Goal: Transaction & Acquisition: Obtain resource

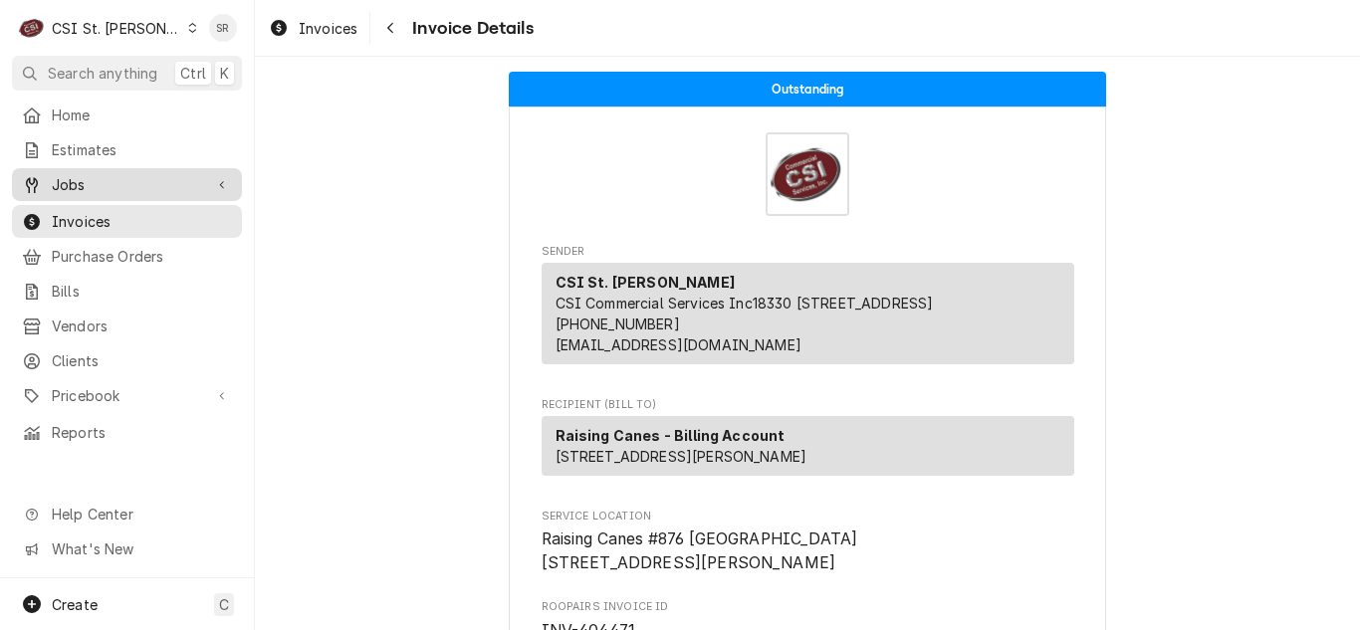
scroll to position [100, 0]
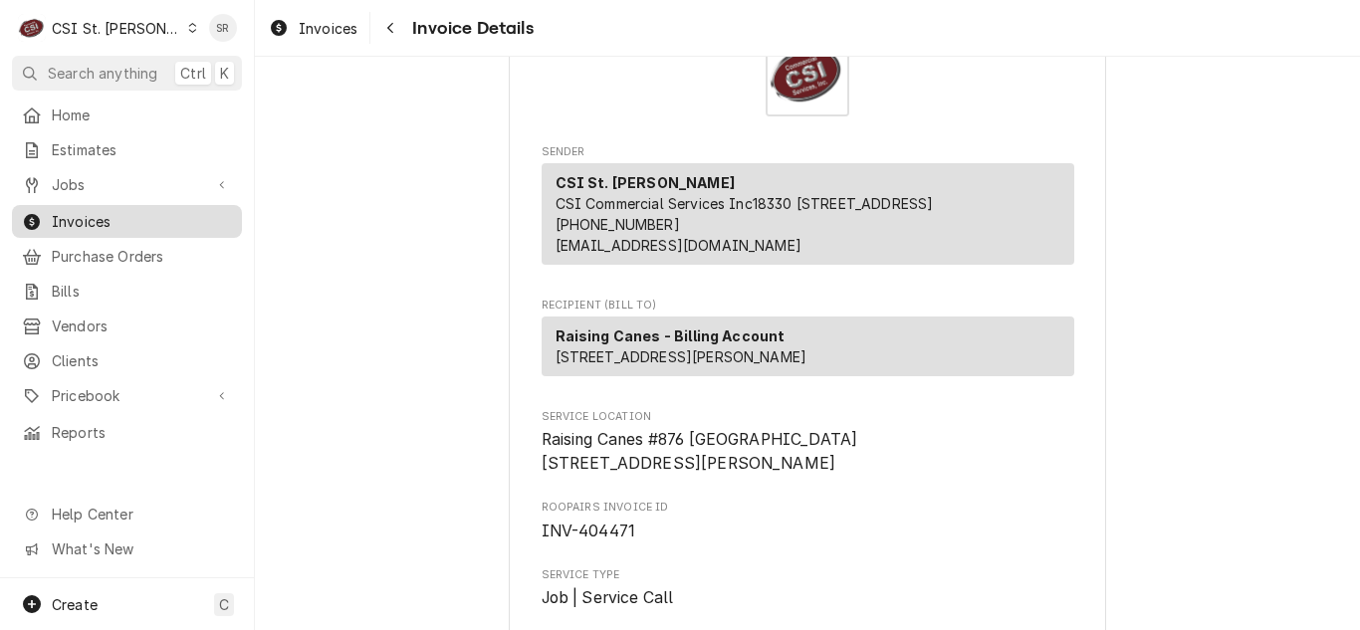
click at [85, 212] on span "Invoices" at bounding box center [142, 221] width 180 height 21
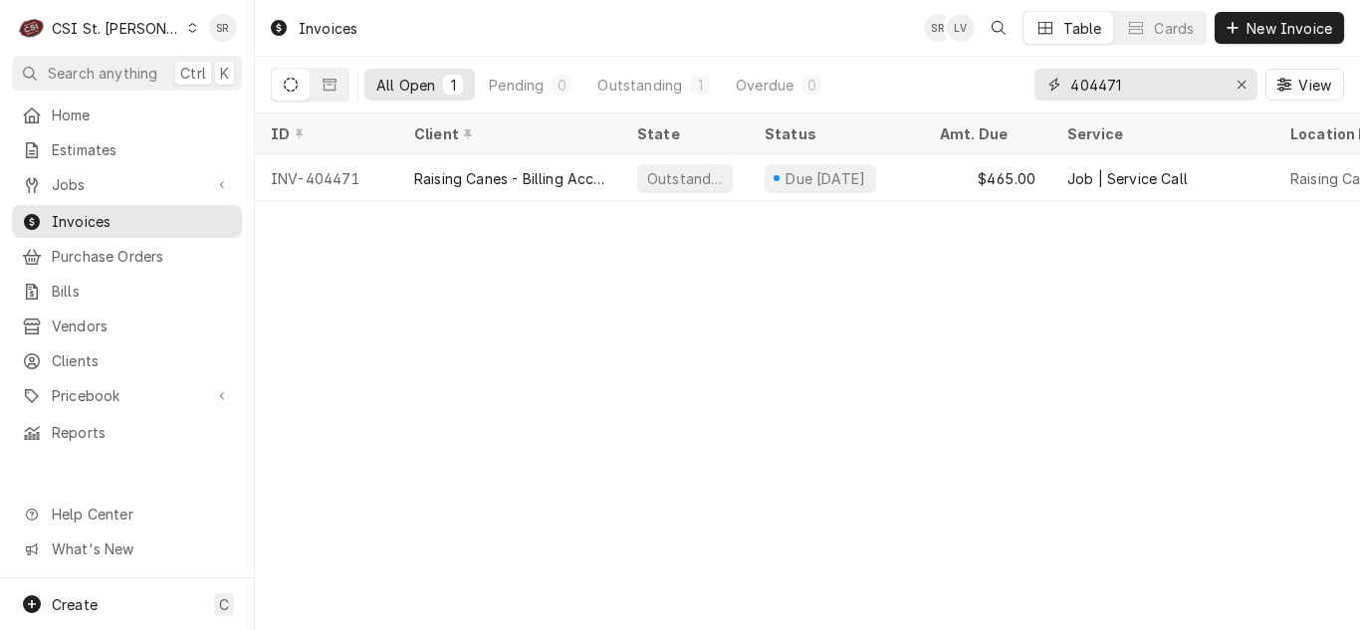
drag, startPoint x: 1166, startPoint y: 82, endPoint x: 1019, endPoint y: 64, distance: 148.4
click at [1019, 64] on div "All Open 1 Pending 0 Outstanding 1 Overdue 0 404471 View" at bounding box center [807, 85] width 1073 height 56
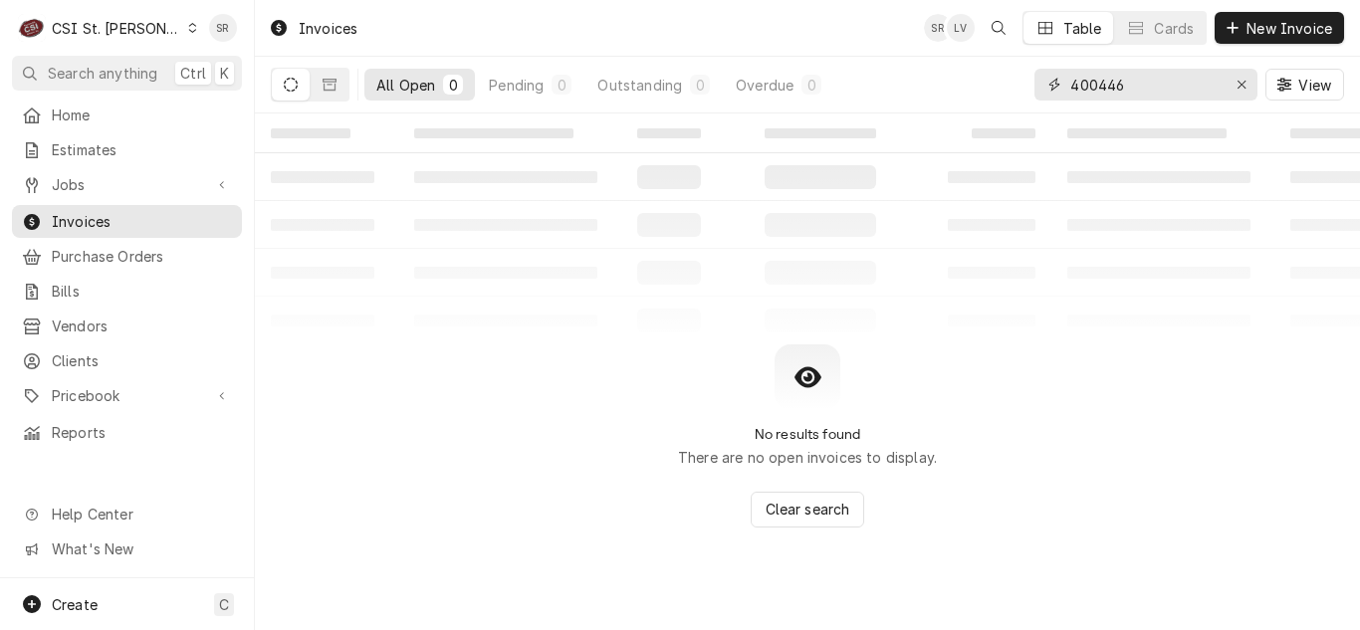
drag, startPoint x: 1155, startPoint y: 86, endPoint x: 997, endPoint y: 75, distance: 158.7
click at [997, 75] on div "All Open 0 Pending 0 Outstanding 0 Overdue 0 400446 View" at bounding box center [807, 85] width 1073 height 56
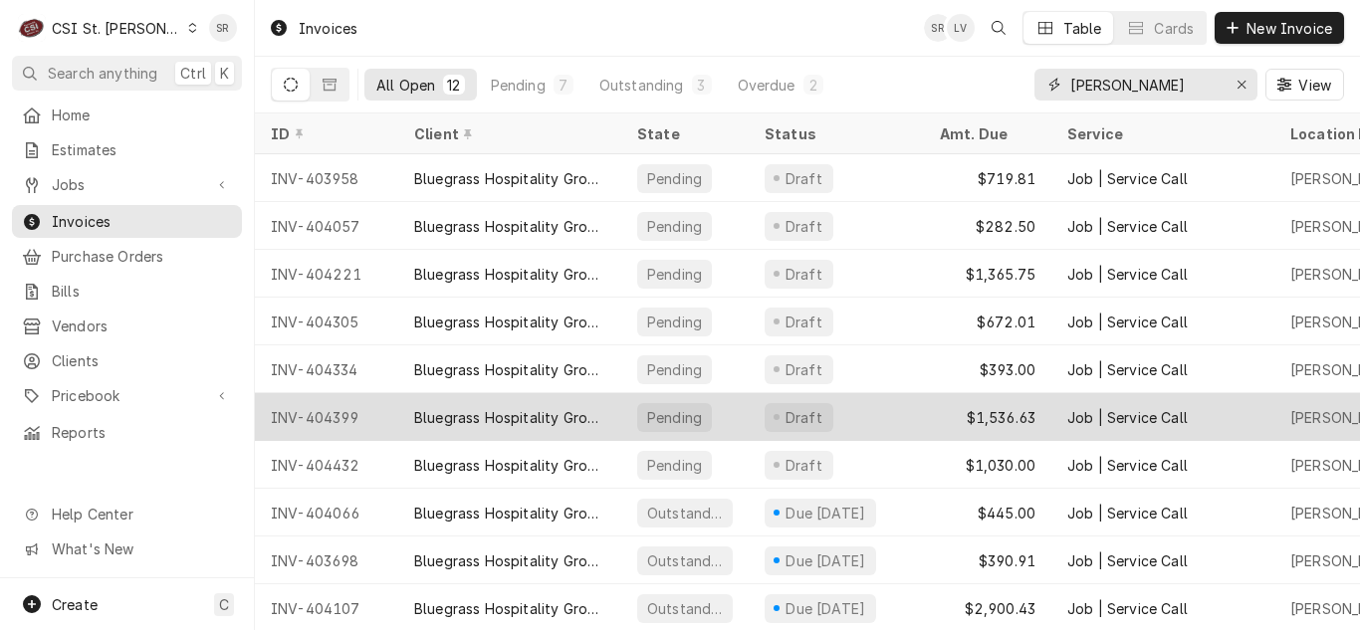
scroll to position [100, 0]
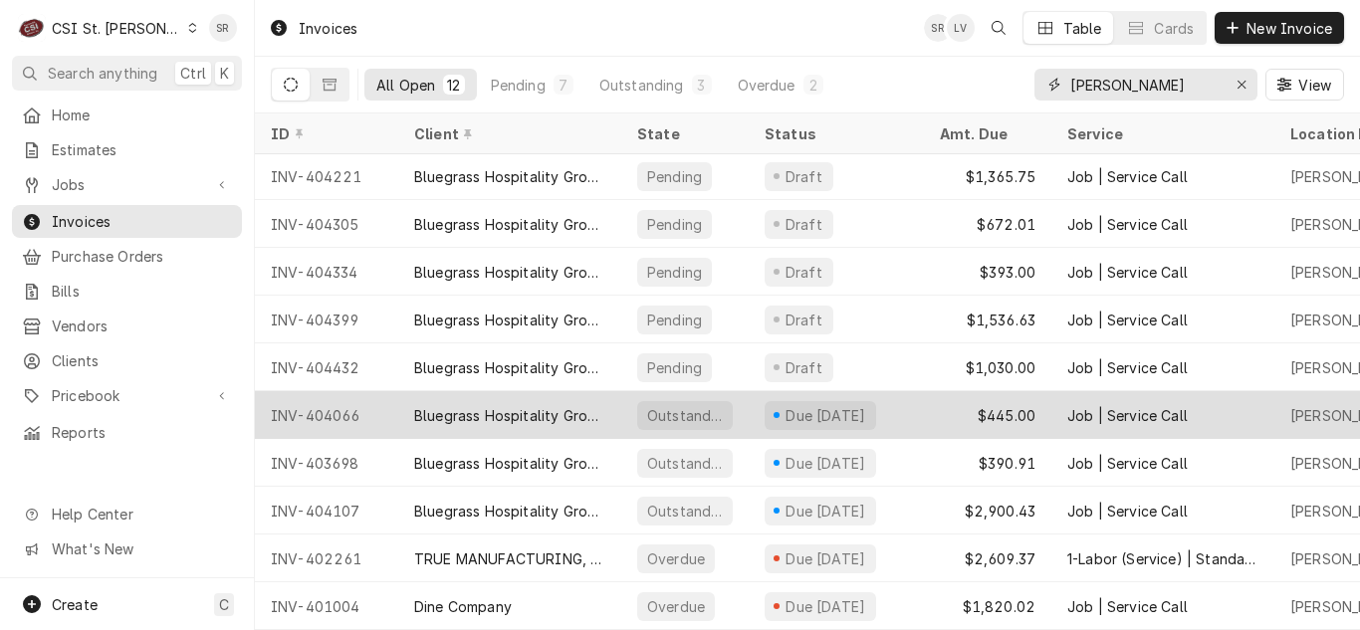
type input "drake"
click at [566, 418] on div "Bluegrass Hospitality Group - BHG" at bounding box center [509, 415] width 191 height 21
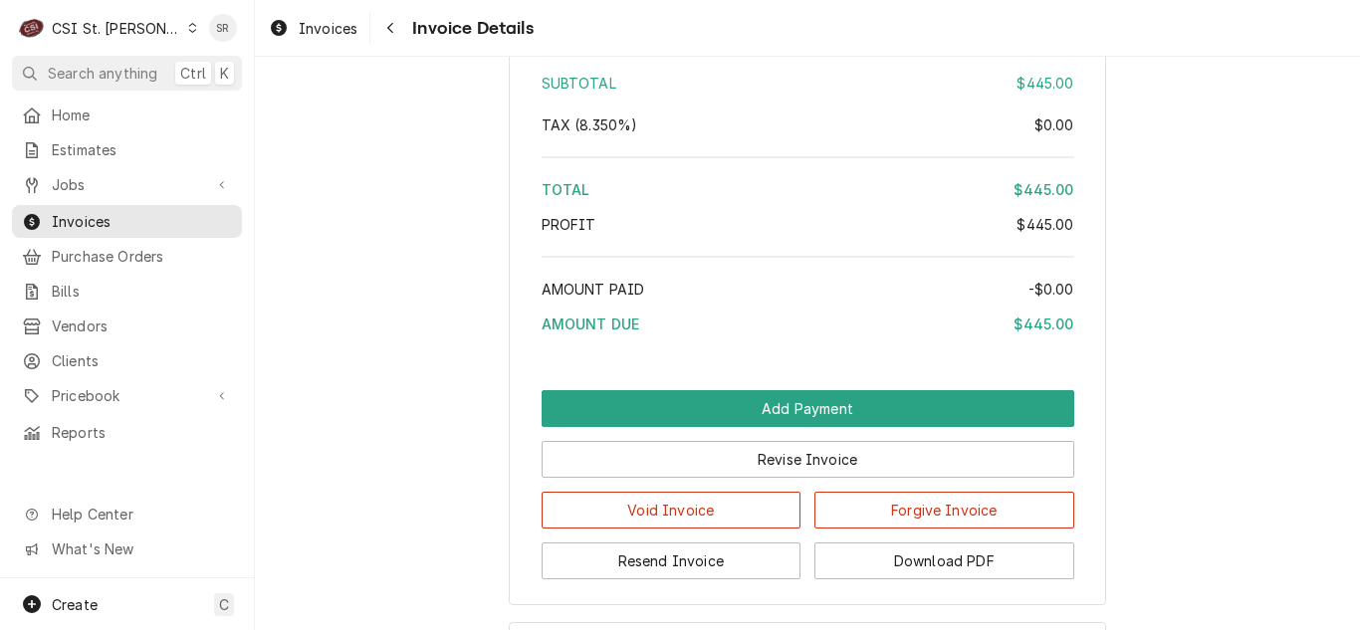
scroll to position [3444, 0]
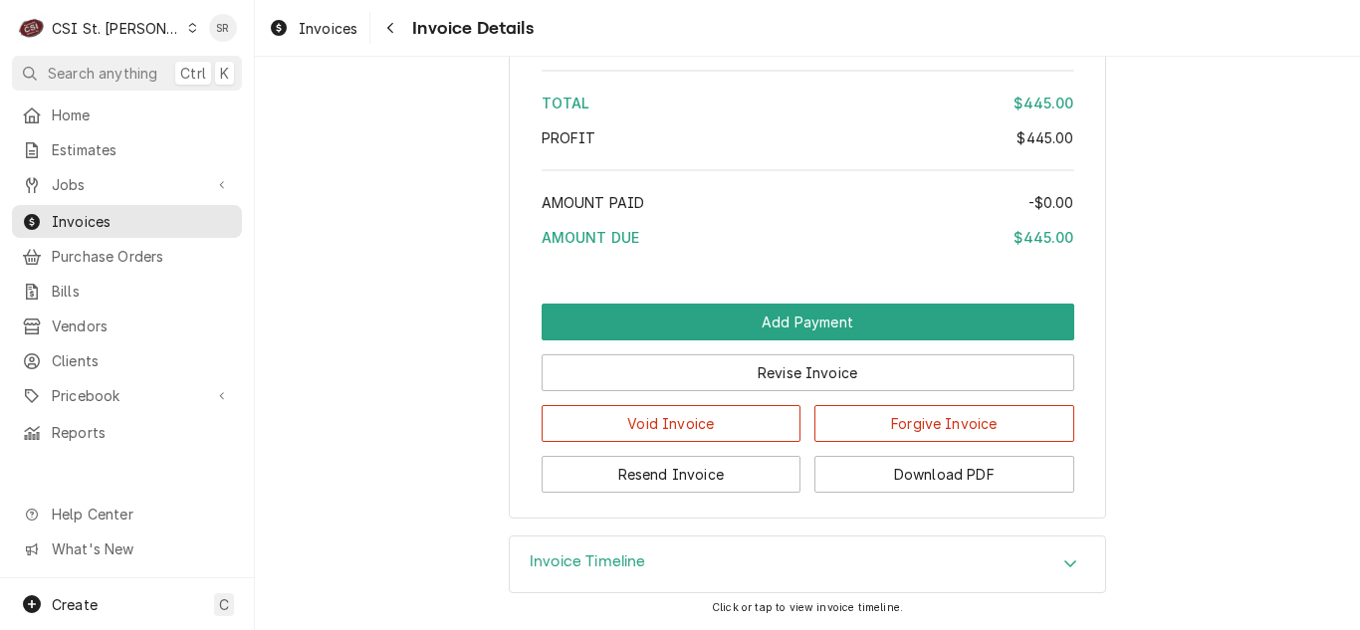
click at [598, 562] on h3 "Invoice Timeline" at bounding box center [588, 562] width 116 height 19
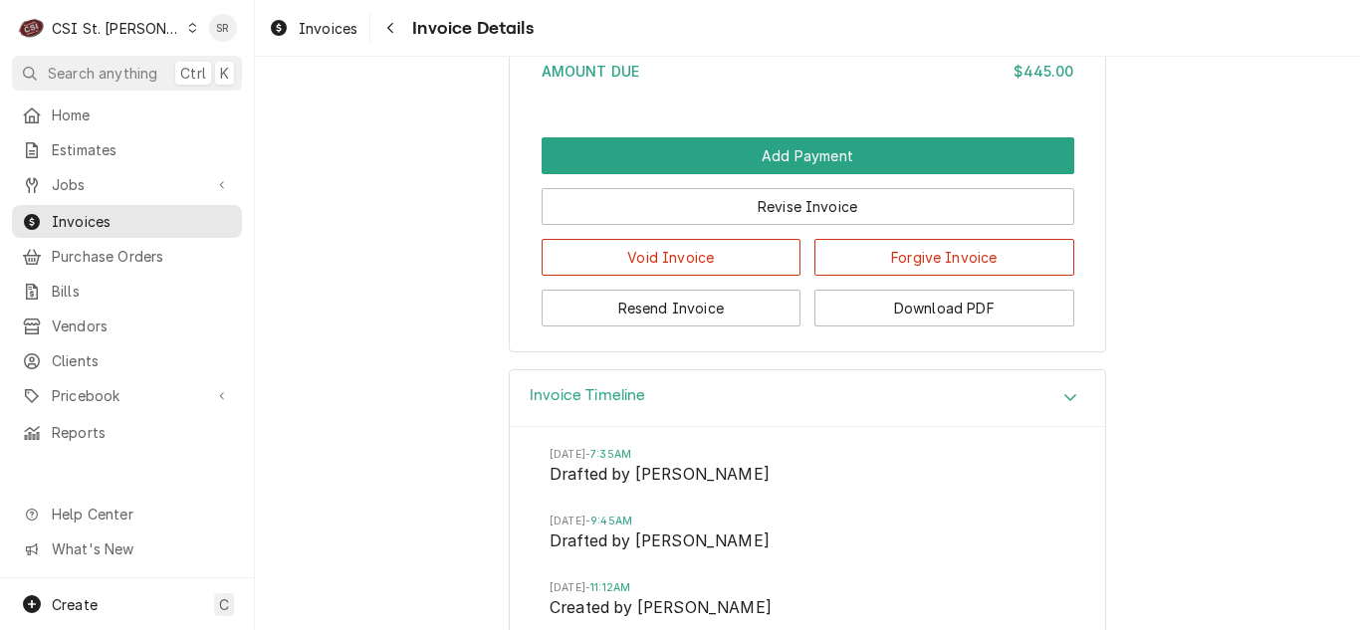
scroll to position [3510, 0]
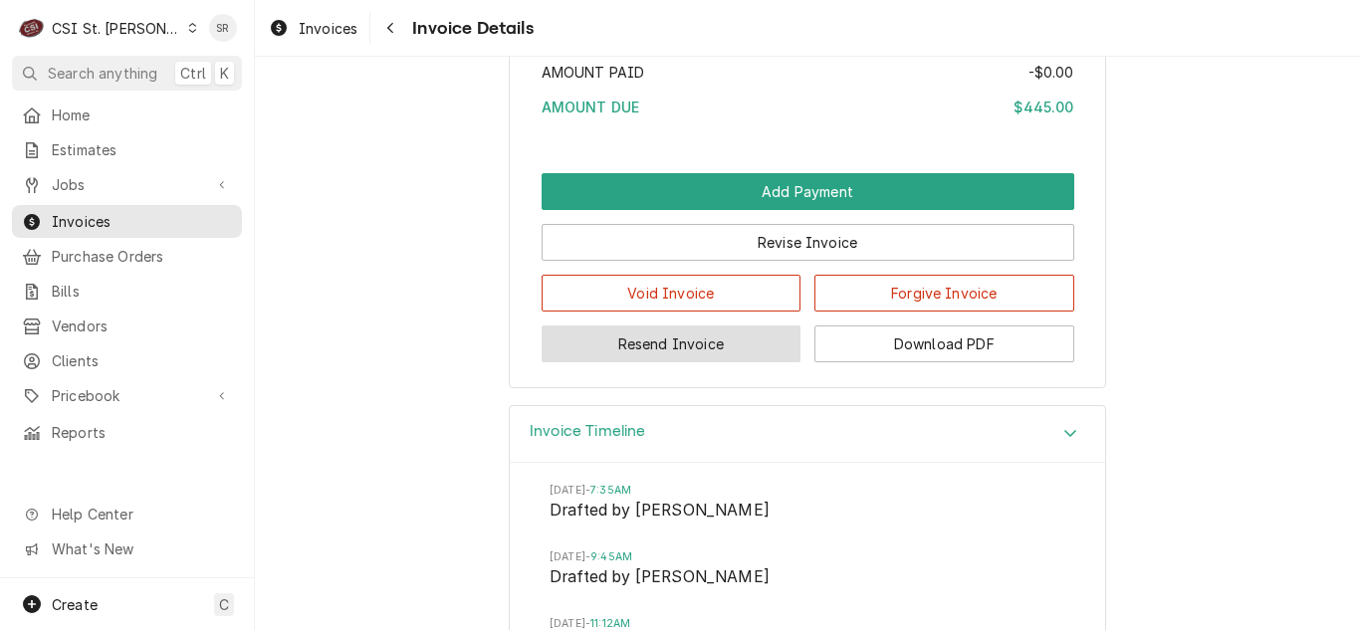
click at [699, 362] on button "Resend Invoice" at bounding box center [672, 344] width 260 height 37
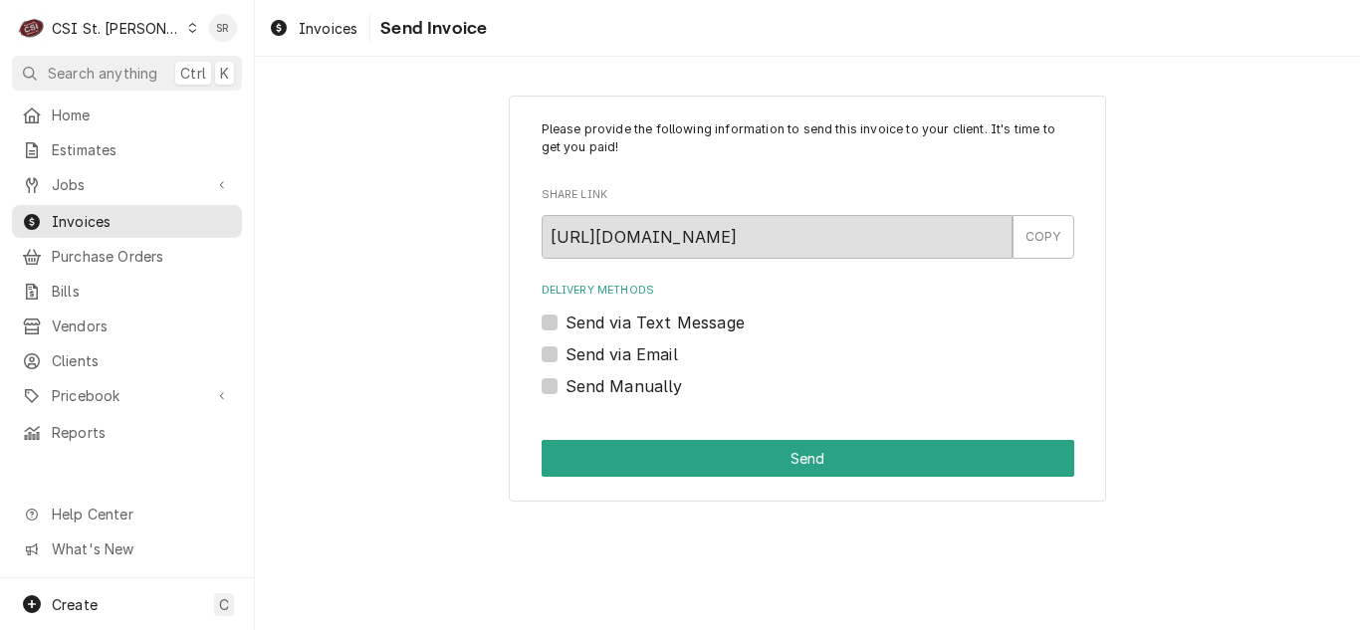
click at [646, 356] on label "Send via Email" at bounding box center [622, 354] width 113 height 24
click at [646, 356] on input "Send via Email" at bounding box center [832, 364] width 533 height 44
checkbox input "true"
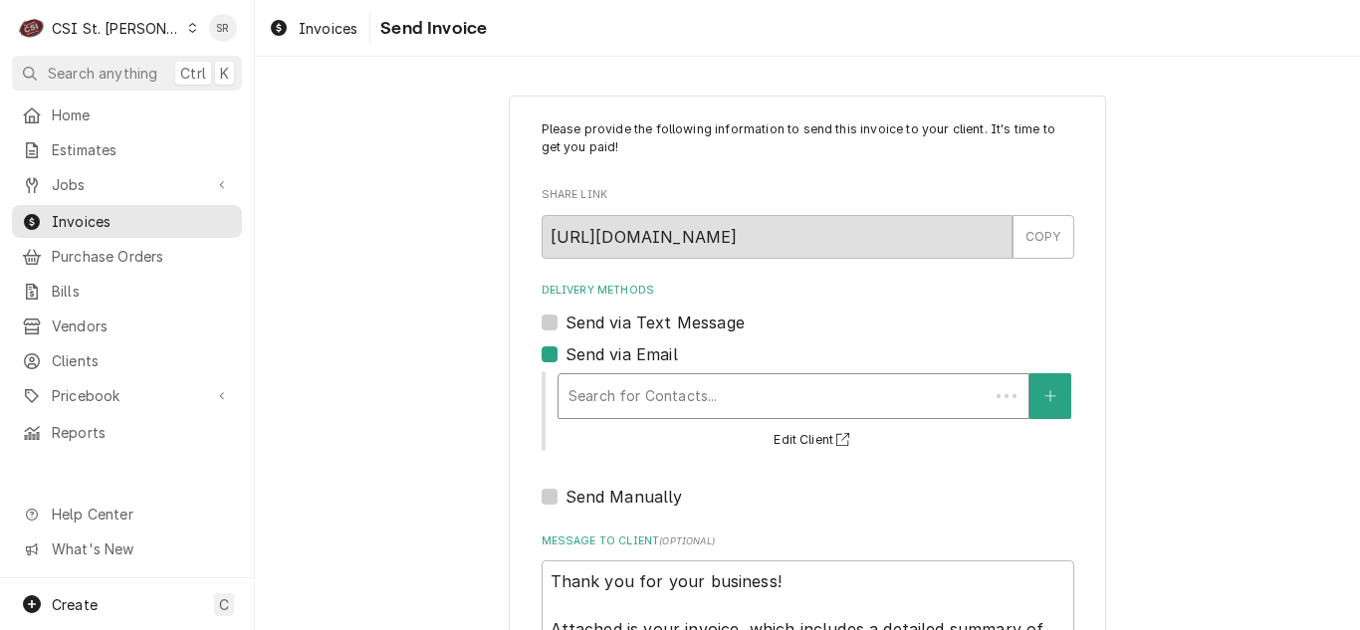
click at [706, 387] on div "Delivery Methods" at bounding box center [774, 396] width 410 height 36
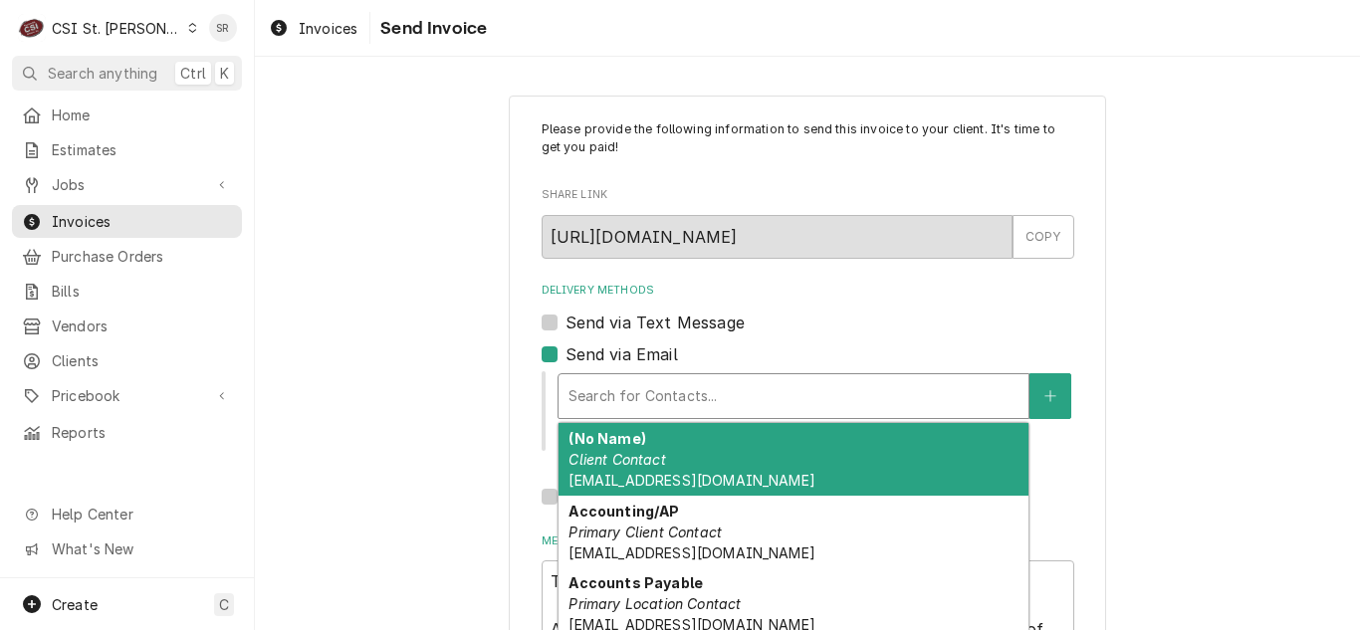
click at [706, 456] on div "(No Name) Client Contact Drakesofallonmoredbook@bhglex.com" at bounding box center [794, 459] width 470 height 73
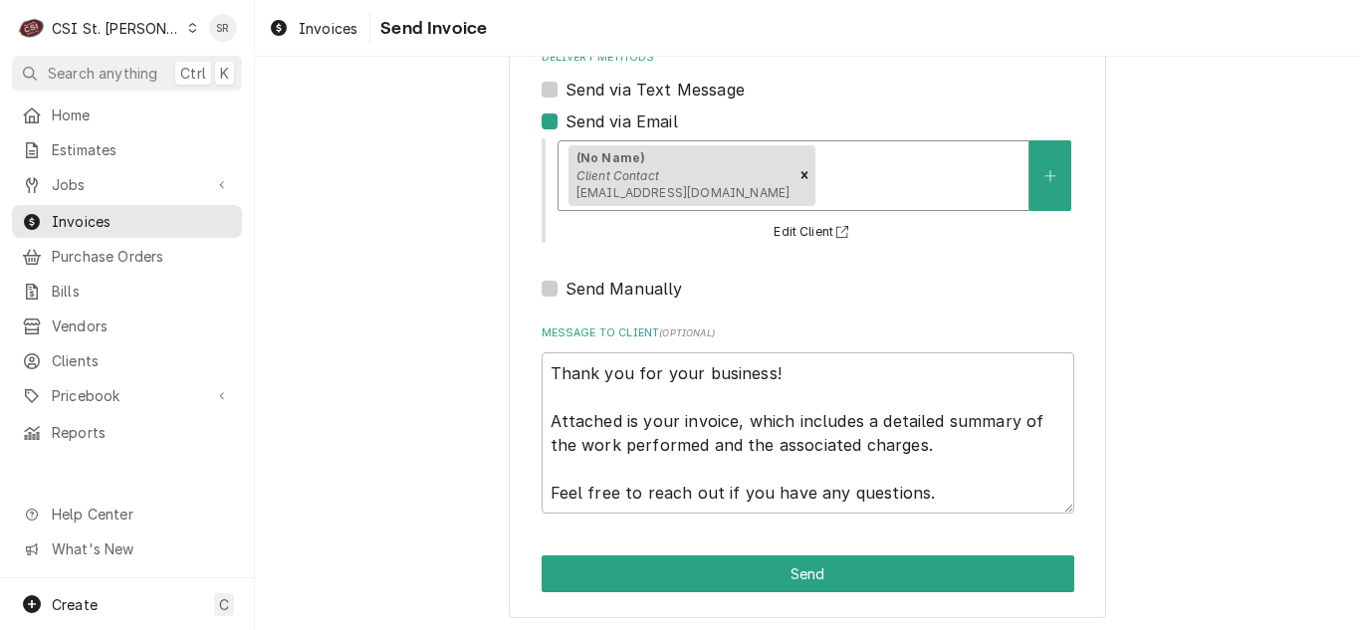
scroll to position [238, 0]
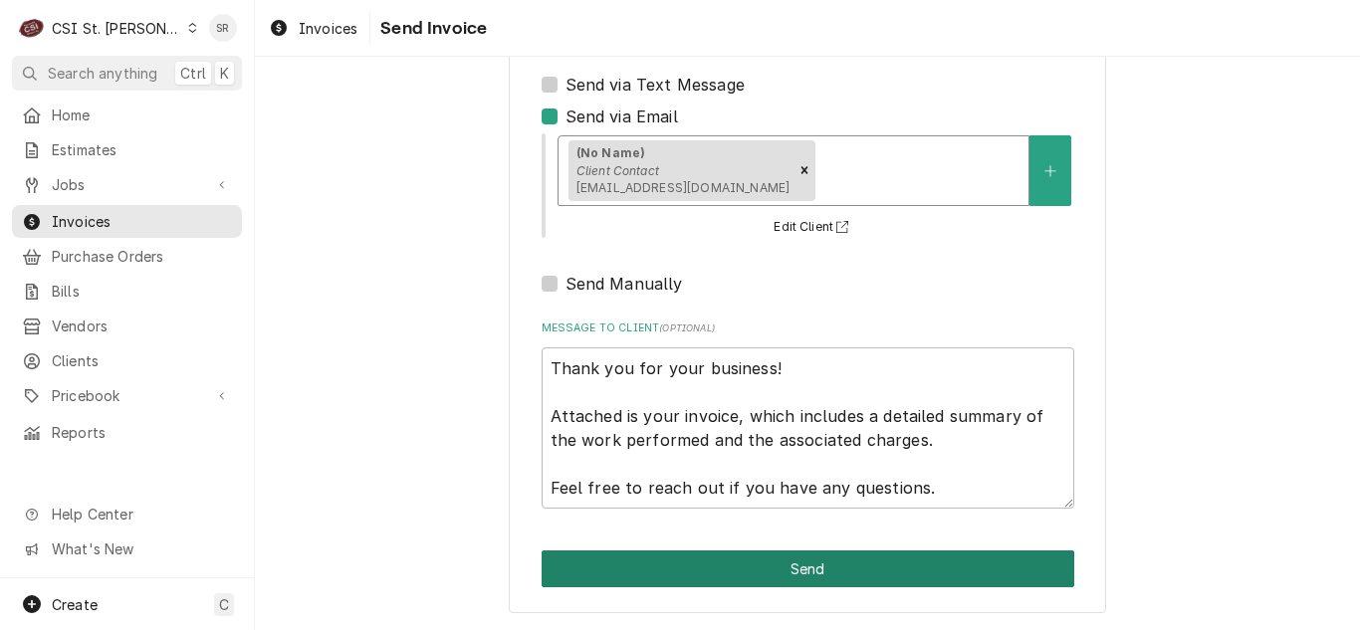
click at [784, 558] on button "Send" at bounding box center [808, 569] width 533 height 37
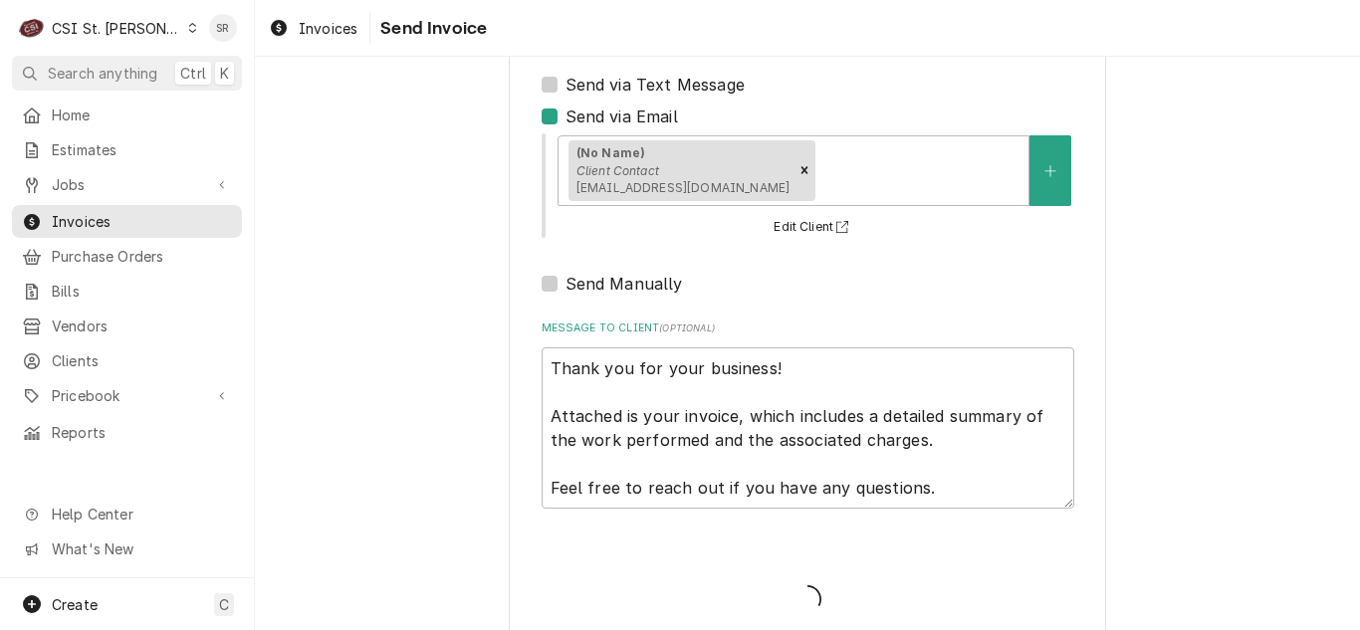
type textarea "x"
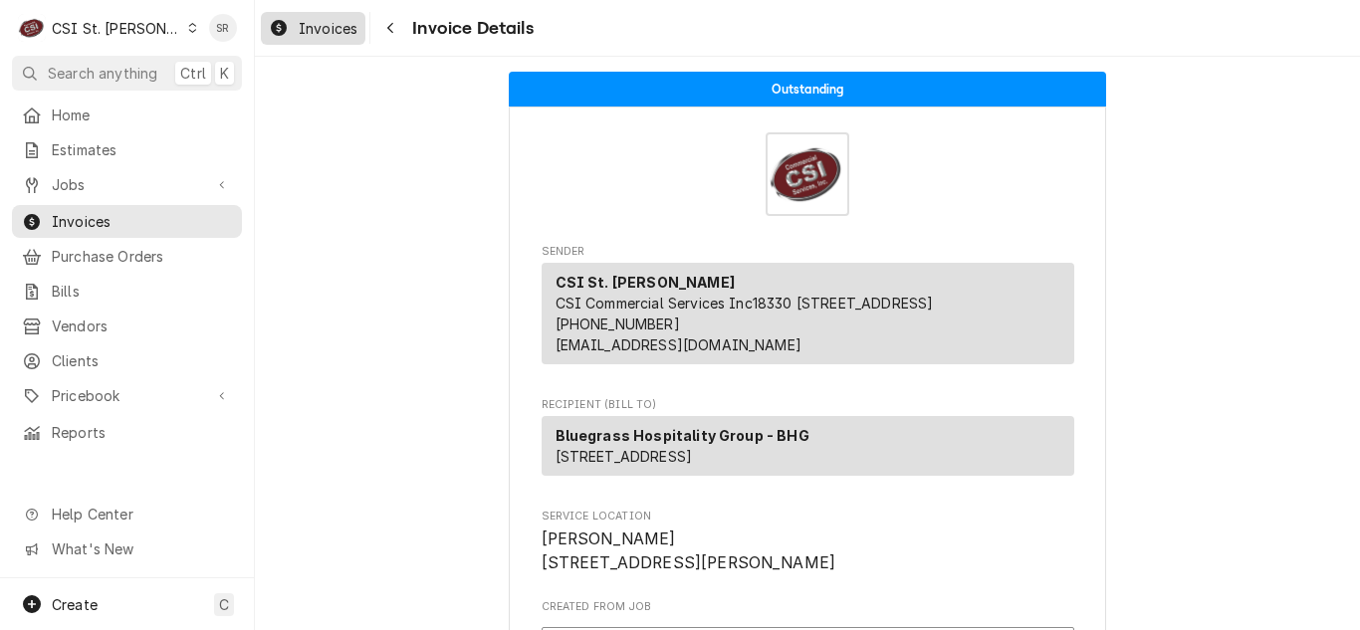
click at [327, 28] on span "Invoices" at bounding box center [328, 28] width 59 height 21
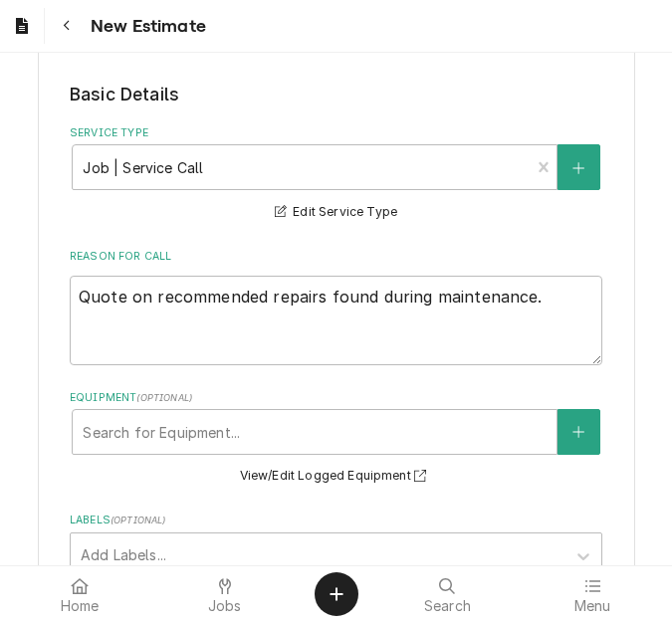
scroll to position [797, 0]
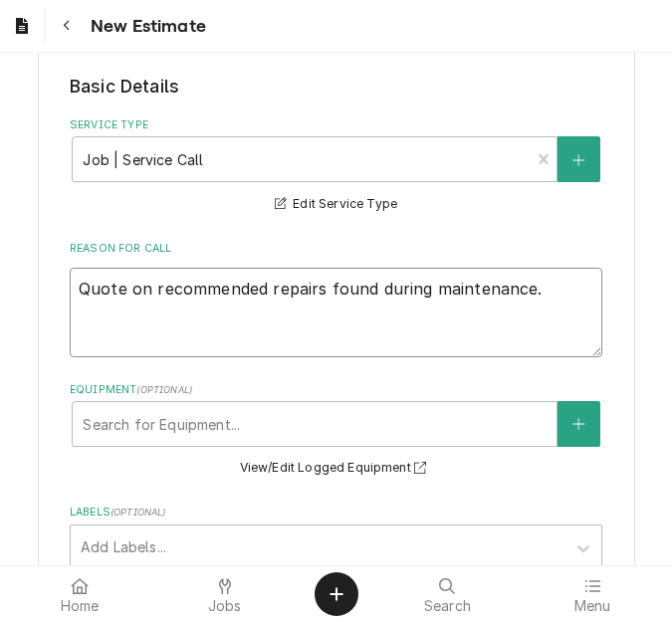
click at [531, 268] on textarea "Quote on recommended repairs found during maintenance." at bounding box center [336, 313] width 533 height 90
type textarea "Quote on recommended repairs found during maintenance."
type textarea "x"
click at [555, 268] on textarea "Quote on recommended repairs found during maintenance." at bounding box center [336, 313] width 533 height 90
click at [567, 268] on textarea "Quote on recommended repairs found during maintenance." at bounding box center [336, 313] width 533 height 90
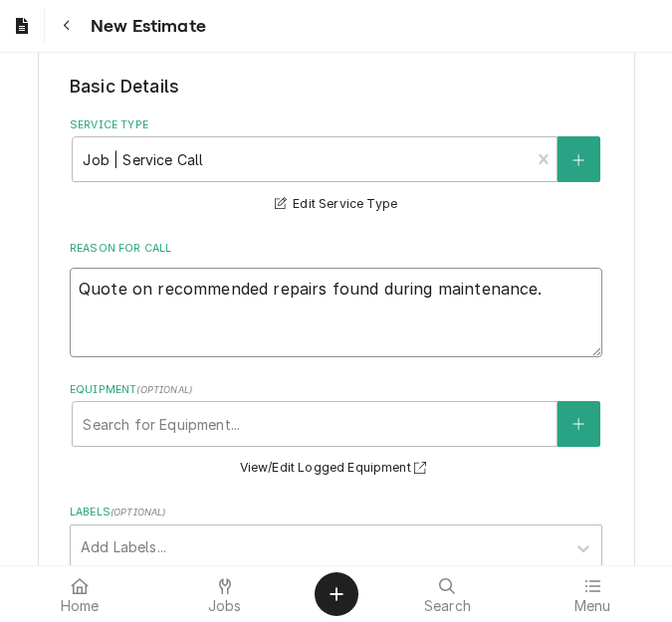
type textarea "Quote on recommended repairs found during maintenance."
type textarea "x"
click at [549, 268] on textarea "Quote on recommended repairs found during maintenance." at bounding box center [336, 313] width 533 height 90
type textarea "Quote on recommended repairs found during maintenance. T"
type textarea "x"
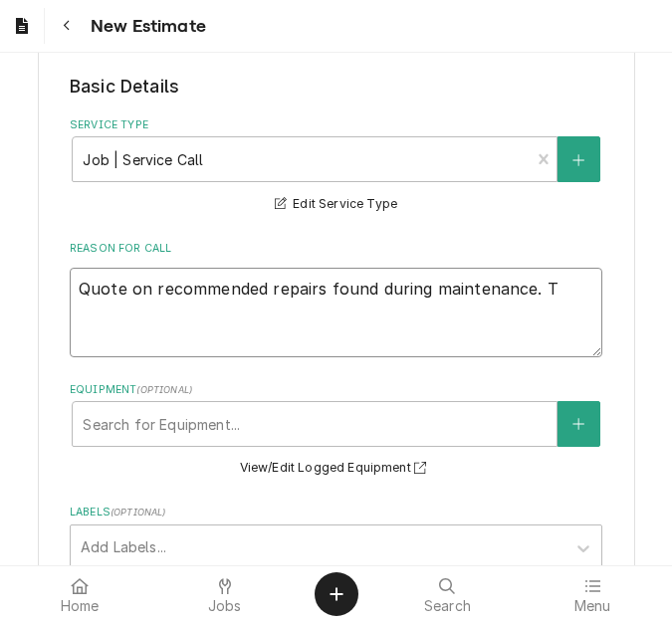
type textarea "Quote on recommended repairs found during maintenance. To"
type textarea "x"
type textarea "Quote on recommended repairs found during maintenance. To"
type textarea "x"
type textarea "Quote on recommended repairs found during maintenance. To r"
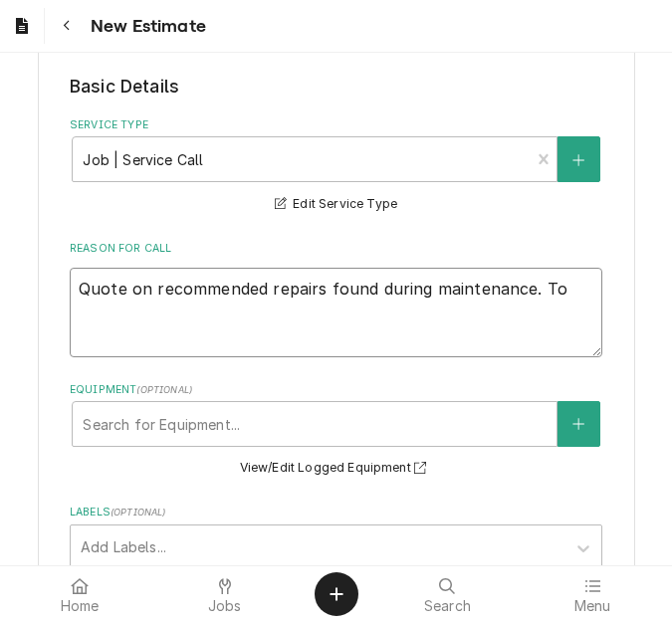
type textarea "x"
type textarea "Quote on recommended repairs found during maintenance. To re"
type textarea "x"
type textarea "Quote on recommended repairs found during maintenance. To rep"
type textarea "x"
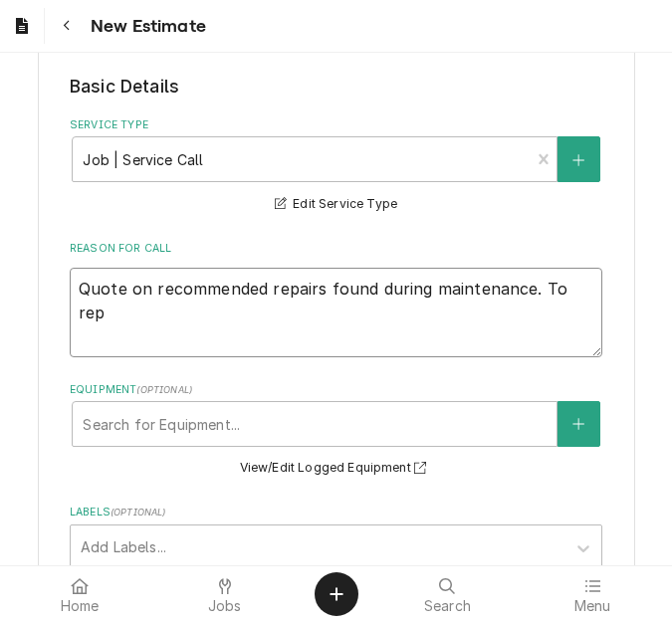
type textarea "Quote on recommended repairs found during maintenance. To repl"
type textarea "x"
type textarea "Quote on recommended repairs found during maintenance. To repla"
type textarea "x"
type textarea "Quote on recommended repairs found during maintenance. To replac"
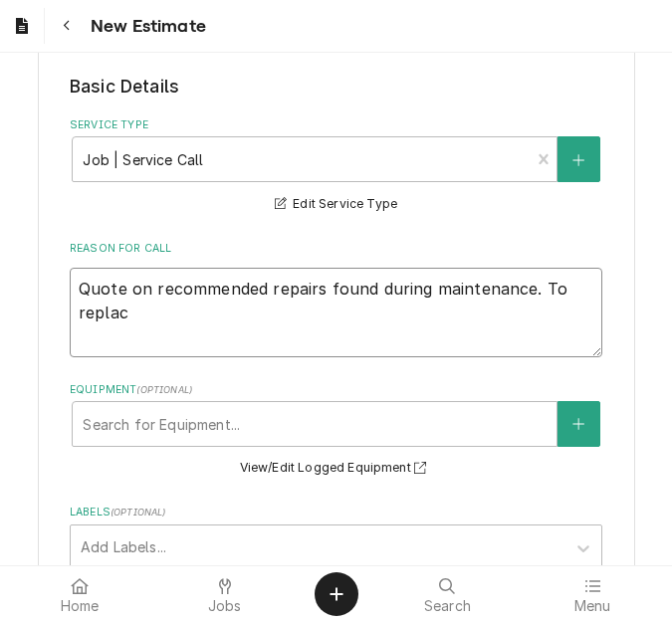
type textarea "x"
type textarea "Quote on recommended repairs found during maintenance. To replace"
type textarea "x"
type textarea "Quote on recommended repairs found during maintenance. To replace"
type textarea "x"
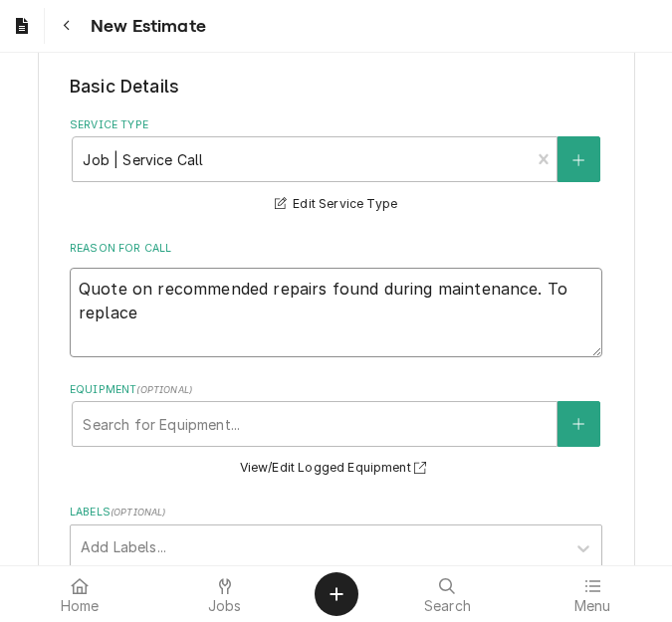
type textarea "Quote on recommended repairs found during maintenance. To replace p"
type textarea "x"
type textarea "Quote on recommended repairs found during maintenance. To replace po"
type textarea "x"
type textarea "Quote on recommended repairs found during maintenance. To replace pow"
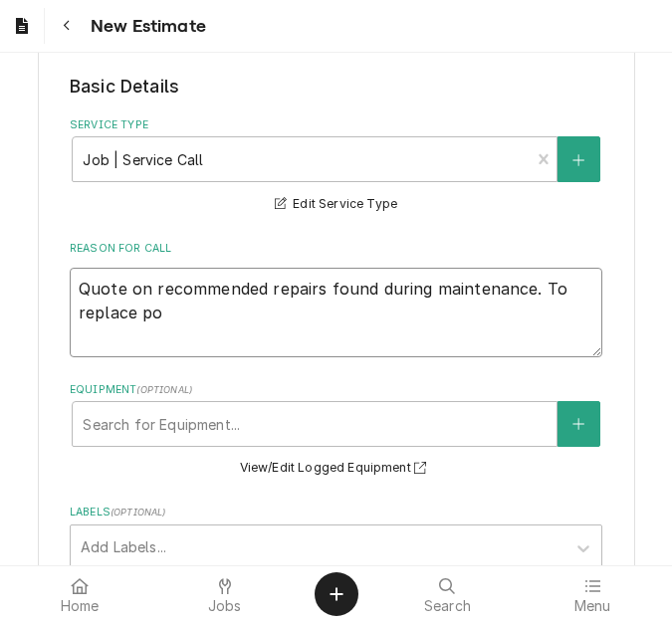
type textarea "x"
type textarea "Quote on recommended repairs found during maintenance. To replace powe"
type textarea "x"
type textarea "Quote on recommended repairs found during maintenance. To replace power"
type textarea "x"
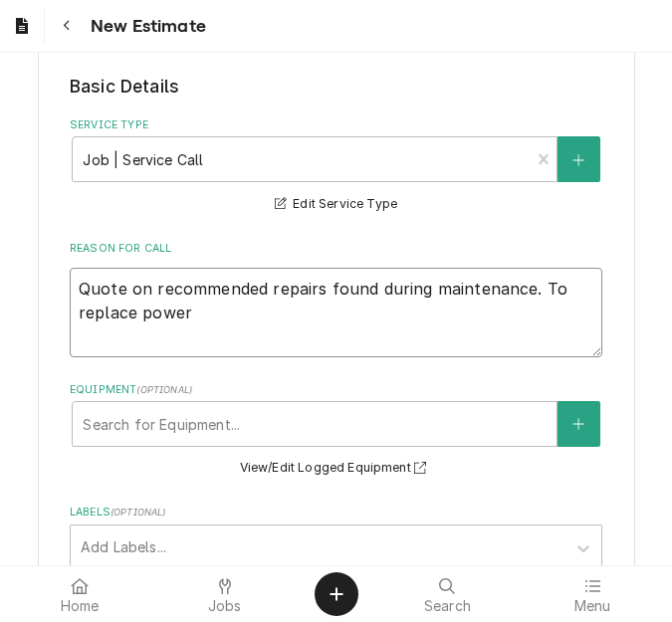
type textarea "Quote on recommended repairs found during maintenance. To replace power"
type textarea "x"
type textarea "Quote on recommended repairs found during maintenance. To replace power c"
type textarea "x"
type textarea "Quote on recommended repairs found during maintenance. To replace power co"
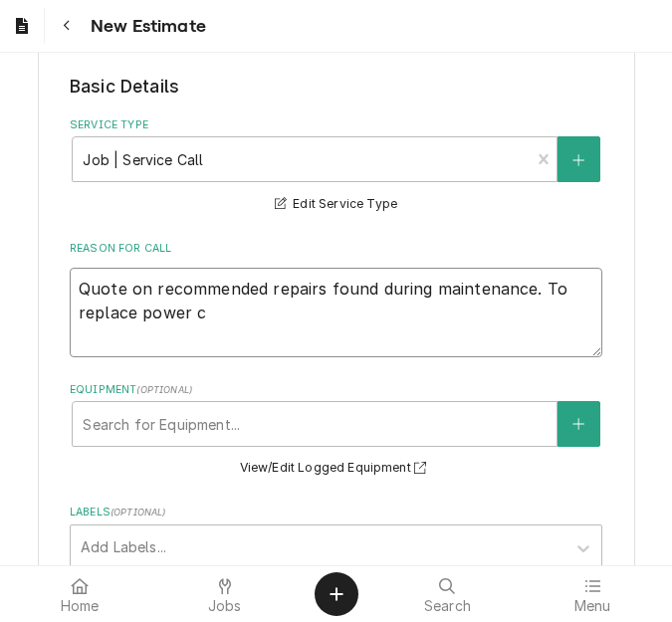
type textarea "x"
type textarea "Quote on recommended repairs found during maintenance. To replace power cor"
type textarea "x"
type textarea "Quote on recommended repairs found during maintenance. To replace power cord"
type textarea "x"
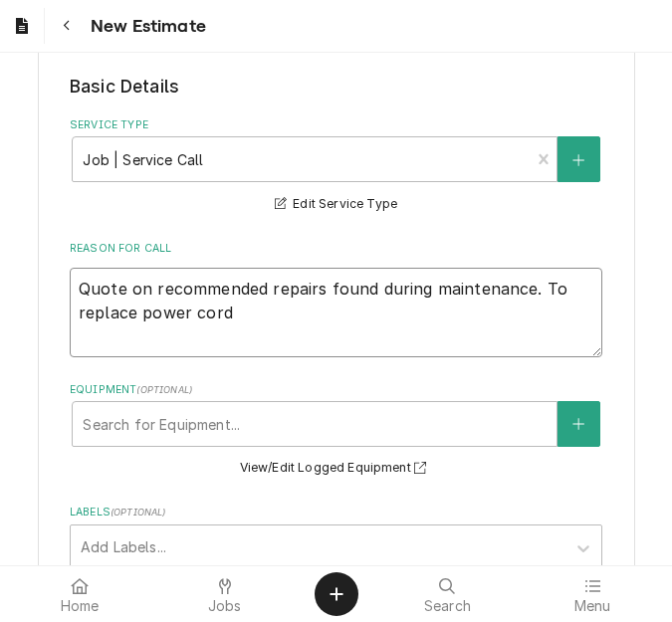
type textarea "Quote on recommended repairs found during maintenance. To replace power cord"
type textarea "x"
type textarea "Quote on recommended repairs found during maintenance. To replace power cord o"
type textarea "x"
type textarea "Quote on recommended repairs found during maintenance. To replace power cord on"
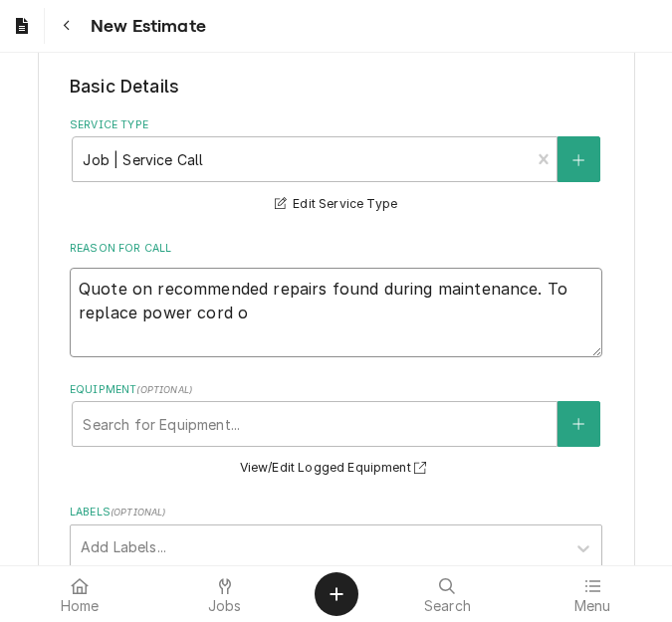
type textarea "x"
type textarea "Quote on recommended repairs found during maintenance. To replace power cord on"
type textarea "x"
click at [291, 287] on textarea "Quote on recommended repairs found during maintenance. To replace power cord on" at bounding box center [336, 313] width 533 height 90
type textarea "Quote on recommended repairs found during maintenance. To replace power cord on…"
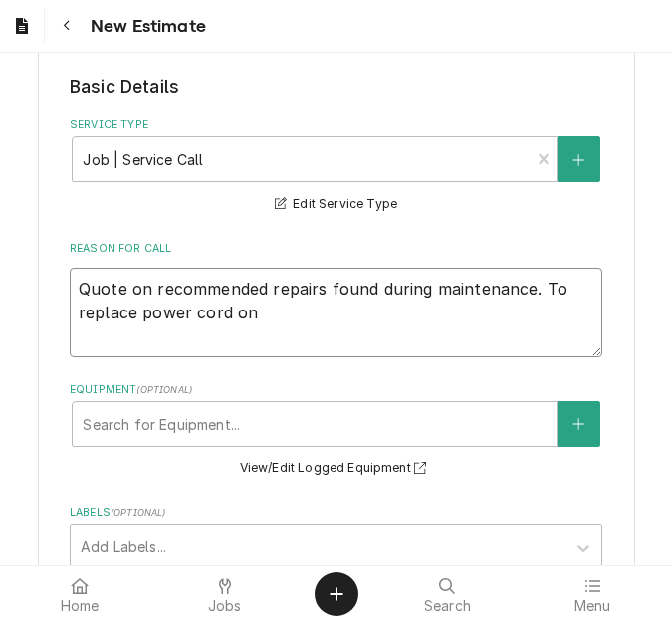
type textarea "x"
type textarea "Quote on recommended repairs found during maintenance. To replace power cord on…"
type textarea "x"
type textarea "Quote on recommended repairs found during maintenance. To replace power cord on…"
type textarea "x"
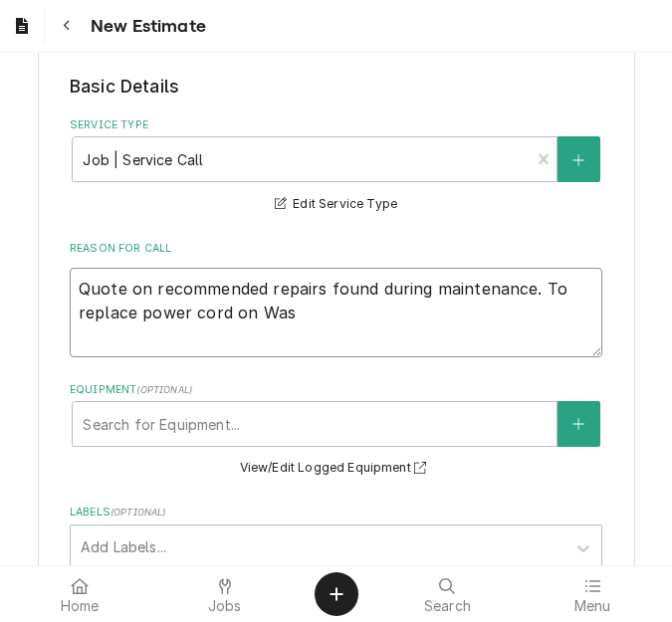
type textarea "Quote on recommended repairs found during maintenance. To replace power cord on…"
type textarea "x"
type textarea "Quote on recommended repairs found during maintenance. To replace power cord on…"
type textarea "x"
type textarea "Quote on recommended repairs found during maintenance. To replace power cord on…"
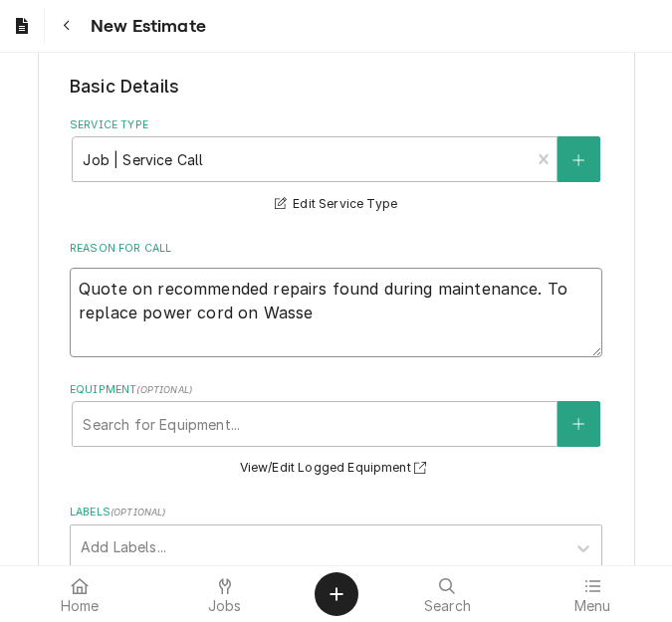
type textarea "x"
type textarea "Quote on recommended repairs found during maintenance. To replace power cord on…"
type textarea "x"
type textarea "Quote on recommended repairs found during maintenance. To replace power cord on…"
type textarea "x"
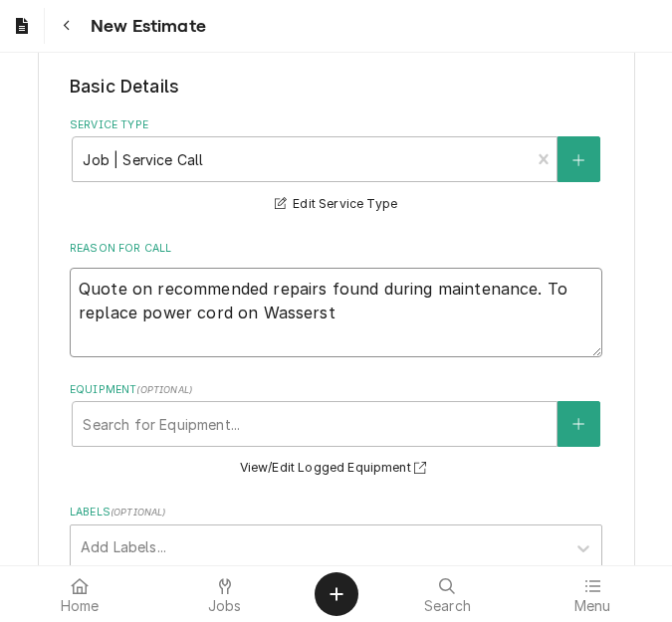
type textarea "Quote on recommended repairs found during maintenance. To replace power cord on…"
type textarea "x"
type textarea "Quote on recommended repairs found during maintenance. To replace power cord on…"
type textarea "x"
type textarea "Quote on recommended repairs found during maintenance. To replace power cord on…"
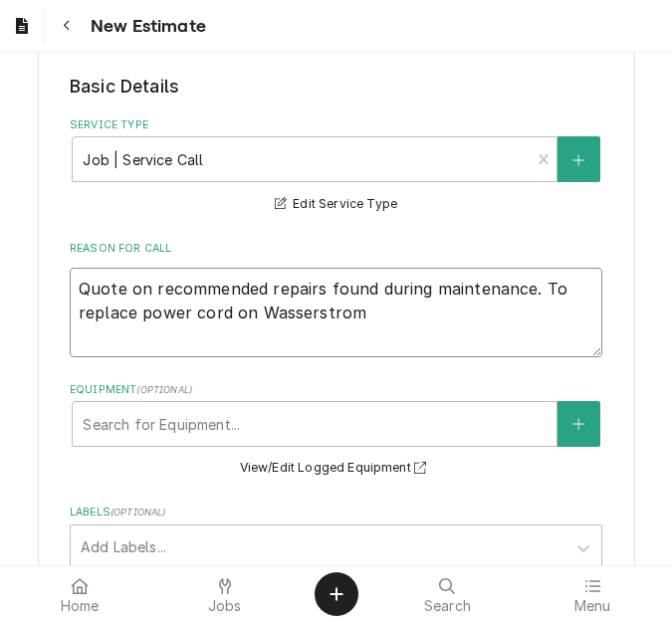
type textarea "x"
type textarea "Quote on recommended repairs found during maintenance. To replace power cord on…"
type textarea "x"
type textarea "Quote on recommended repairs found during maintenance. To replace power cord on…"
type textarea "x"
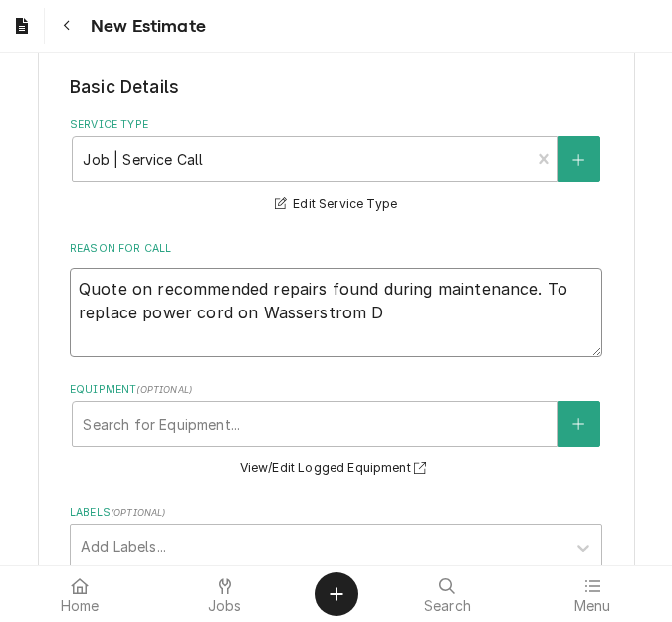
type textarea "Quote on recommended repairs found during maintenance. To replace power cord on…"
type textarea "x"
type textarea "Quote on recommended repairs found during maintenance. To replace power cord on…"
type textarea "x"
type textarea "Quote on recommended repairs found during maintenance. To replace power cord on…"
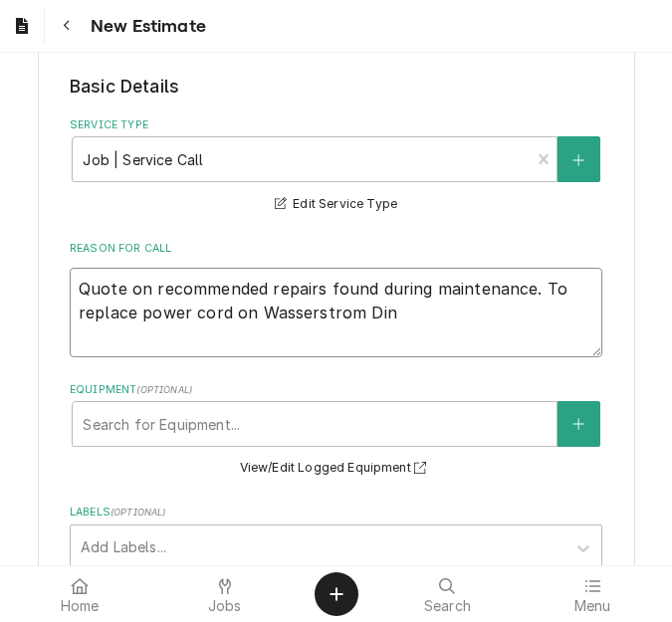
type textarea "x"
type textarea "Quote on recommended repairs found during maintenance. To replace power cord on…"
type textarea "x"
type textarea "Quote on recommended repairs found during maintenance. To replace power cord on…"
type textarea "x"
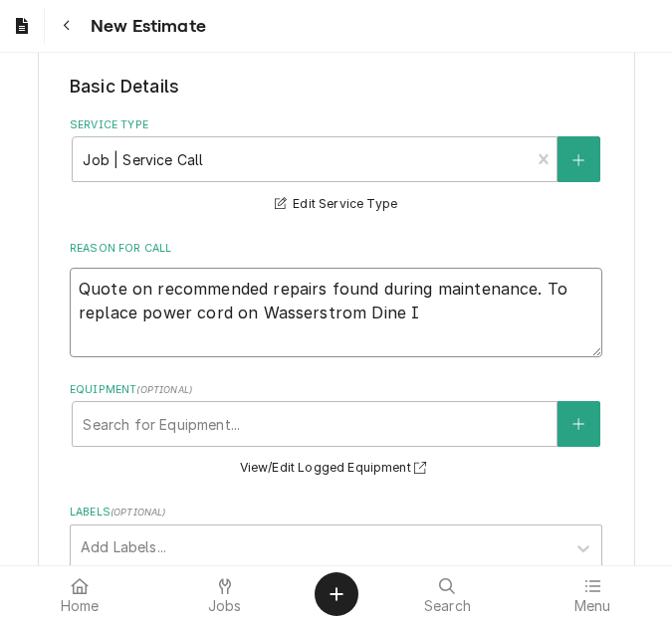
type textarea "Quote on recommended repairs found during maintenance. To replace power cord on…"
type textarea "x"
type textarea "Quote on recommended repairs found during maintenance. To replace power cord on…"
type textarea "x"
type textarea "Quote on recommended repairs found during maintenance. To replace power cord on…"
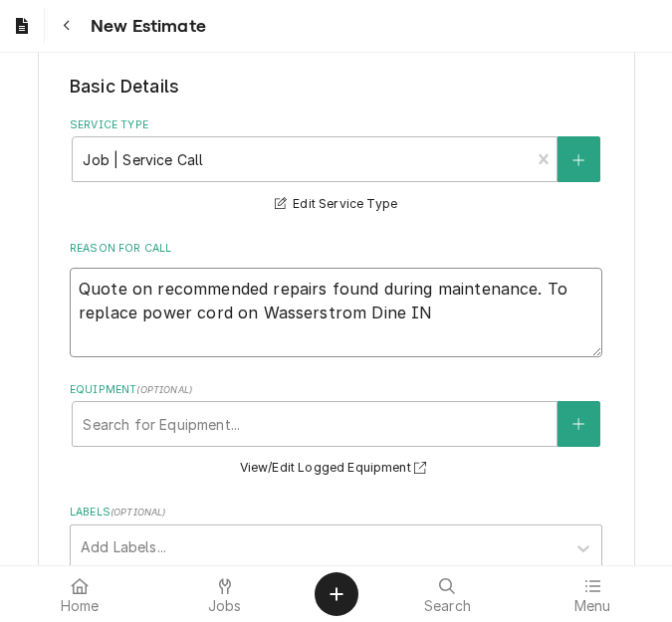
type textarea "x"
type textarea "Quote on recommended repairs found during maintenance. To replace power cord on…"
type textarea "x"
type textarea "Quote on recommended repairs found during maintenance. To replace power cord on…"
type textarea "x"
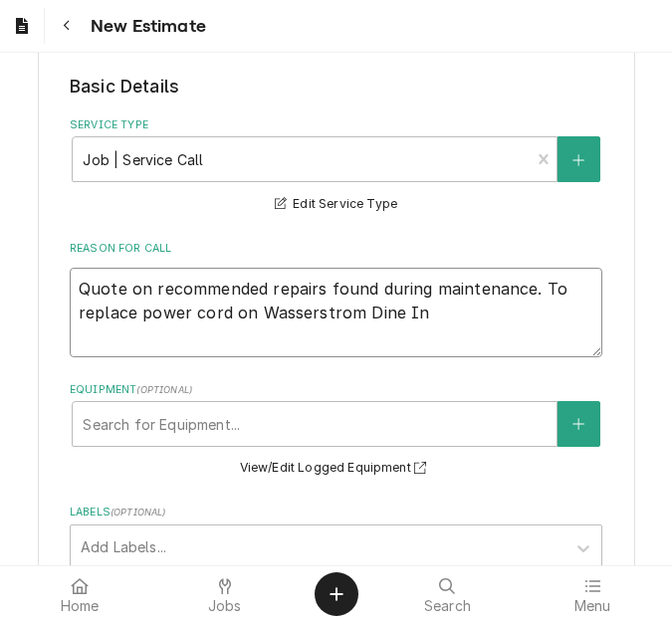
type textarea "Quote on recommended repairs found during maintenance. To replace power cord on…"
type textarea "x"
type textarea "Quote on recommended repairs found during maintenance. To replace power cord on…"
type textarea "x"
type textarea "Quote on recommended repairs found during maintenance. To replace power cord on…"
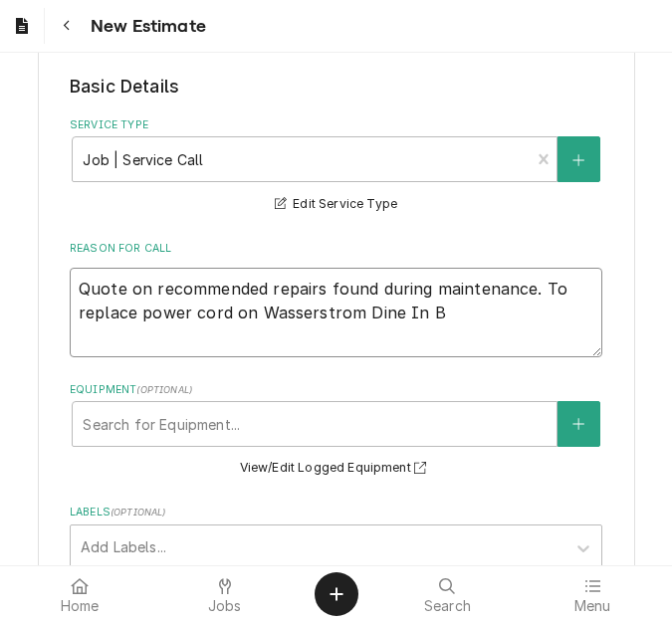
type textarea "x"
type textarea "Quote on recommended repairs found during maintenance. To replace power cord on…"
type textarea "x"
type textarea "Quote on recommended repairs found during maintenance. To replace power cord on…"
type textarea "x"
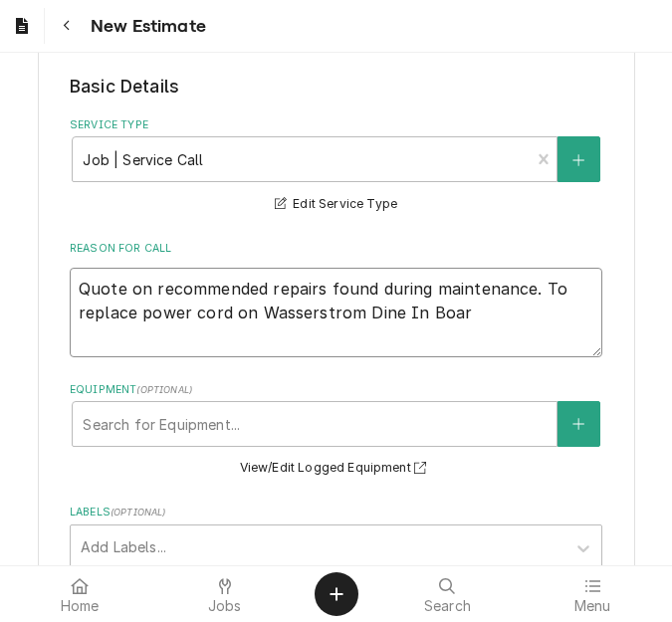
type textarea "Quote on recommended repairs found during maintenance. To replace power cord on…"
type textarea "x"
type textarea "Quote on recommended repairs found during maintenance. To replace power cord on…"
type textarea "x"
type textarea "Quote on recommended repairs found during maintenance. To replace power cord on…"
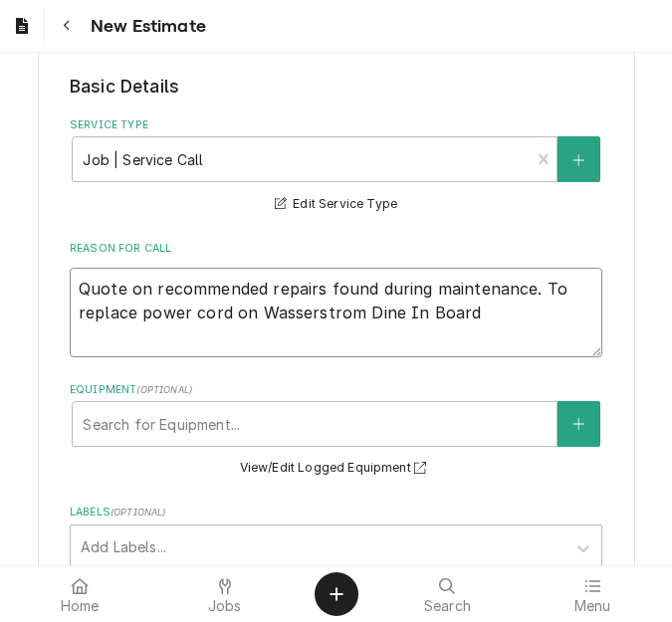
type textarea "x"
type textarea "Quote on recommended repairs found during maintenance. To replace power cord on…"
type textarea "x"
type textarea "Quote on recommended repairs found during maintenance. To replace power cord on…"
type textarea "x"
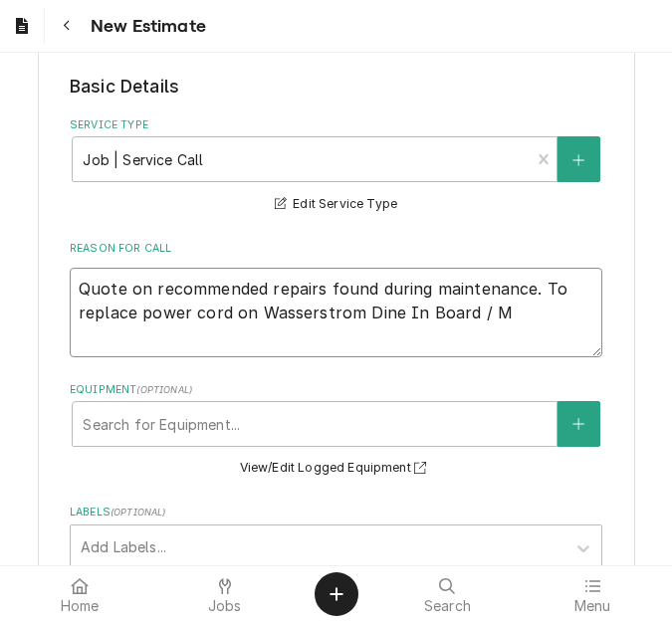
type textarea "Quote on recommended repairs found during maintenance. To replace power cord on…"
type textarea "x"
type textarea "Quote on recommended repairs found during maintenance. To replace power cord on…"
type textarea "x"
type textarea "Quote on recommended repairs found during maintenance. To replace power cord on…"
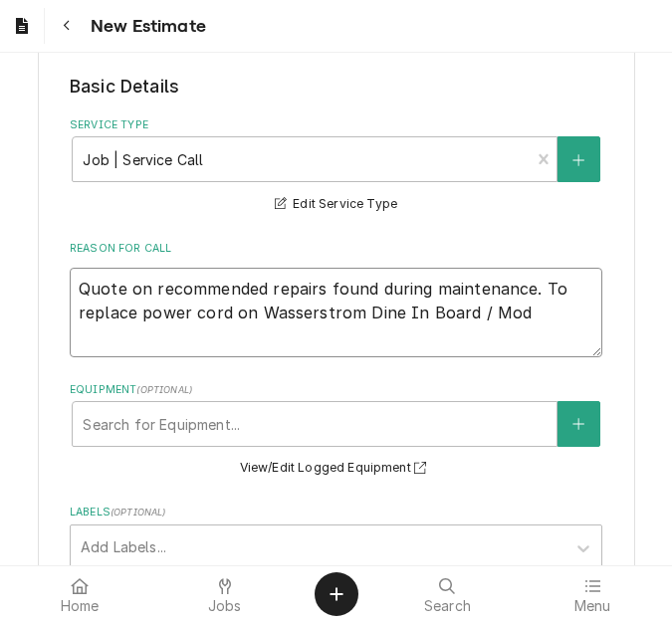
type textarea "x"
type textarea "Quote on recommended repairs found during maintenance. To replace power cord on…"
type textarea "x"
type textarea "Quote on recommended repairs found during maintenance. To replace power cord on…"
type textarea "x"
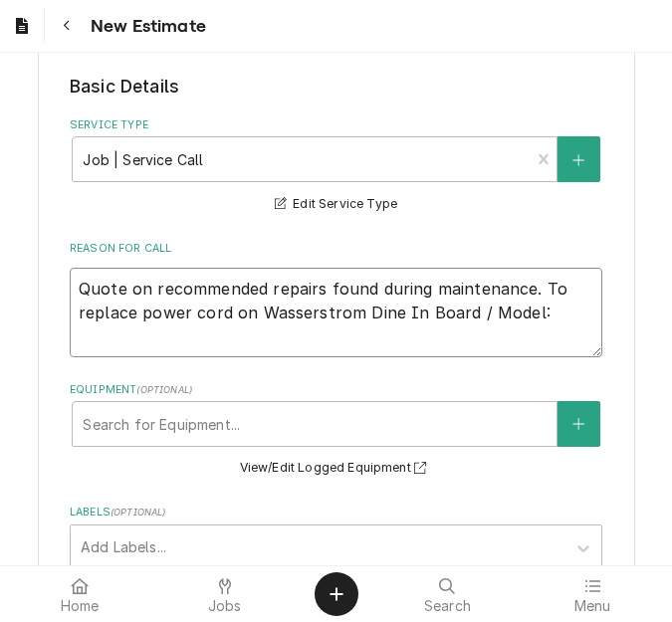
type textarea "Quote on recommended repairs found during maintenance. To replace power cord on…"
type textarea "x"
type textarea "Quote on recommended repairs found during maintenance. To replace power cord on…"
type textarea "x"
type textarea "Quote on recommended repairs found during maintenance. To replace power cord on…"
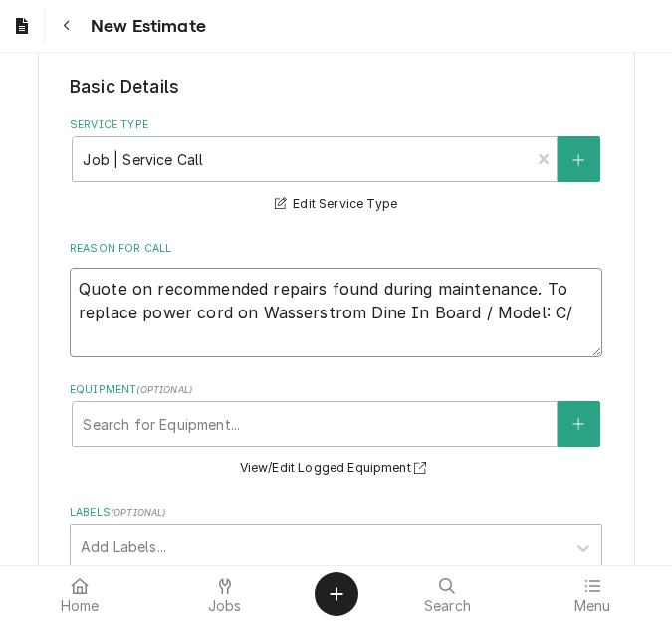
type textarea "x"
type textarea "Quote on recommended repairs found during maintenance. To replace power cord on…"
type textarea "x"
type textarea "Quote on recommended repairs found during maintenance. To replace power cord on…"
type textarea "x"
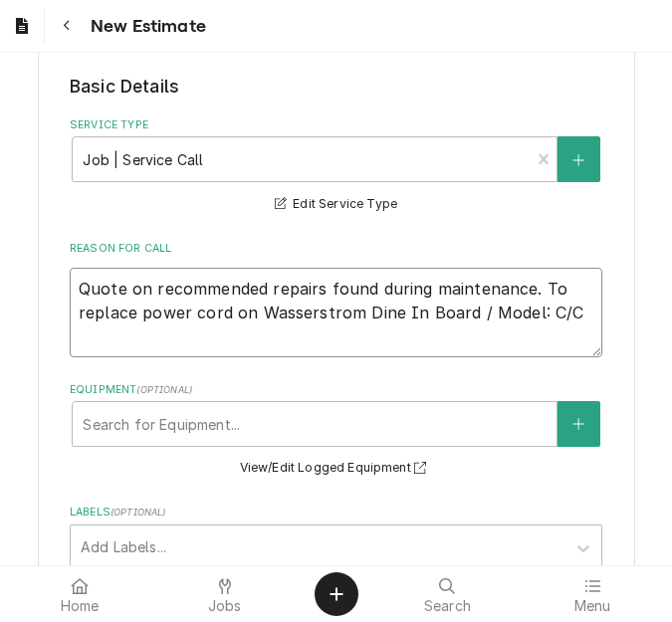
type textarea "Quote on recommended repairs found during maintenance. To replace power cord on…"
type textarea "x"
type textarea "Quote on recommended repairs found during maintenance. To replace power cord on…"
type textarea "x"
type textarea "Quote on recommended repairs found during maintenance. To replace power cord on…"
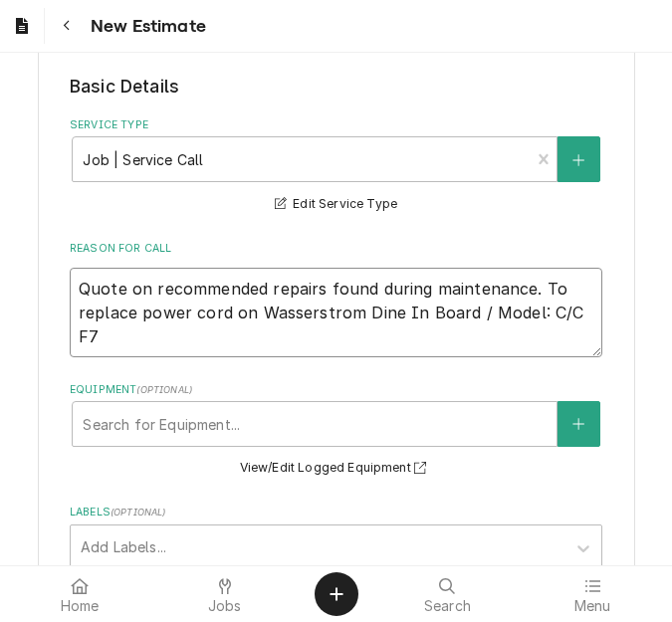
type textarea "x"
type textarea "Quote on recommended repairs found during maintenance. To replace power cord on…"
type textarea "x"
type textarea "Quote on recommended repairs found during maintenance. To replace power cord on…"
type textarea "x"
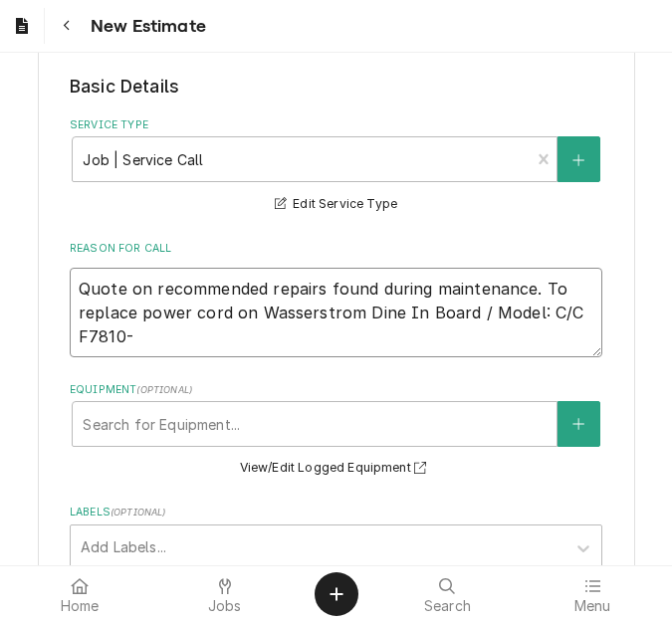
type textarea "Quote on recommended repairs found during maintenance. To replace power cord on…"
type textarea "x"
type textarea "Quote on recommended repairs found during maintenance. To replace power cord on…"
type textarea "x"
type textarea "Quote on recommended repairs found during maintenance. To replace power cord on…"
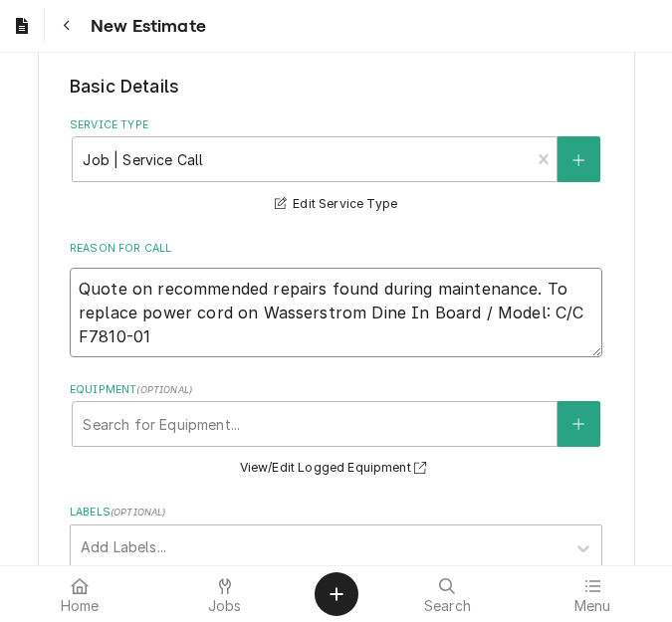
type textarea "x"
type textarea "Quote on recommended repairs found during maintenance. To replace power cord on…"
type textarea "x"
type textarea "Quote on recommended repairs found during maintenance. To replace power cord on…"
type textarea "x"
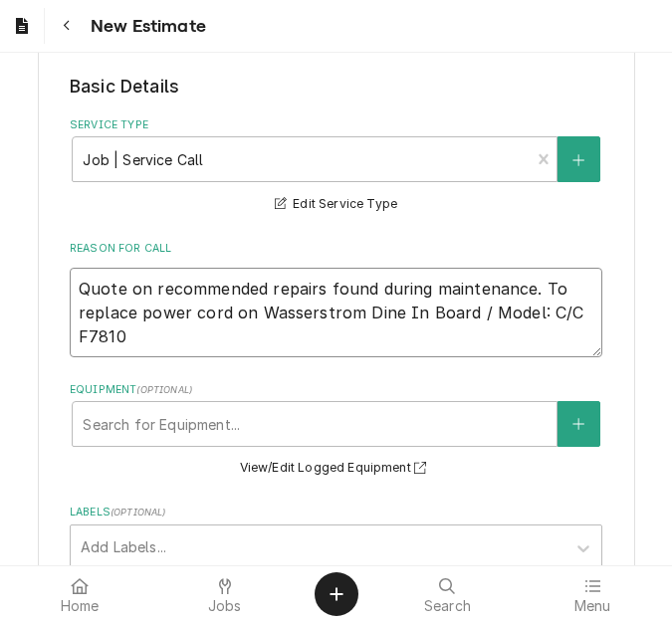
type textarea "Quote on recommended repairs found during maintenance. To replace power cord on…"
type textarea "x"
type textarea "Quote on recommended repairs found during maintenance. To replace power cord on…"
type textarea "x"
type textarea "Quote on recommended repairs found during maintenance. To replace power cord on…"
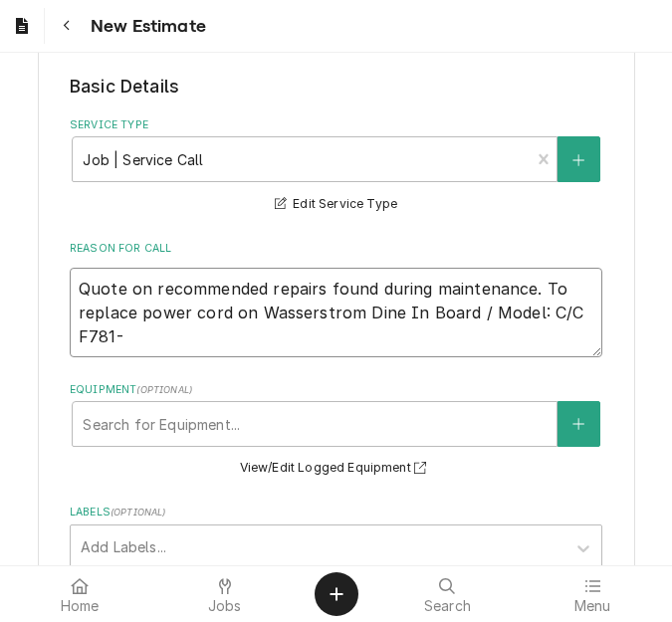
type textarea "x"
type textarea "Quote on recommended repairs found during maintenance. To replace power cord on…"
type textarea "x"
type textarea "Quote on recommended repairs found during maintenance. To replace power cord on…"
type textarea "x"
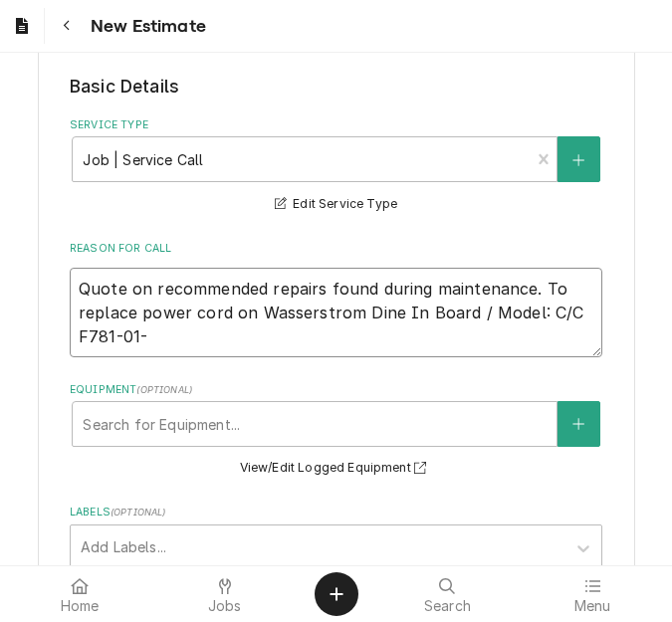
type textarea "Quote on recommended repairs found during maintenance. To replace power cord on…"
type textarea "x"
type textarea "Quote on recommended repairs found during maintenance. To replace power cord on…"
type textarea "x"
type textarea "Quote on recommended repairs found during maintenance. To replace power cord on…"
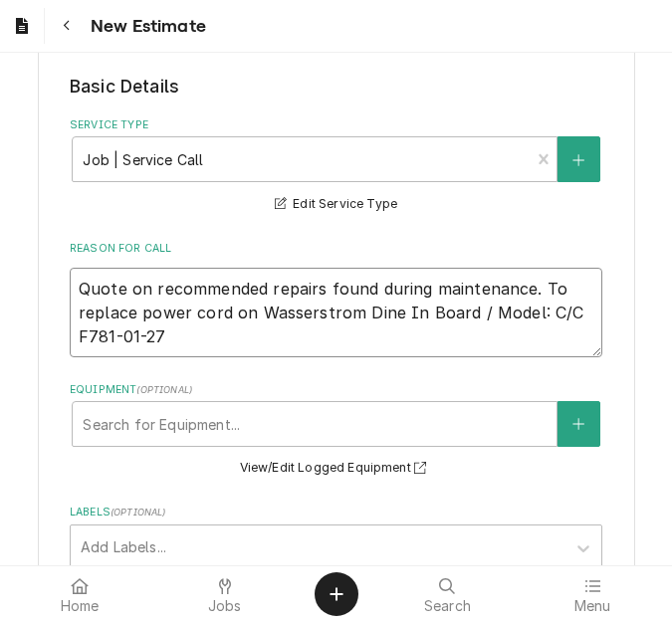
type textarea "x"
type textarea "Quote on recommended repairs found during maintenance. To replace power cord on…"
type textarea "x"
type textarea "Quote on recommended repairs found during maintenance. To replace power cord on…"
type textarea "x"
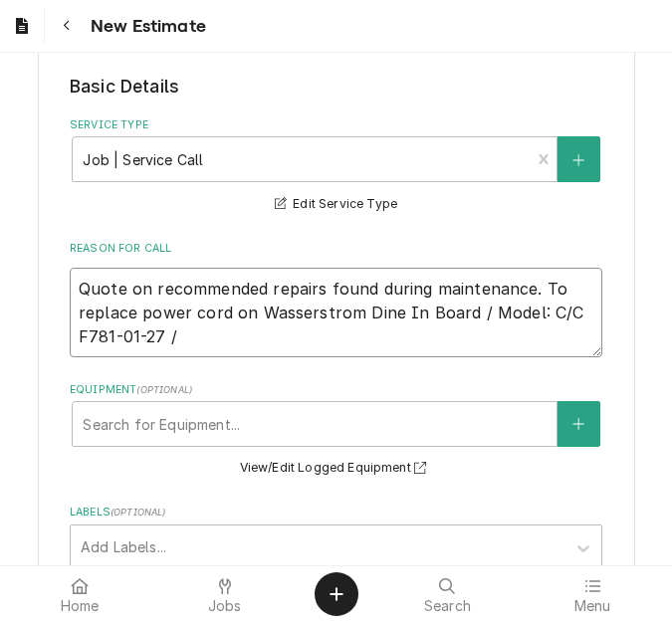
type textarea "Quote on recommended repairs found during maintenance. To replace power cord on…"
type textarea "x"
type textarea "Quote on recommended repairs found during maintenance. To replace power cord on…"
type textarea "x"
type textarea "Quote on recommended repairs found during maintenance. To replace power cord on…"
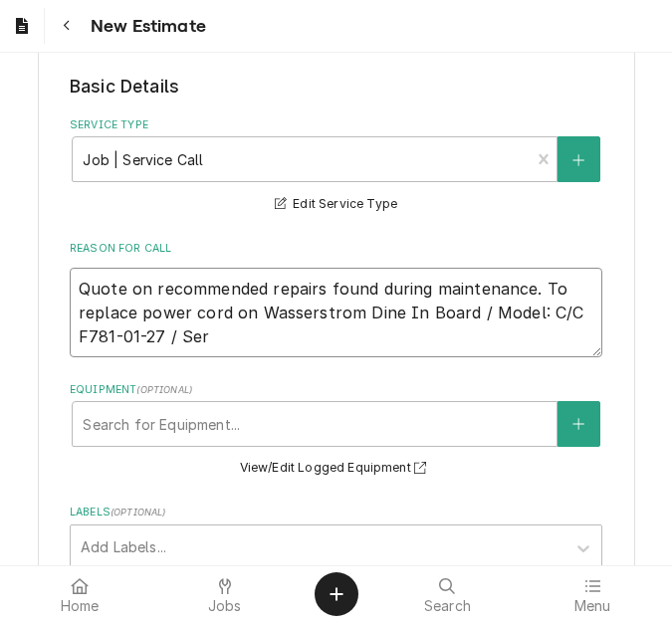
type textarea "x"
type textarea "Quote on recommended repairs found during maintenance. To replace power cord on…"
type textarea "x"
type textarea "Quote on recommended repairs found during maintenance. To replace power cord on…"
type textarea "x"
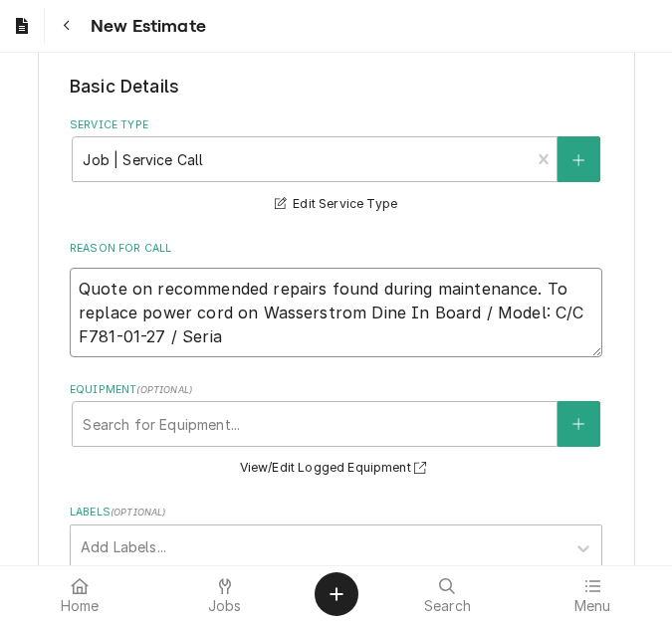
type textarea "Quote on recommended repairs found during maintenance. To replace power cord on…"
type textarea "x"
type textarea "Quote on recommended repairs found during maintenance. To replace power cord on…"
type textarea "x"
type textarea "Quote on recommended repairs found during maintenance. To replace power cord on…"
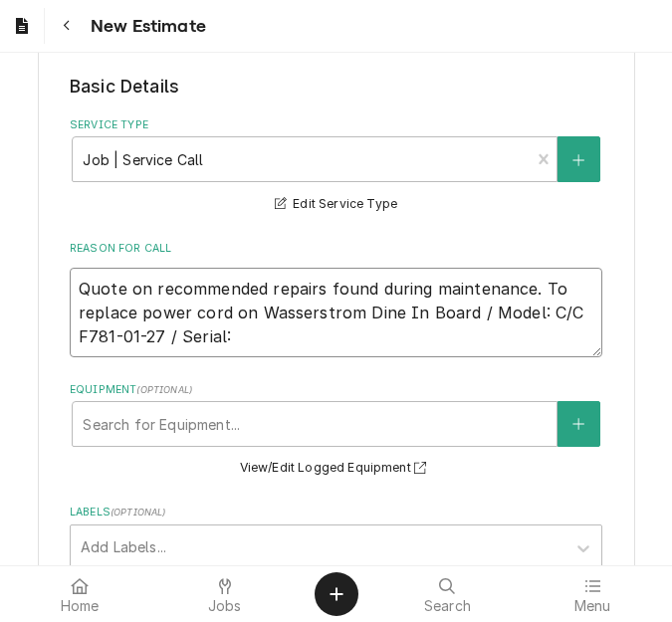
type textarea "x"
type textarea "Quote on recommended repairs found during maintenance. To replace power cord on…"
type textarea "x"
type textarea "Quote on recommended repairs found during maintenance. To replace power cord on…"
type textarea "x"
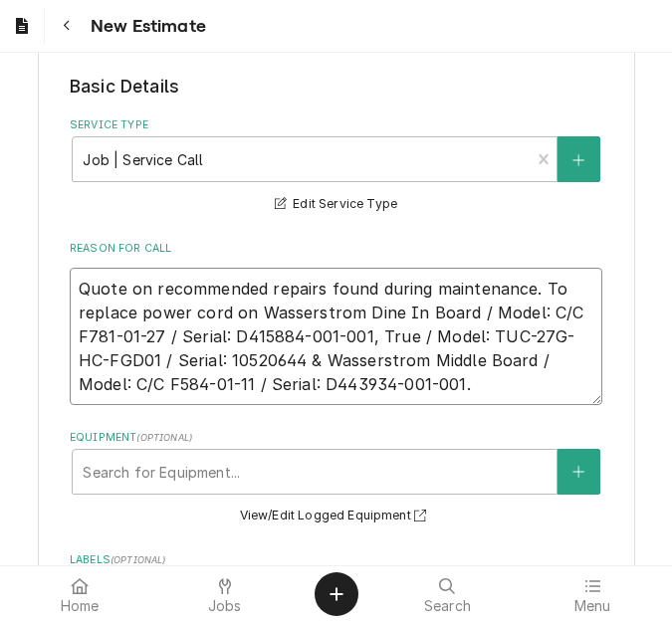
click at [529, 359] on textarea "Quote on recommended repairs found during maintenance. To replace power cord on…" at bounding box center [336, 336] width 533 height 137
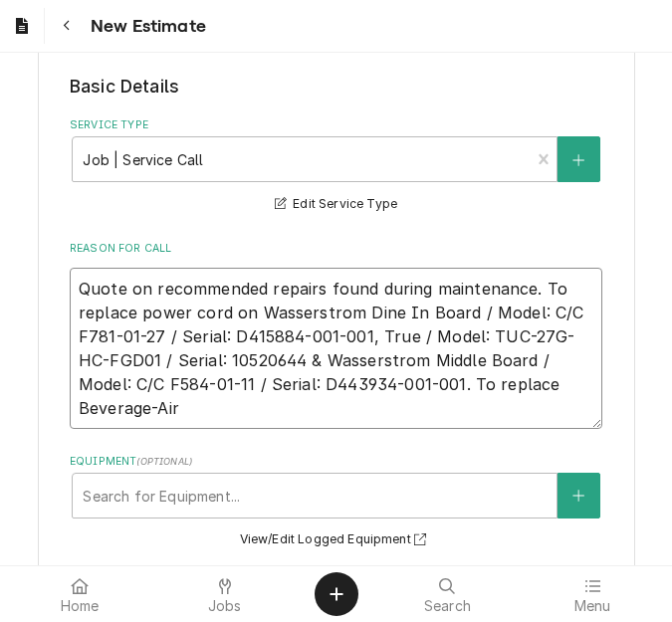
click at [563, 355] on textarea "Quote on recommended repairs found during maintenance. To replace power cord on…" at bounding box center [336, 348] width 533 height 161
click at [360, 378] on textarea "Quote on recommended repairs found during maintenance. To replace power cord on…" at bounding box center [336, 348] width 533 height 161
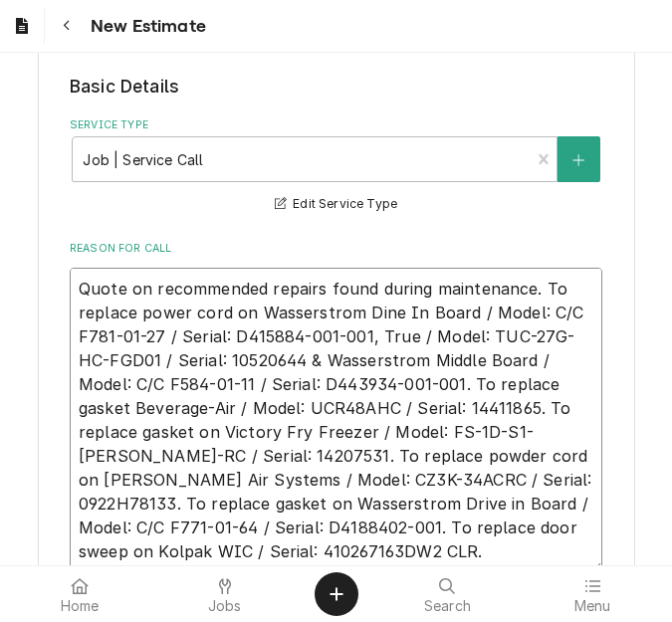
drag, startPoint x: 286, startPoint y: 533, endPoint x: 75, endPoint y: 258, distance: 346.5
click at [75, 268] on textarea "Quote on recommended repairs found during maintenance. To replace power cord on…" at bounding box center [336, 420] width 533 height 305
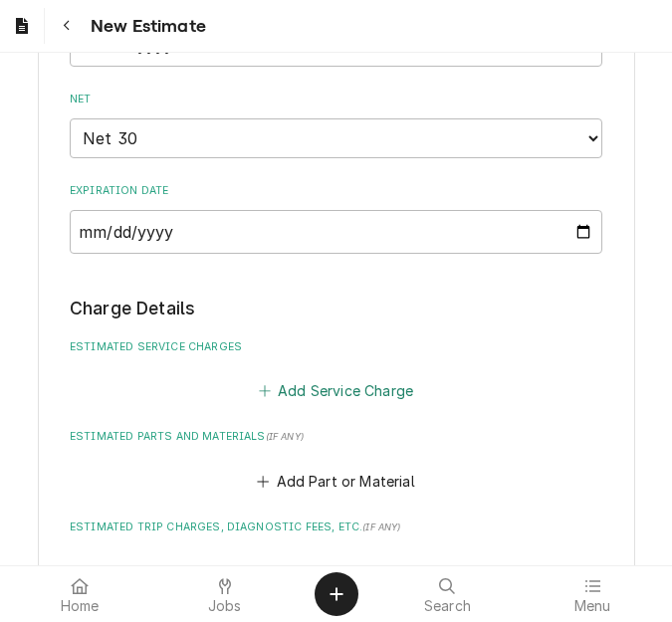
scroll to position [1693, 0]
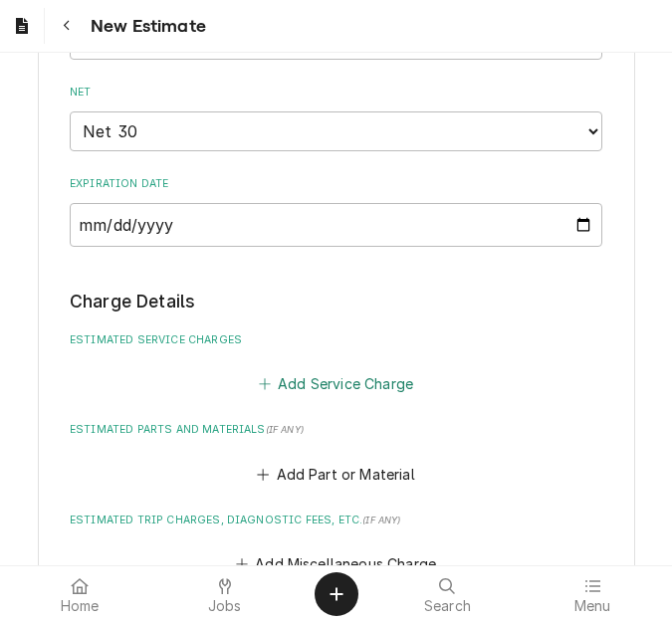
click at [349, 370] on button "Add Service Charge" at bounding box center [335, 384] width 161 height 28
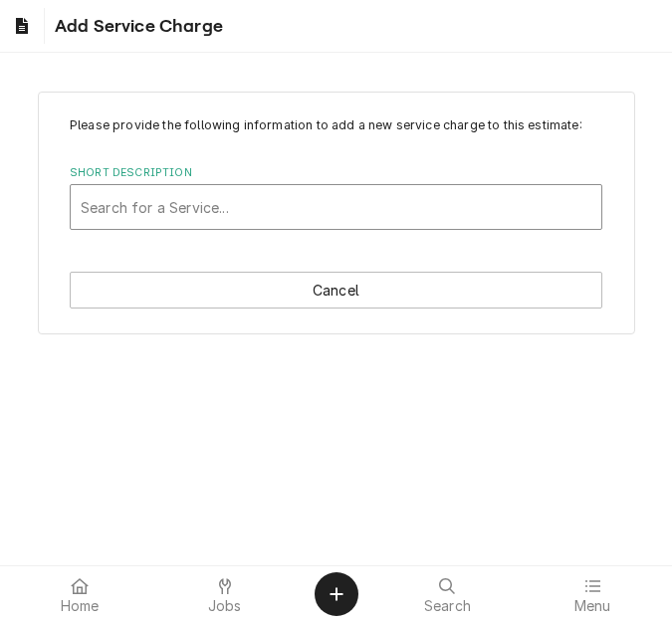
click at [185, 200] on div "Short Description" at bounding box center [336, 207] width 511 height 36
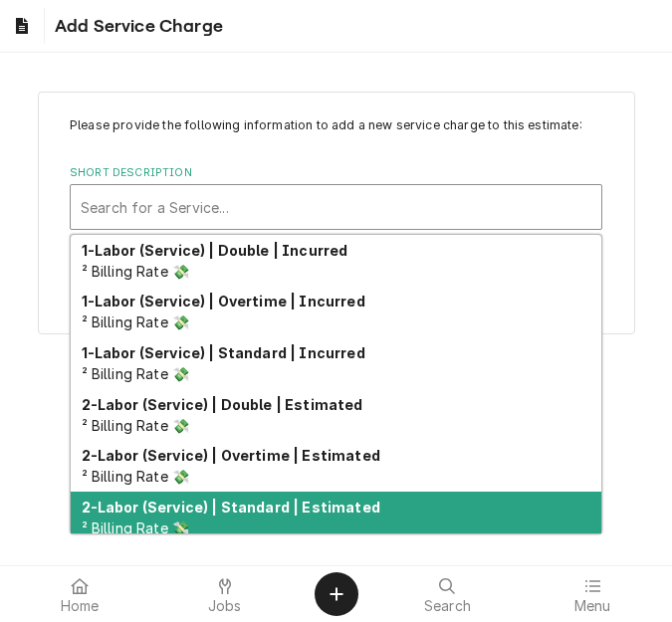
click at [265, 494] on div "2-Labor (Service) | Standard | Estimated ² Billing Rate 💸" at bounding box center [336, 518] width 531 height 52
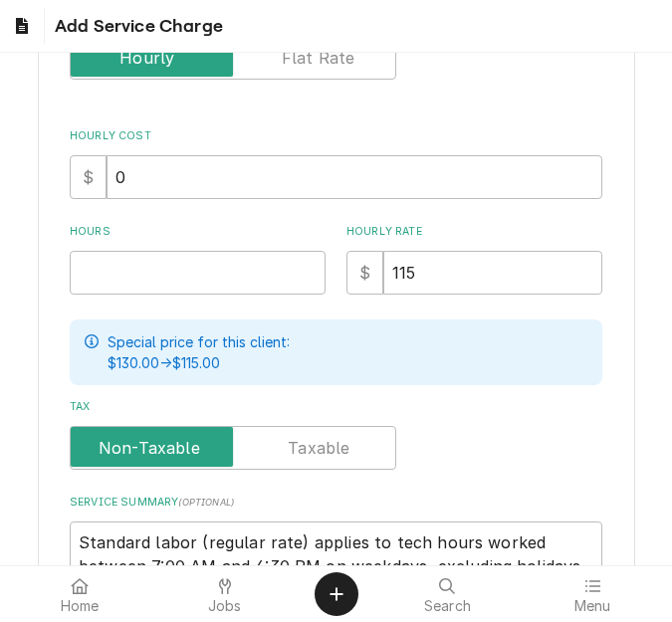
scroll to position [398, 0]
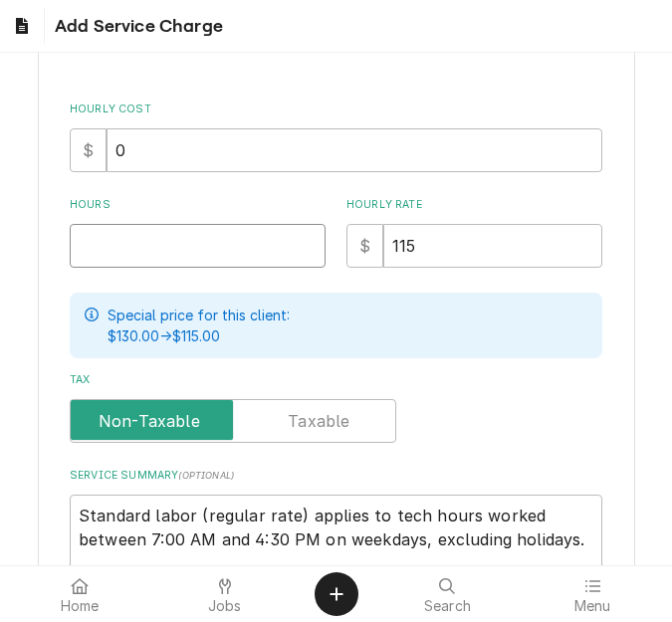
click at [171, 248] on input "Hours" at bounding box center [198, 246] width 256 height 44
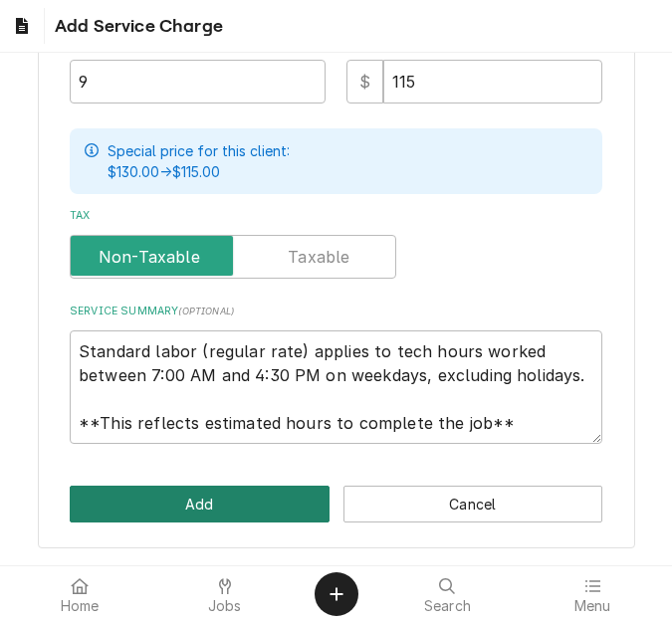
click at [183, 496] on button "Add" at bounding box center [200, 504] width 260 height 37
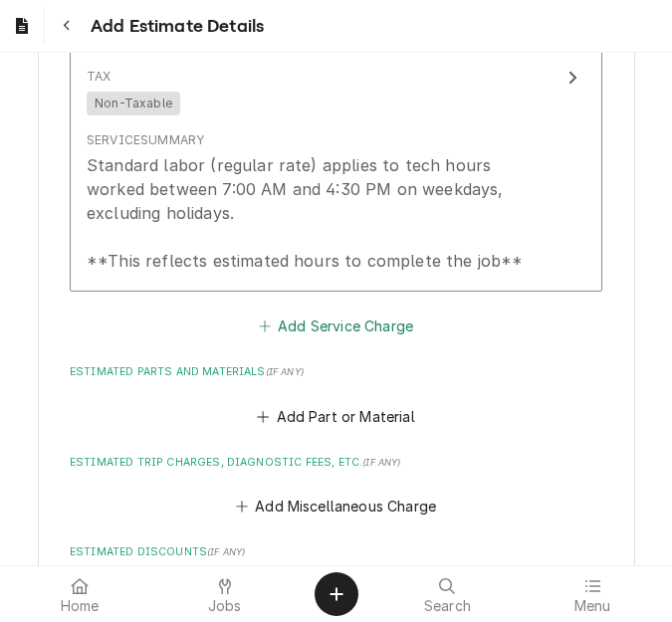
scroll to position [2190, 0]
click at [313, 312] on button "Add Service Charge" at bounding box center [335, 326] width 161 height 28
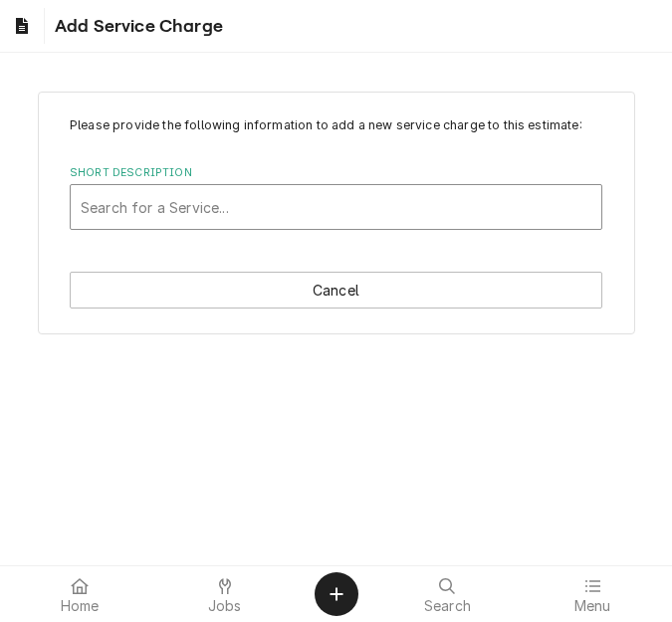
click at [219, 208] on div "Short Description" at bounding box center [336, 207] width 511 height 36
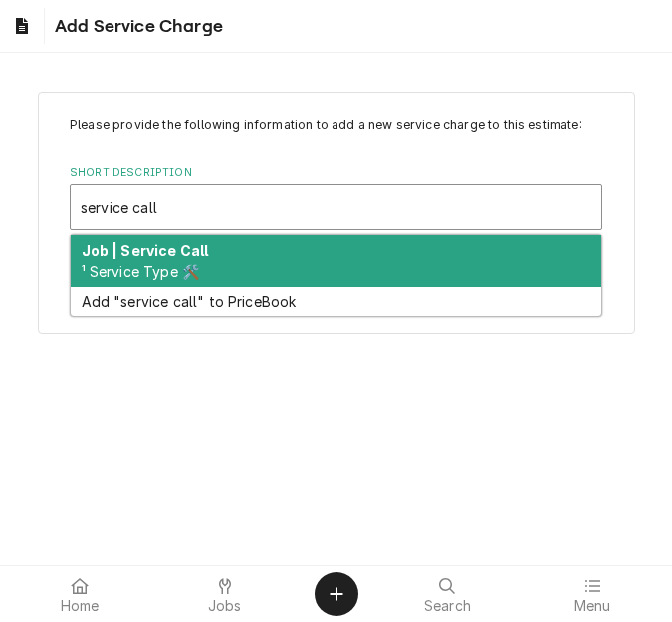
click at [275, 262] on div "Job | Service Call ¹ Service Type 🛠️" at bounding box center [336, 261] width 531 height 52
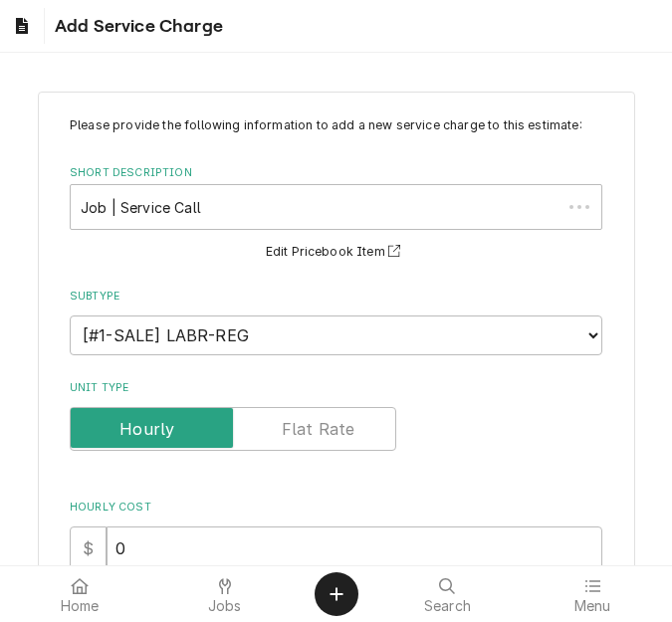
scroll to position [398, 0]
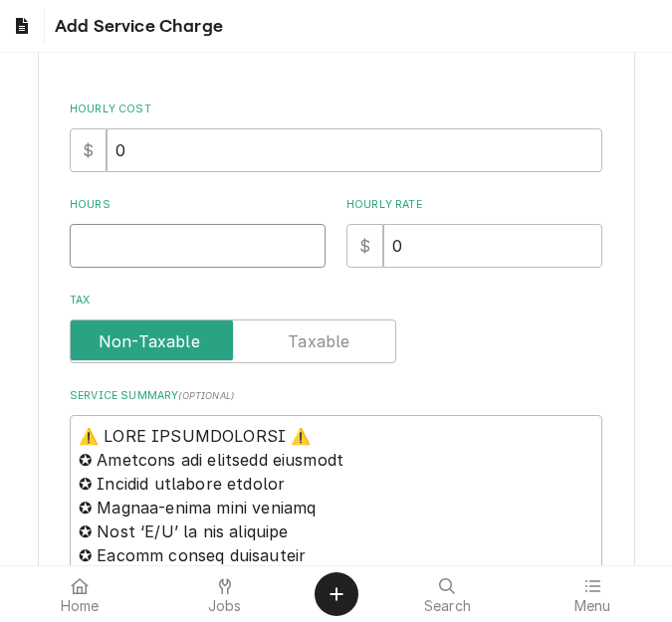
click at [118, 257] on input "Hours" at bounding box center [198, 246] width 256 height 44
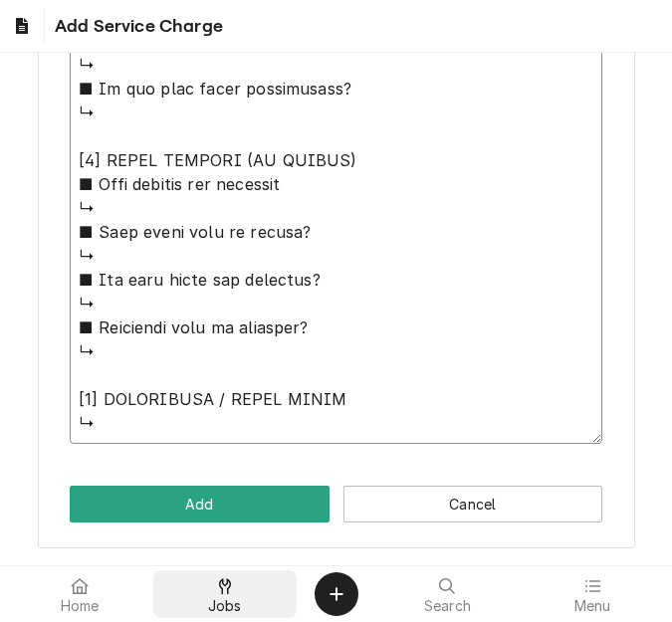
drag, startPoint x: 74, startPoint y: 231, endPoint x: 290, endPoint y: 605, distance: 432.2
click at [290, 605] on body "Add Service Charge Please provide the following information to add a new servic…" at bounding box center [336, 311] width 672 height 622
paste textarea "Quote on recommended repairs found during maintenance. To replace power cord on…"
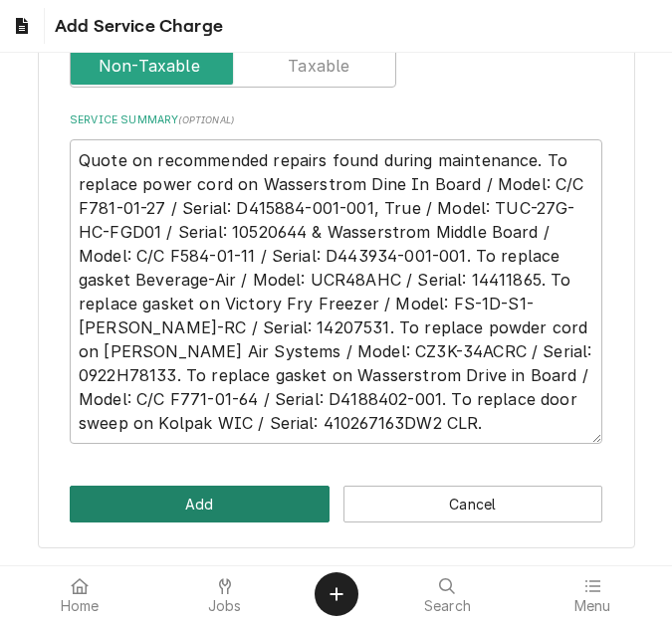
click at [225, 502] on button "Add" at bounding box center [200, 504] width 260 height 37
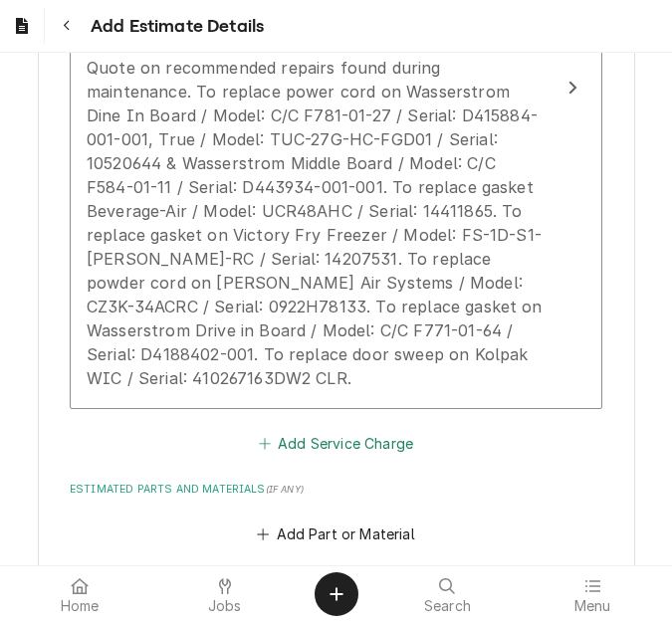
scroll to position [2925, 0]
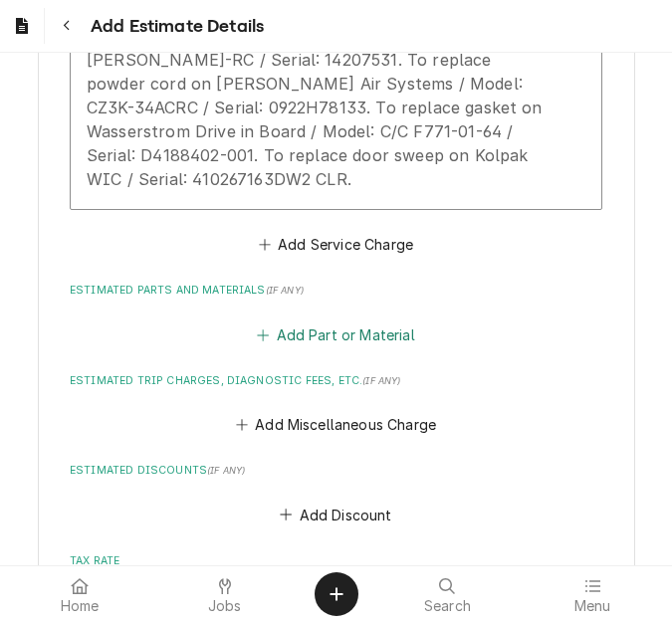
click at [334, 321] on button "Add Part or Material" at bounding box center [336, 335] width 164 height 28
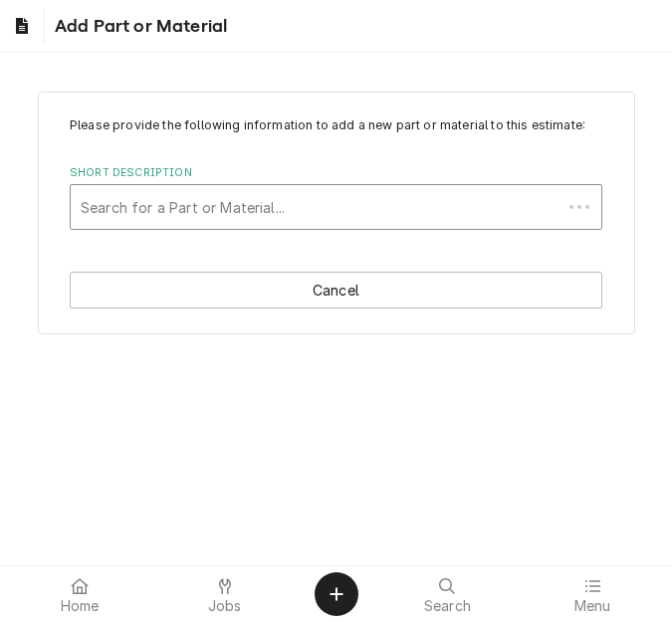
click at [193, 198] on div "Short Description" at bounding box center [316, 207] width 471 height 36
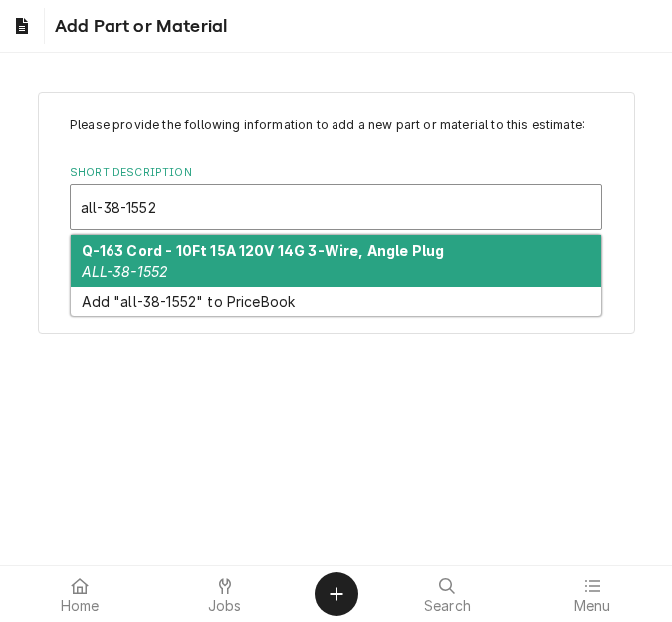
click at [184, 270] on div "Q-163 Cord - 10Ft 15A 120V 14G 3-Wire, Angle Plug ALL-38-1552" at bounding box center [336, 261] width 531 height 52
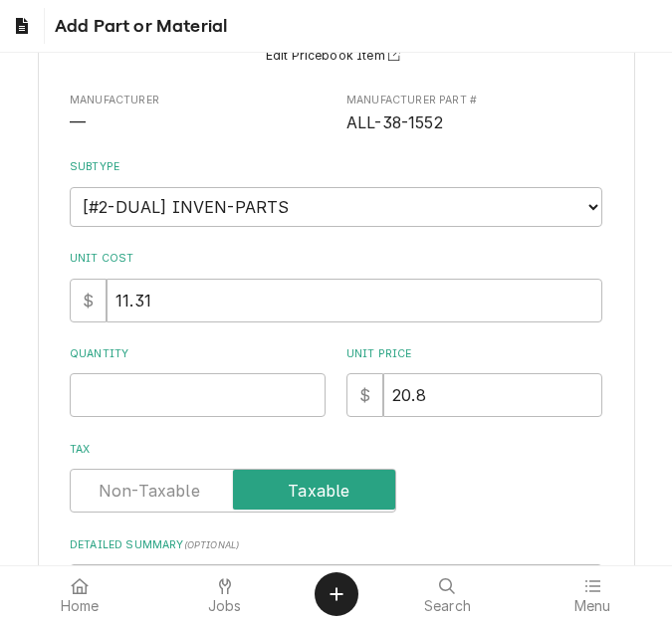
scroll to position [199, 0]
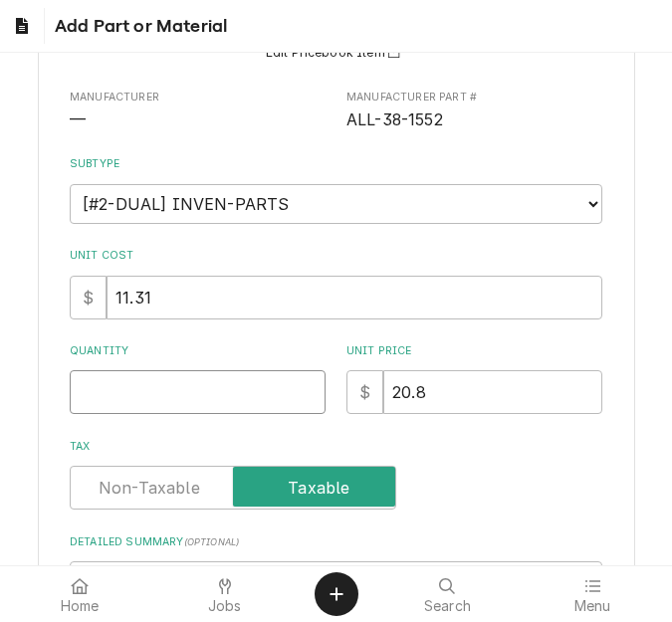
click at [148, 387] on input "Quantity" at bounding box center [198, 392] width 256 height 44
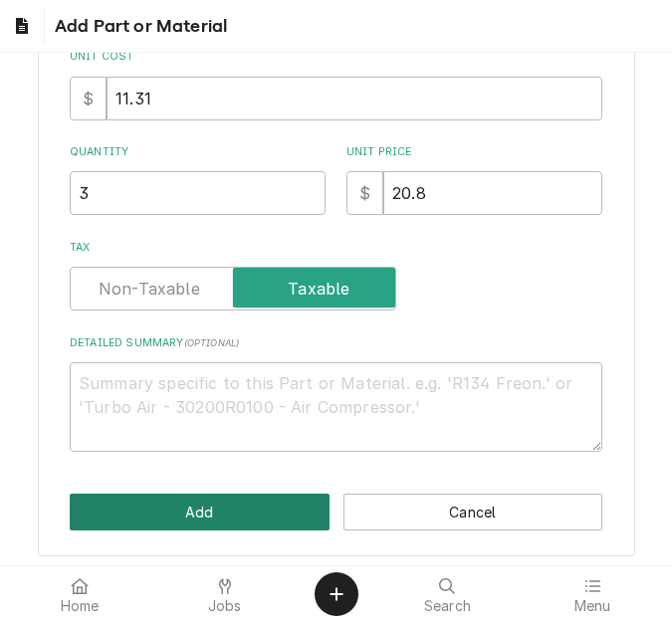
click at [187, 513] on button "Add" at bounding box center [200, 512] width 260 height 37
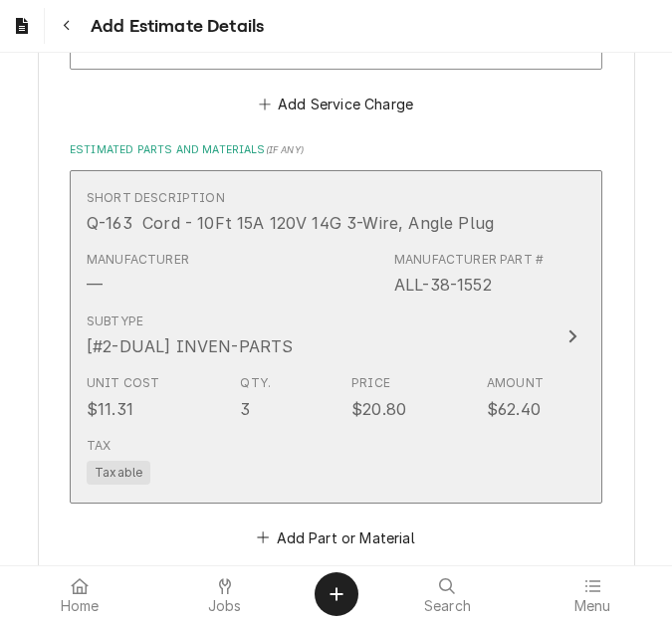
scroll to position [3262, 0]
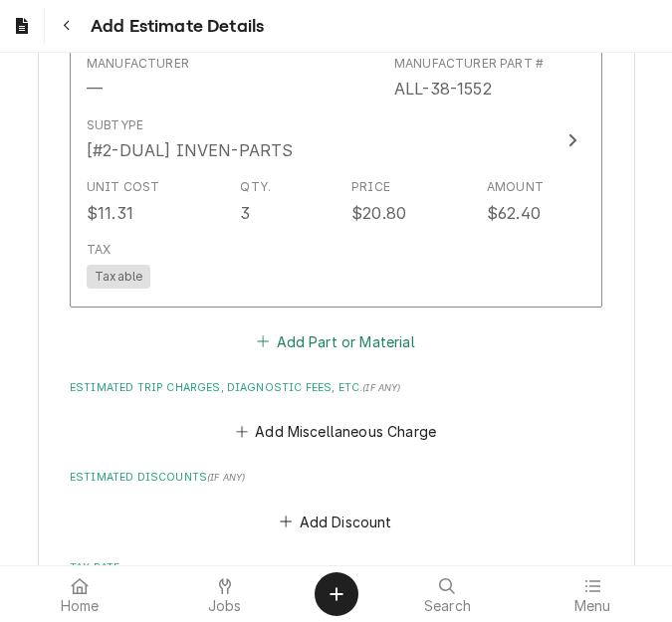
click at [329, 328] on button "Add Part or Material" at bounding box center [336, 342] width 164 height 28
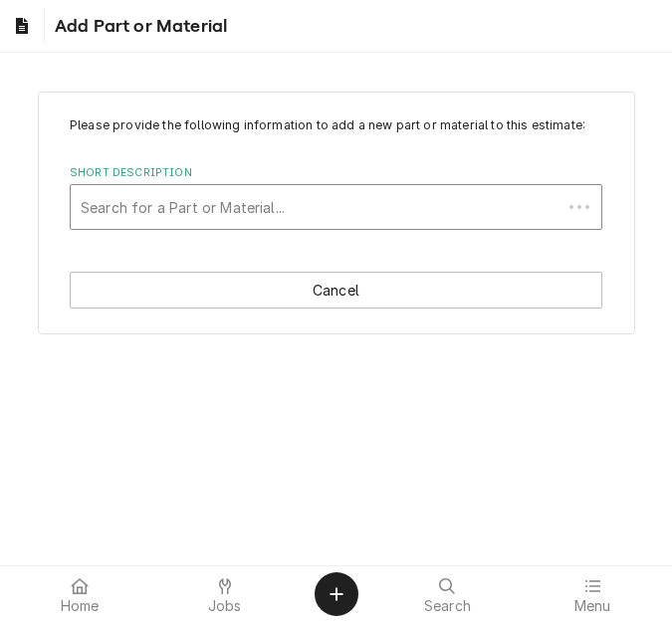
click at [237, 205] on div "Short Description" at bounding box center [316, 207] width 471 height 36
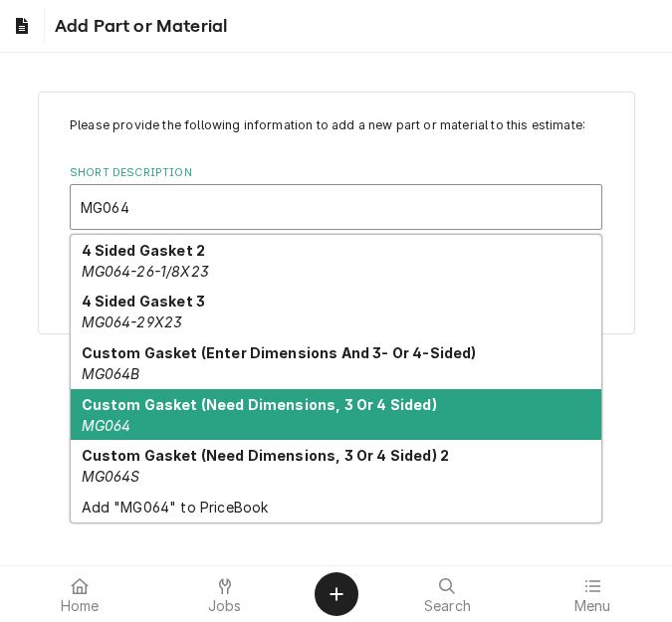
click at [250, 399] on strong "Custom Gasket (Need Dimensions, 3 Or 4 Sided)" at bounding box center [259, 404] width 355 height 17
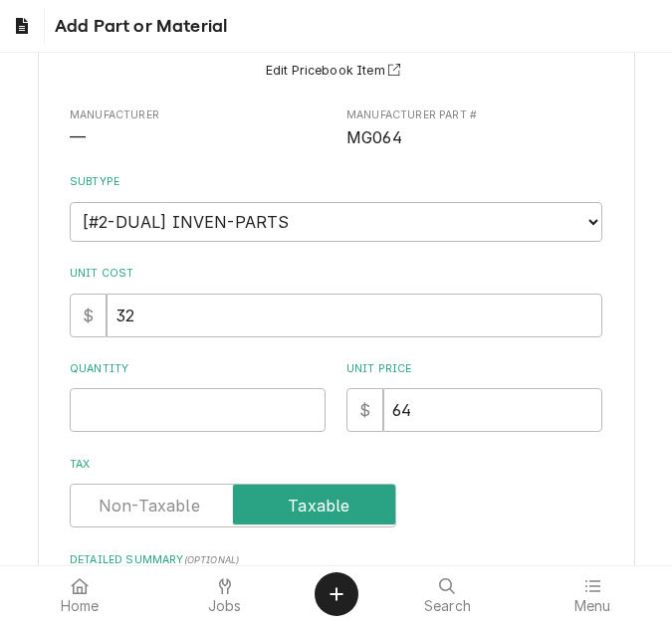
scroll to position [199, 0]
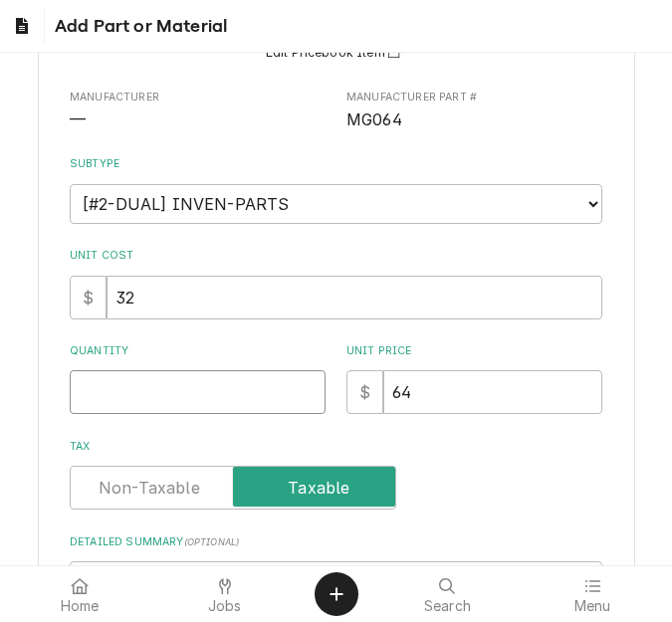
click at [152, 399] on input "Quantity" at bounding box center [198, 392] width 256 height 44
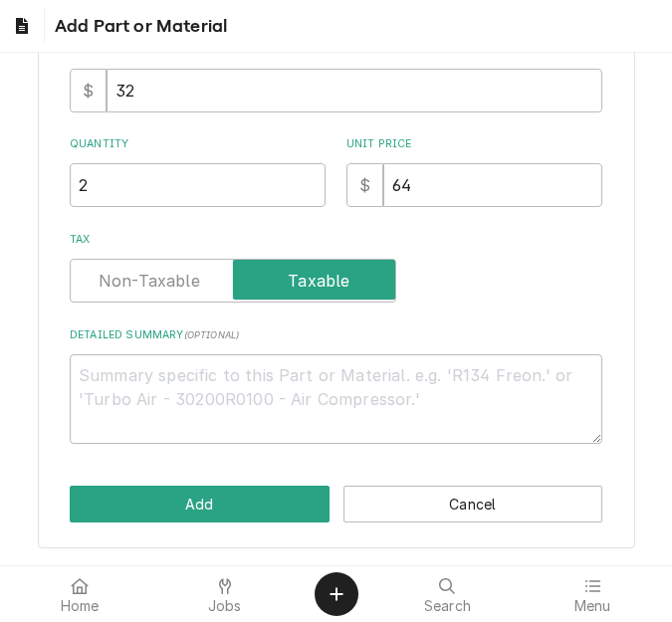
click at [130, 483] on div "Please provide the following information to add a new part or material to this …" at bounding box center [336, 116] width 597 height 863
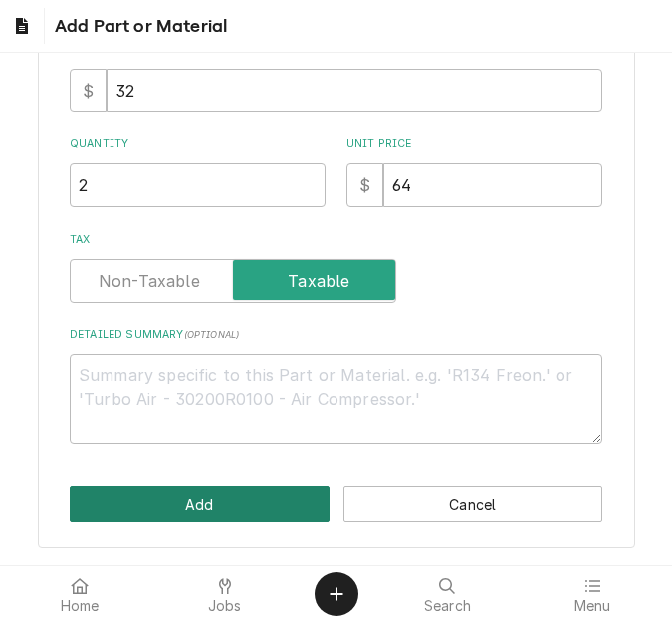
click at [130, 515] on button "Add" at bounding box center [200, 504] width 260 height 37
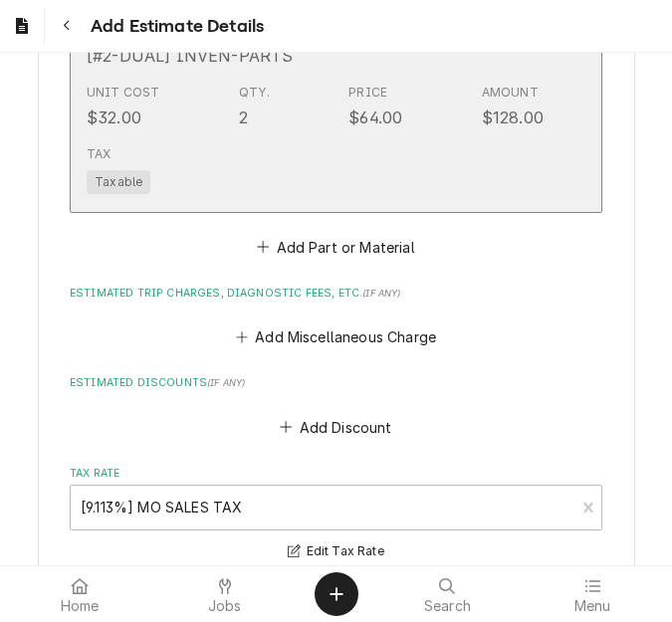
scroll to position [3723, 0]
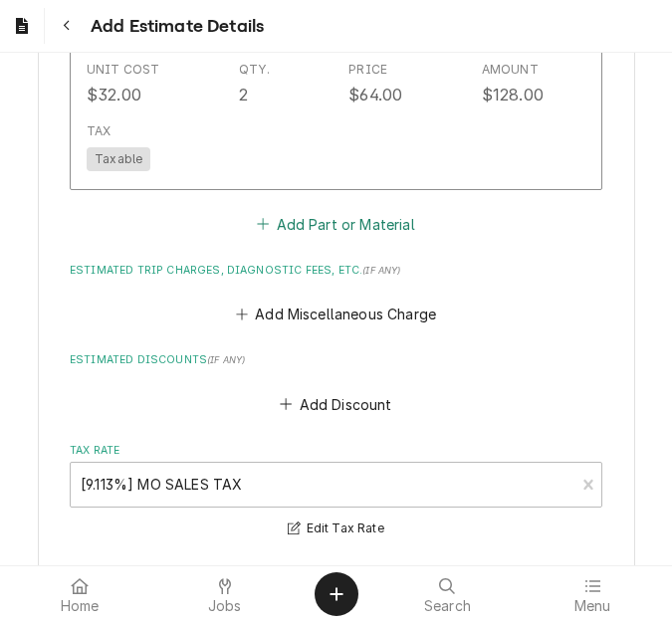
click at [298, 210] on button "Add Part or Material" at bounding box center [336, 224] width 164 height 28
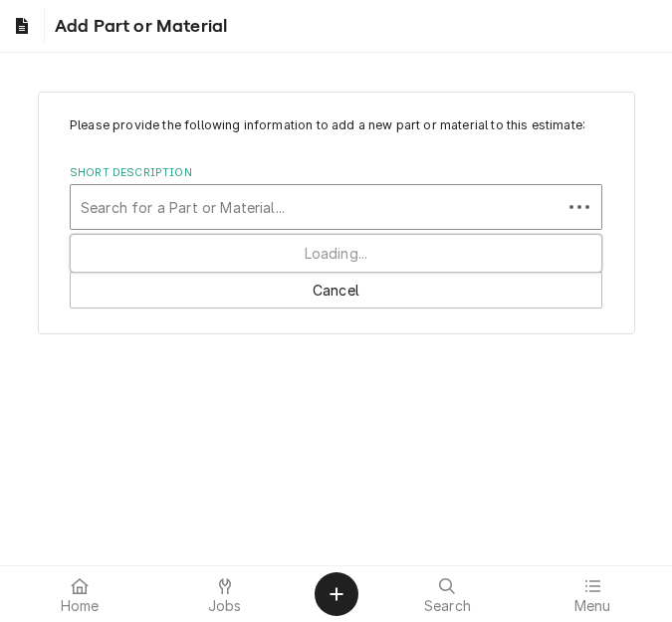
click at [159, 200] on div "Short Description" at bounding box center [316, 207] width 471 height 36
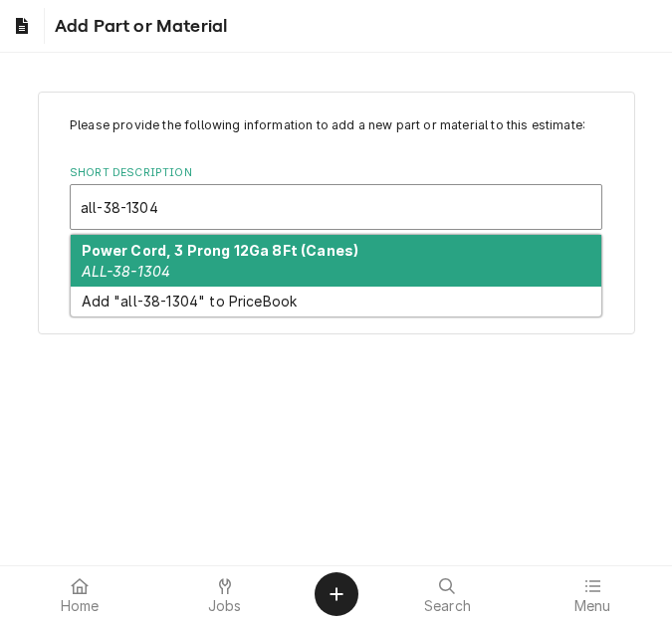
click at [187, 261] on div "Power Cord, 3 Prong 12Ga 8Ft (Canes) ALL-38-1304" at bounding box center [336, 261] width 531 height 52
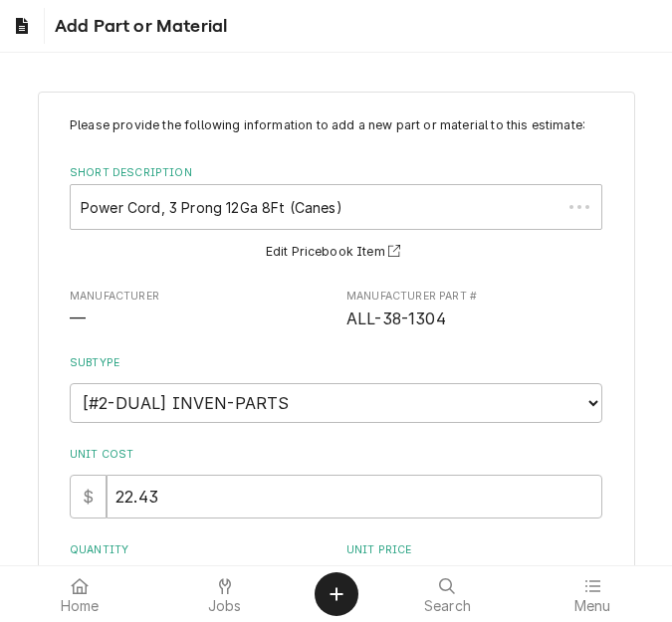
scroll to position [100, 0]
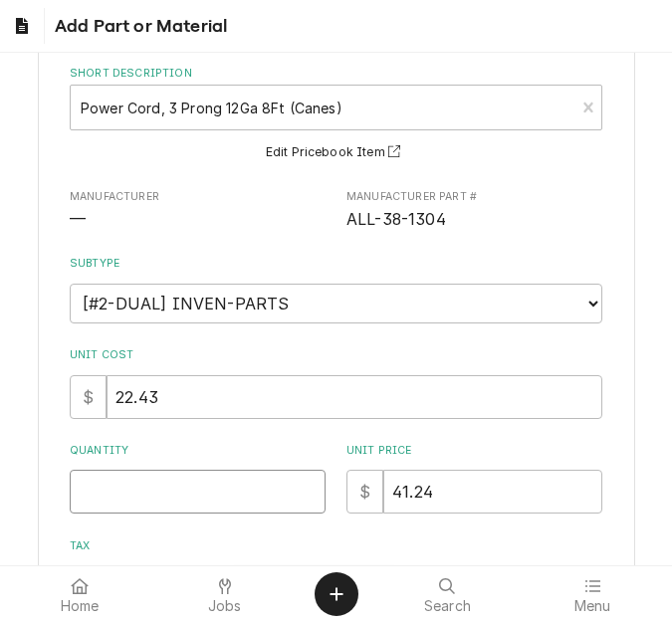
click at [131, 486] on input "Quantity" at bounding box center [198, 492] width 256 height 44
click at [124, 486] on input "Quantity" at bounding box center [198, 492] width 256 height 44
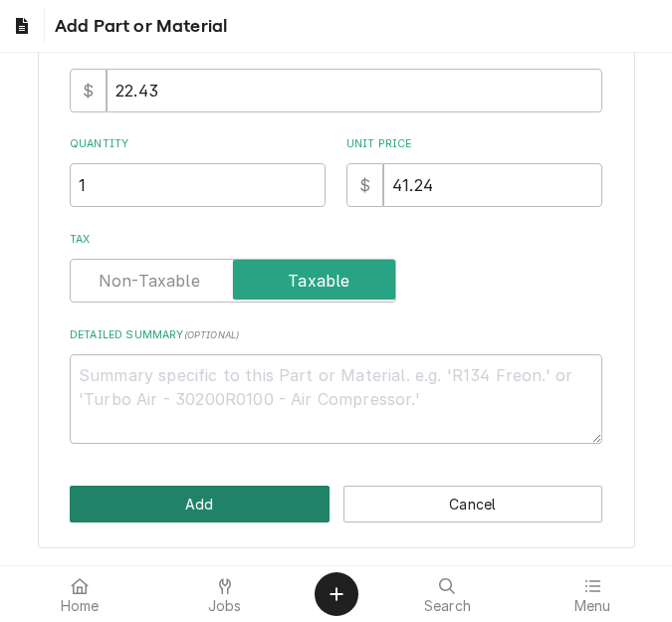
click at [163, 507] on button "Add" at bounding box center [200, 504] width 260 height 37
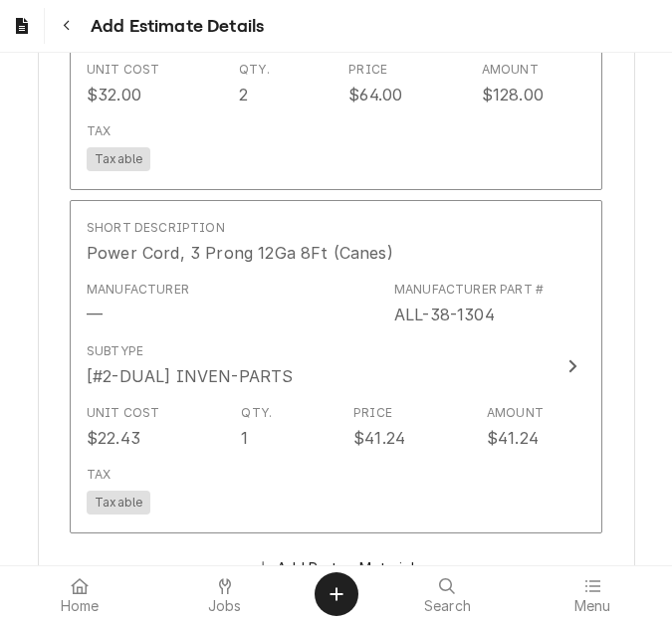
scroll to position [3947, 0]
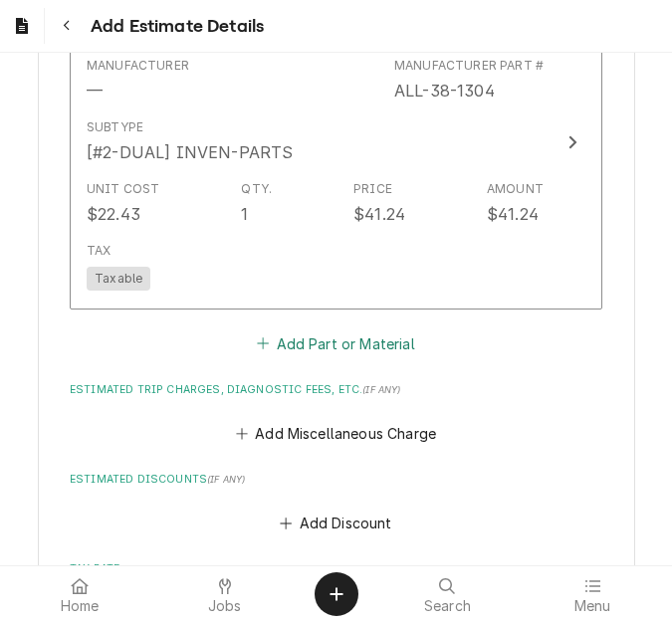
click at [278, 330] on button "Add Part or Material" at bounding box center [336, 344] width 164 height 28
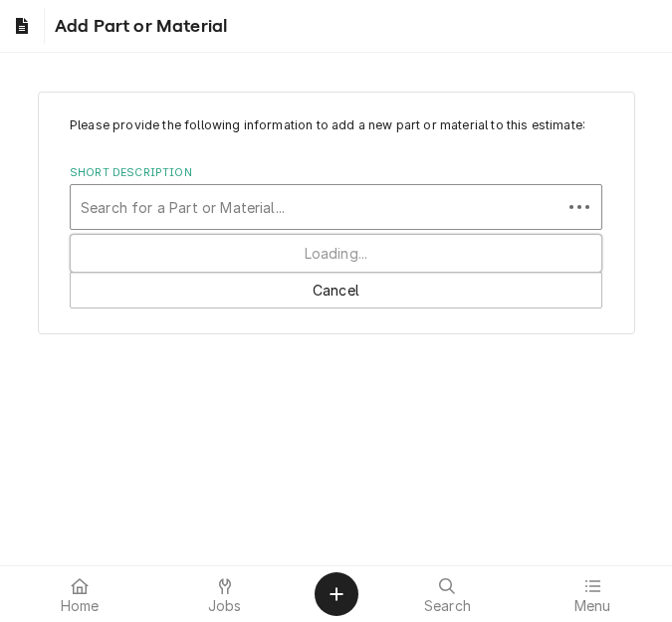
click at [204, 195] on div "Short Description" at bounding box center [316, 207] width 471 height 36
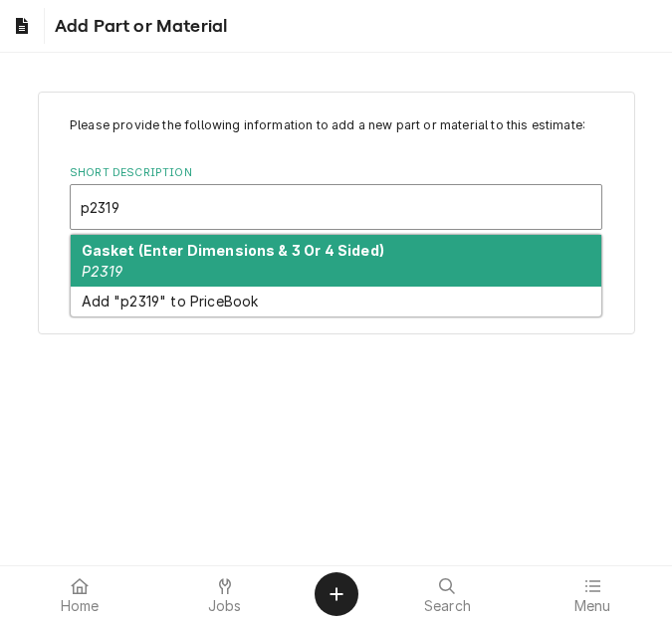
click at [190, 257] on strong "Gasket (Enter Dimensions & 3 Or 4 Sided)" at bounding box center [233, 250] width 303 height 17
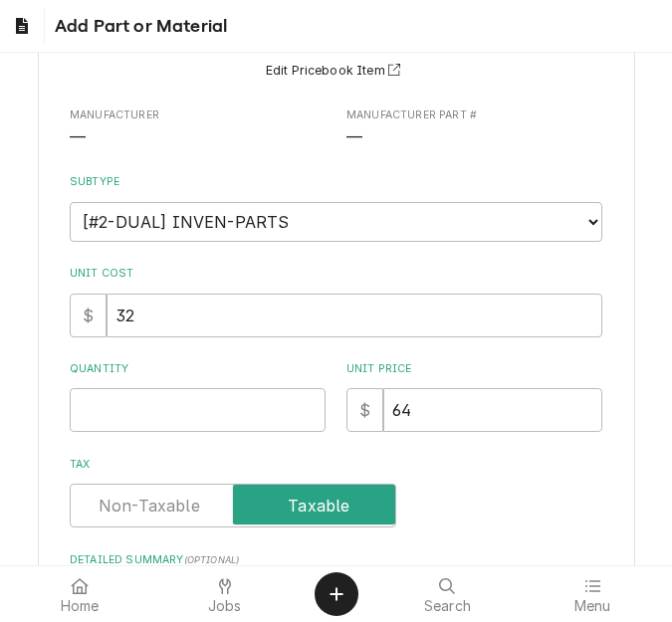
scroll to position [199, 0]
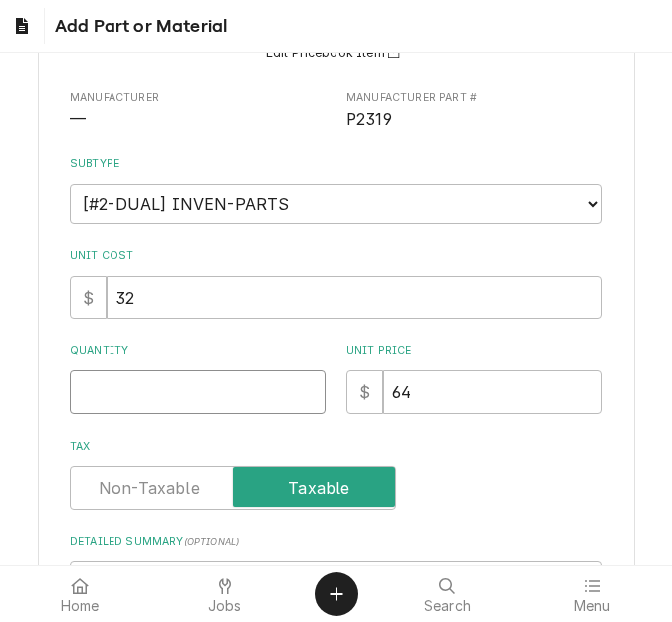
click at [139, 402] on input "Quantity" at bounding box center [198, 392] width 256 height 44
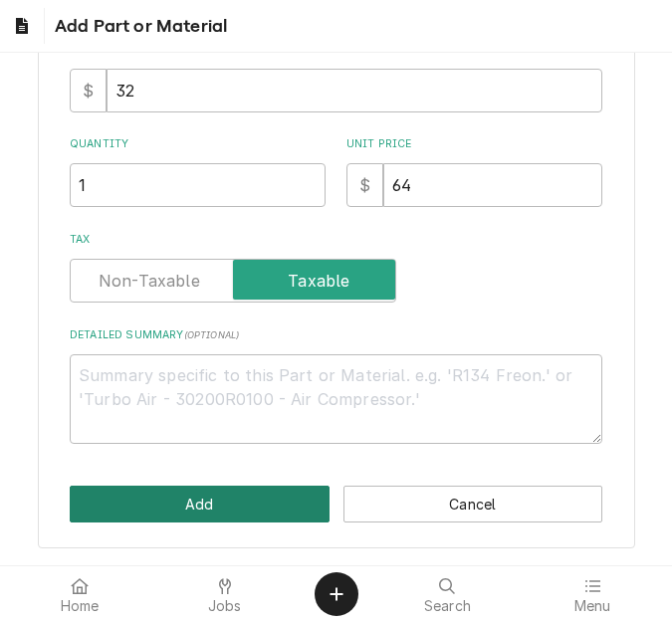
click at [152, 495] on button "Add" at bounding box center [200, 504] width 260 height 37
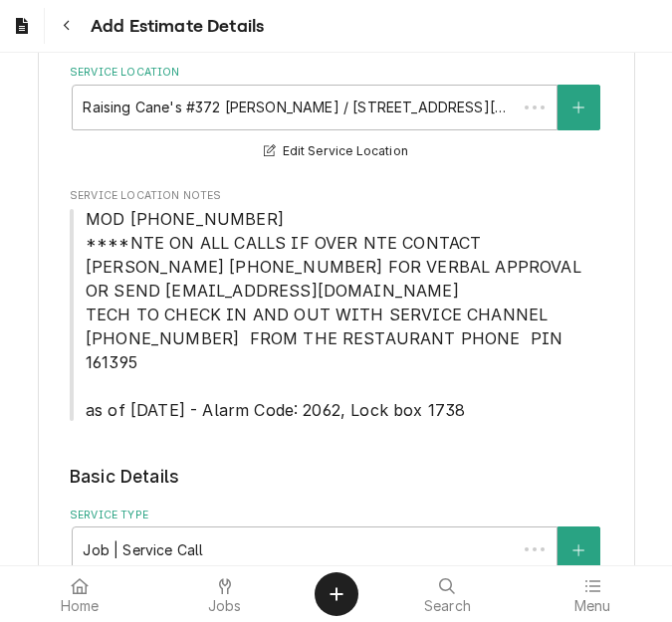
scroll to position [4232, 0]
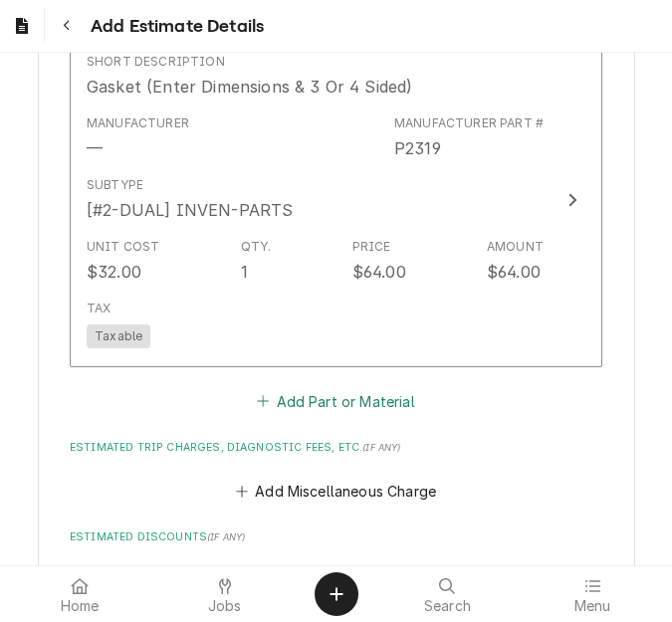
click at [336, 387] on button "Add Part or Material" at bounding box center [336, 401] width 164 height 28
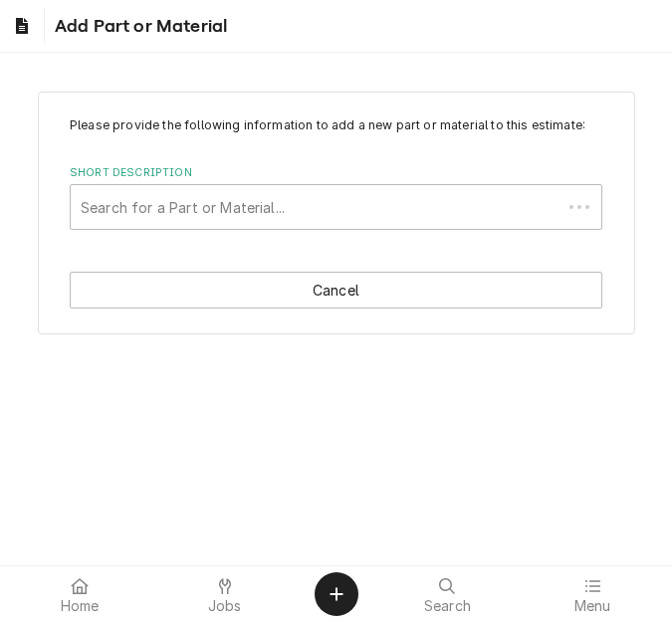
click at [336, 355] on div "Please provide the following information to add a new part or material to this …" at bounding box center [336, 309] width 672 height 513
click at [255, 218] on div "Short Description" at bounding box center [316, 207] width 471 height 36
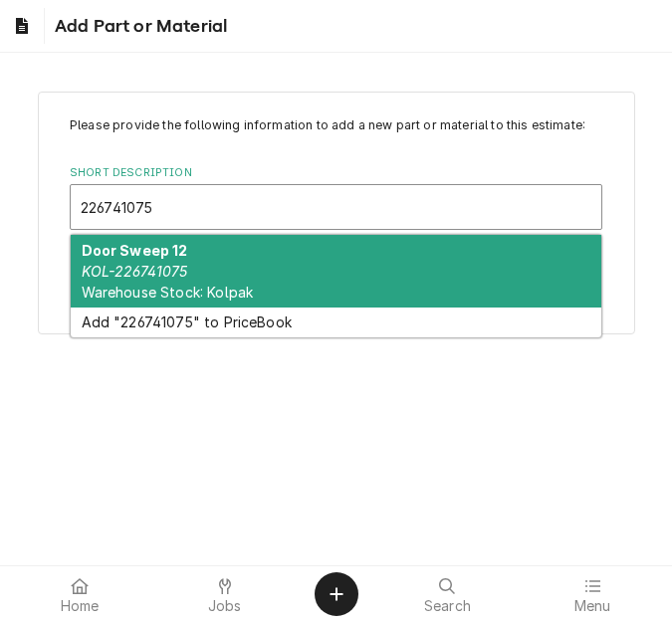
click at [224, 267] on div "Door Sweep 12 KOL-226741075 Warehouse Stock: Kolpak" at bounding box center [336, 271] width 531 height 73
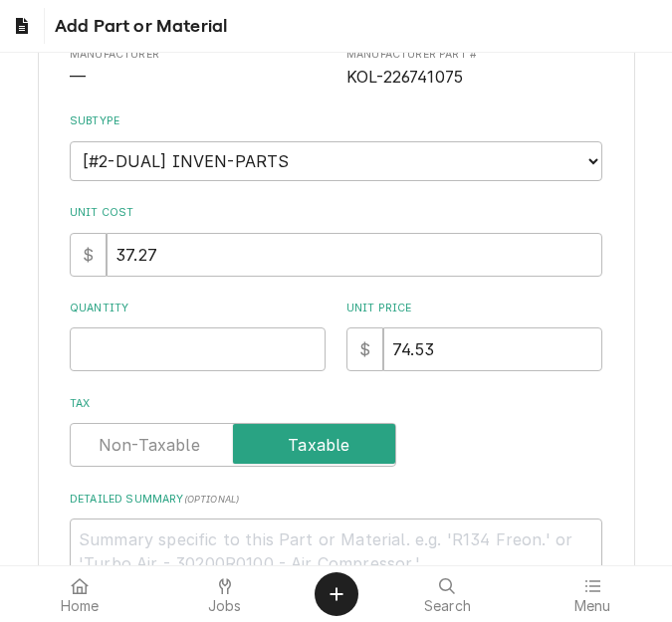
scroll to position [299, 0]
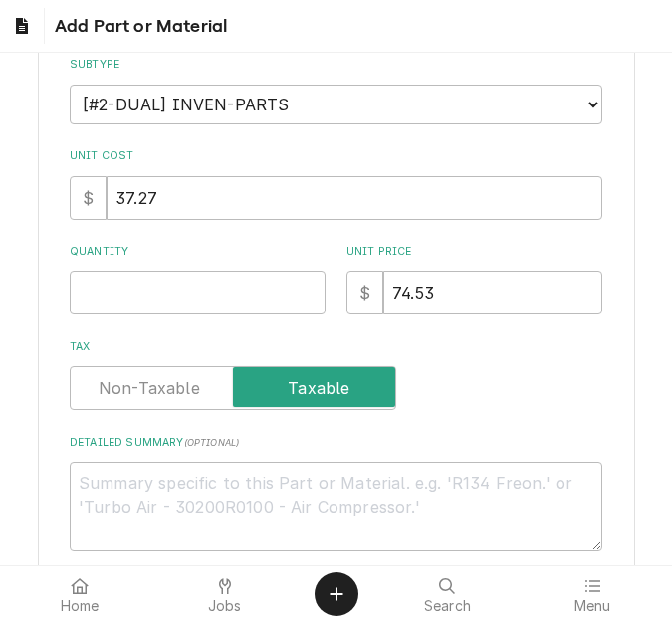
click at [116, 320] on div "Please provide the following information to add a new part or material to this …" at bounding box center [336, 185] width 533 height 734
click at [122, 295] on input "Quantity" at bounding box center [198, 293] width 256 height 44
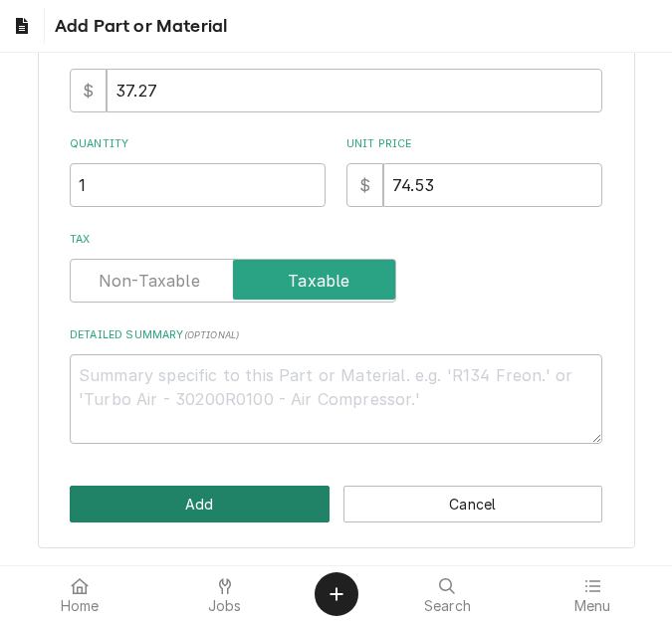
click at [170, 493] on button "Add" at bounding box center [200, 504] width 260 height 37
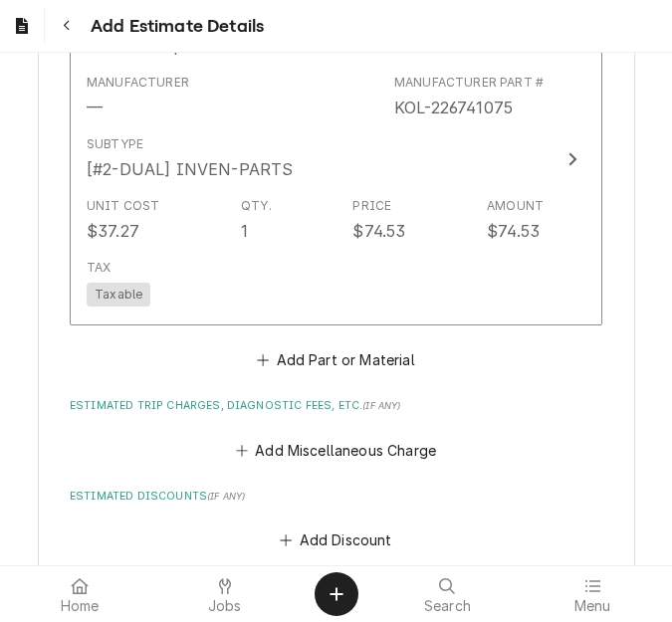
scroll to position [4680, 0]
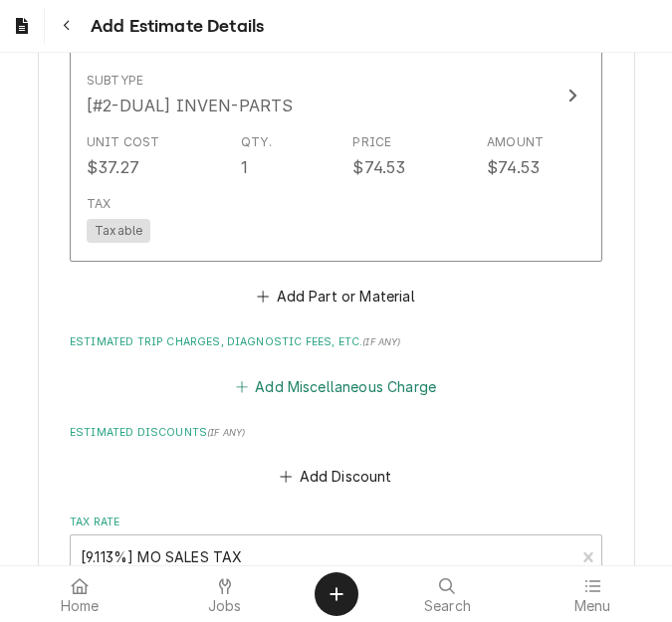
click at [301, 372] on button "Add Miscellaneous Charge" at bounding box center [335, 386] width 207 height 28
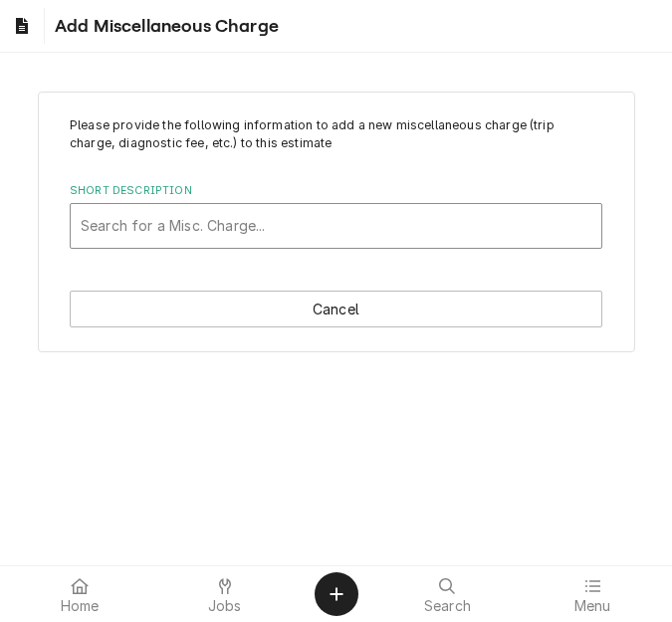
click at [218, 208] on div "Short Description" at bounding box center [336, 226] width 511 height 36
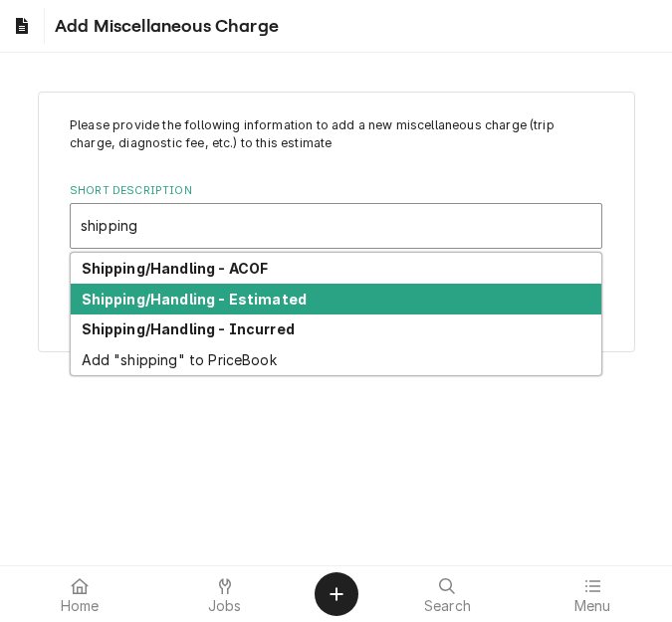
click at [220, 291] on strong "Shipping/Handling - Estimated" at bounding box center [195, 299] width 226 height 17
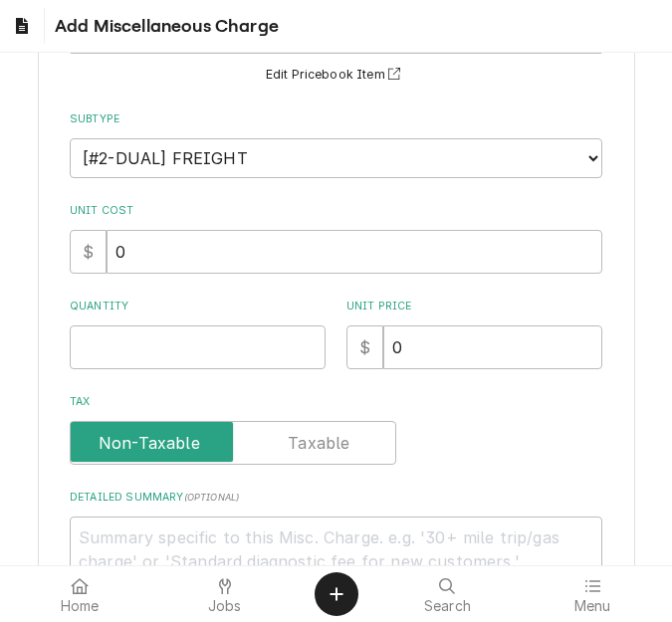
scroll to position [199, 0]
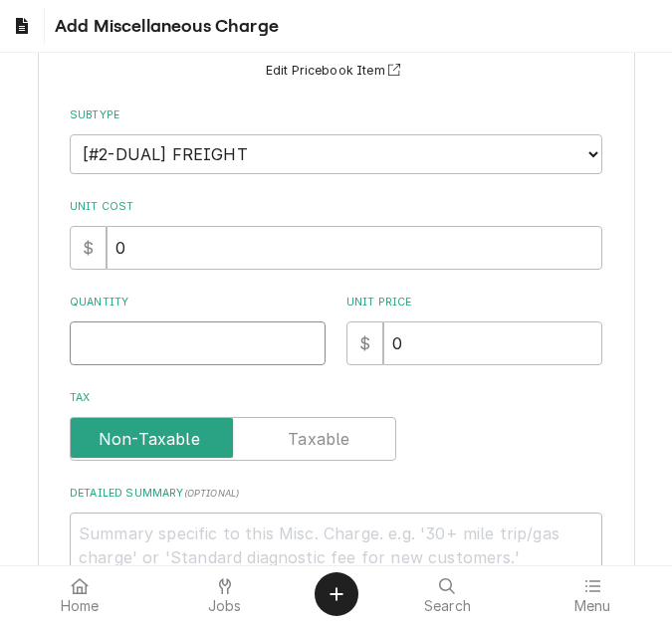
click at [153, 351] on input "Quantity" at bounding box center [198, 344] width 256 height 44
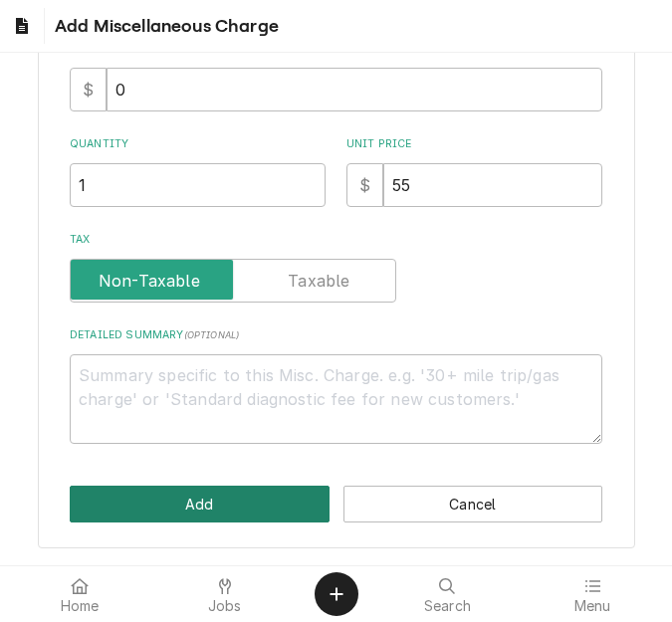
click at [169, 495] on button "Add" at bounding box center [200, 504] width 260 height 37
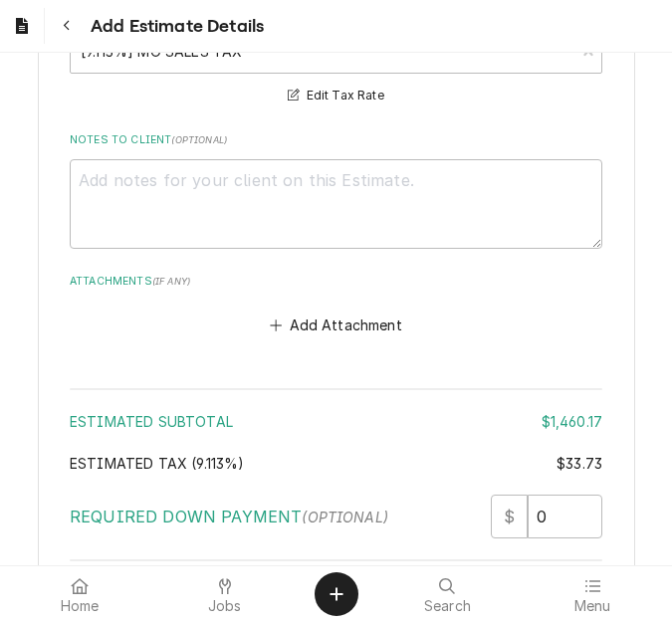
scroll to position [5649, 0]
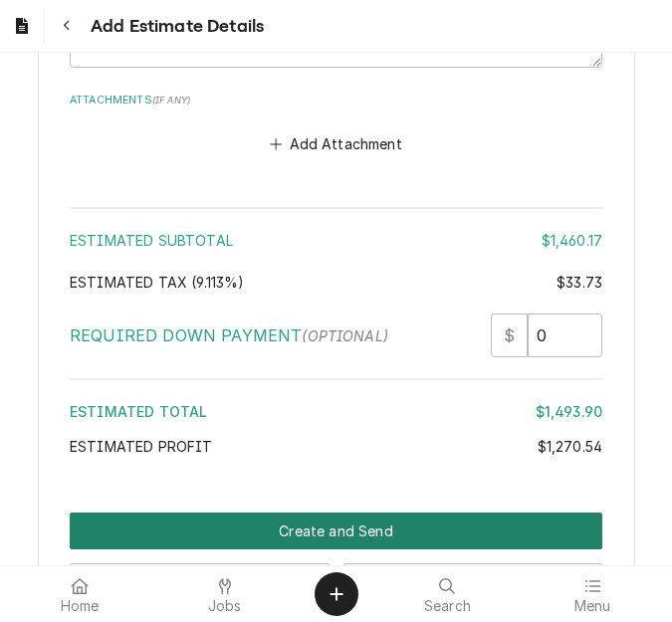
click at [344, 513] on button "Create and Send" at bounding box center [336, 531] width 533 height 37
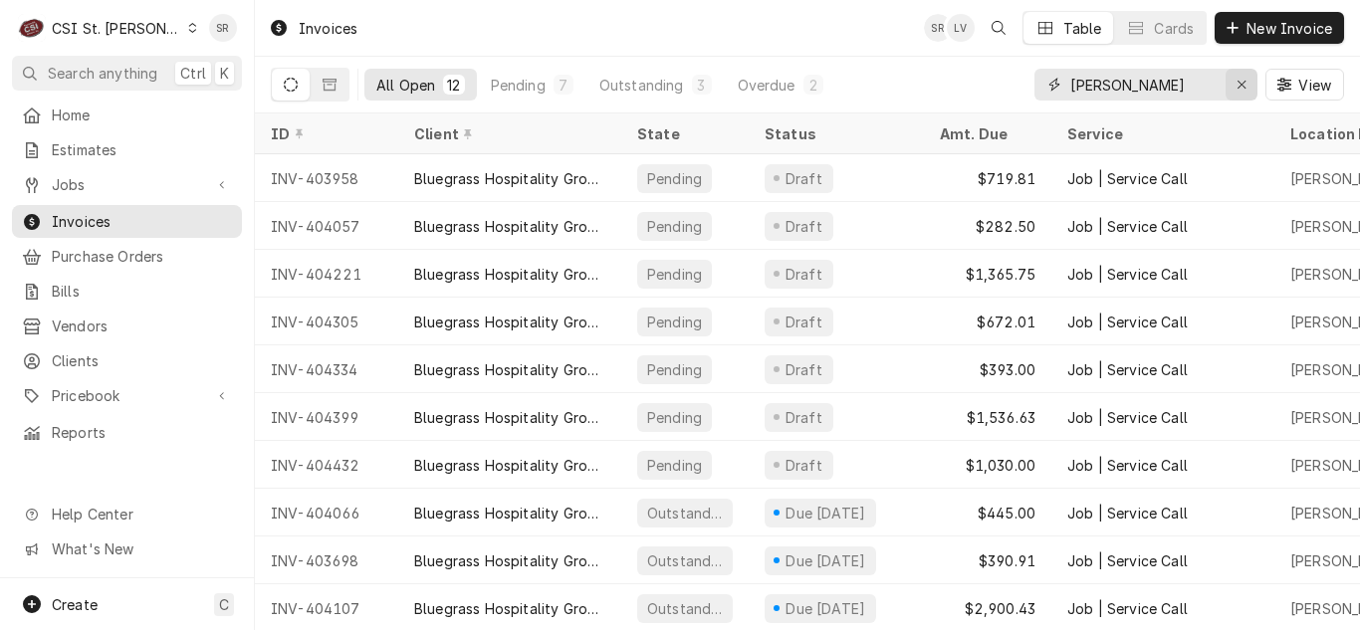
click at [1246, 82] on icon "Erase input" at bounding box center [1242, 85] width 11 height 14
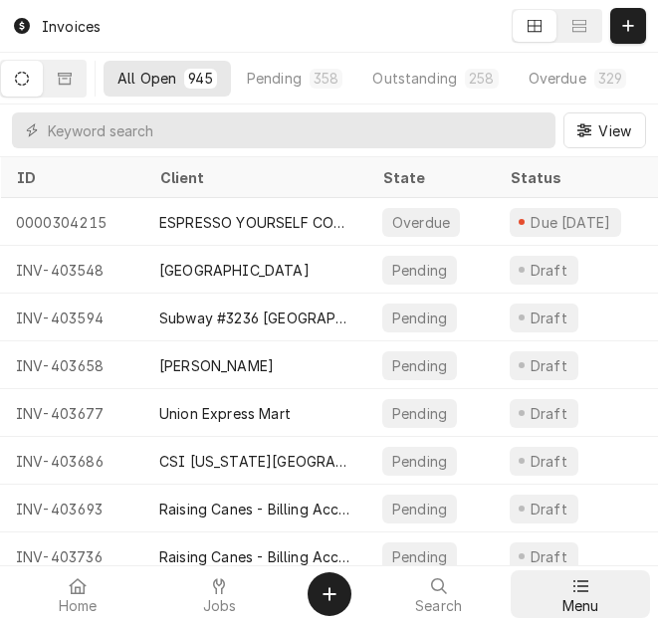
click at [576, 583] on icon at bounding box center [580, 586] width 16 height 16
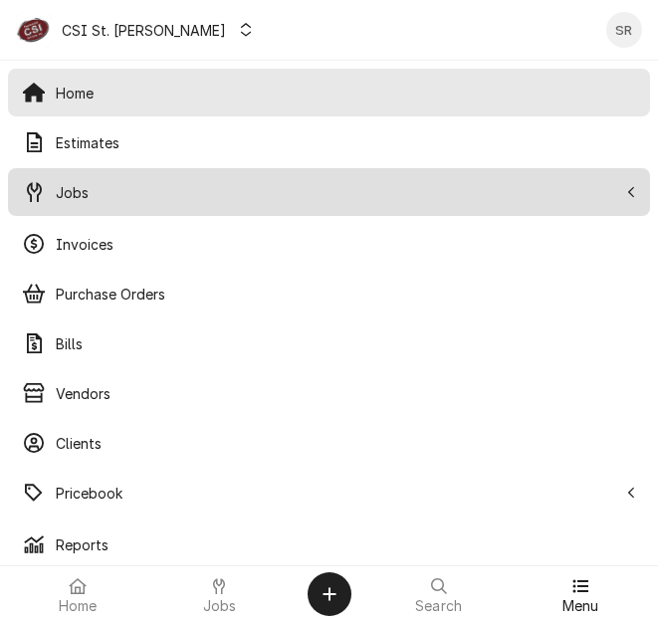
click at [115, 186] on span "Jobs" at bounding box center [337, 192] width 562 height 21
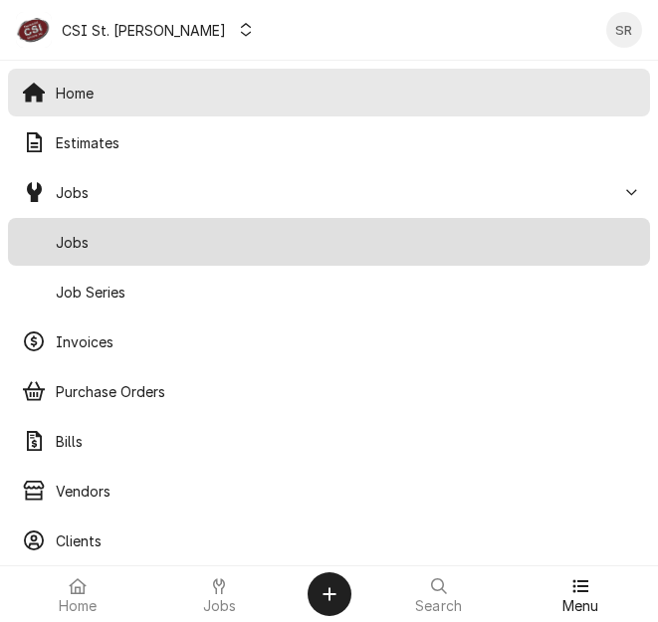
click at [115, 228] on div "Jobs" at bounding box center [329, 242] width 634 height 40
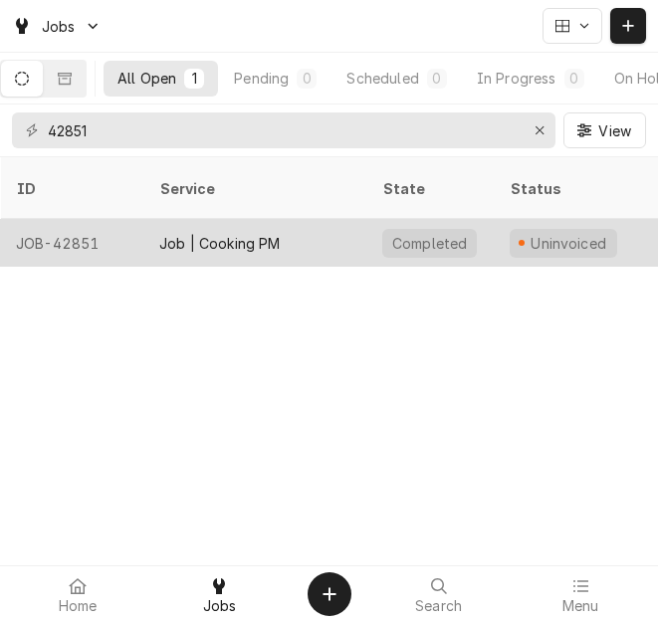
click at [242, 233] on div "Job | Cooking PM" at bounding box center [219, 243] width 121 height 21
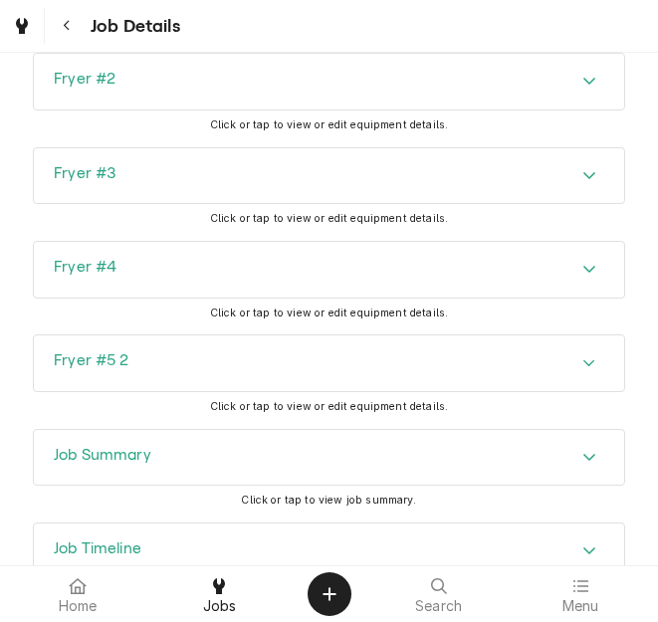
scroll to position [3539, 0]
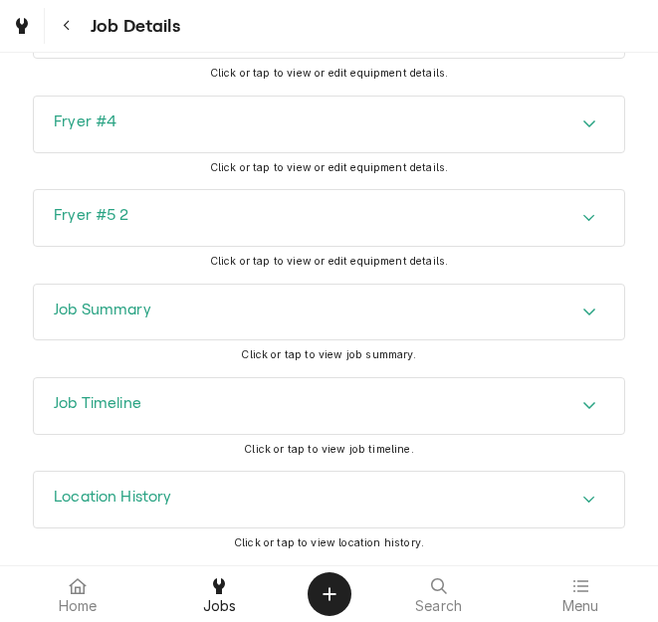
click at [150, 315] on h3 "Job Summary" at bounding box center [103, 310] width 98 height 19
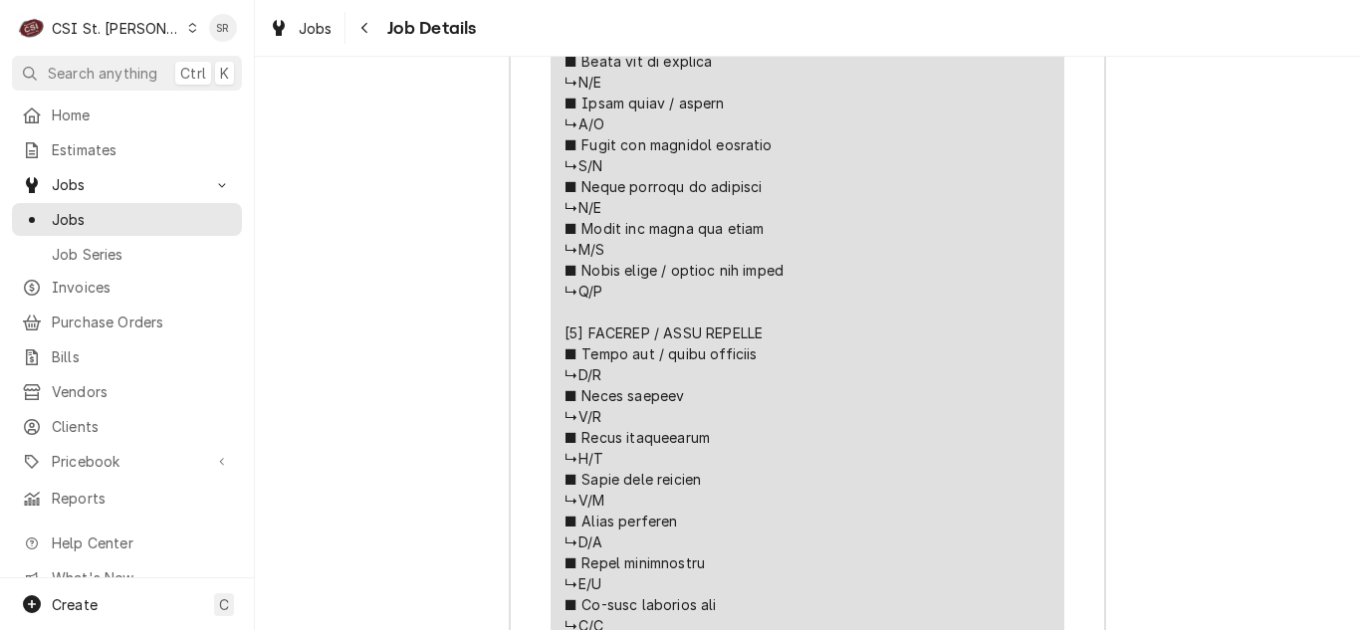
scroll to position [4535, 0]
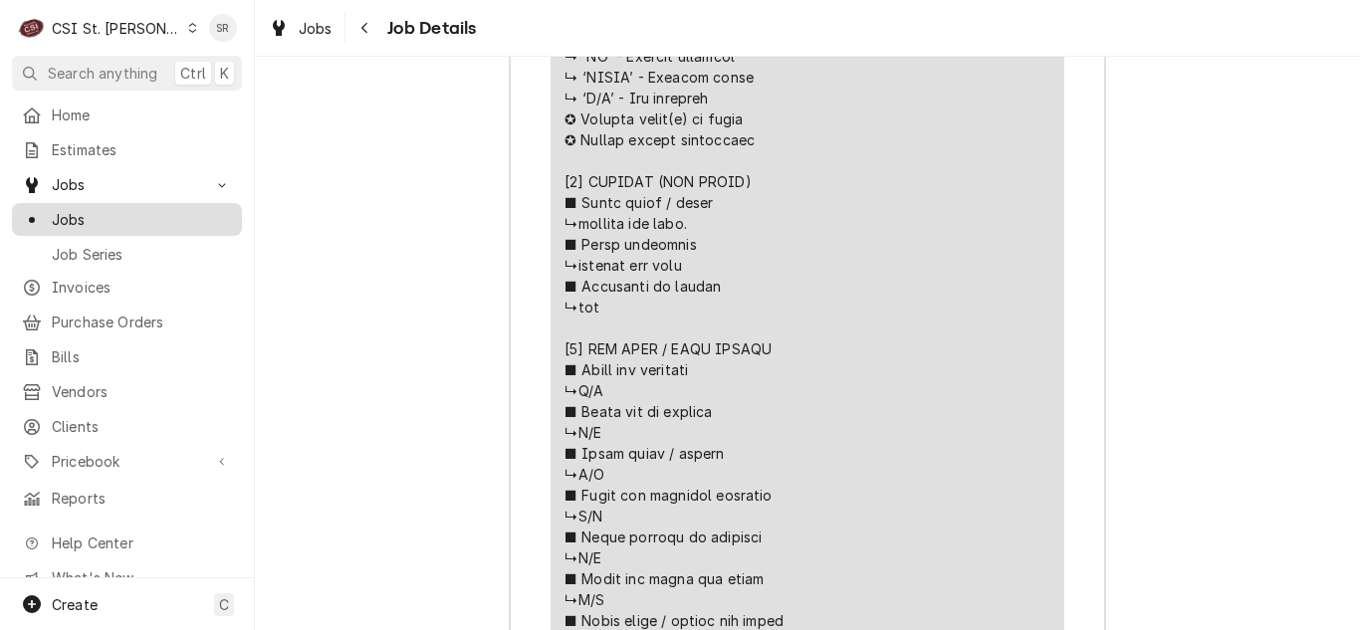
click at [131, 218] on span "Jobs" at bounding box center [142, 219] width 180 height 21
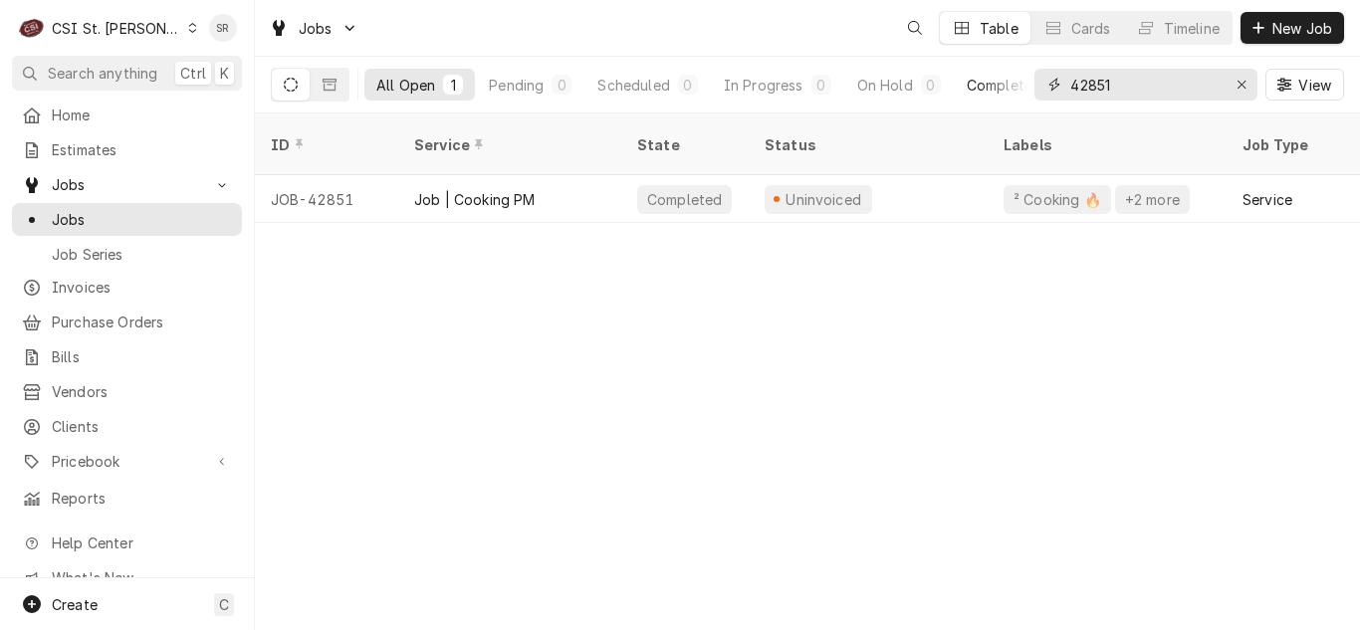
click at [1004, 80] on div "All Open 1 Pending 0 Scheduled 0 In Progress 0 On Hold 0 Completed 1 42851 View" at bounding box center [807, 85] width 1073 height 56
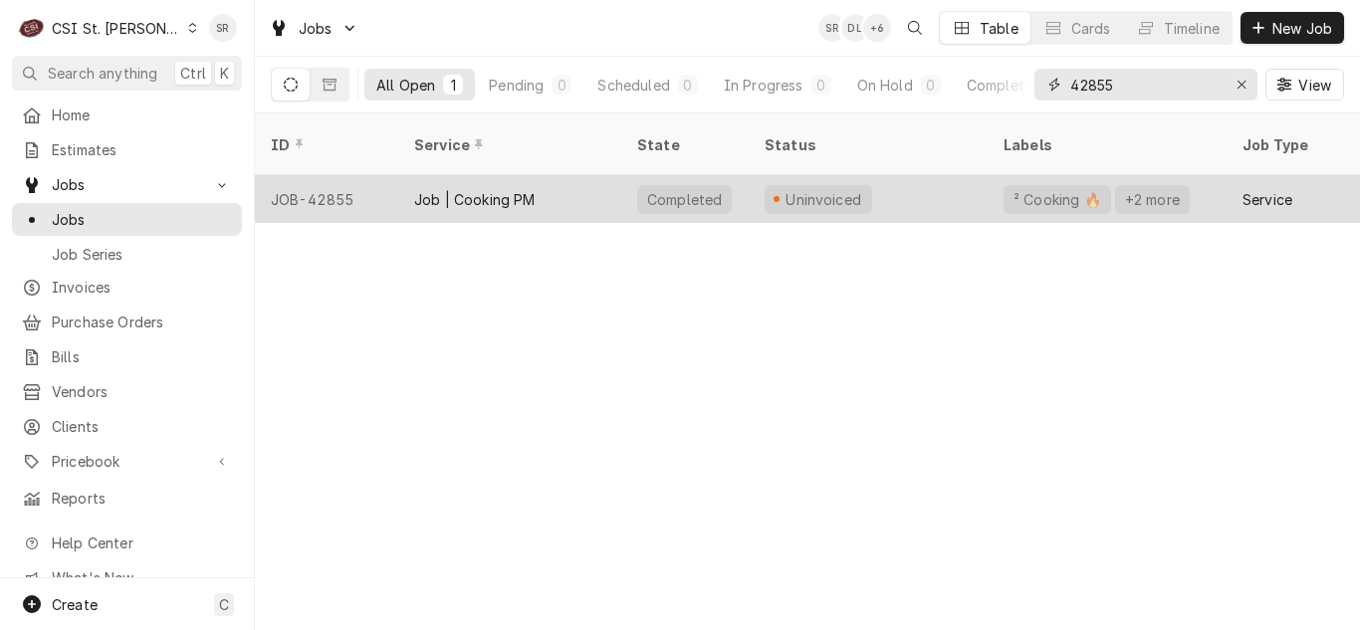
type input "42855"
click at [490, 189] on div "Job | Cooking PM" at bounding box center [474, 199] width 121 height 21
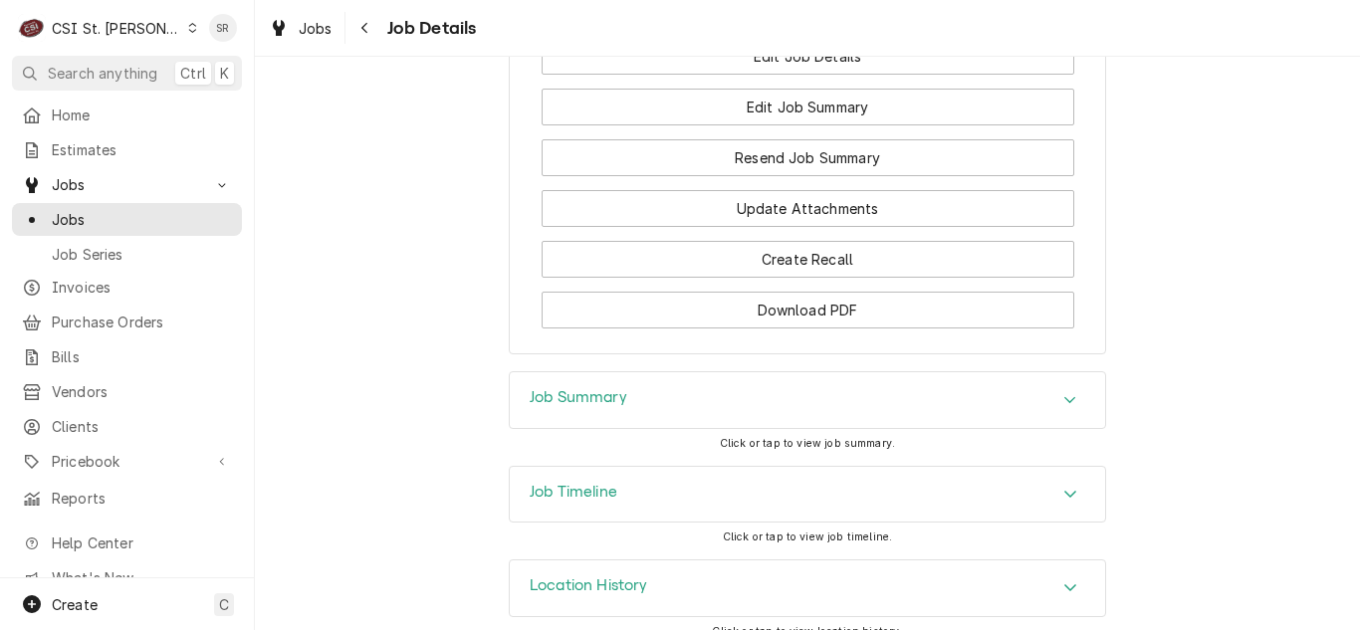
click at [629, 375] on div "Job Summary" at bounding box center [807, 400] width 595 height 56
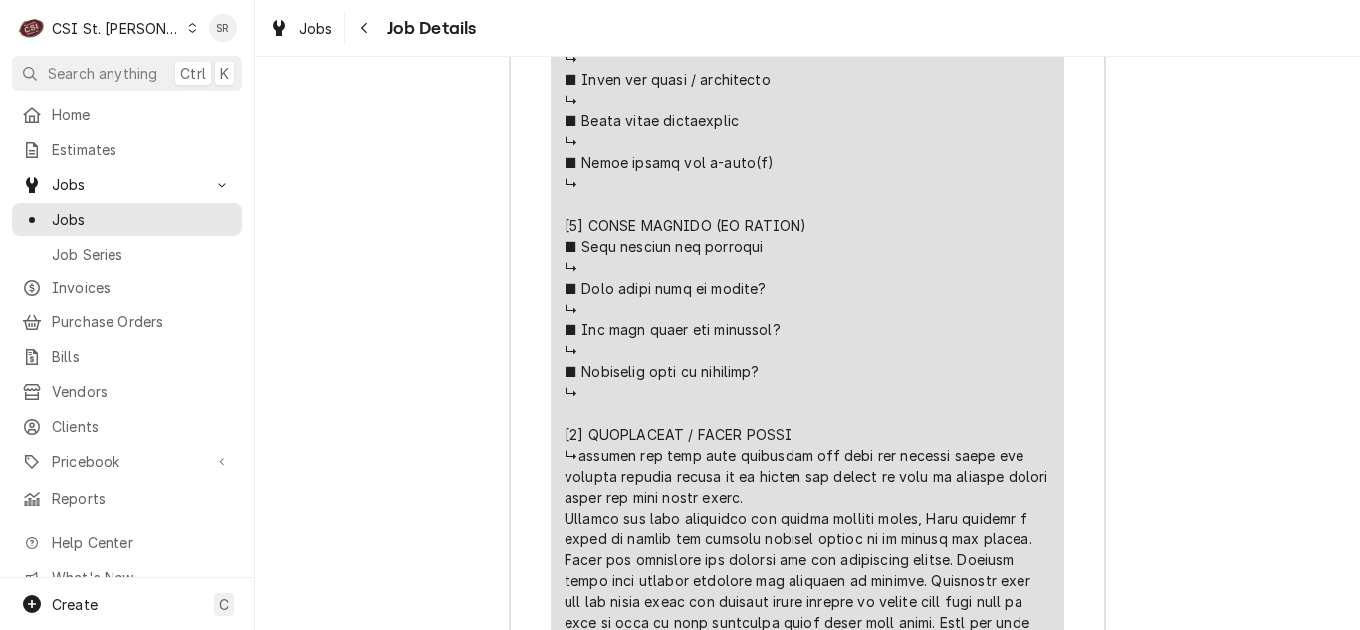
scroll to position [6940, 0]
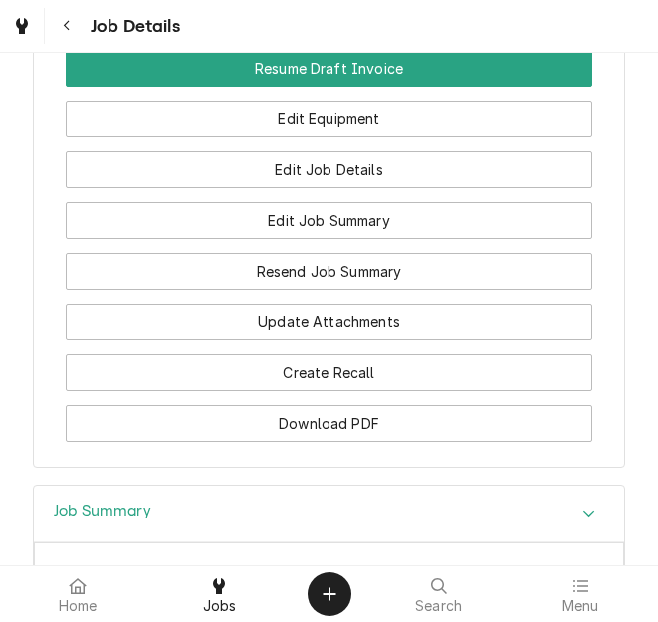
scroll to position [2658, 0]
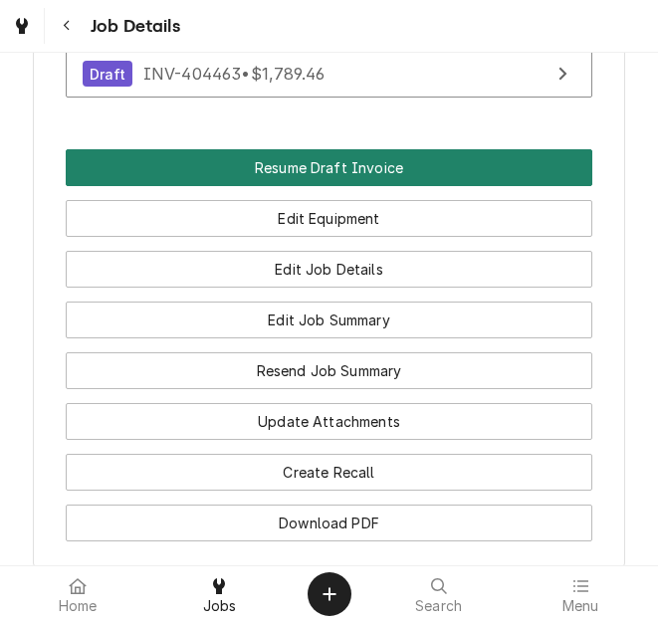
click at [350, 149] on button "Resume Draft Invoice" at bounding box center [330, 167] width 528 height 37
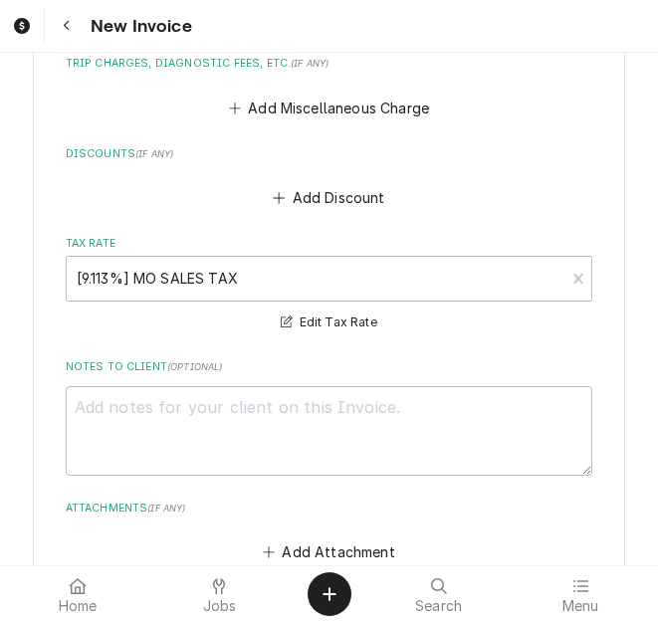
scroll to position [11450, 0]
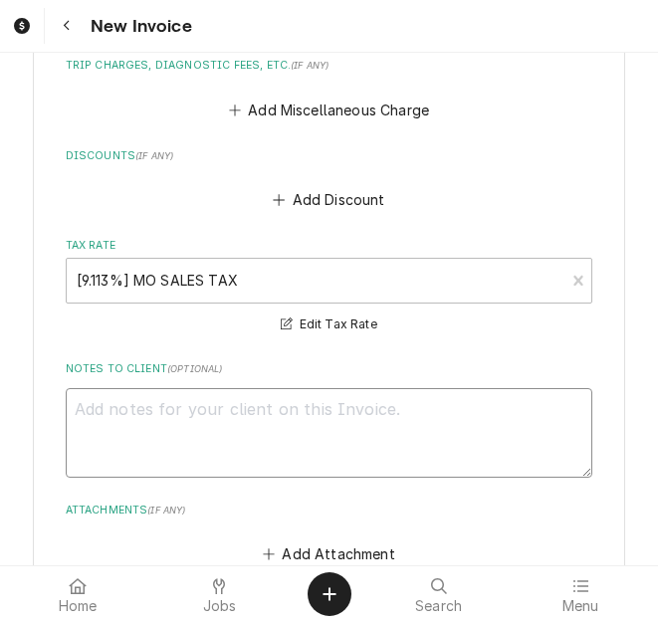
click at [294, 388] on textarea "Notes to Client ( optional )" at bounding box center [330, 433] width 528 height 90
type textarea "x"
type textarea "q"
type textarea "x"
type textarea "qu"
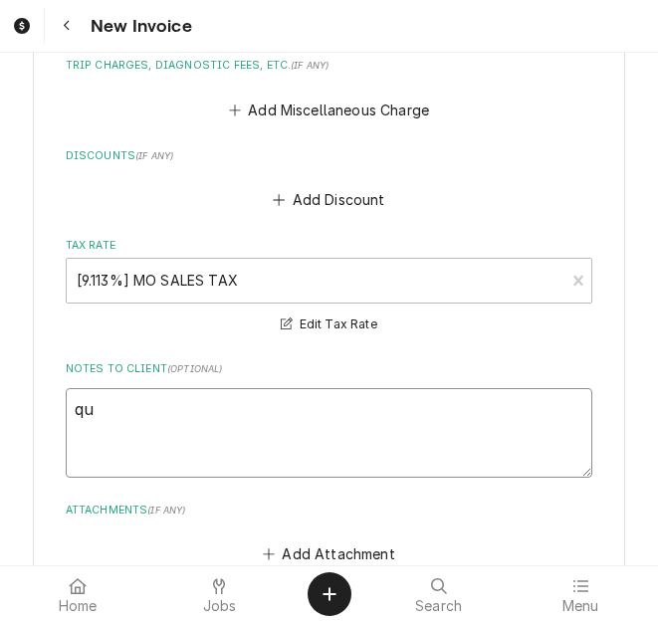
type textarea "x"
type textarea "quo"
type textarea "x"
type textarea "quote"
type textarea "x"
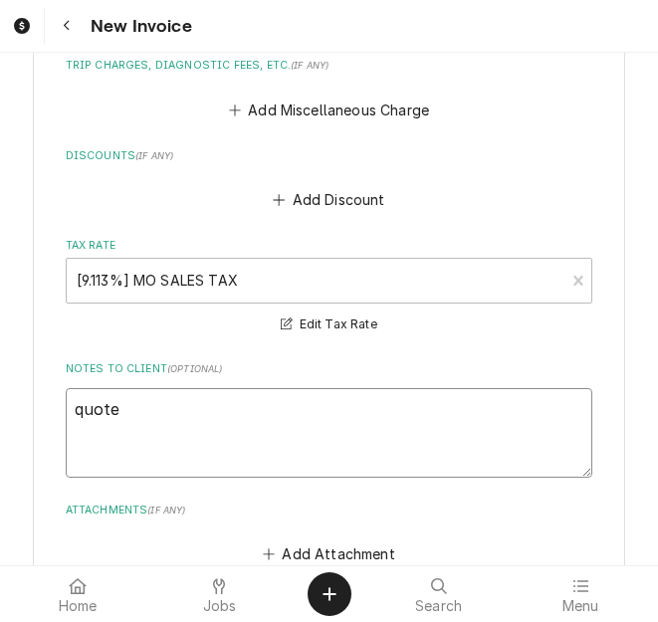
type textarea "quoted"
type textarea "x"
type textarea "quoted"
type textarea "x"
type textarea "quoted o"
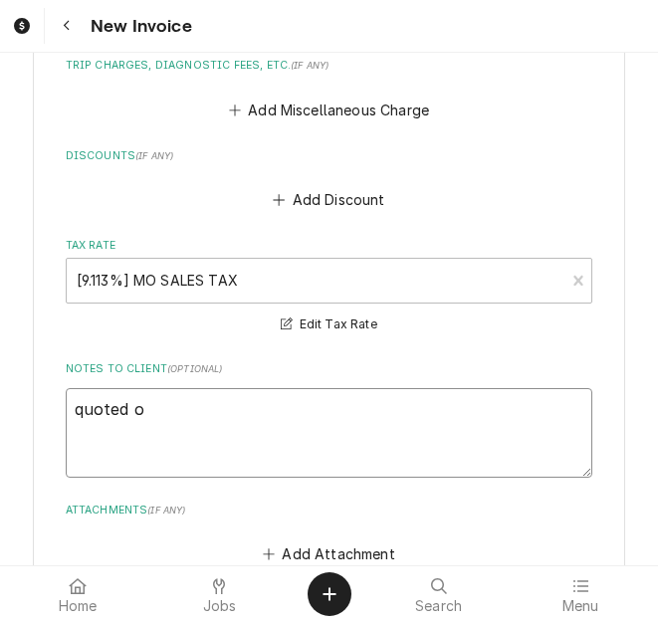
type textarea "x"
type textarea "quoted on"
type textarea "x"
type textarea "quoted on"
click at [302, 388] on textarea "quoted on" at bounding box center [330, 433] width 528 height 90
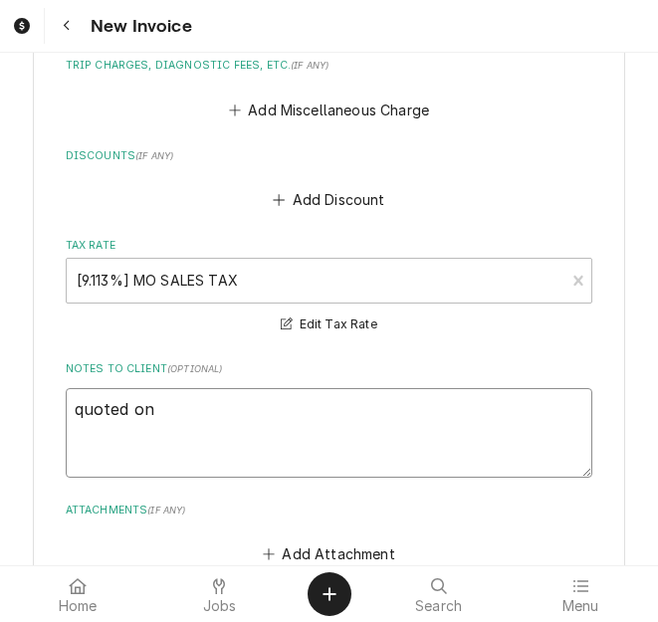
type textarea "x"
type textarea "quoted on 4"
type textarea "x"
type textarea "quoted on 40"
type textarea "x"
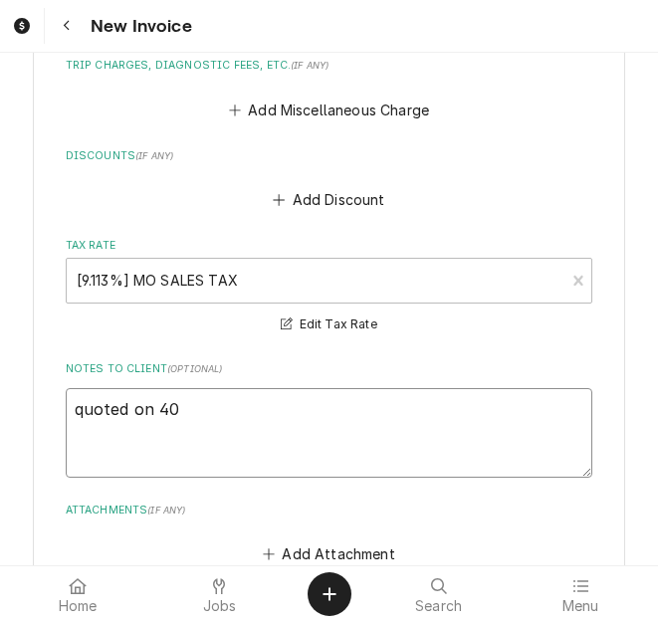
type textarea "quoted on 400"
type textarea "x"
type textarea "quoted on 4008"
type textarea "x"
type textarea "quoted on 40083"
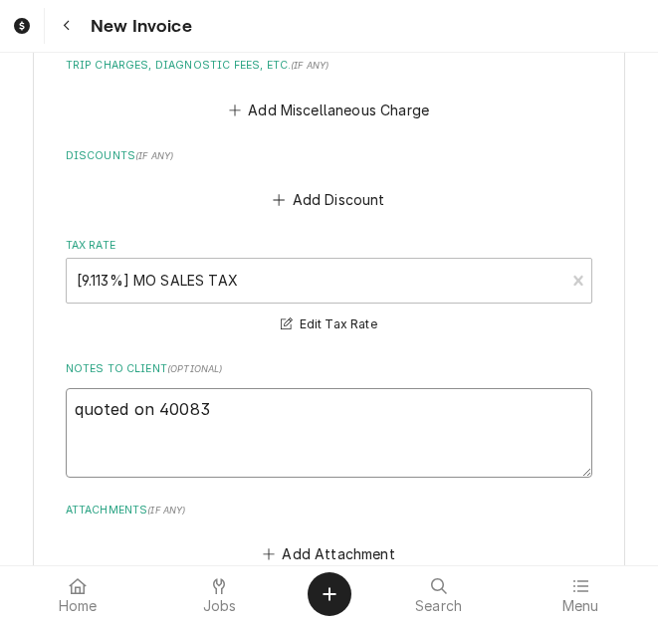
type textarea "x"
type textarea "quoted on 400837"
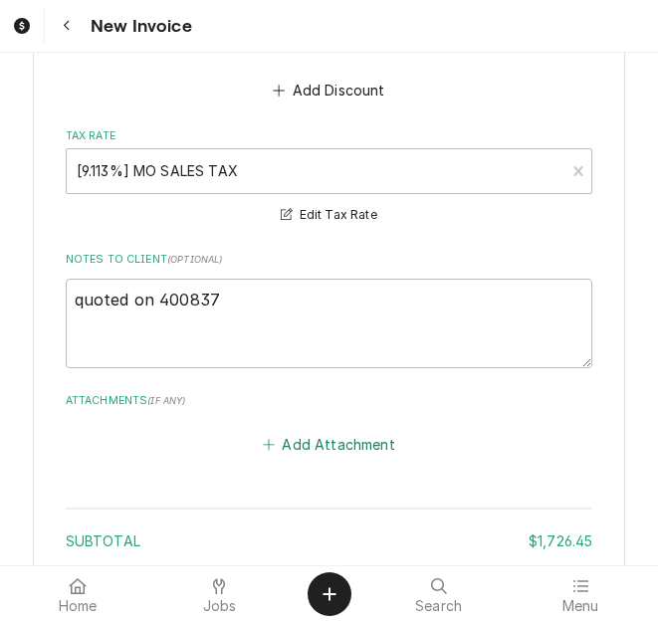
scroll to position [11649, 0]
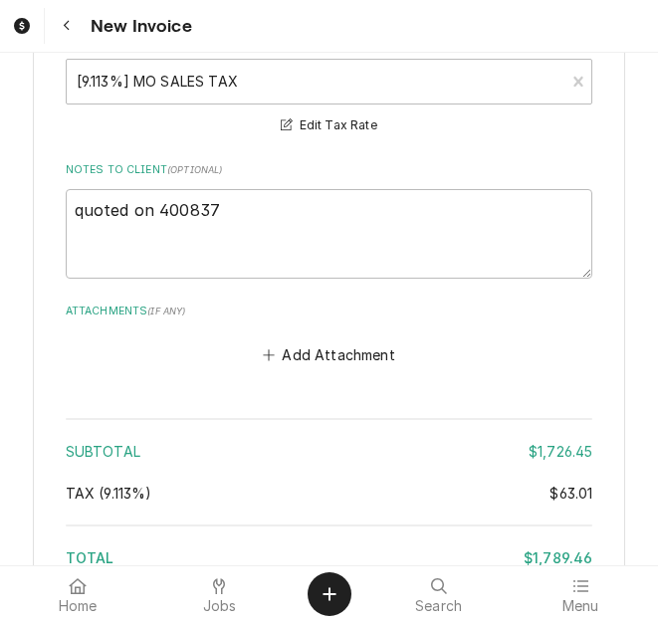
type textarea "x"
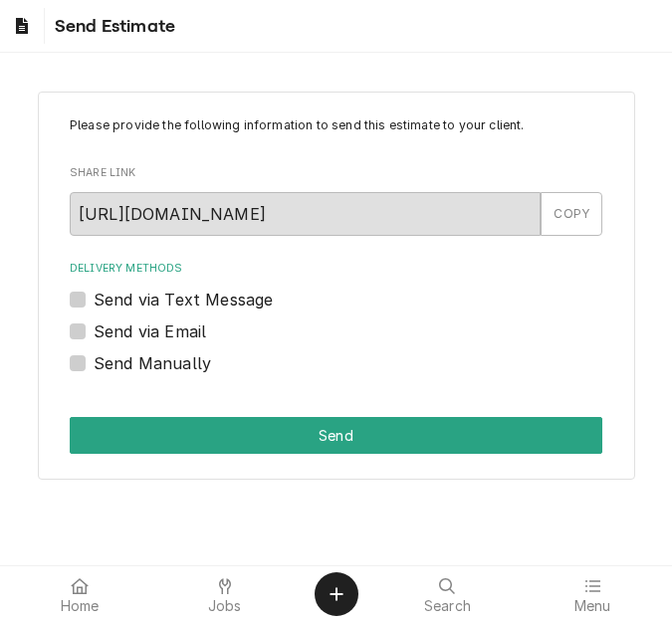
click at [152, 334] on label "Send via Email" at bounding box center [150, 332] width 113 height 24
click at [152, 334] on input "Send via Email" at bounding box center [360, 342] width 533 height 44
checkbox input "true"
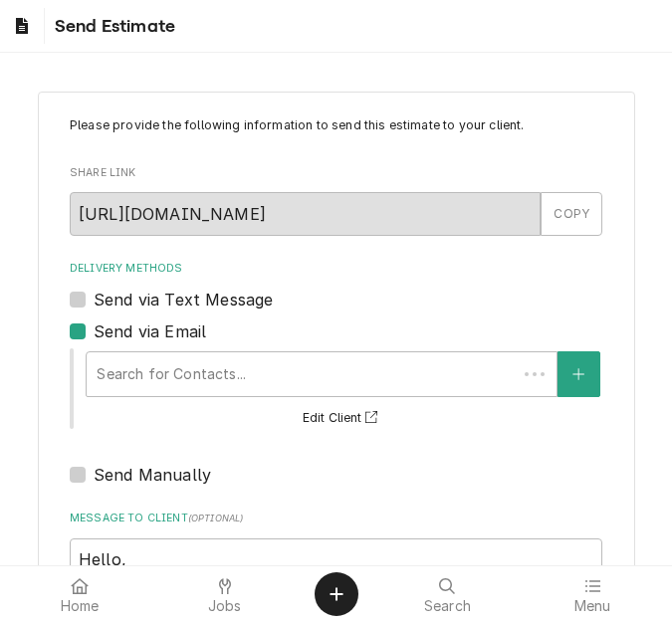
click at [197, 358] on div "Delivery Methods" at bounding box center [302, 374] width 410 height 36
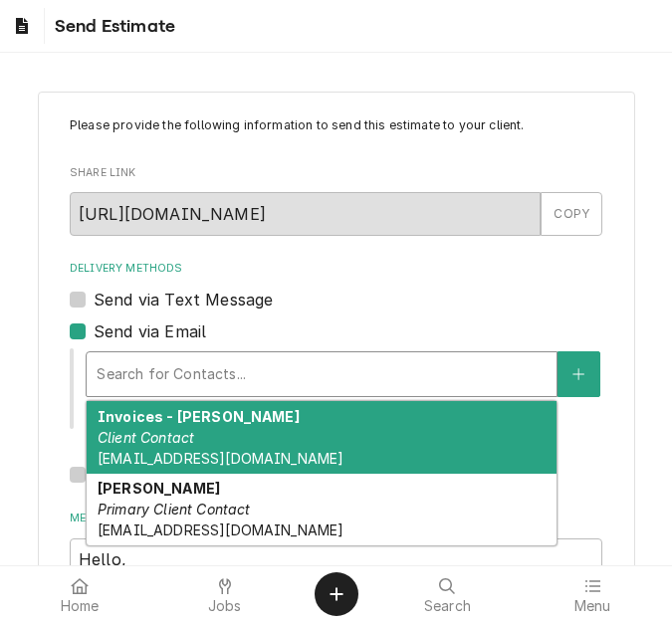
click at [219, 452] on span "kelsey.hetlage@csi1.com" at bounding box center [221, 458] width 246 height 17
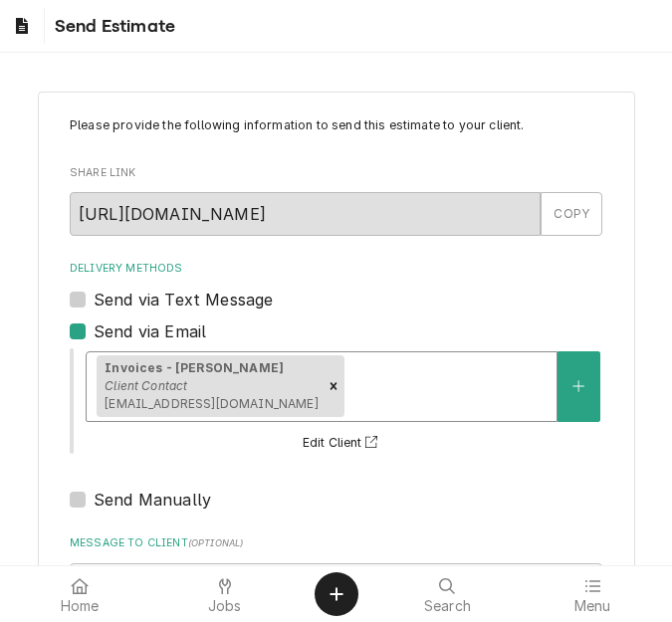
scroll to position [329, 0]
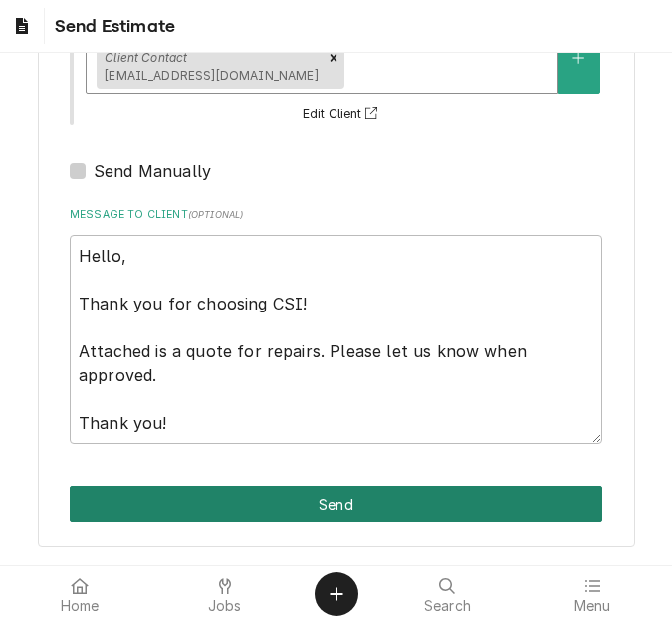
click at [336, 494] on button "Send" at bounding box center [336, 504] width 533 height 37
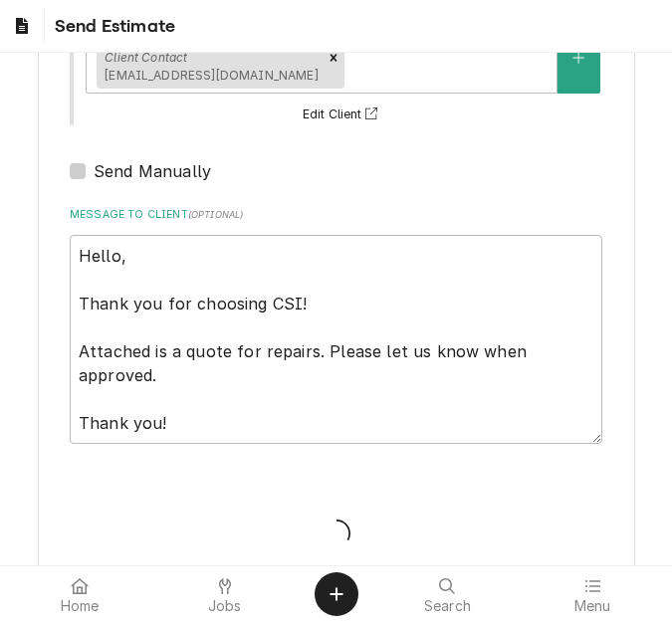
type textarea "x"
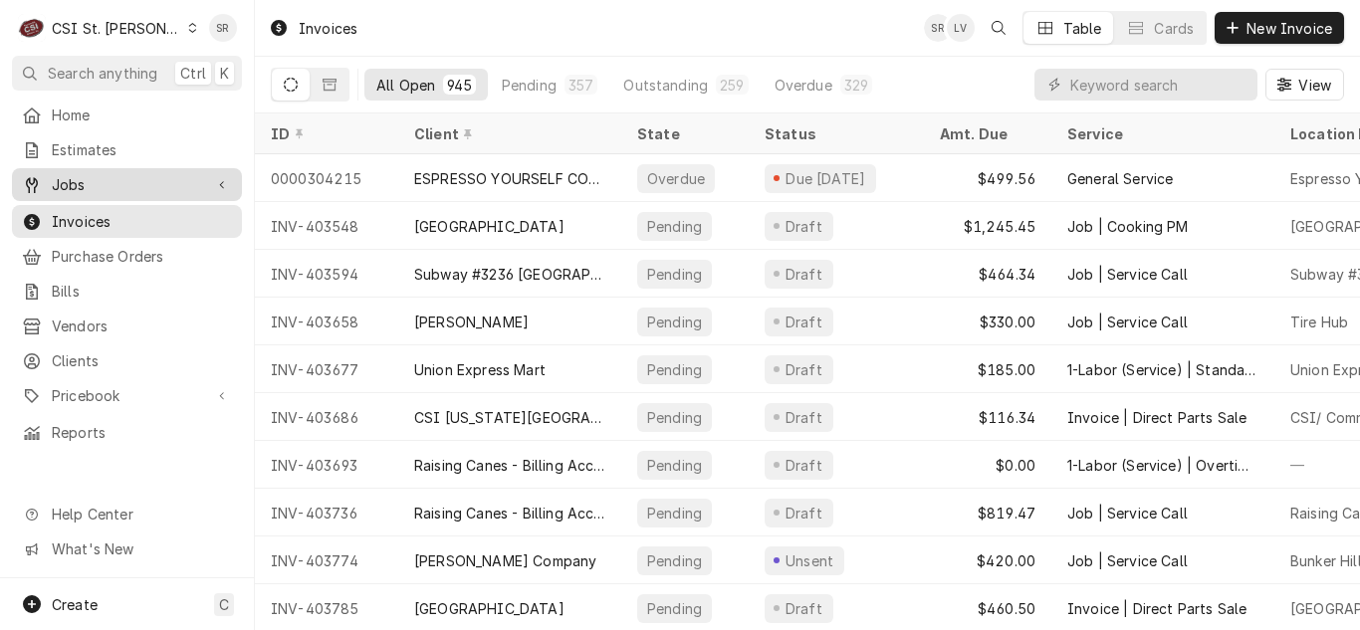
click at [117, 176] on span "Jobs" at bounding box center [127, 184] width 150 height 21
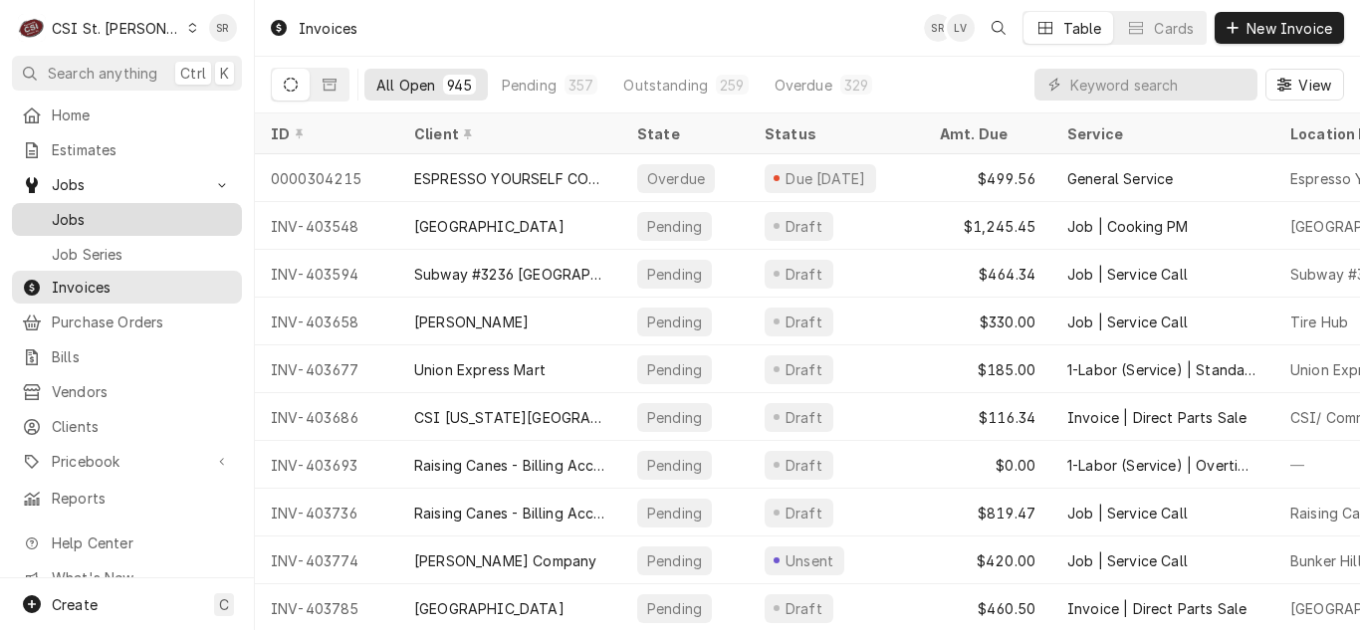
click at [110, 203] on link "Jobs" at bounding box center [127, 219] width 230 height 33
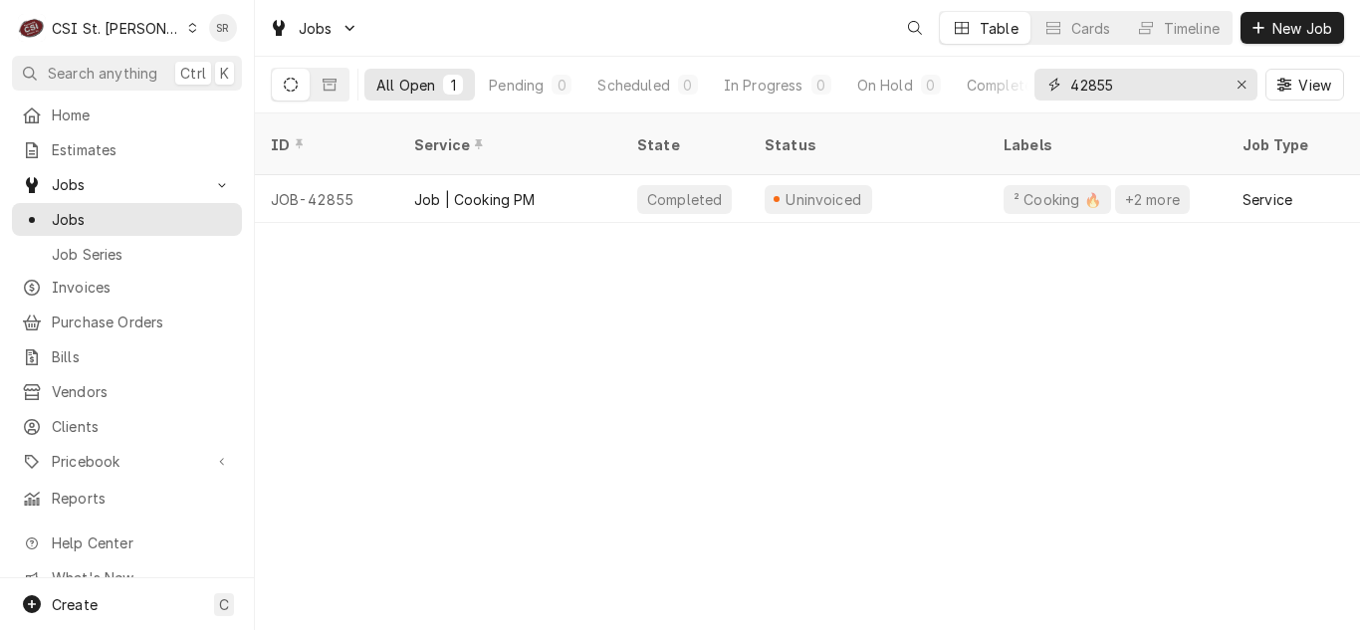
drag, startPoint x: 1126, startPoint y: 90, endPoint x: 1064, endPoint y: 84, distance: 62.0
click at [1064, 84] on div "42855" at bounding box center [1145, 85] width 223 height 32
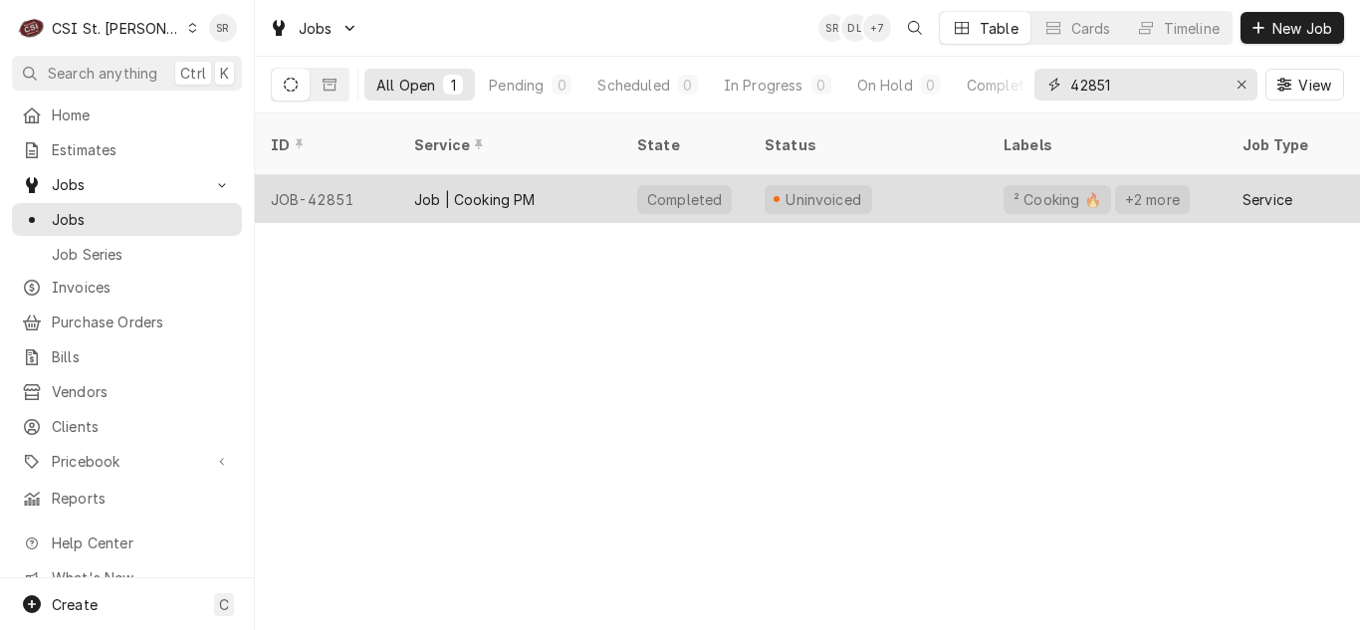
type input "42851"
click at [549, 178] on div "Job | Cooking PM" at bounding box center [509, 199] width 223 height 48
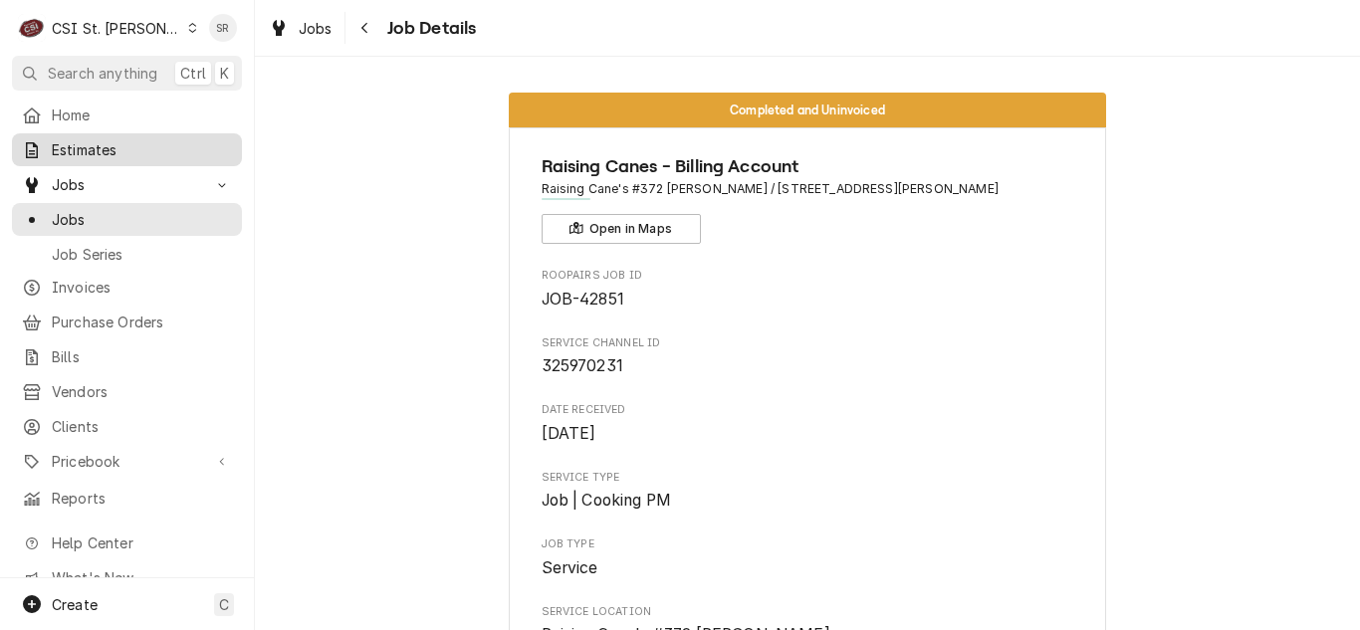
click at [95, 148] on span "Estimates" at bounding box center [142, 149] width 180 height 21
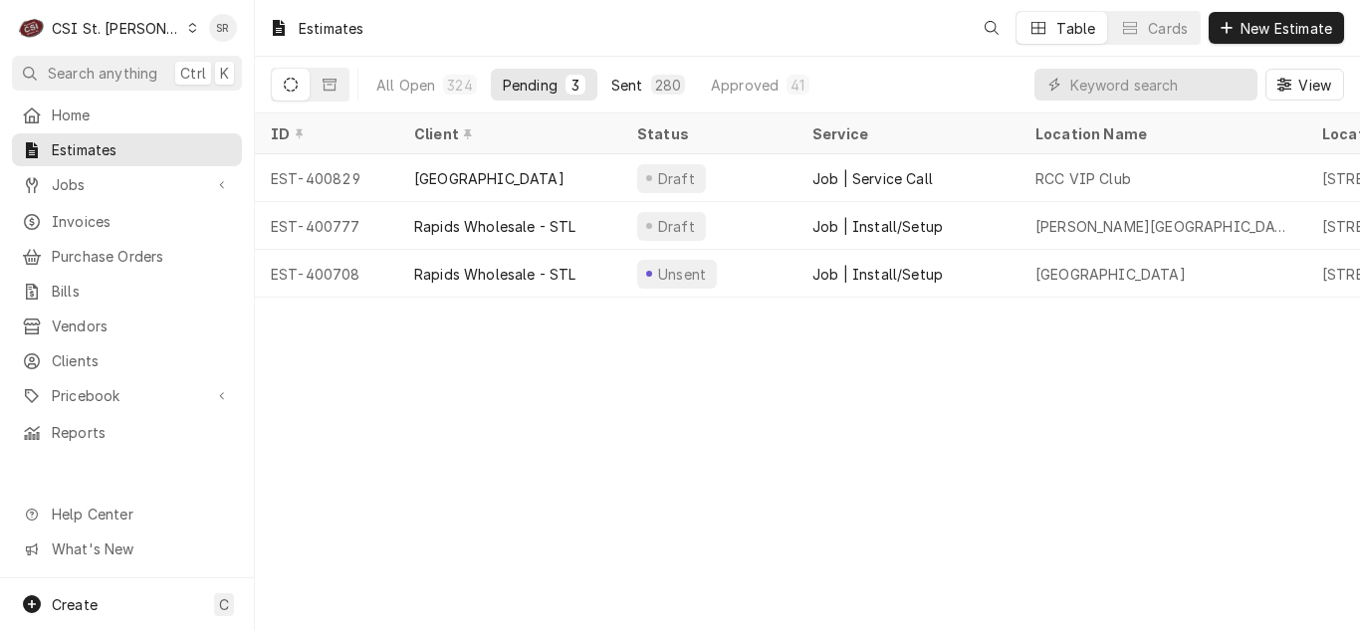
click at [660, 82] on div "280" at bounding box center [668, 85] width 26 height 21
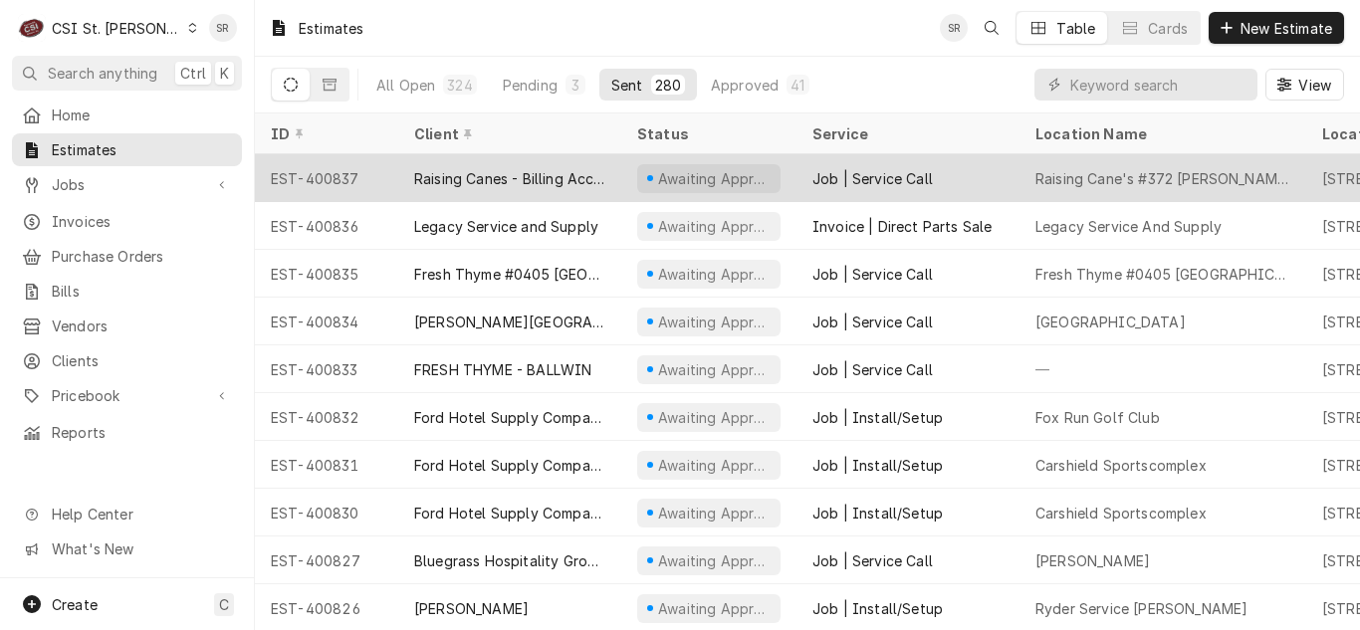
click at [586, 164] on div "Raising Canes - Billing Account" at bounding box center [509, 178] width 223 height 48
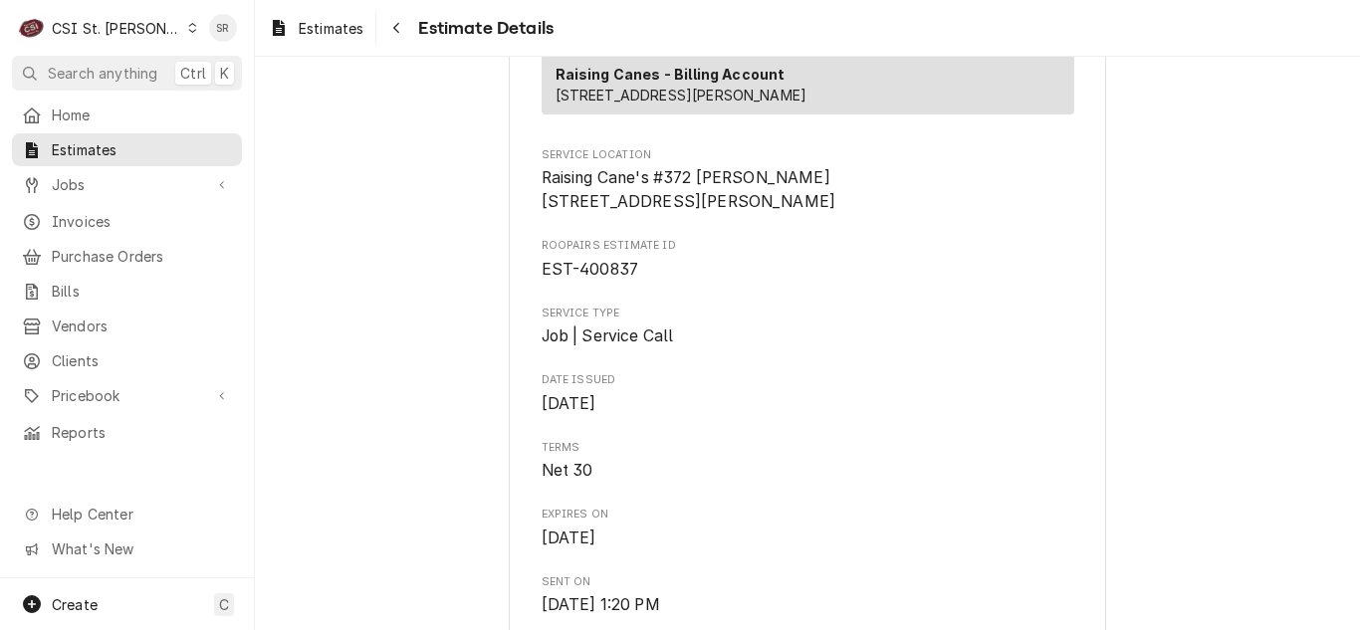
scroll to position [398, 0]
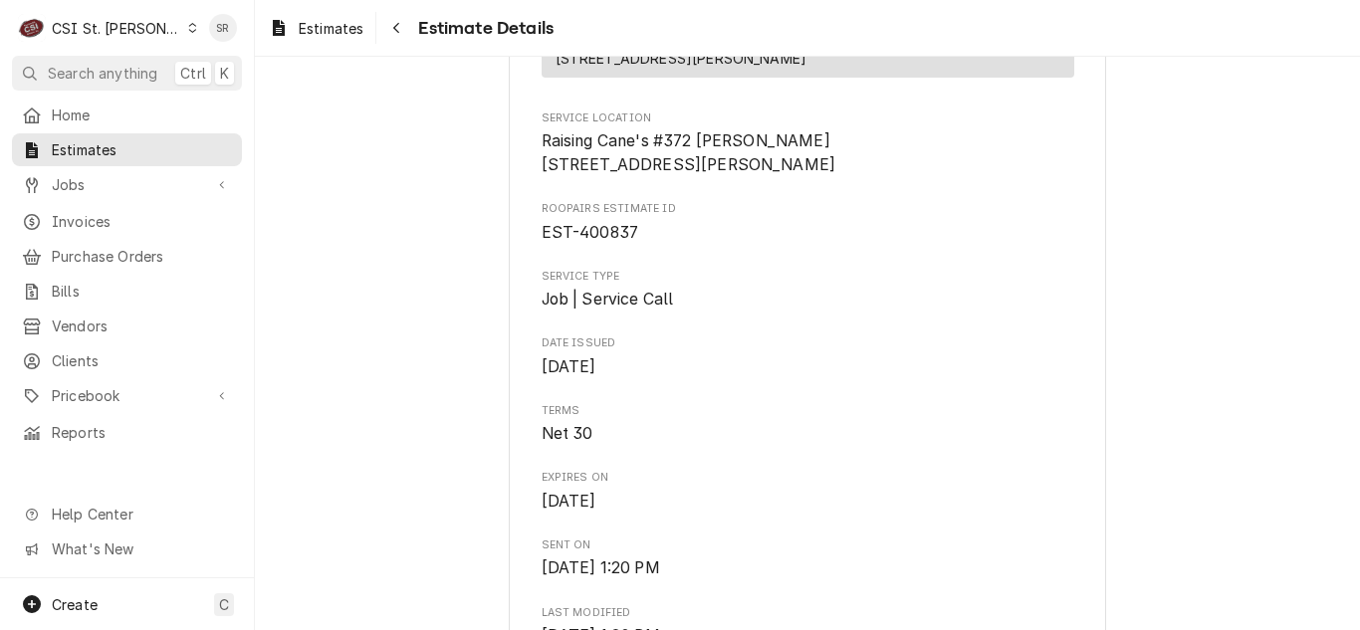
click at [803, 217] on span "Roopairs Estimate ID" at bounding box center [808, 209] width 533 height 16
drag, startPoint x: 653, startPoint y: 288, endPoint x: 535, endPoint y: 297, distance: 118.8
click at [542, 245] on span "EST-400837" at bounding box center [808, 233] width 533 height 24
copy span "EST-400837"
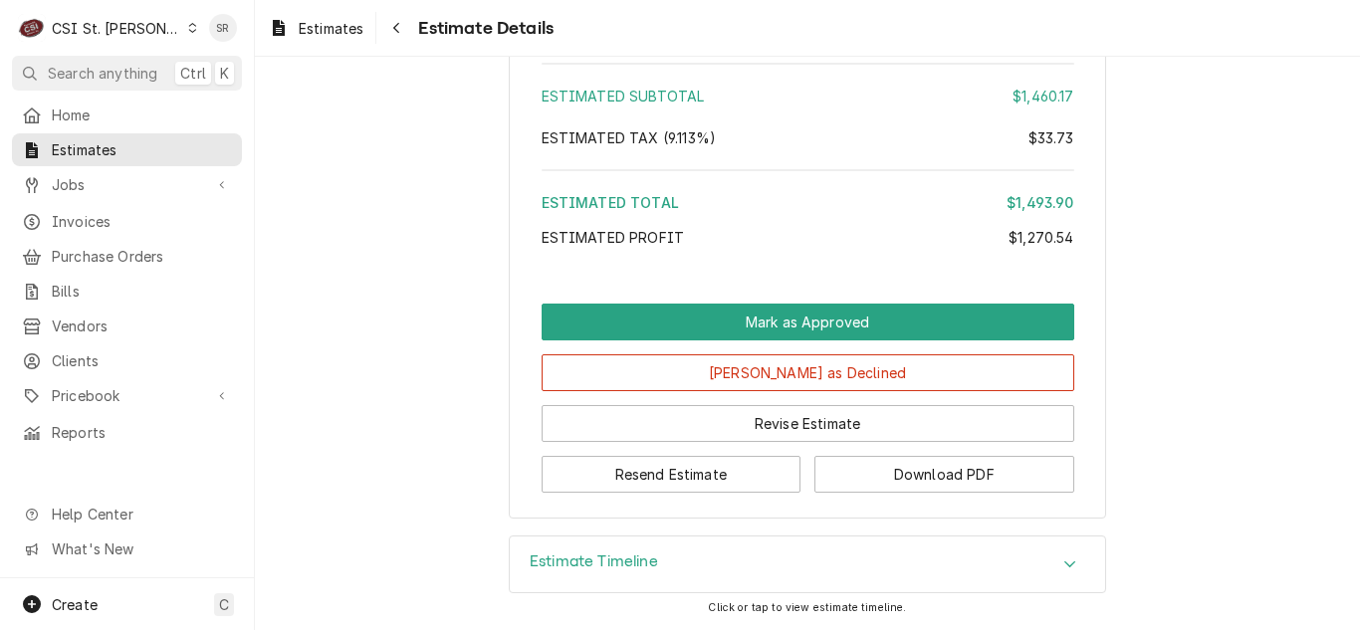
scroll to position [5150, 0]
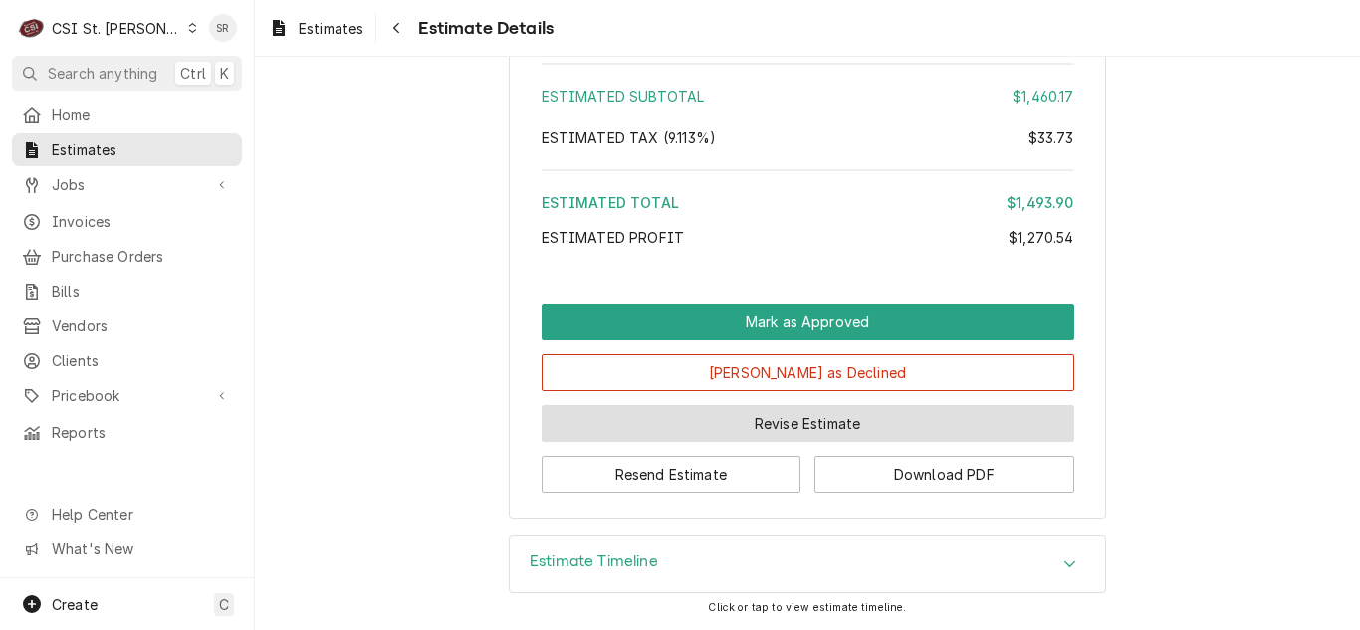
click at [780, 423] on button "Revise Estimate" at bounding box center [808, 423] width 533 height 37
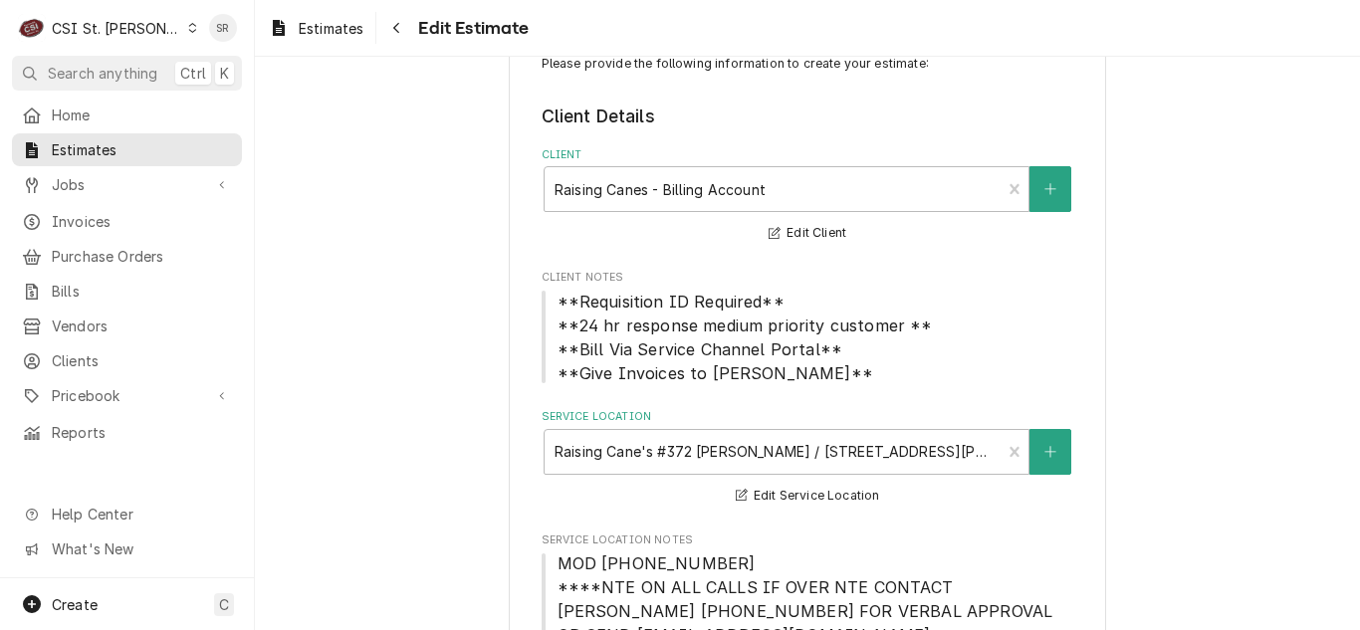
scroll to position [100, 0]
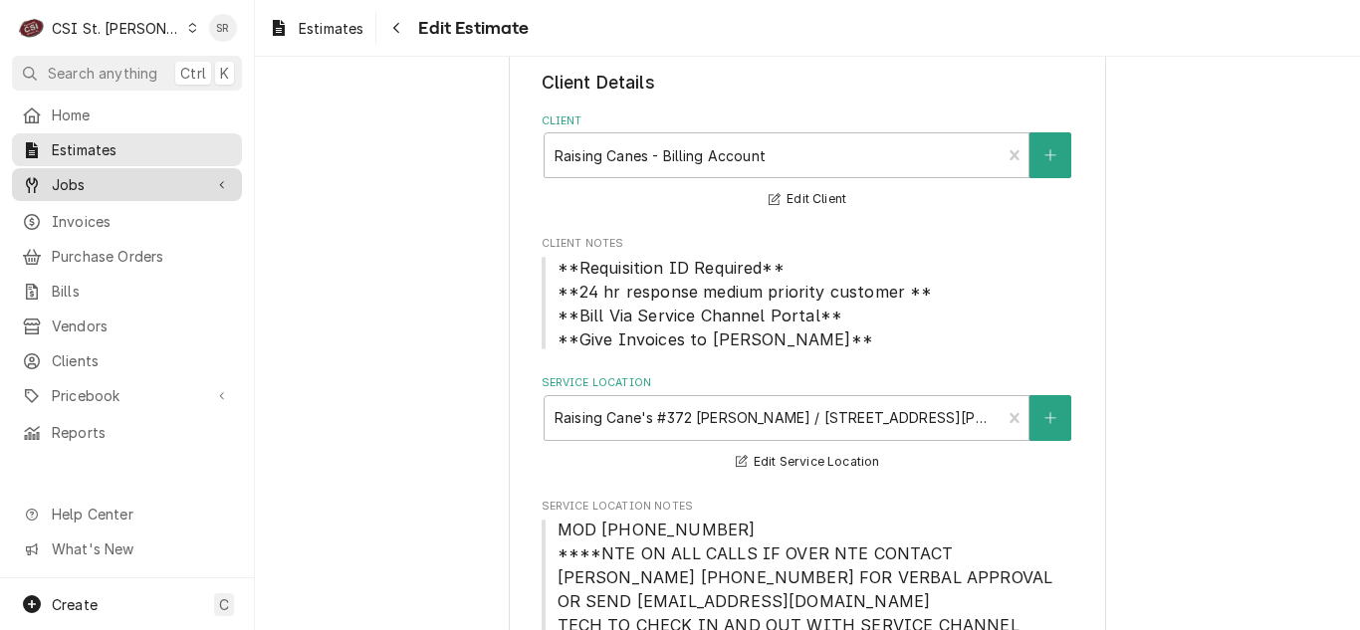
click at [114, 183] on span "Jobs" at bounding box center [127, 184] width 150 height 21
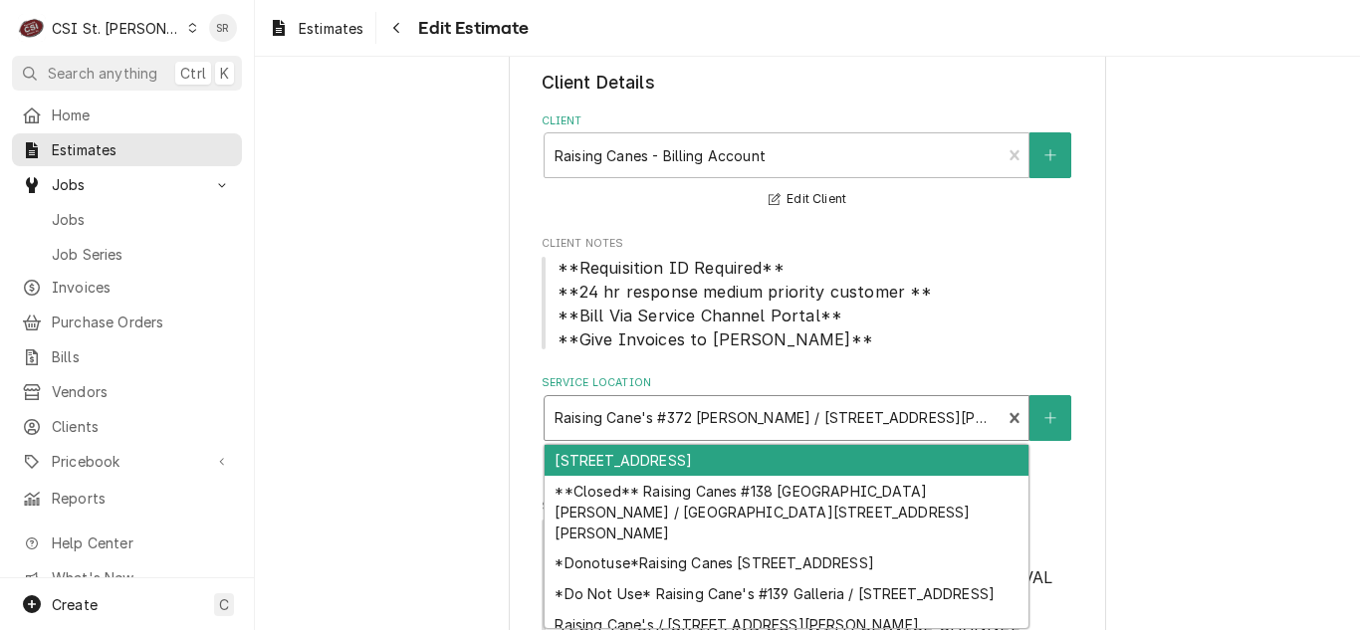
click at [728, 431] on div "Service Location" at bounding box center [773, 418] width 437 height 36
type textarea "x"
type input "1"
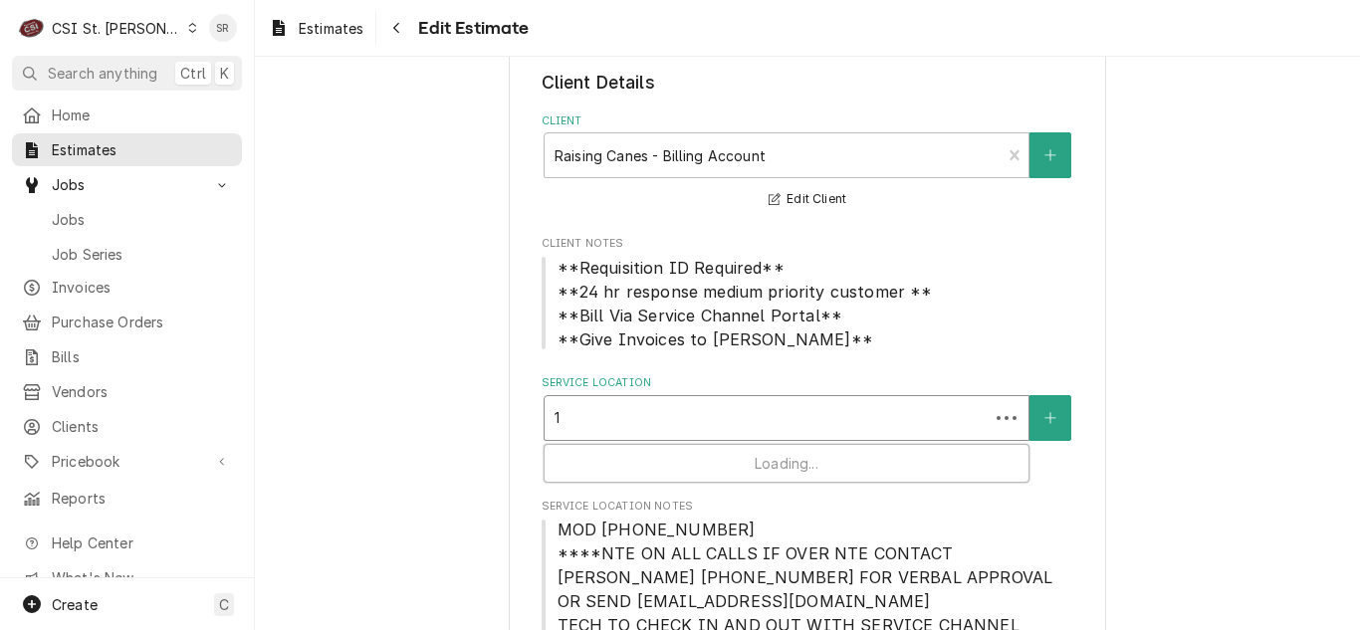
type textarea "x"
type input "15"
type textarea "x"
type input "158"
type textarea "x"
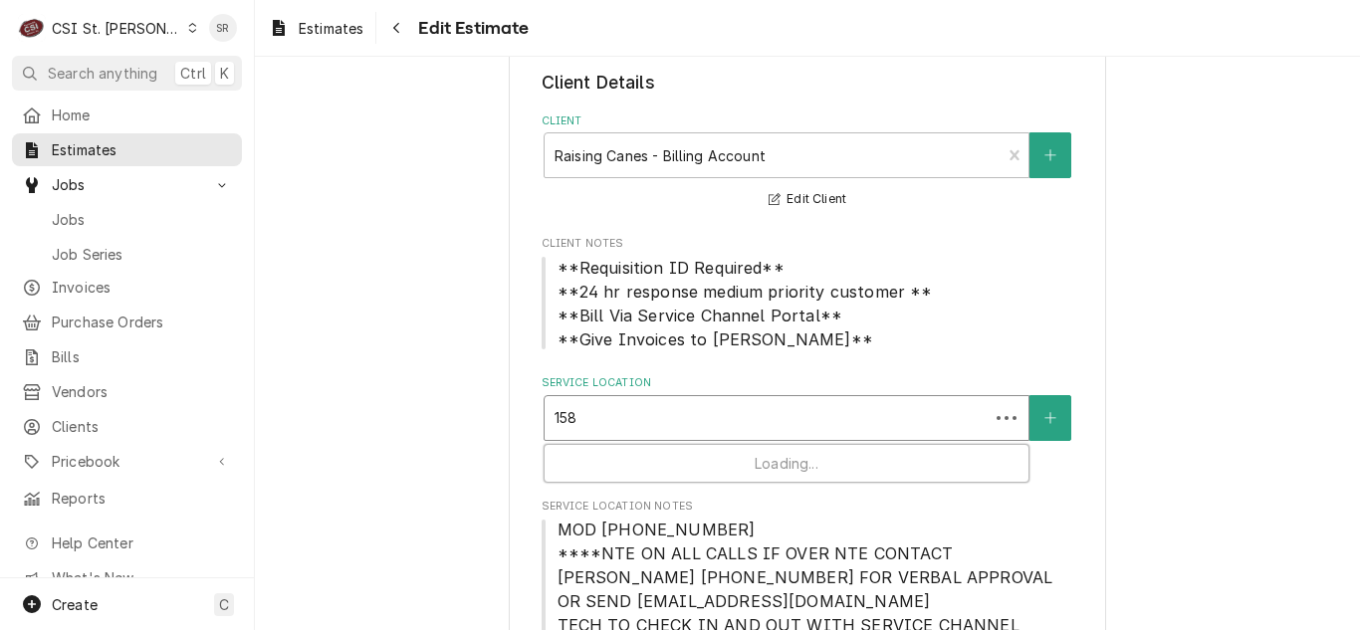
type input "1580"
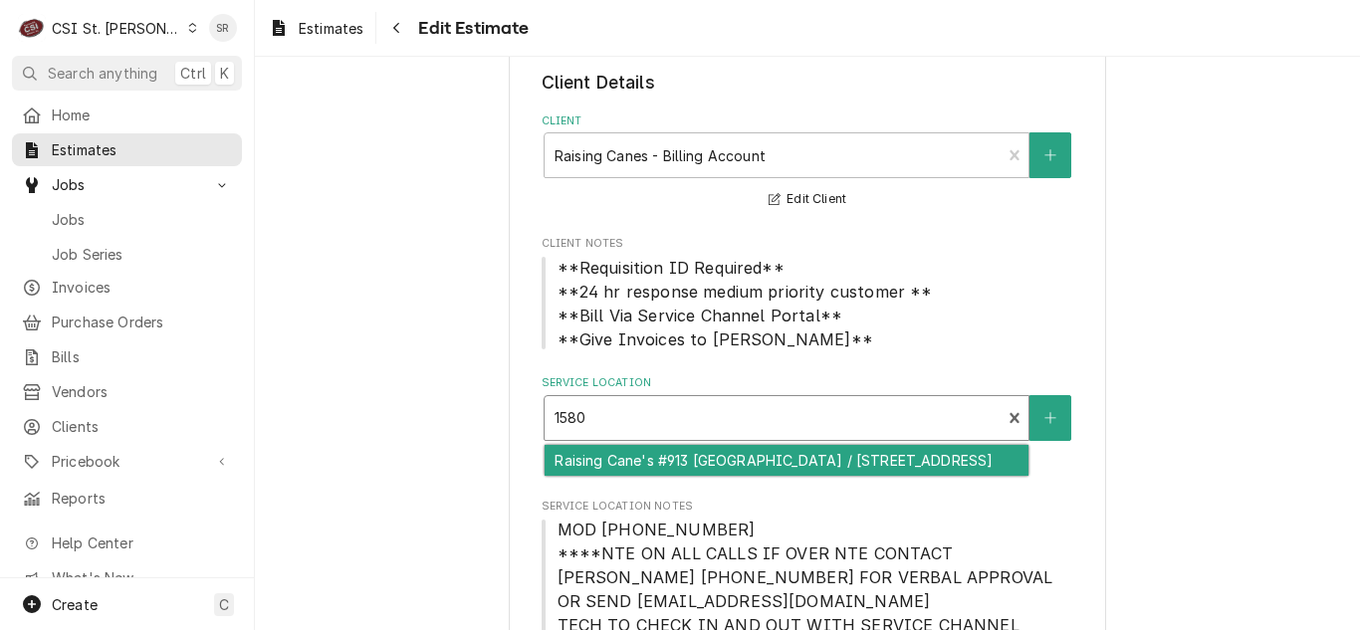
click at [736, 476] on div "Raising Cane's #913 [GEOGRAPHIC_DATA] / [STREET_ADDRESS]" at bounding box center [787, 460] width 484 height 31
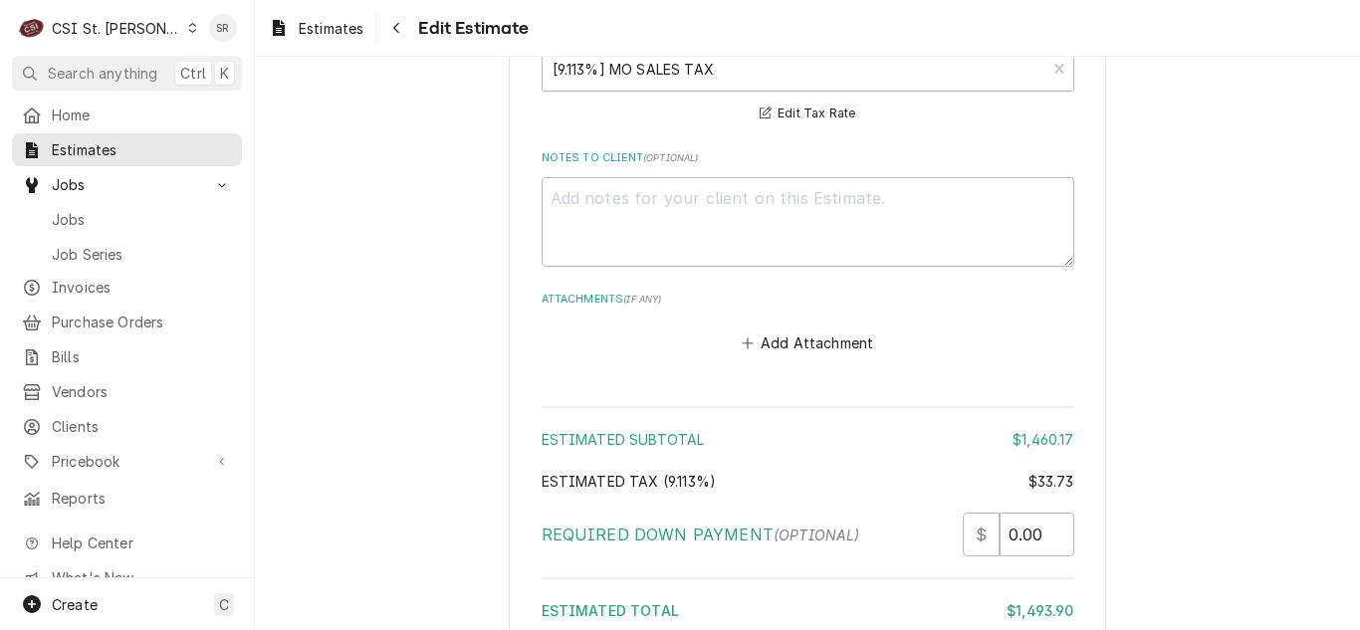
scroll to position [5805, 0]
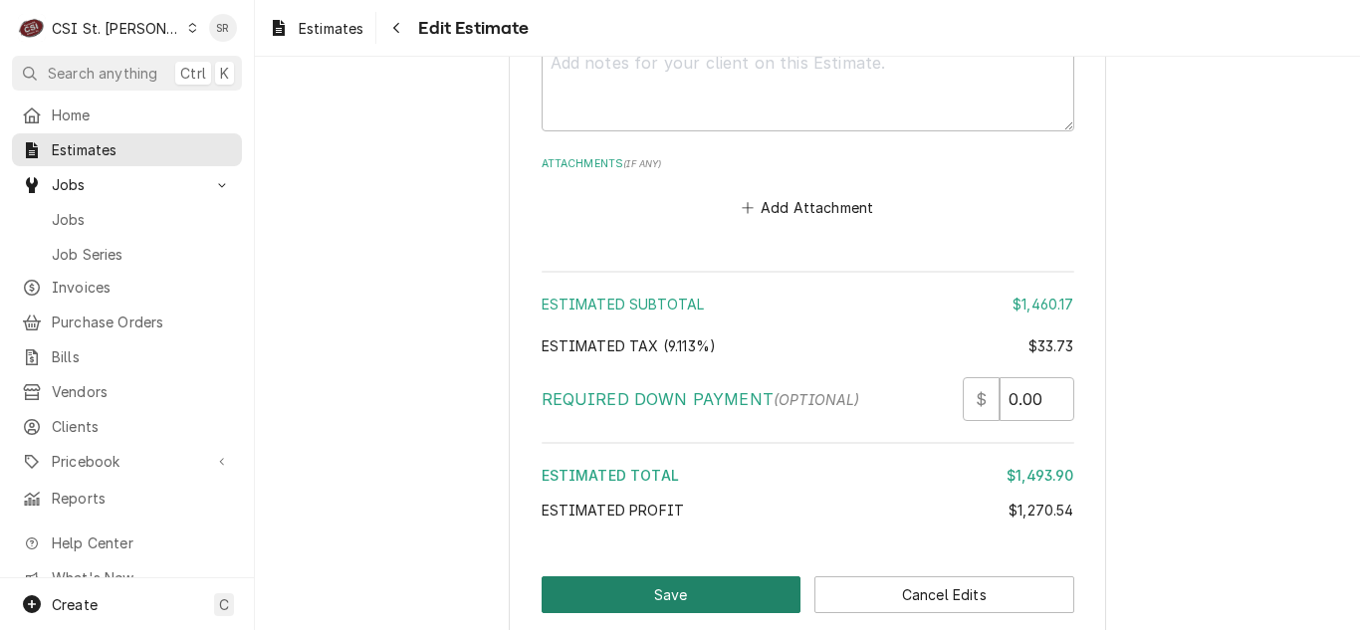
click at [730, 576] on button "Save" at bounding box center [672, 594] width 260 height 37
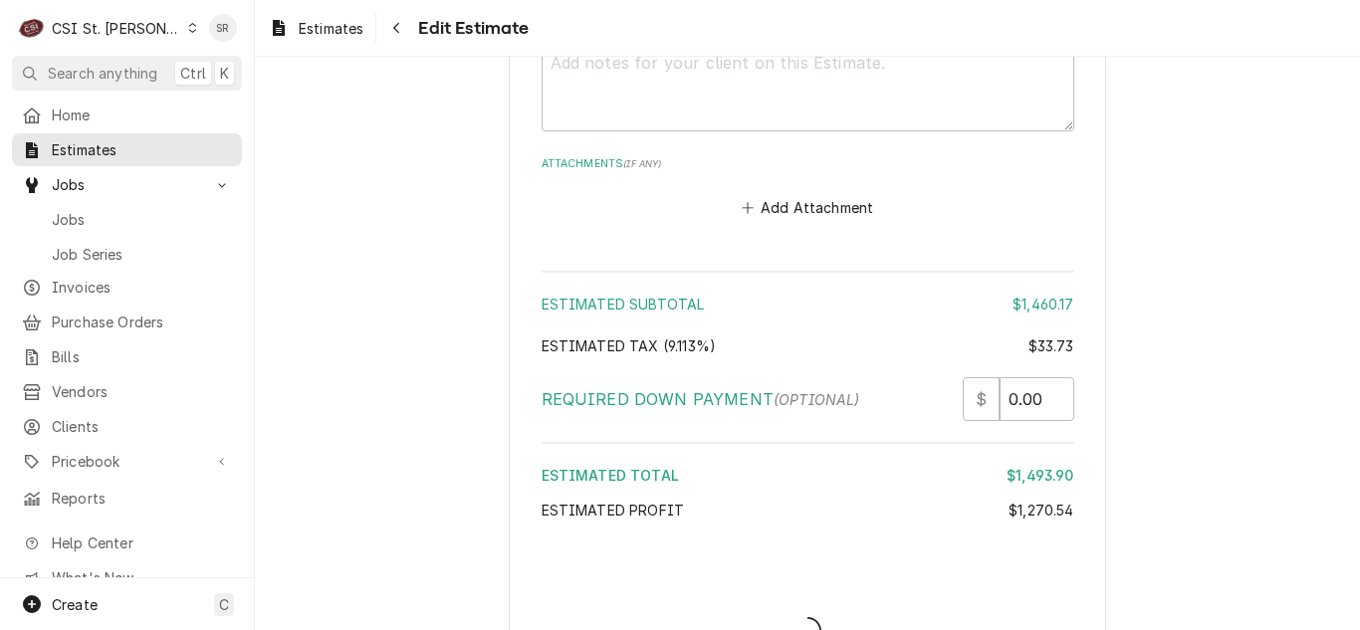
type textarea "x"
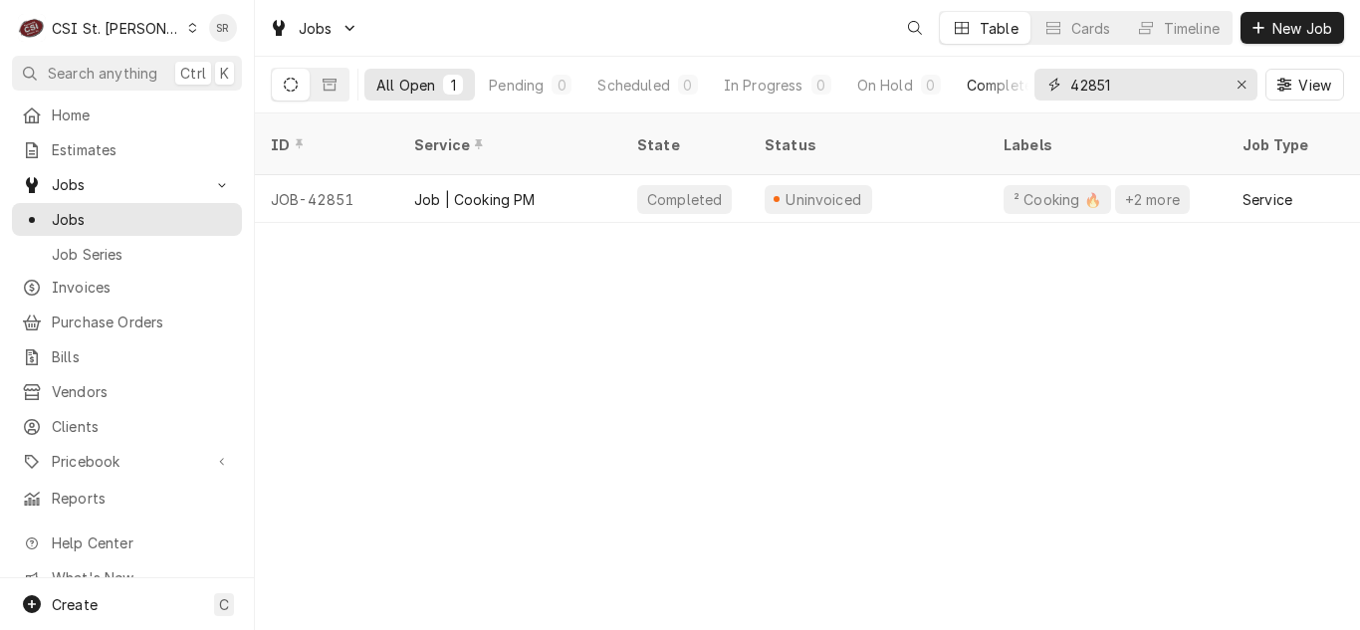
drag, startPoint x: 1122, startPoint y: 93, endPoint x: 1008, endPoint y: 78, distance: 115.5
click at [1008, 78] on div "All Open 1 Pending 0 Scheduled 0 In Progress 0 On Hold 0 Completed 1 42851 View" at bounding box center [807, 85] width 1073 height 56
type input "42855"
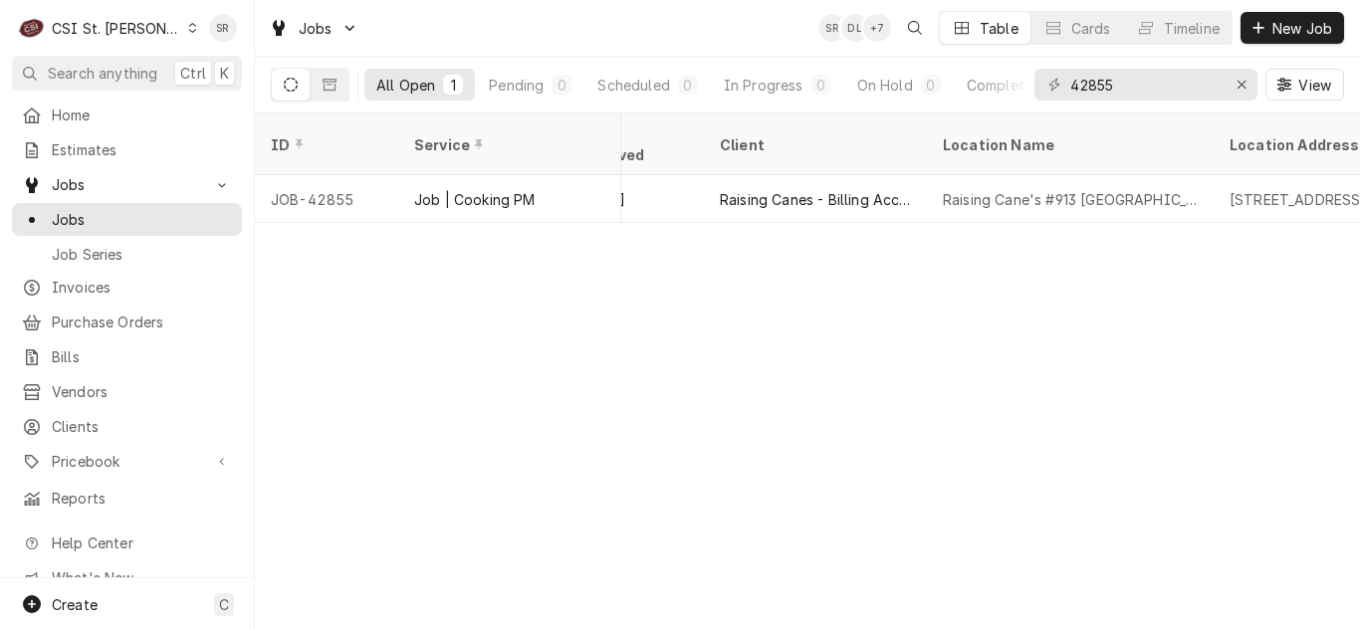
scroll to position [0, 1364]
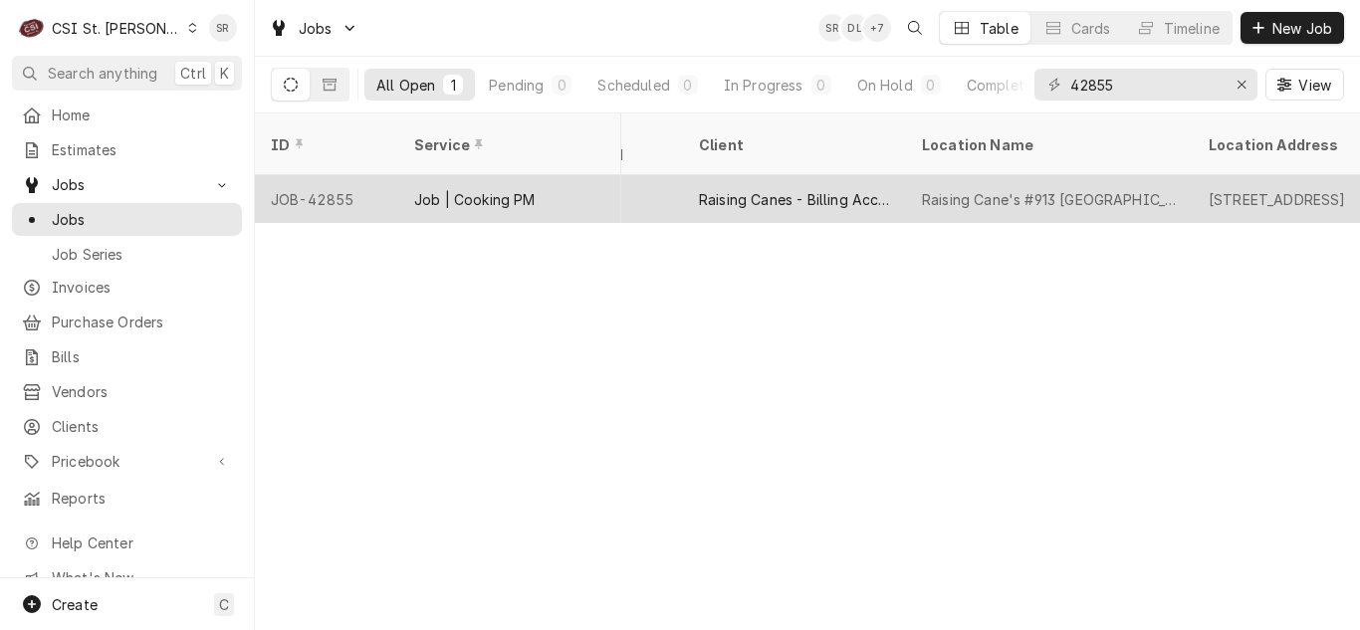
click at [1038, 175] on div "Raising Cane's #913 Wentzville" at bounding box center [1049, 199] width 287 height 48
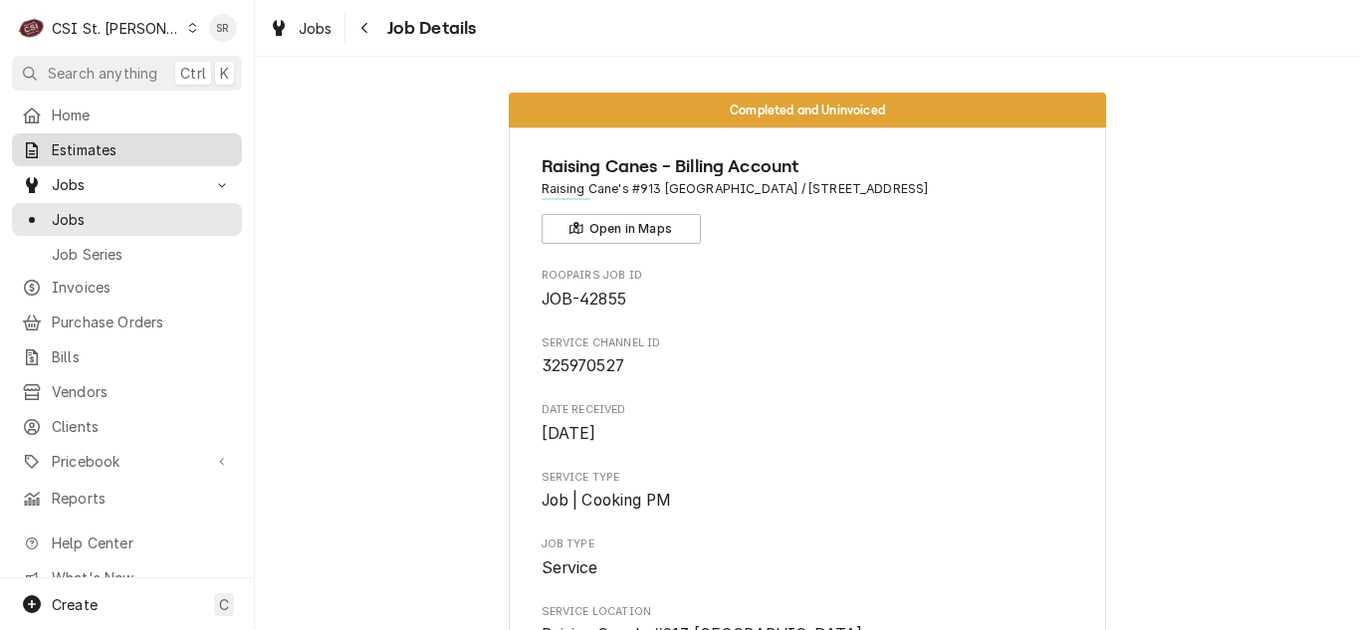
click at [76, 147] on span "Estimates" at bounding box center [142, 149] width 180 height 21
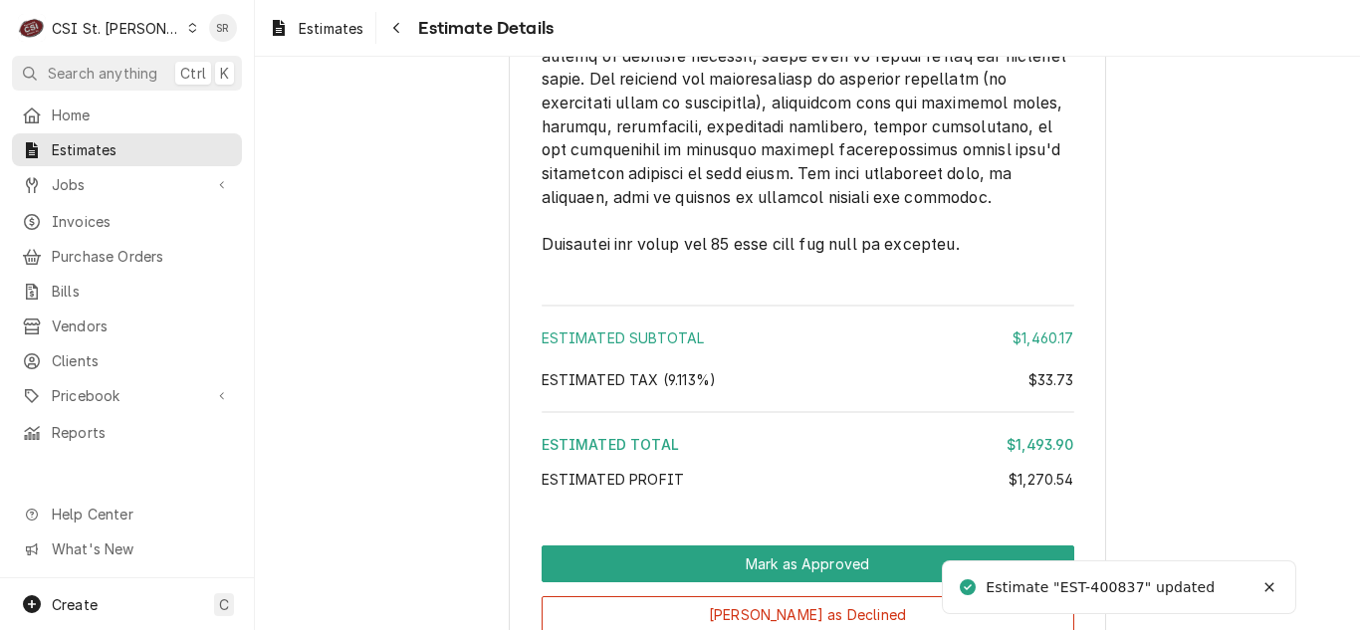
scroll to position [5150, 0]
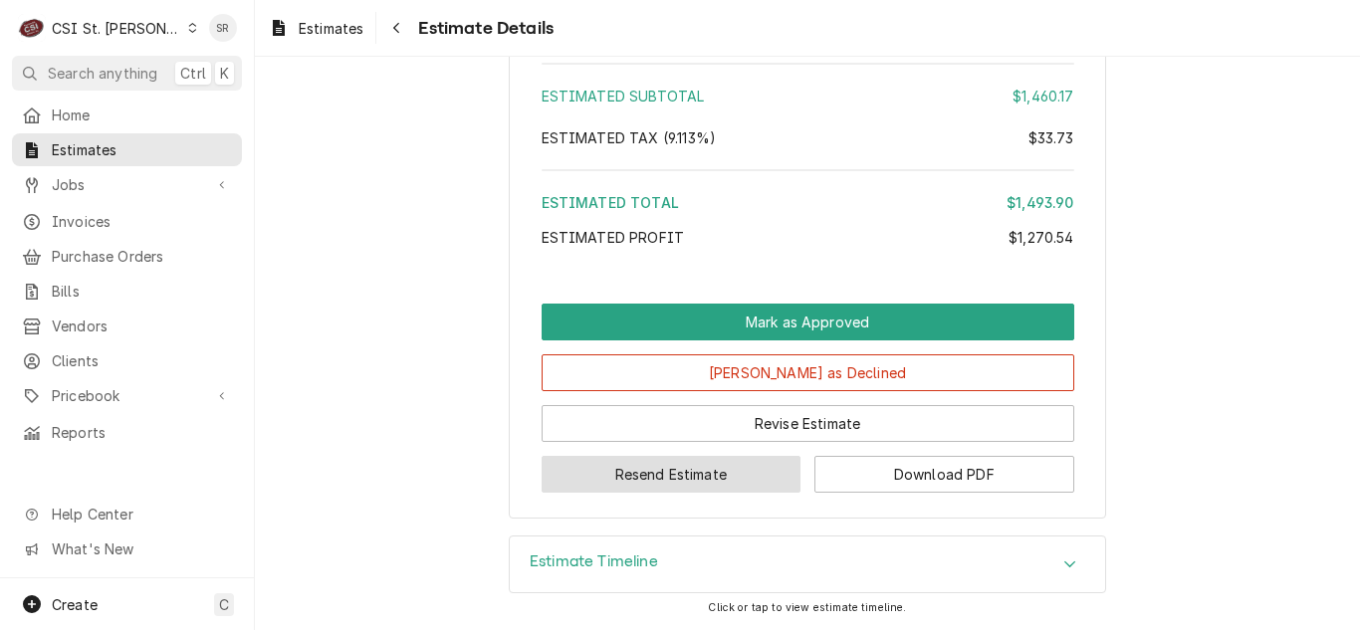
click at [715, 473] on button "Resend Estimate" at bounding box center [672, 474] width 260 height 37
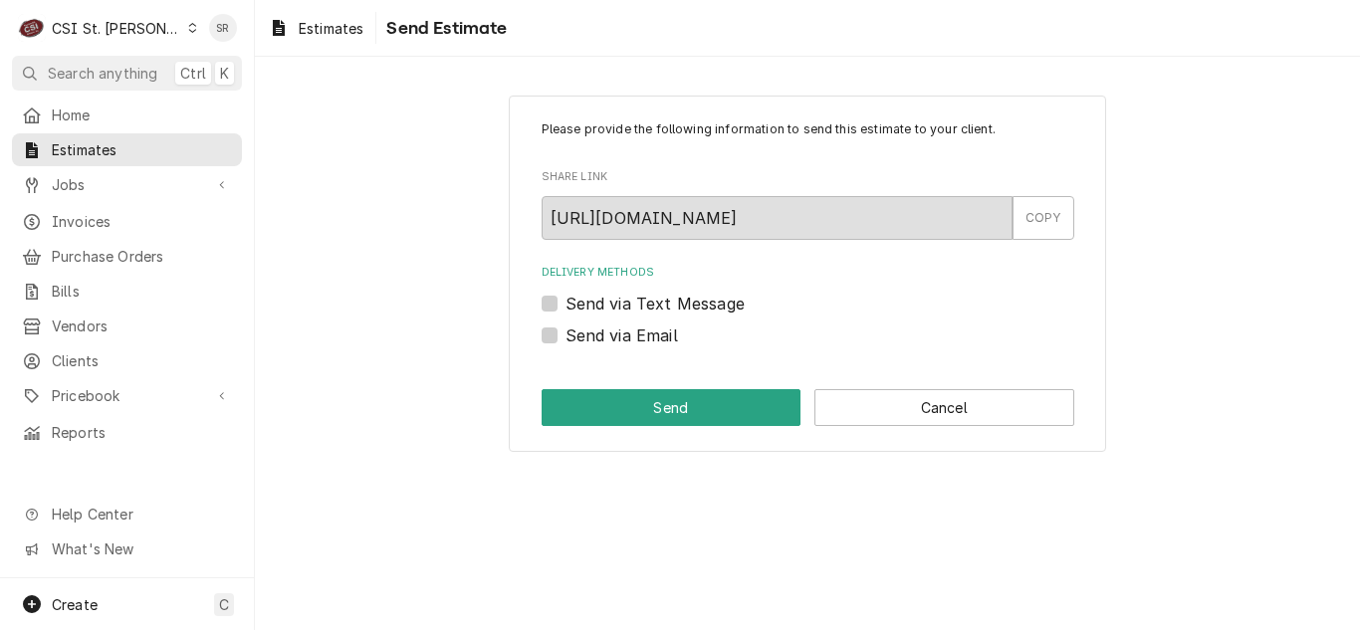
click at [655, 337] on label "Send via Email" at bounding box center [622, 336] width 113 height 24
click at [655, 337] on input "Send via Email" at bounding box center [832, 346] width 533 height 44
checkbox input "true"
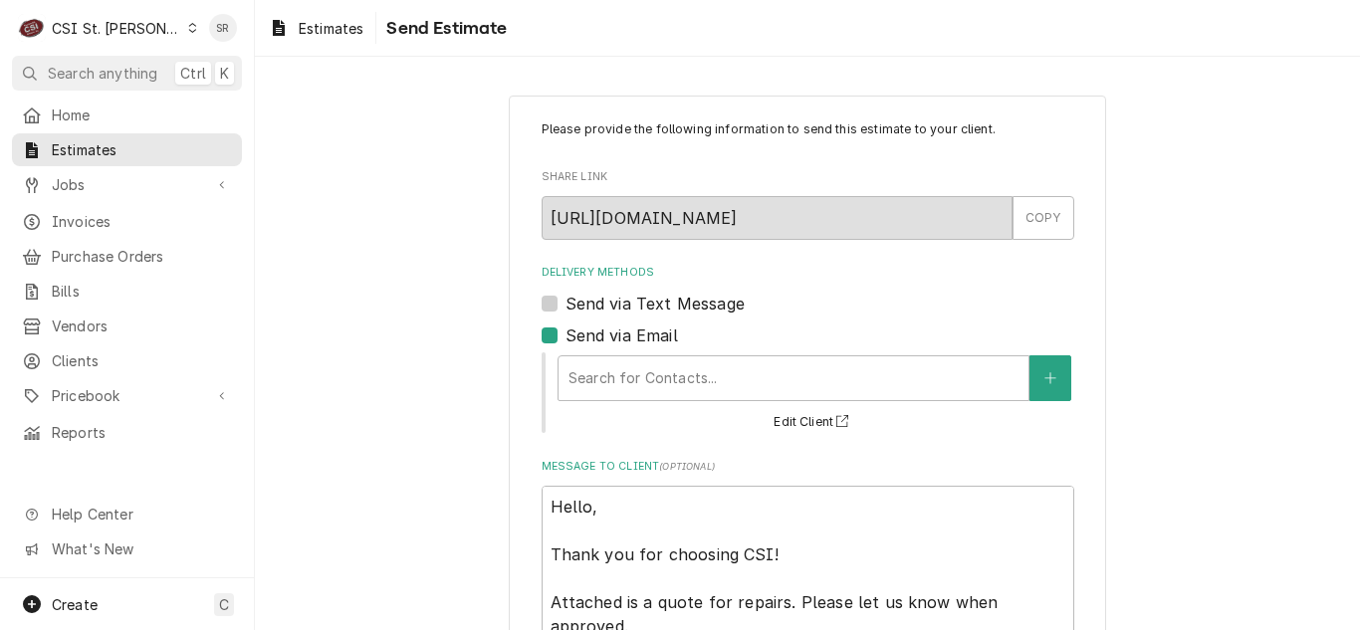
click at [701, 360] on div "Delivery Methods" at bounding box center [794, 378] width 450 height 36
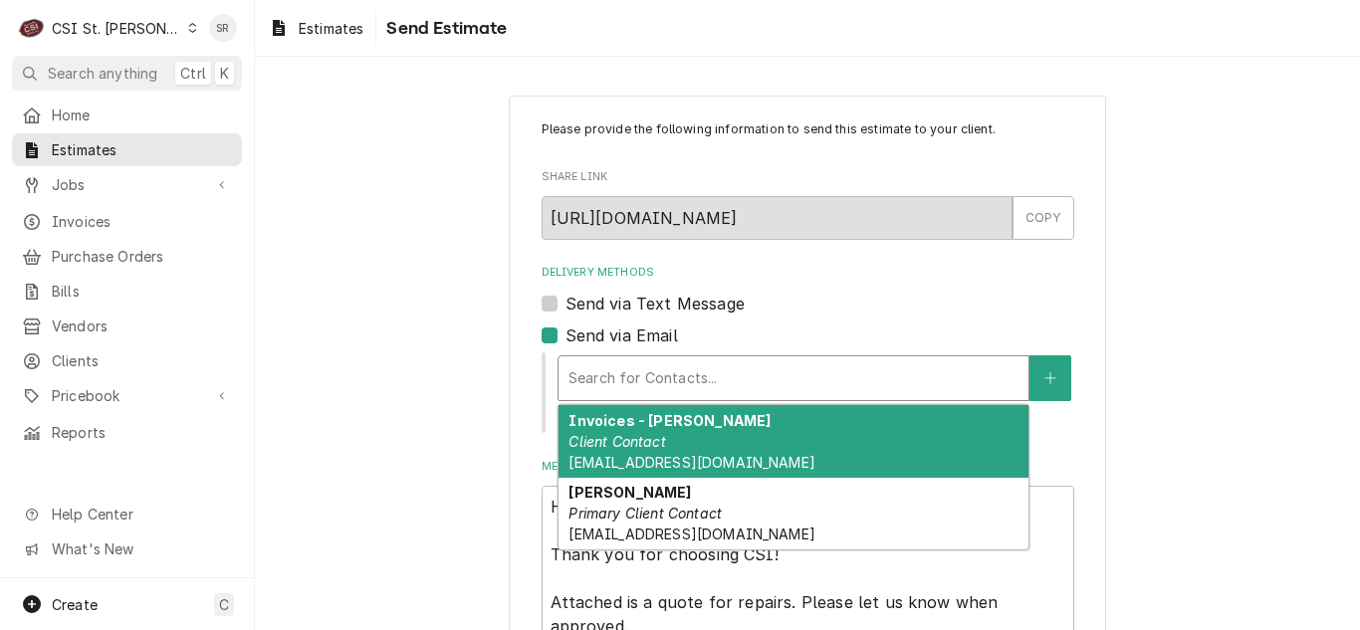
click at [704, 441] on div "Invoices - Kelsey Client Contact kelsey.hetlage@csi1.com" at bounding box center [794, 441] width 470 height 73
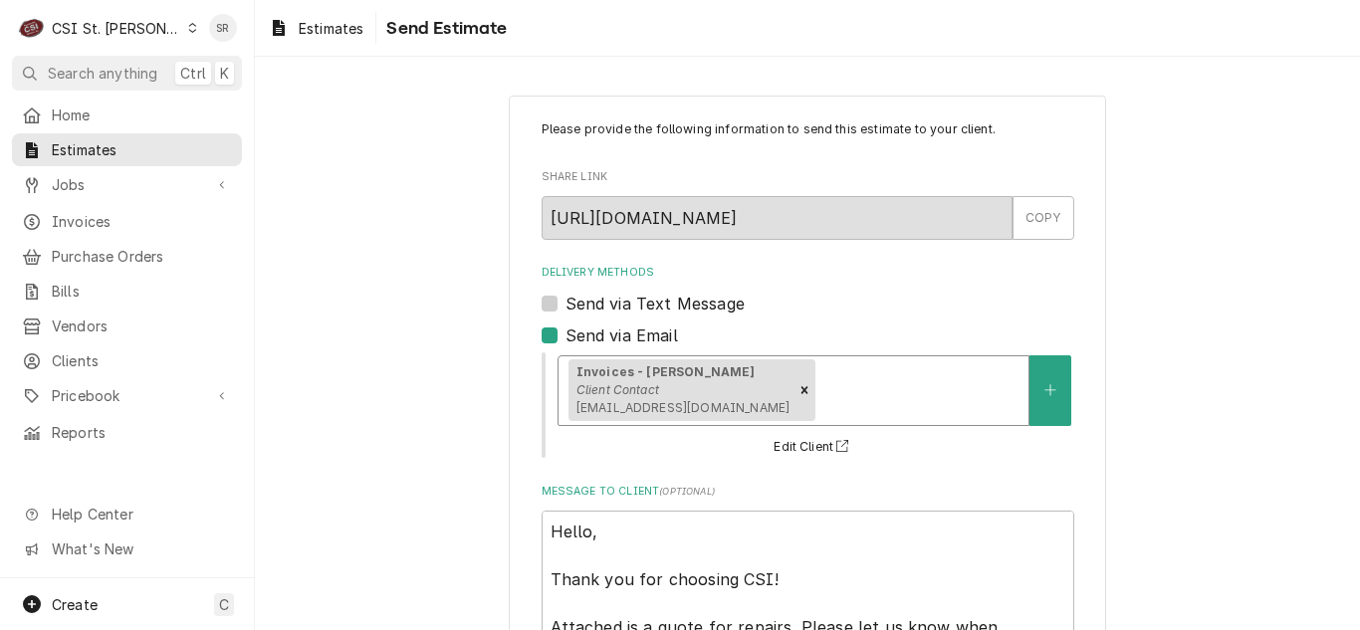
scroll to position [187, 0]
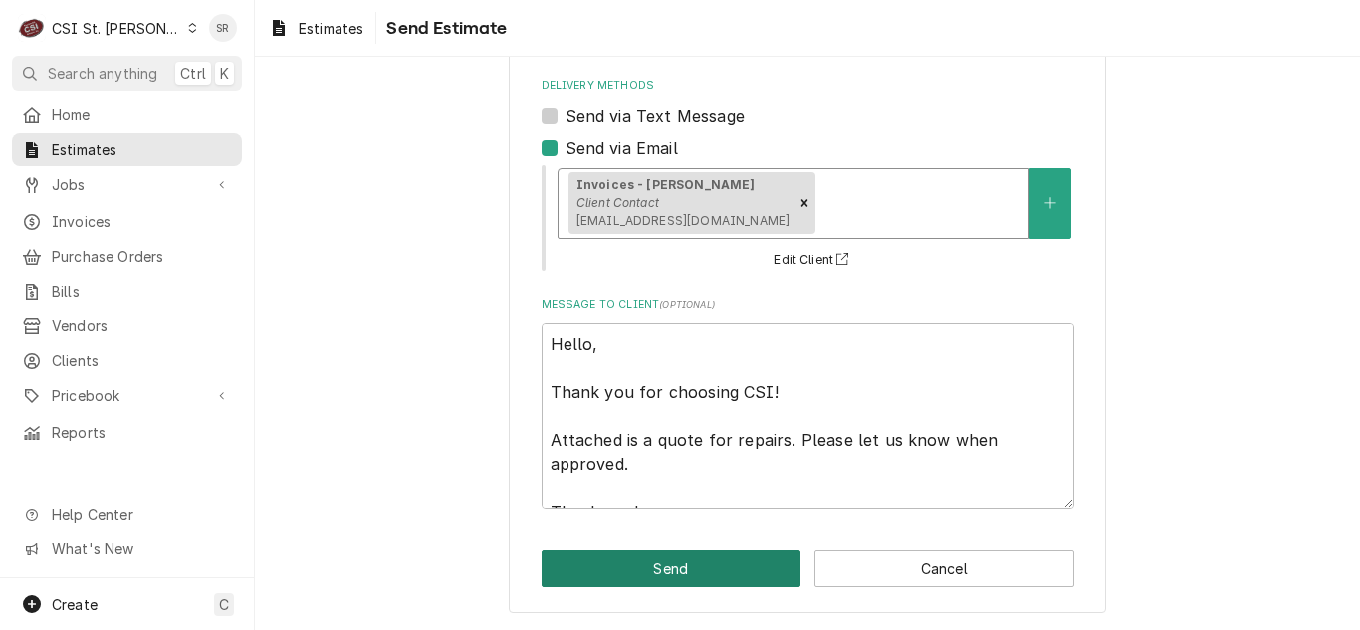
click at [753, 557] on button "Send" at bounding box center [672, 569] width 260 height 37
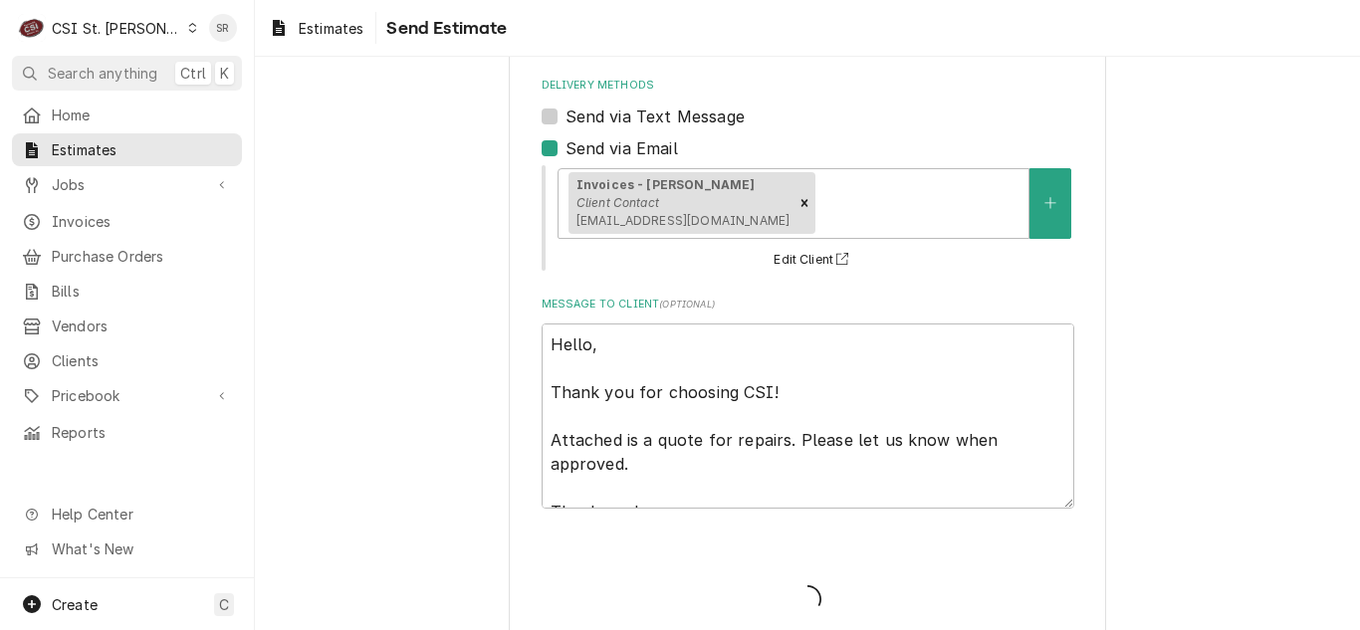
type textarea "x"
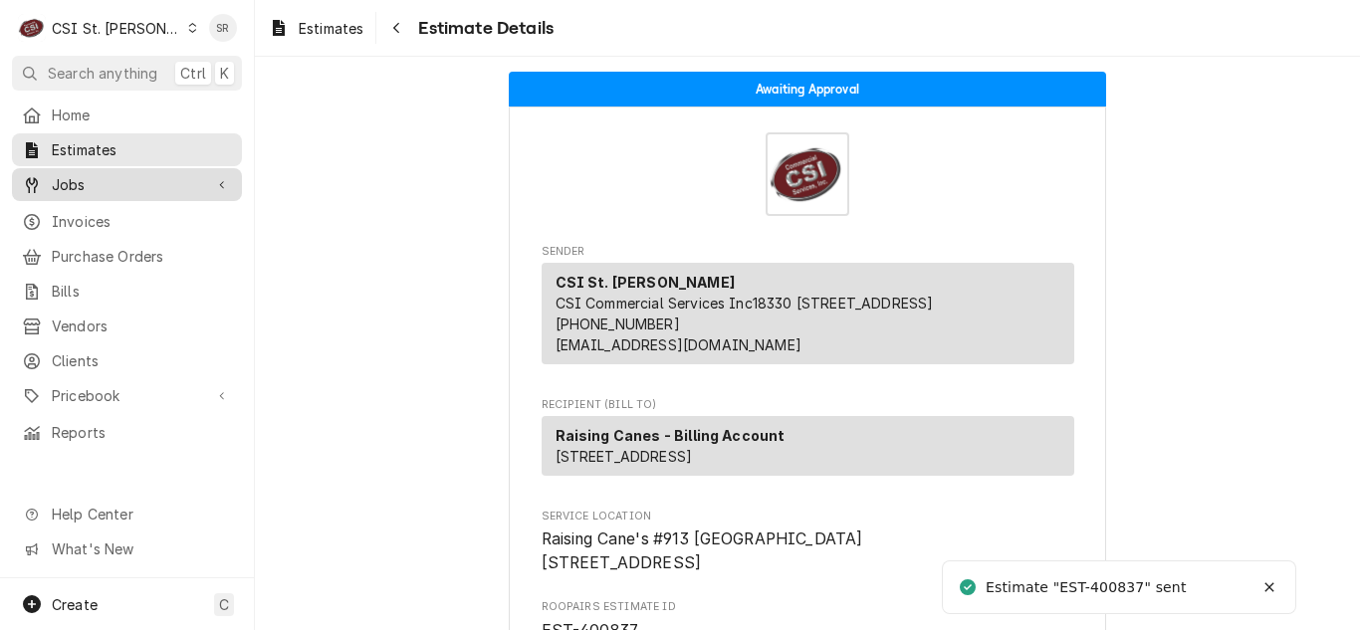
click at [85, 172] on div "Jobs" at bounding box center [127, 184] width 222 height 25
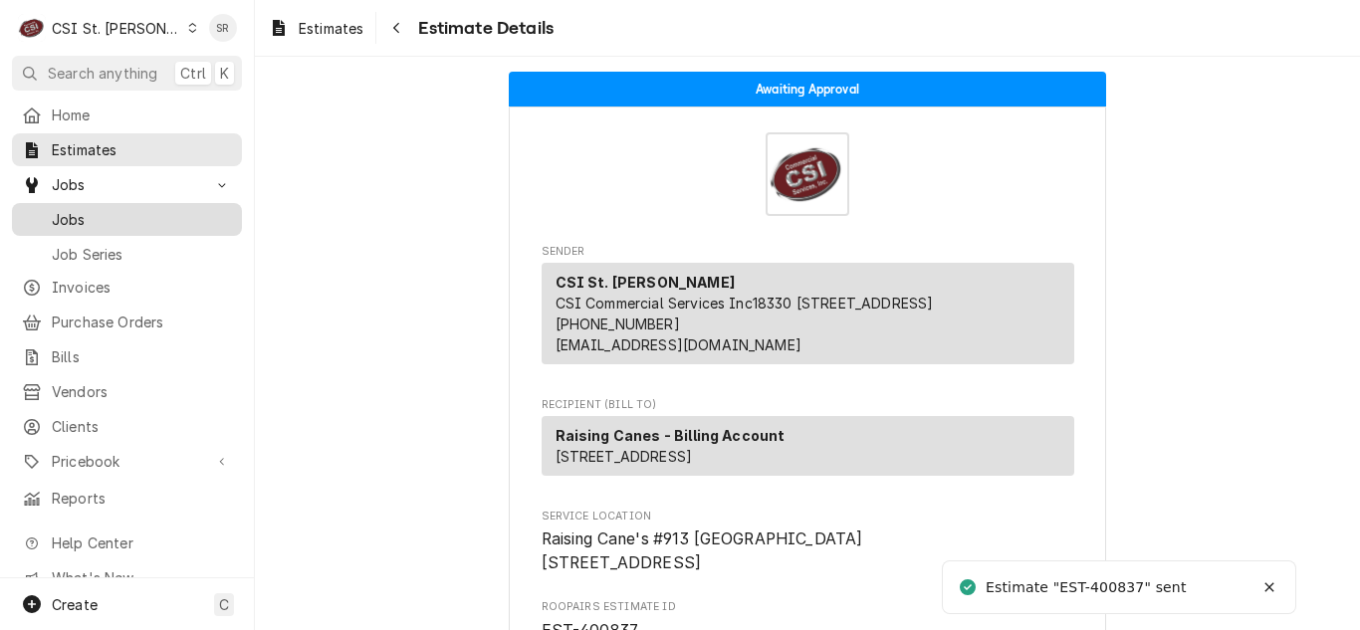
click at [89, 209] on span "Jobs" at bounding box center [142, 219] width 180 height 21
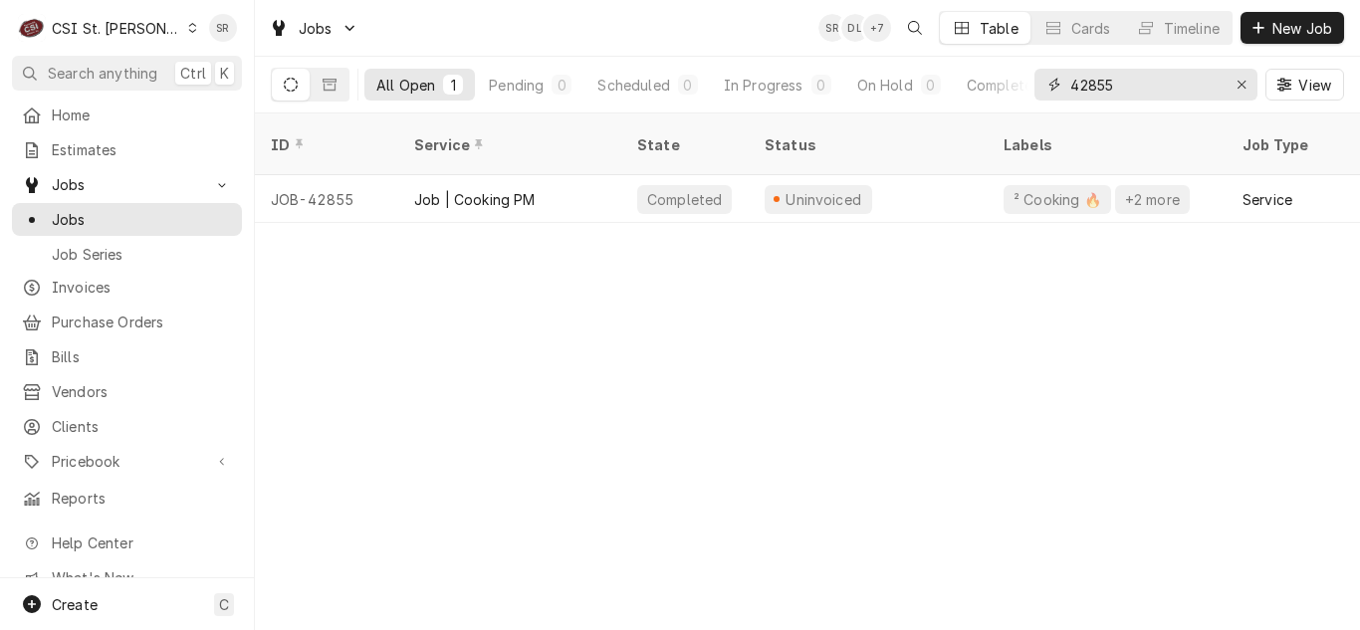
click at [1135, 90] on input "42855" at bounding box center [1144, 85] width 149 height 32
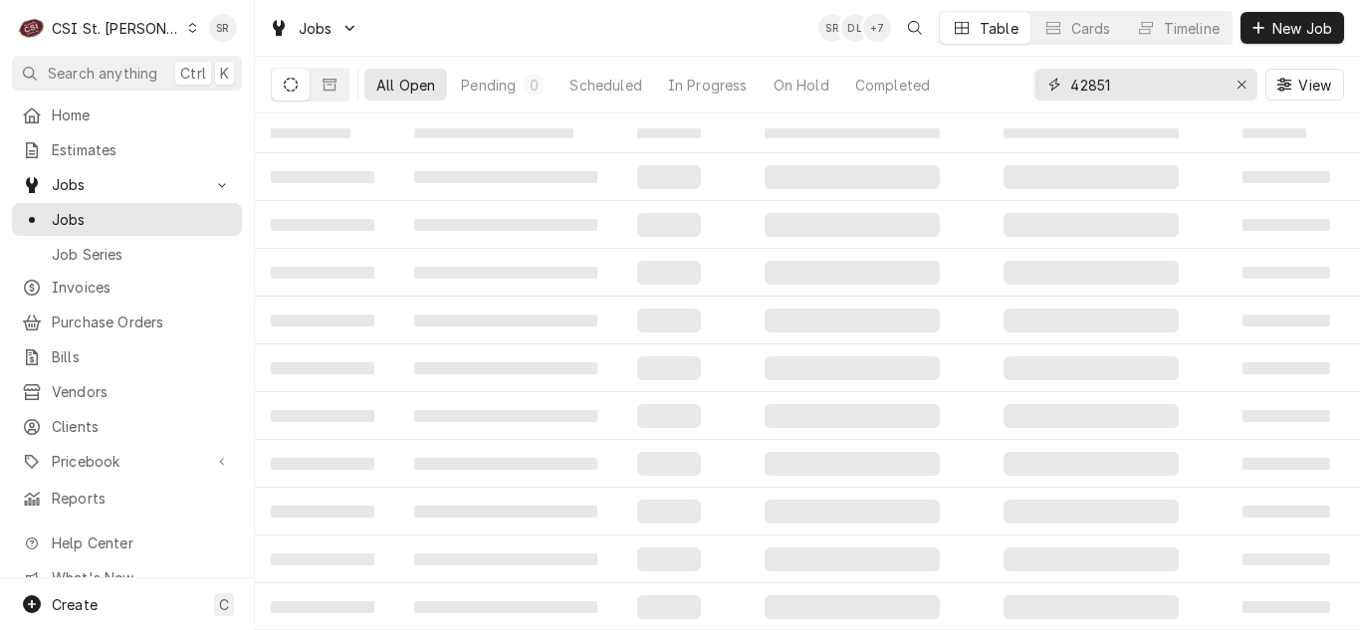
type input "42851"
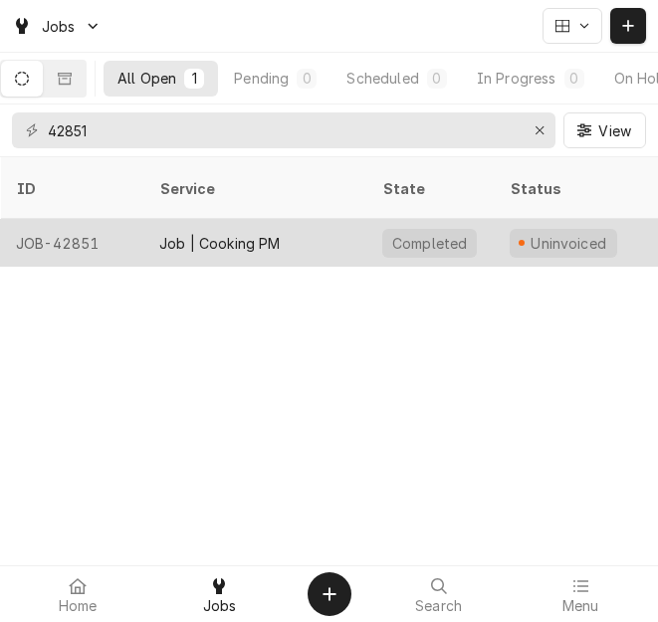
click at [270, 233] on div "Job | Cooking PM" at bounding box center [219, 243] width 121 height 21
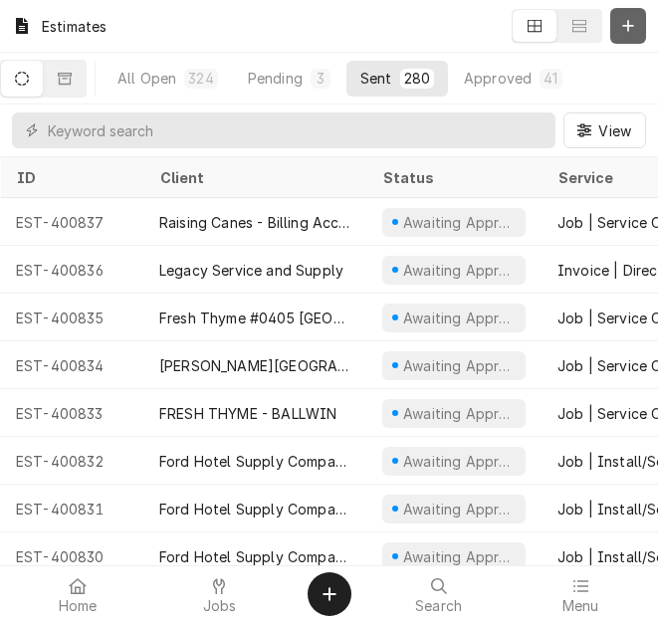
click at [628, 19] on icon "Dynamic Content Wrapper" at bounding box center [628, 26] width 12 height 14
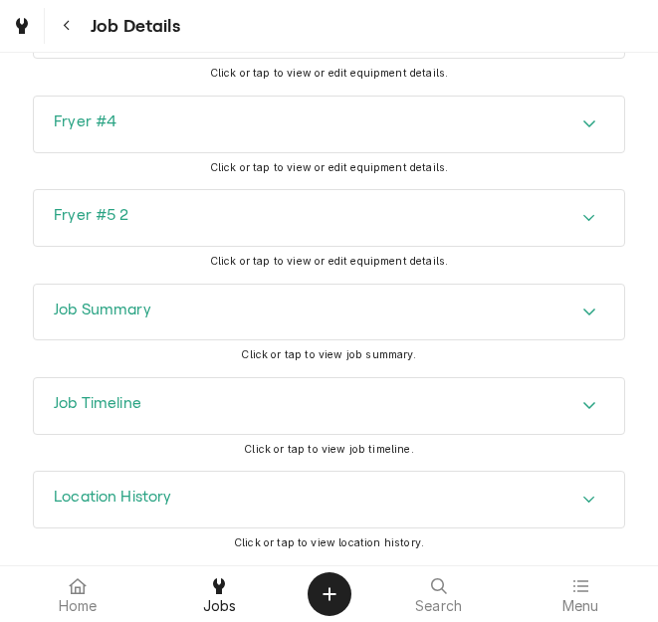
click at [141, 314] on h3 "Job Summary" at bounding box center [103, 310] width 98 height 19
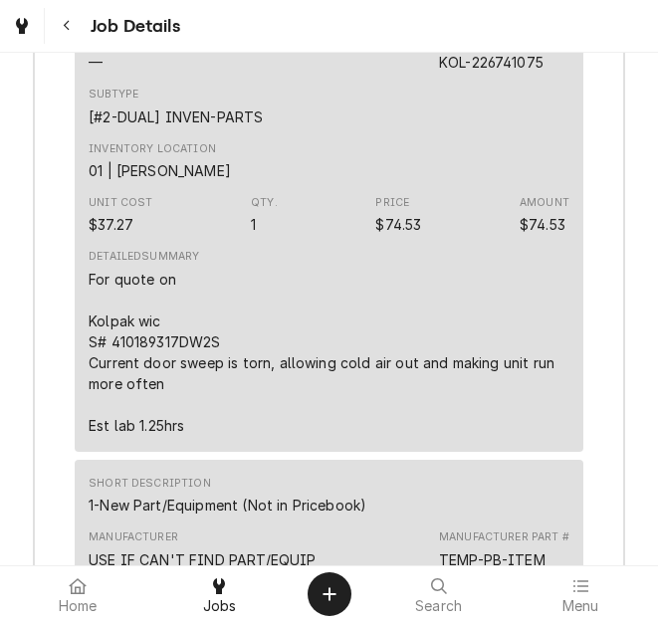
scroll to position [11903, 0]
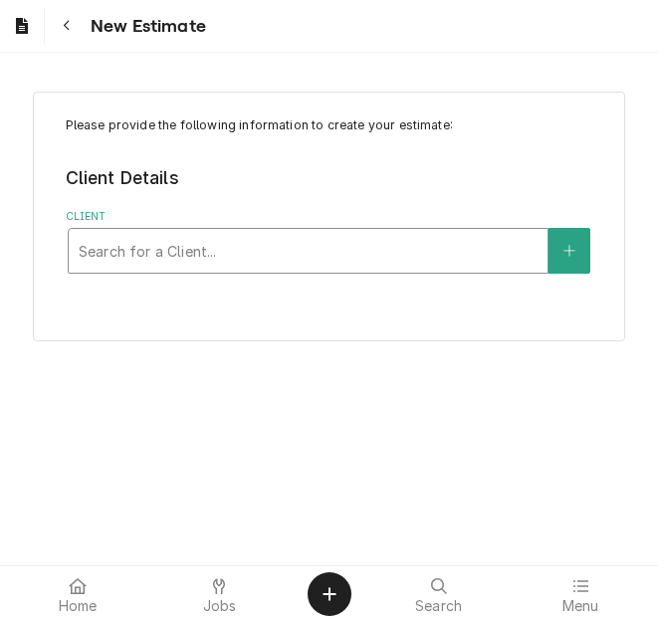
click at [224, 239] on div "Client" at bounding box center [308, 251] width 459 height 36
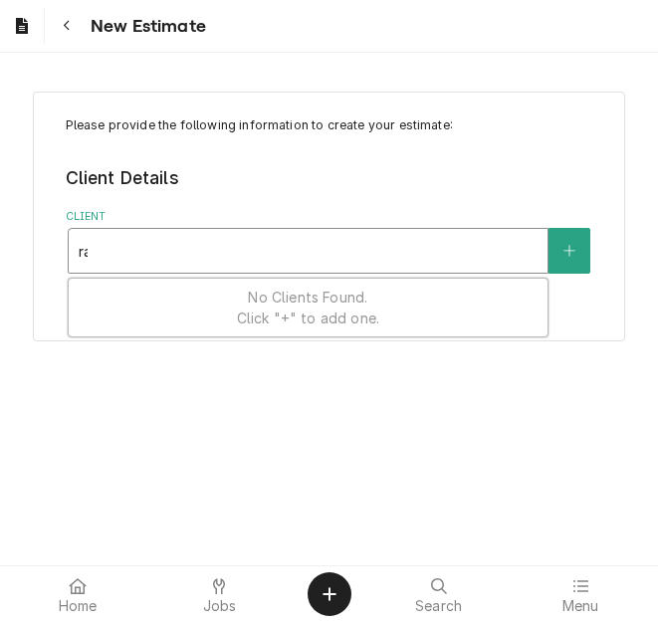
type input "r"
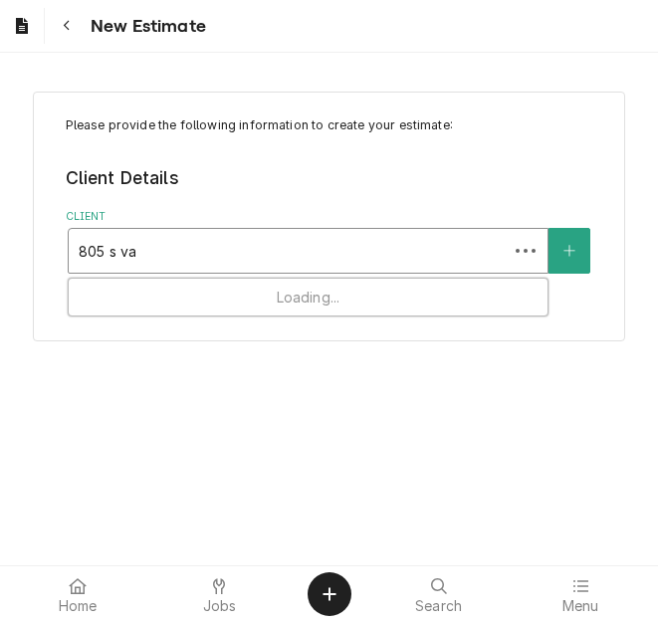
type input "805 s van"
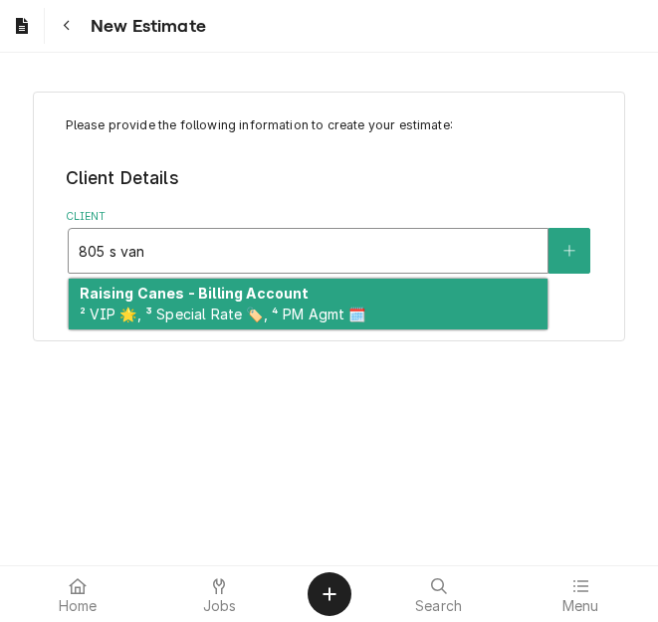
click at [152, 307] on span "² VIP 🌟, ³ Special Rate 🏷️, ⁴ PM Agmt 🗓️" at bounding box center [223, 314] width 287 height 17
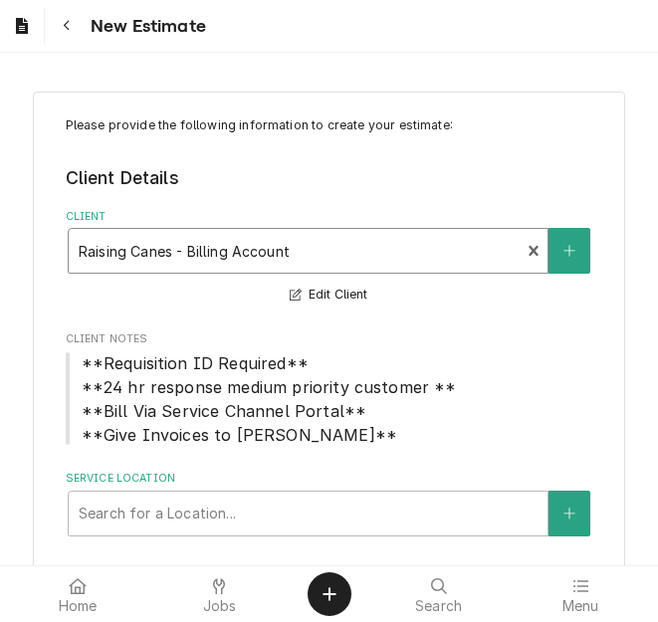
scroll to position [56, 0]
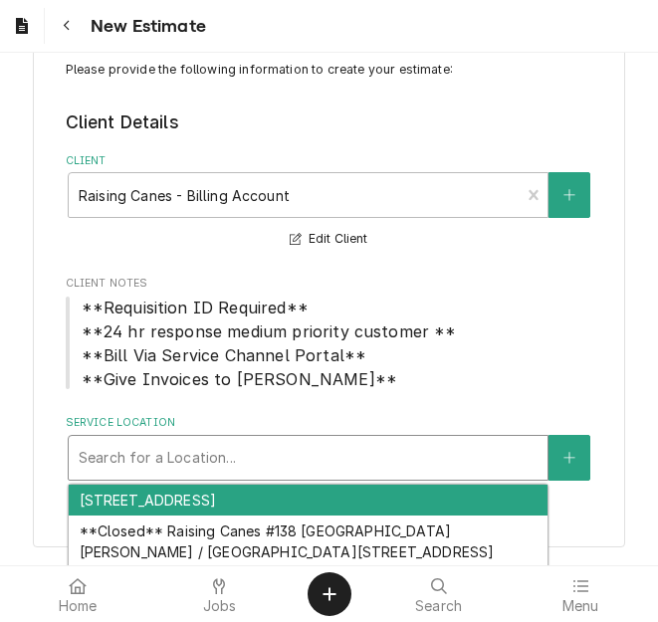
click at [196, 448] on div "Service Location" at bounding box center [308, 458] width 459 height 36
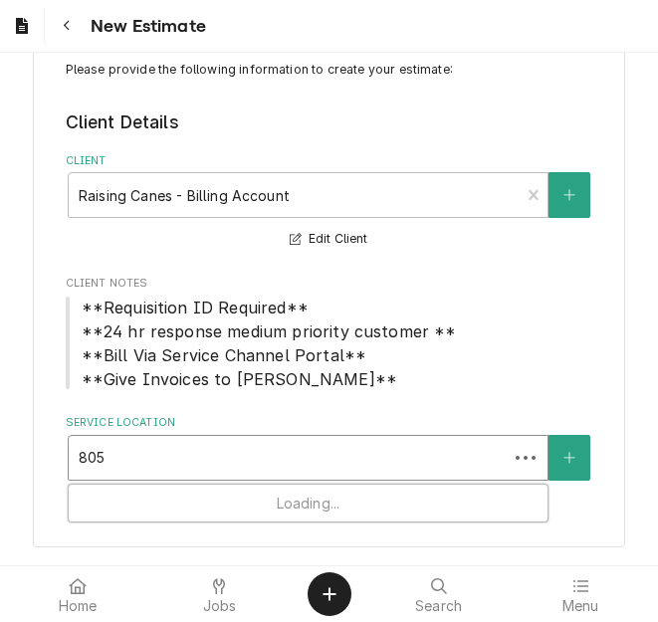
type input "805 s"
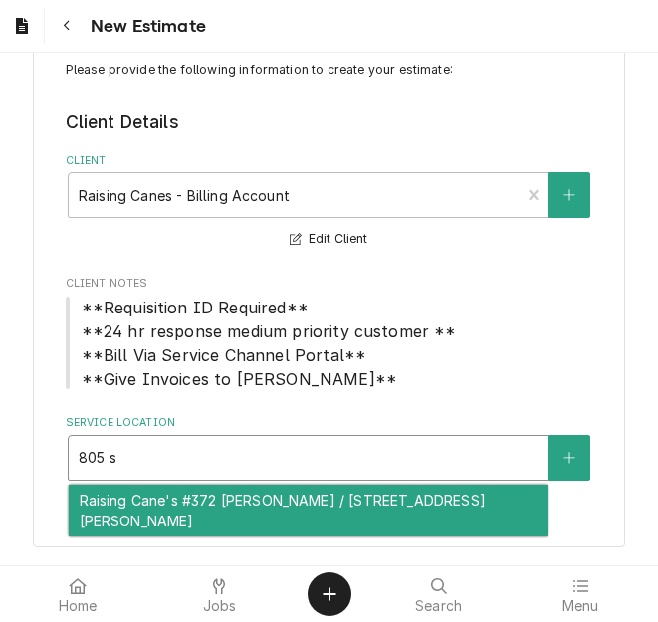
click at [213, 503] on div "Raising Cane's #372 Vandeventer / 805 S Vandeventer Ave, St Louis, MO 63110" at bounding box center [308, 511] width 479 height 52
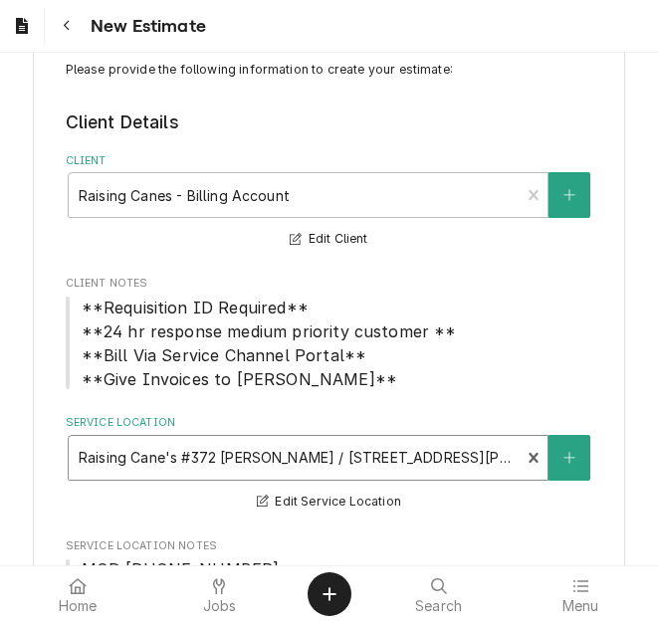
scroll to position [554, 0]
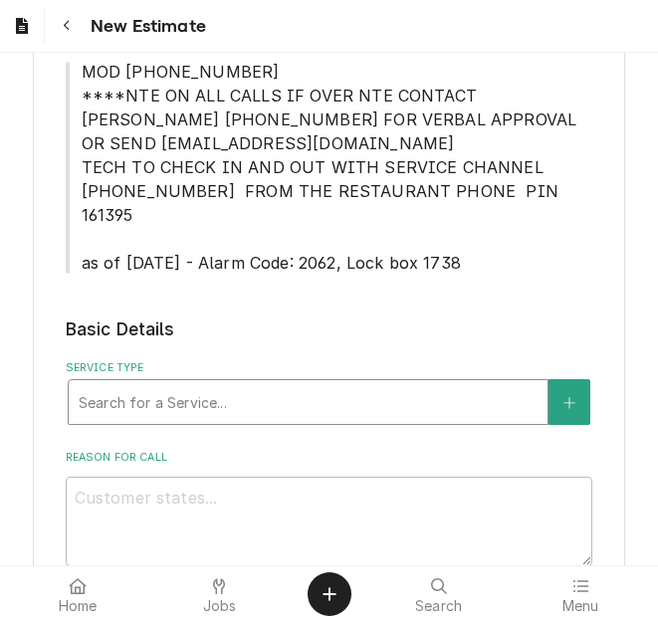
click at [212, 384] on div "Service Type" at bounding box center [308, 402] width 459 height 36
type textarea "x"
type input "s"
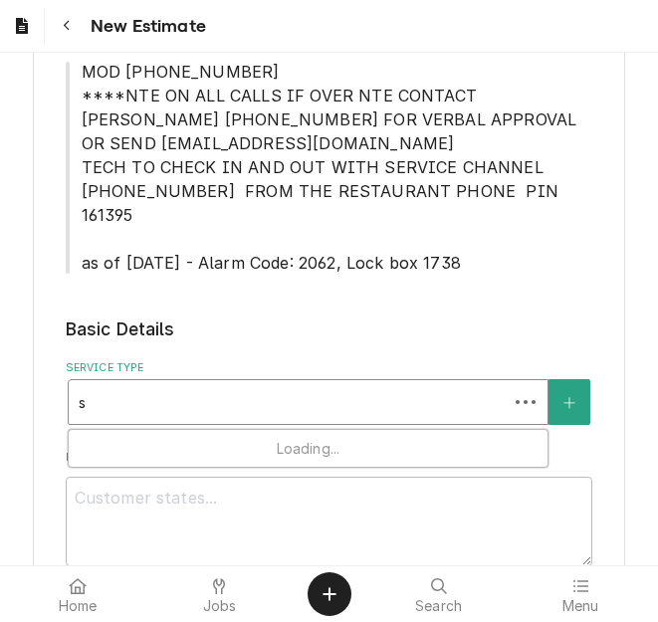
type textarea "x"
type input "se"
type textarea "x"
type input "ser"
type textarea "x"
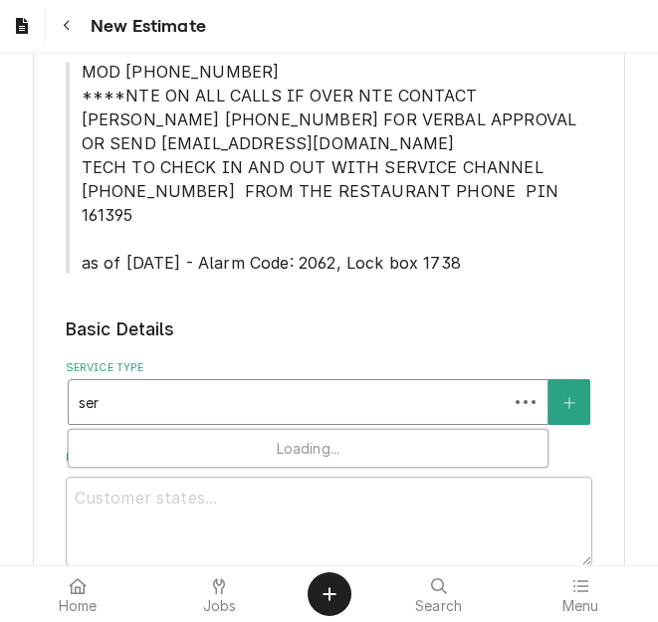
type input "serv"
type textarea "x"
type input "servi"
type textarea "x"
type input "servic"
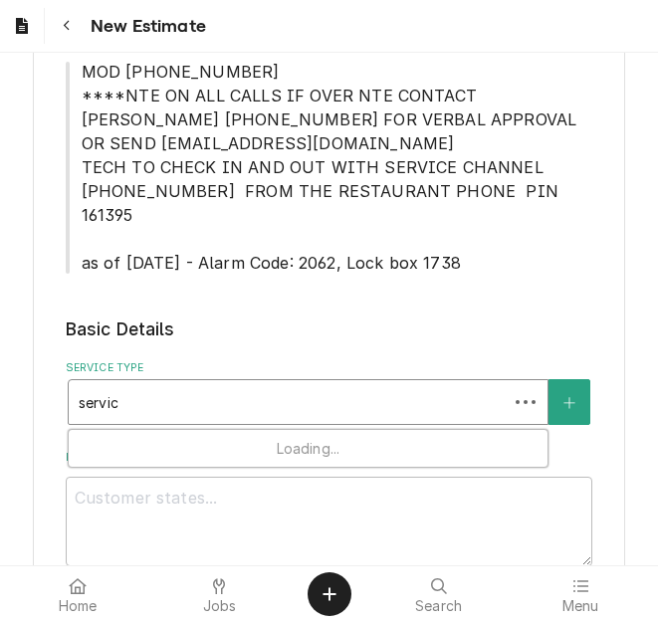
type textarea "x"
type input "service"
type textarea "x"
type input "service"
type textarea "x"
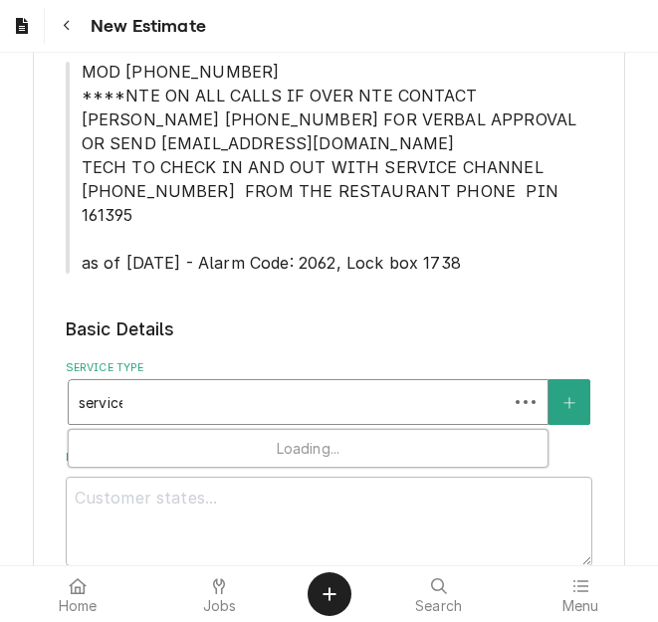
type input "service c"
type textarea "x"
type input "service ca"
type textarea "x"
type input "service cal"
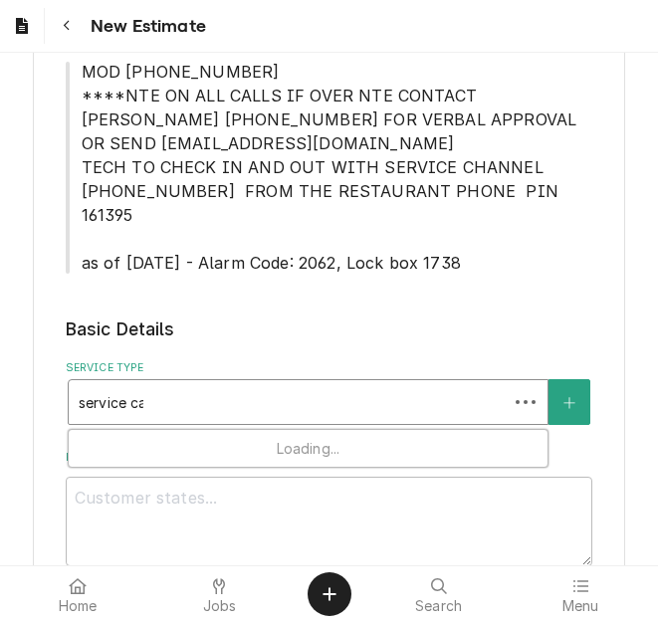
type textarea "x"
type input "service call"
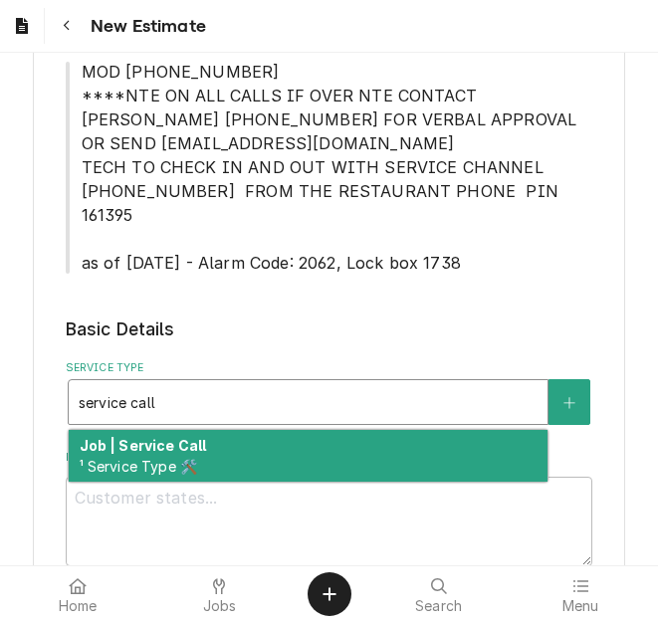
click at [223, 430] on div "Job | Service Call ¹ Service Type 🛠️" at bounding box center [308, 456] width 479 height 52
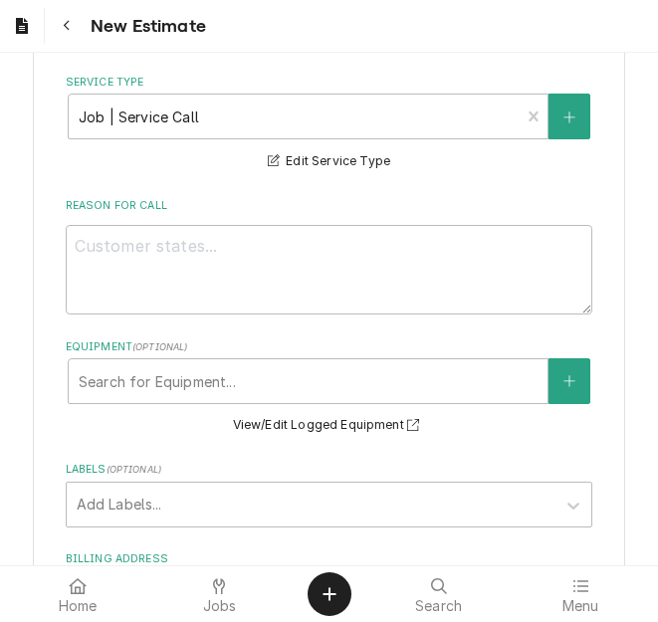
scroll to position [852, 0]
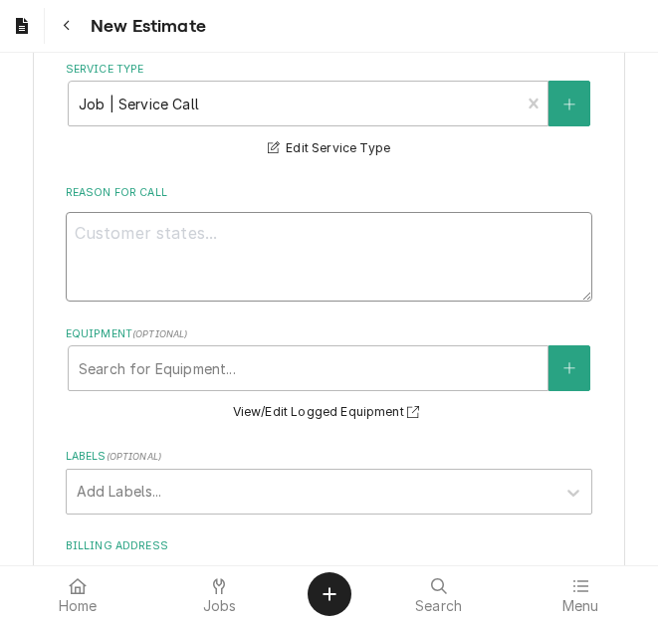
click at [126, 234] on textarea "Reason For Call" at bounding box center [330, 257] width 528 height 90
type textarea "x"
type textarea "Q"
type textarea "x"
type textarea "Qu"
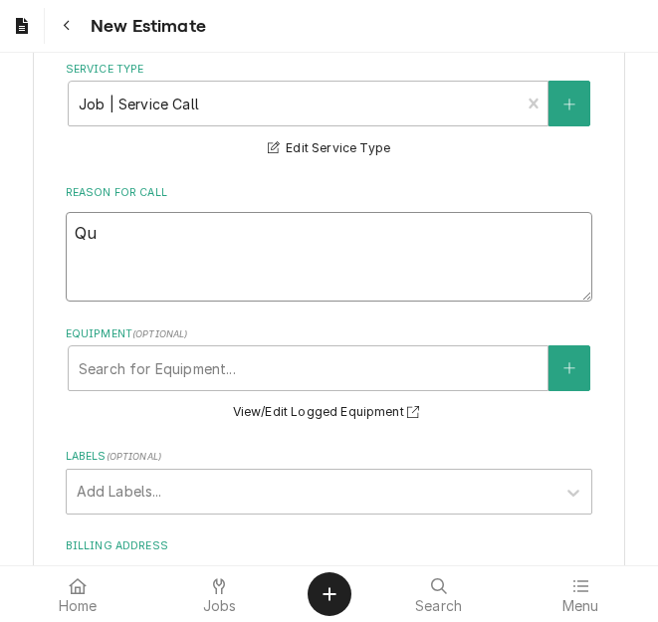
type textarea "x"
type textarea "Quo"
type textarea "x"
type textarea "Quot"
type textarea "x"
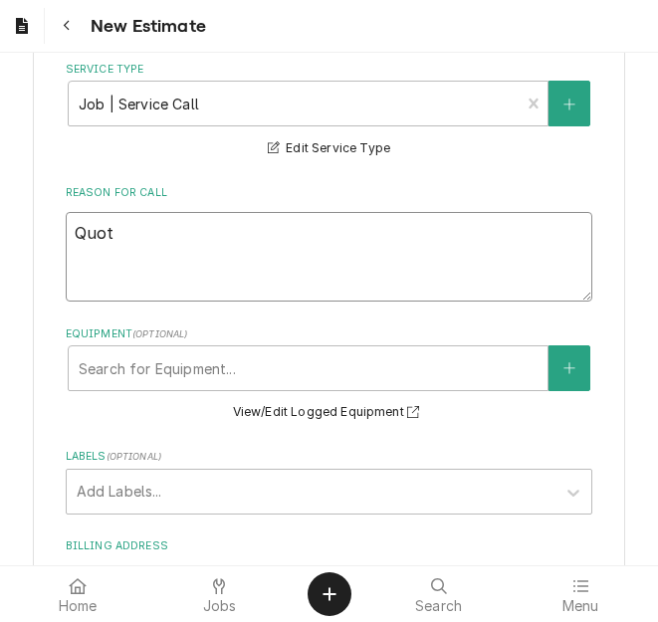
type textarea "Quote"
type textarea "x"
type textarea "Quote"
type textarea "x"
type textarea "Quote t"
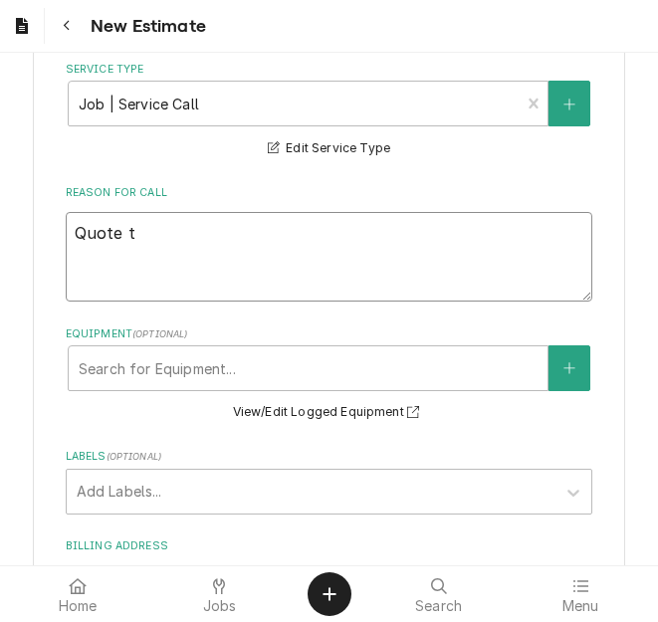
type textarea "x"
type textarea "Quote to"
type textarea "x"
type textarea "Quote to"
type textarea "x"
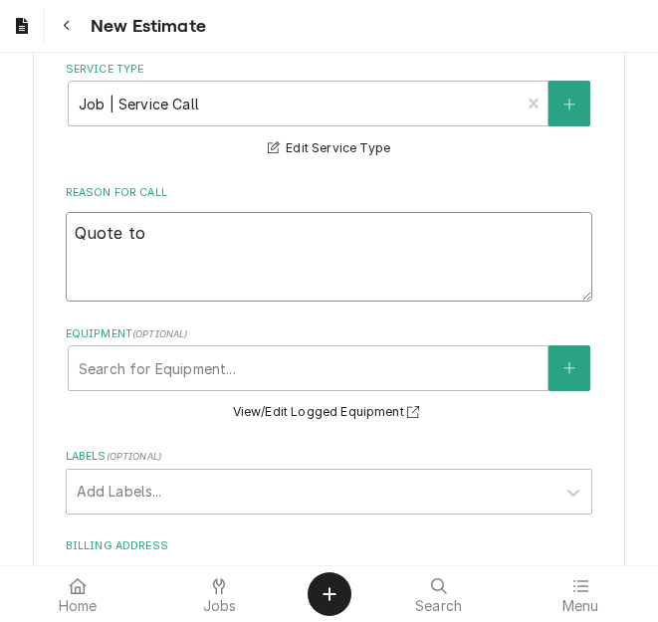
type textarea "Quote to r"
type textarea "x"
type textarea "Quote to re"
type textarea "x"
type textarea "Quote to repl"
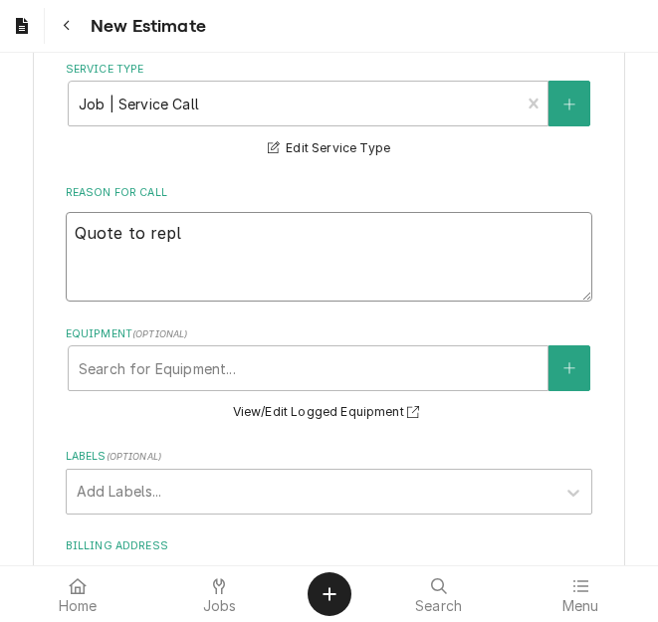
type textarea "x"
type textarea "Quote to repla"
type textarea "x"
type textarea "Quote to replac"
type textarea "x"
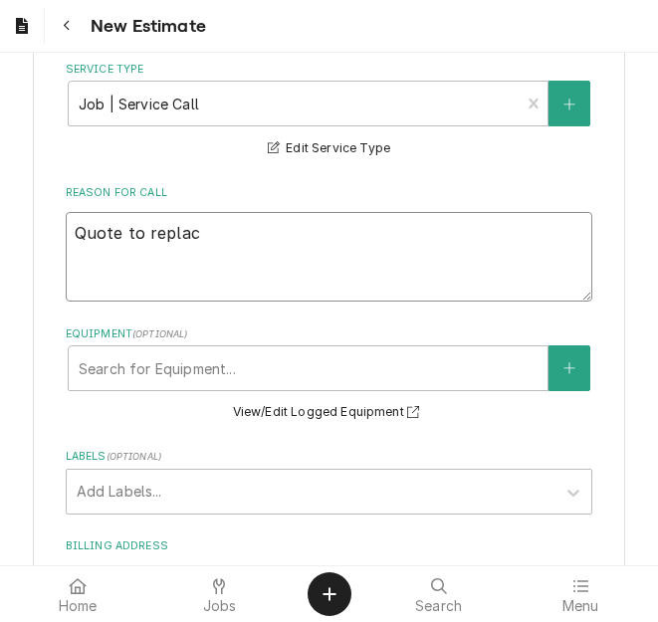
type textarea "Quote to replace"
type textarea "x"
type textarea "Quote to replace"
type textarea "x"
type textarea "Quote to replace"
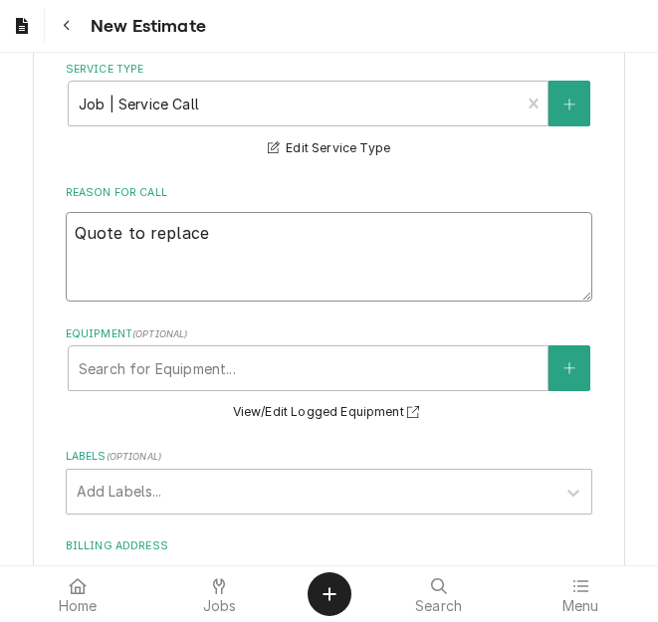
type textarea "x"
type textarea "Quote to replac"
type textarea "x"
type textarea "Quote to repla"
type textarea "x"
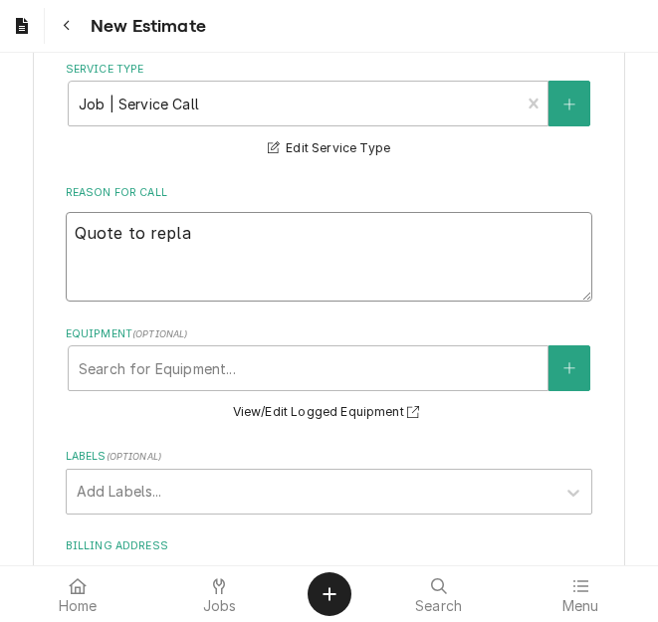
type textarea "Quote to repl"
type textarea "x"
type textarea "Quote to rep"
type textarea "x"
type textarea "Quote to re"
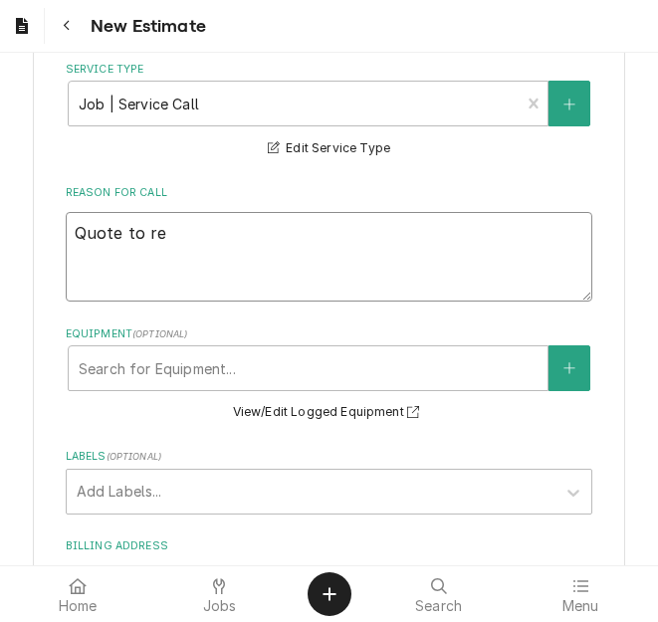
type textarea "x"
type textarea "Quote to r"
type textarea "x"
type textarea "Quote to"
type textarea "x"
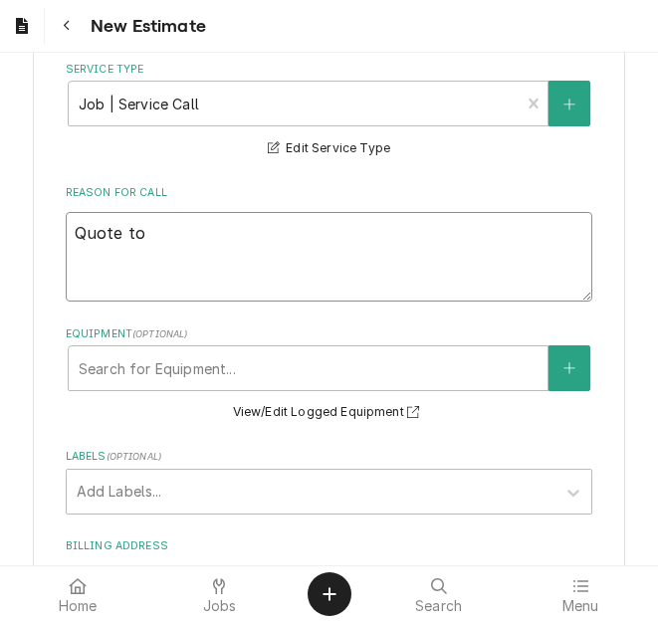
type textarea "Quote to"
type textarea "x"
type textarea "Quote t"
type textarea "x"
type textarea "Quote"
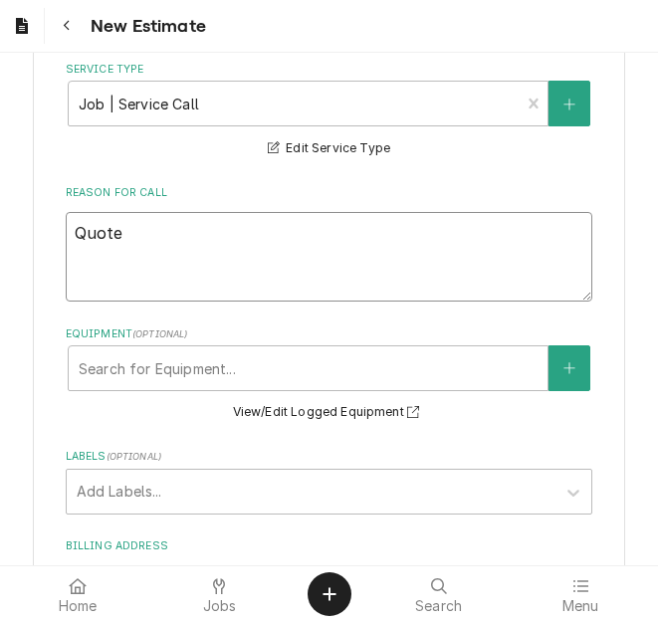
type textarea "x"
type textarea "Quote o"
type textarea "x"
type textarea "Quote on"
type textarea "x"
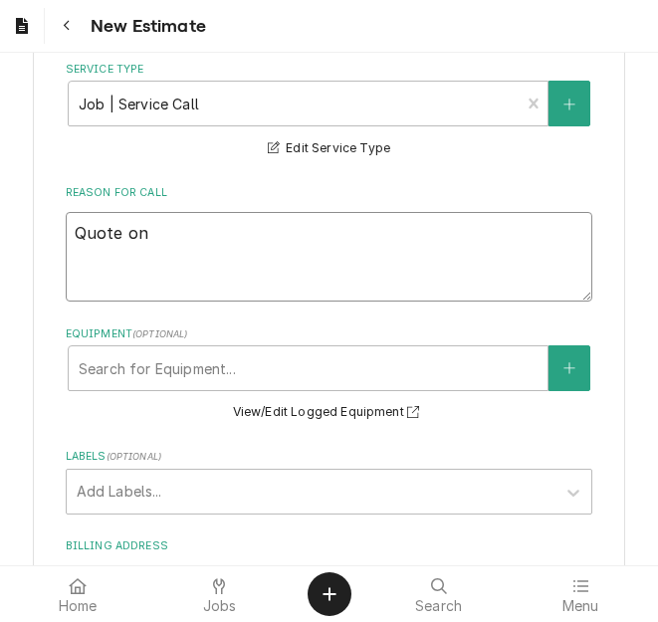
type textarea "Quote on"
type textarea "x"
type textarea "Quote on r"
type textarea "x"
type textarea "Quote on re"
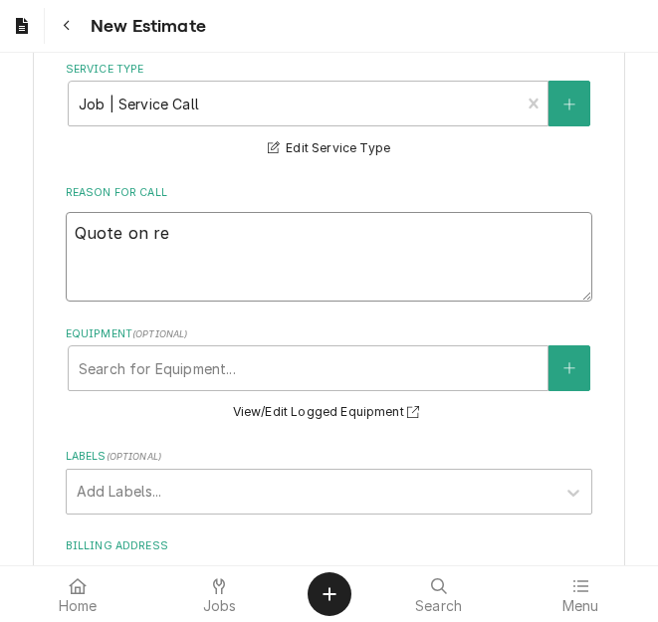
type textarea "x"
type textarea "Quote on rec"
type textarea "x"
type textarea "Quote on reco"
type textarea "x"
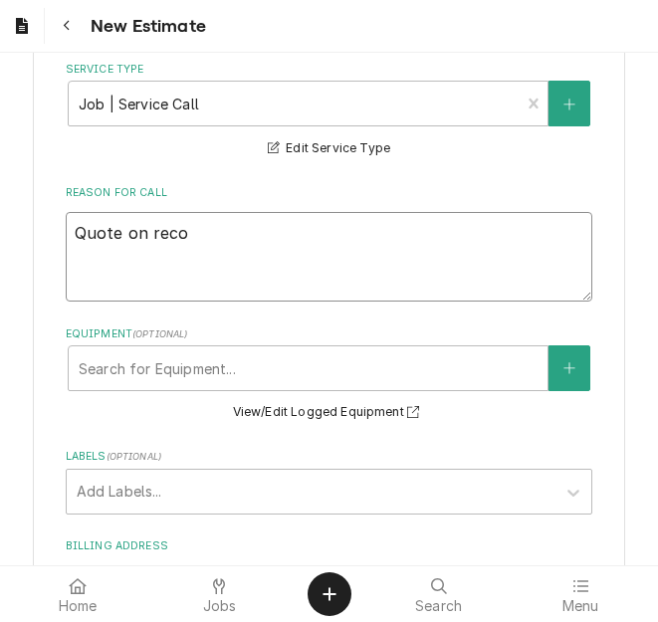
type textarea "Quote on recoo"
type textarea "x"
type textarea "Quote on recoom"
type textarea "x"
type textarea "Quote on recoomd"
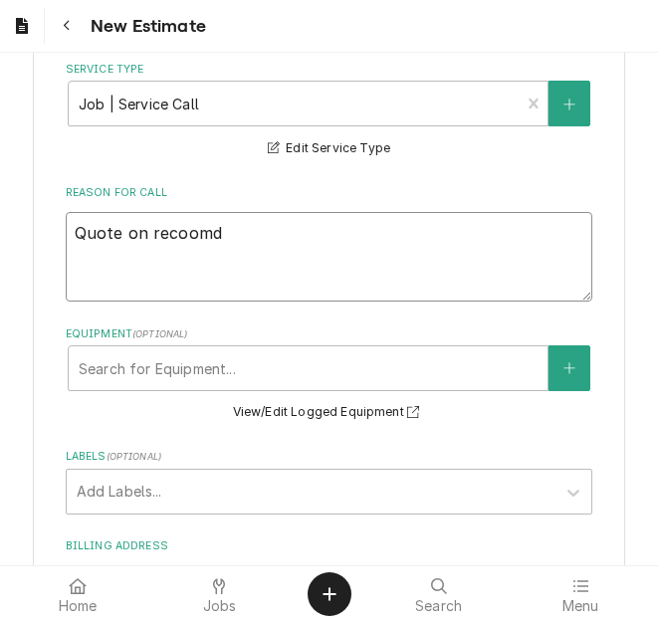
type textarea "x"
type textarea "Quote on recoom"
type textarea "x"
type textarea "Quote on recoo"
type textarea "x"
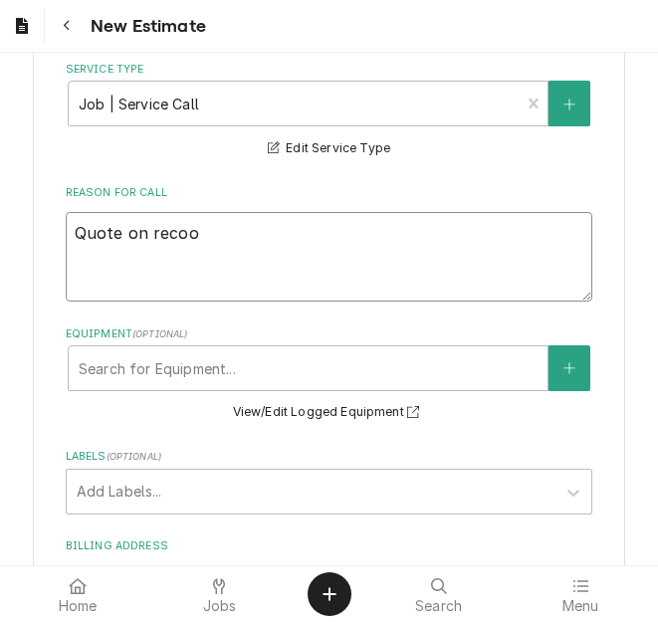
type textarea "Quote on reco"
type textarea "x"
type textarea "Quote on recom"
type textarea "x"
type textarea "Quote on recomm"
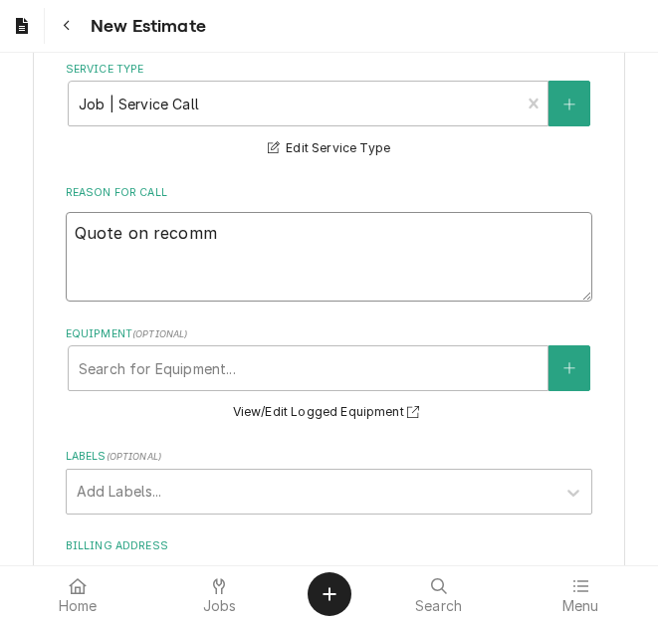
type textarea "x"
type textarea "Quote on recommd"
type textarea "x"
type textarea "Quote on recommde"
type textarea "x"
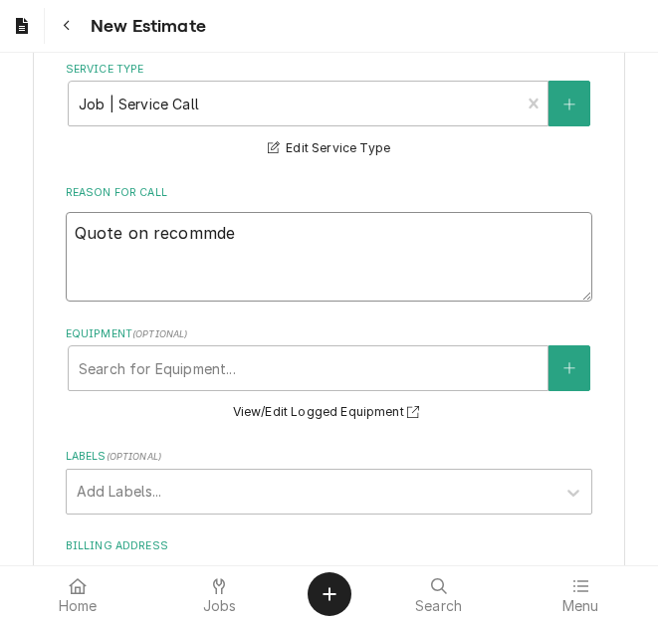
type textarea "Quote on recommden"
type textarea "x"
type textarea "Quote on recommde"
type textarea "x"
type textarea "Quote on recommd"
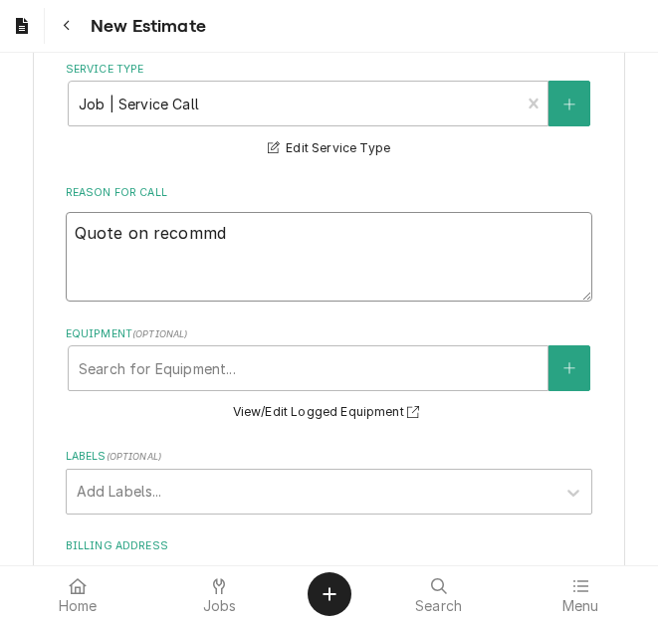
type textarea "x"
type textarea "Quote on recomm"
type textarea "x"
type textarea "Quote on recomme"
type textarea "x"
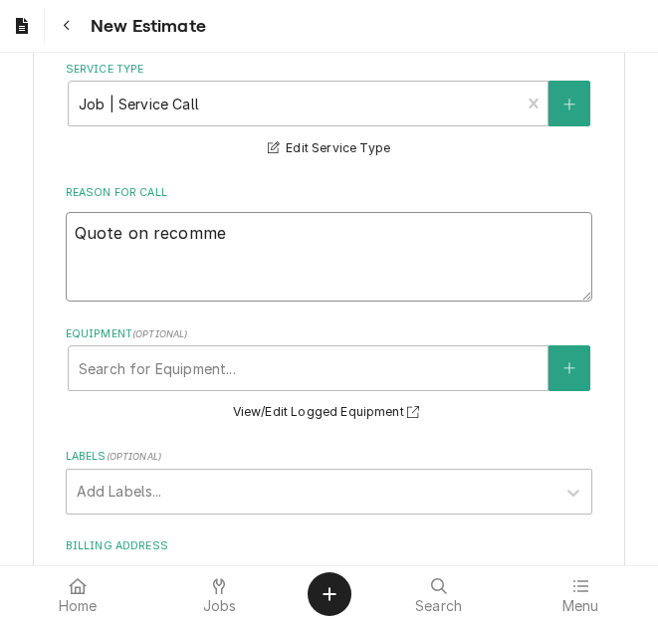
type textarea "Quote on recommen"
type textarea "x"
type textarea "Quote on recommend"
type textarea "x"
type textarea "Quote on recommende"
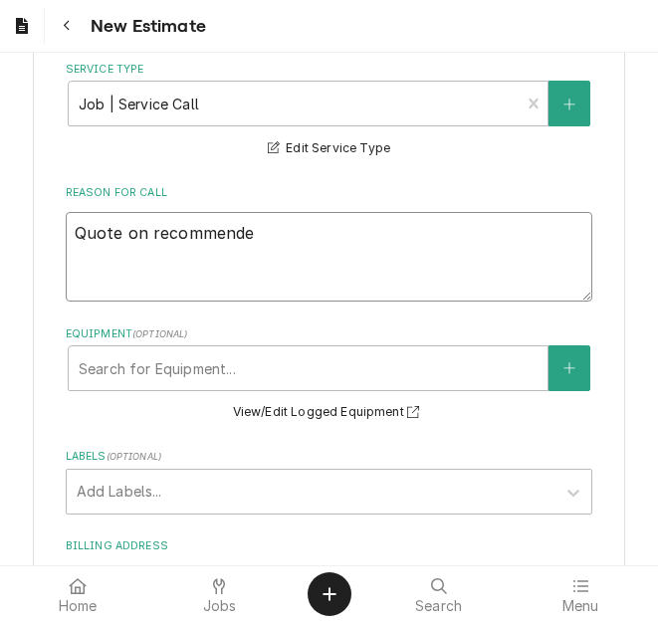
type textarea "x"
type textarea "Quote on recommended"
type textarea "x"
type textarea "Quote on recommended"
type textarea "x"
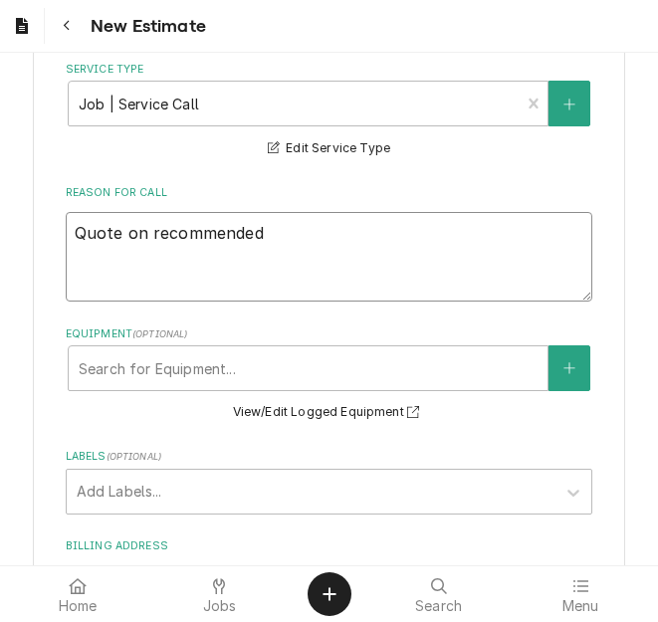
type textarea "Quote on recommended r"
type textarea "x"
type textarea "Quote on recommended rep"
type textarea "x"
type textarea "Quote on recommended repa"
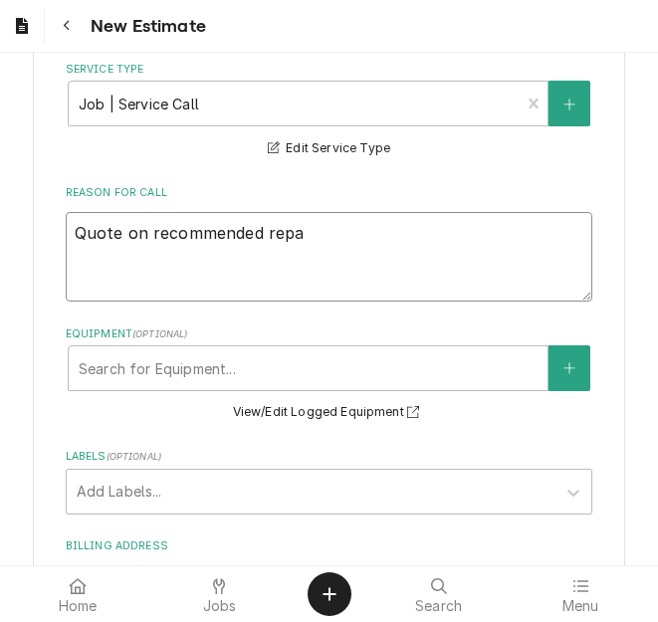
type textarea "x"
type textarea "Quote on recommended repai"
type textarea "x"
type textarea "Quote on recommended repair"
type textarea "x"
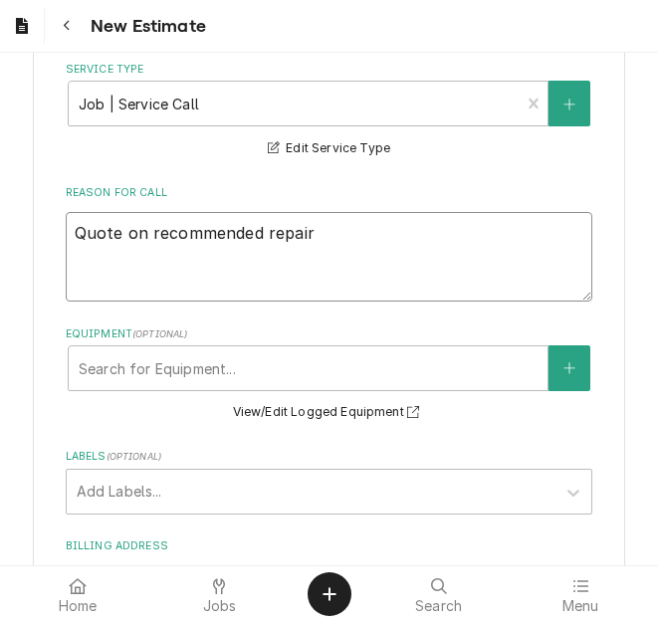
type textarea "Quote on recommended repairs"
type textarea "x"
type textarea "Quote on recommended repairs"
type textarea "x"
type textarea "Quote on recommended repairs f"
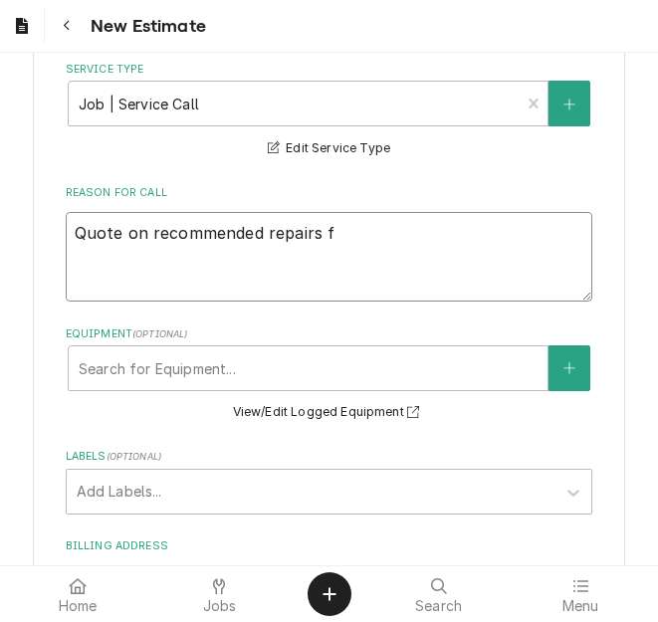
type textarea "x"
type textarea "Quote on recommended repairs fo"
type textarea "x"
type textarea "Quote on recommended repairs fou"
type textarea "x"
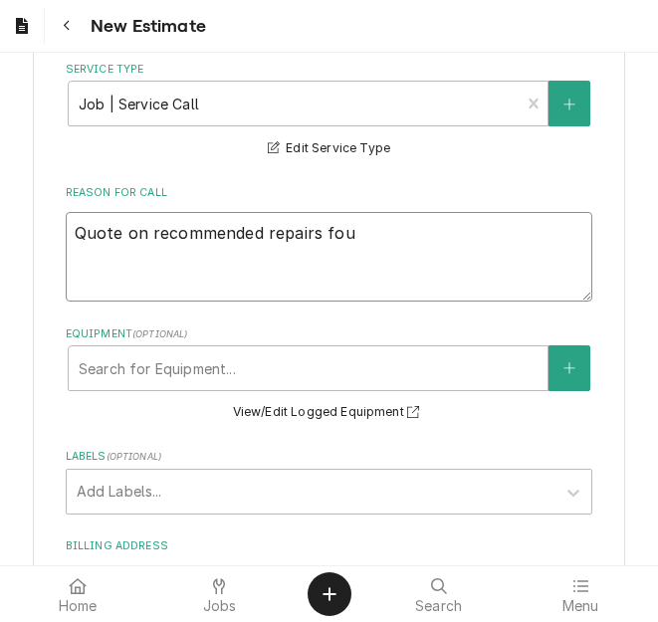
type textarea "Quote on recommended repairs foun"
type textarea "x"
type textarea "Quote on recommended repairs found"
type textarea "x"
type textarea "Quote on recommended repairs found"
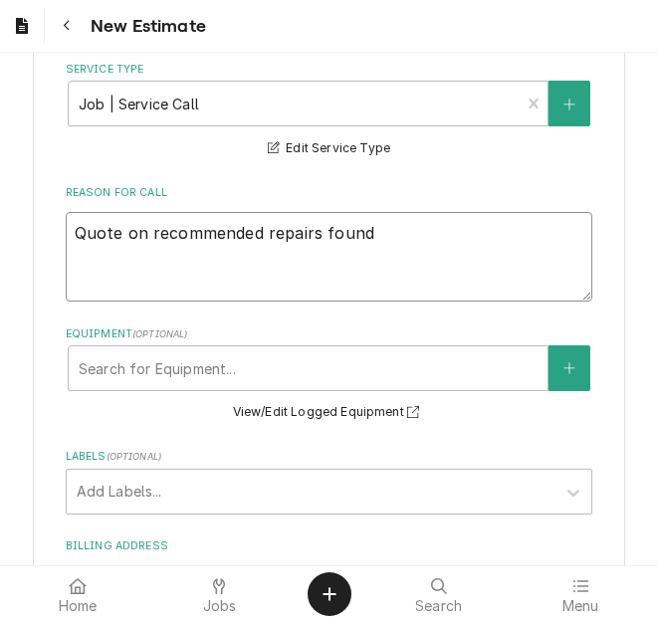
type textarea "x"
type textarea "Quote on recommended repairs found du"
type textarea "x"
type textarea "Quote on recommended repairs found dur"
type textarea "x"
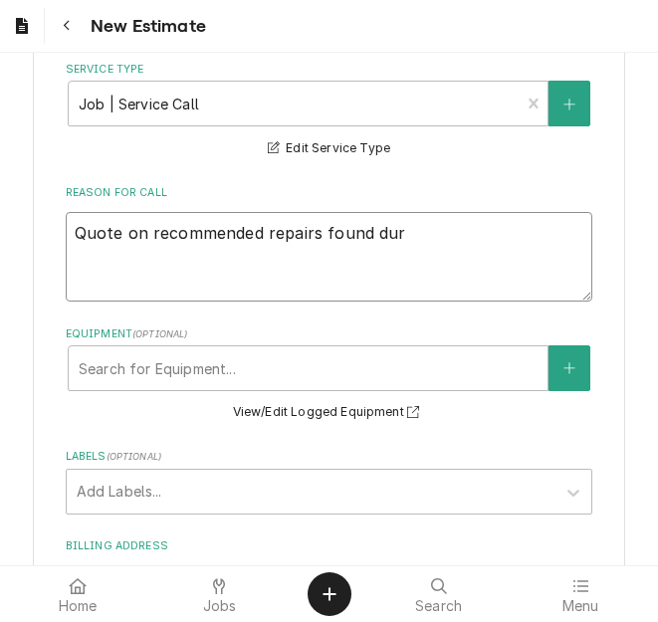
type textarea "Quote on recommended repairs found duri"
type textarea "x"
type textarea "Quote on recommended repairs found during"
type textarea "x"
type textarea "Quote on recommended repairs found during"
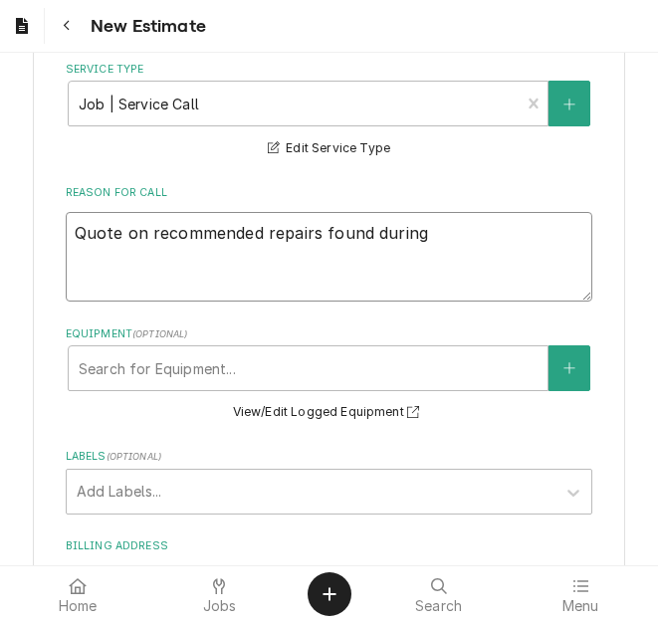
type textarea "x"
type textarea "Quote on recommended repairs found during m"
type textarea "x"
type textarea "Quote on recommended repairs found during mai"
type textarea "x"
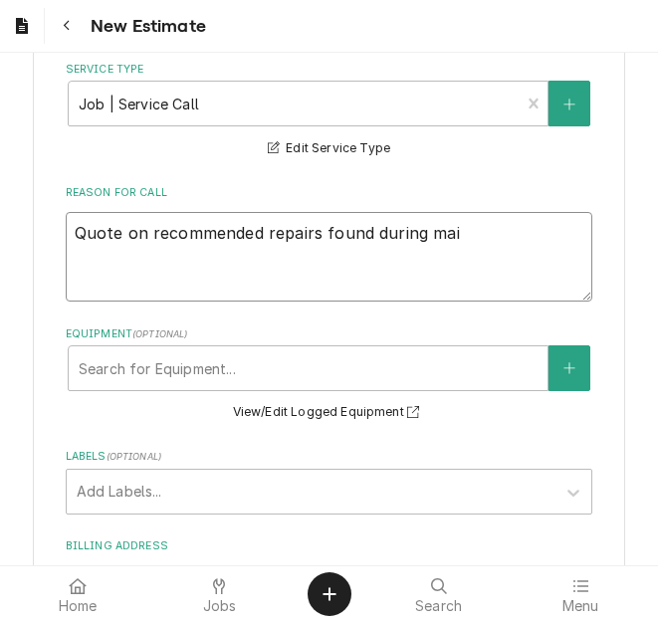
type textarea "Quote on recommended repairs found during main"
type textarea "x"
type textarea "Quote on recommended repairs found during maint"
type textarea "x"
type textarea "Quote on recommended repairs found during mainte"
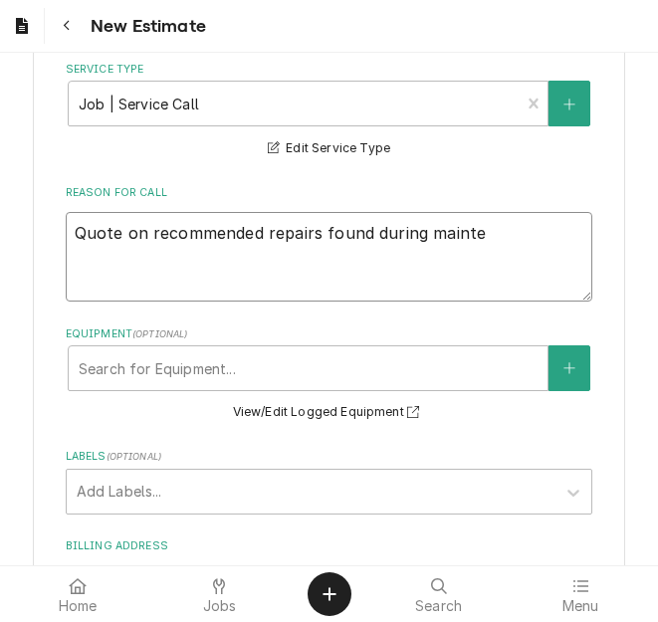
type textarea "x"
type textarea "Quote on recommended repairs found during mainten"
type textarea "x"
type textarea "Quote on recommended repairs found during maintena"
type textarea "x"
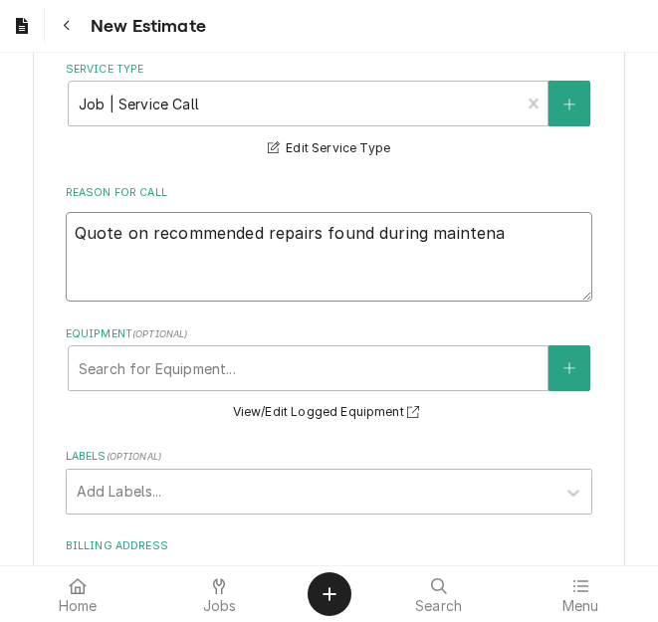
type textarea "Quote on recommended repairs found during maintenac"
type textarea "x"
type textarea "Quote on recommended repairs found during maintenace"
type textarea "x"
type textarea "Quote on recommended repairs found during maintenace."
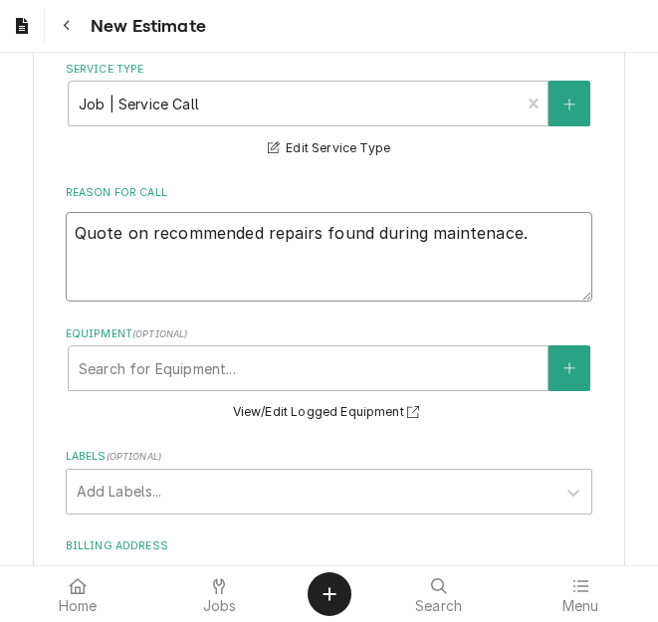
type textarea "x"
type textarea "Quote on recommended repairs found during maintenace."
click at [475, 213] on textarea "Quote on recommended repairs found during maintenace." at bounding box center [330, 257] width 528 height 90
type textarea "x"
type textarea "Quote on recommended repairs found during maintenance."
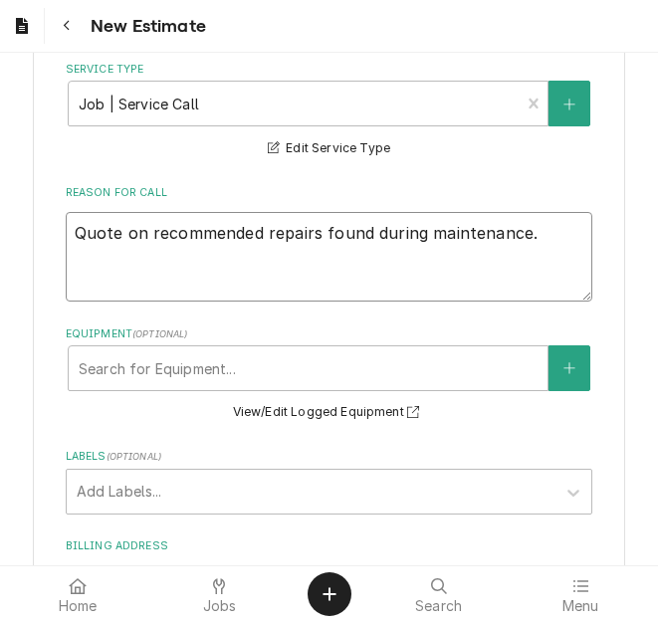
click at [564, 212] on textarea "Quote on recommended repairs found during maintenance." at bounding box center [330, 257] width 528 height 90
type textarea "x"
type textarea "Quote on recommended repairs found during maintenance. T"
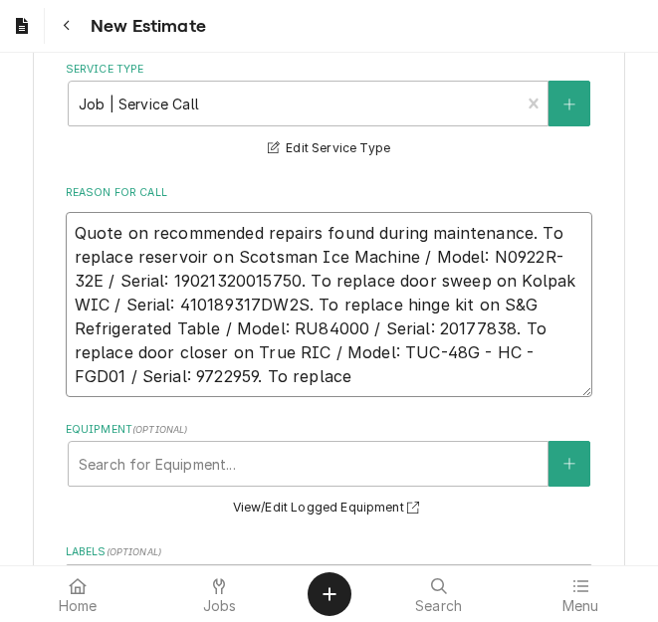
click at [135, 327] on textarea "Quote on recommended repairs found during maintenance. To replace reservoir on …" at bounding box center [330, 304] width 528 height 185
click at [388, 358] on textarea "Quote on recommended repairs found during maintenance. To replace reservoir on …" at bounding box center [330, 304] width 528 height 185
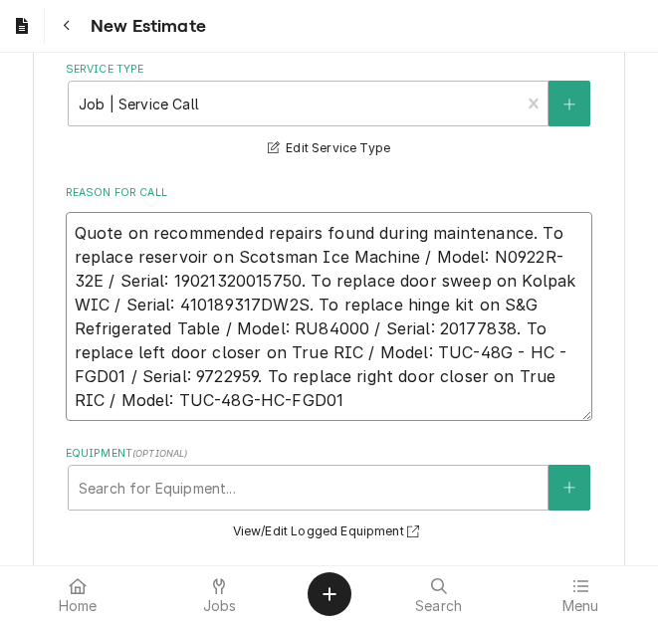
click at [465, 325] on textarea "Quote on recommended repairs found during maintenance. To replace reservoir on …" at bounding box center [330, 316] width 528 height 209
click at [514, 332] on textarea "Quote on recommended repairs found during maintenance. To replace reservoir on …" at bounding box center [330, 316] width 528 height 209
click at [503, 324] on textarea "Quote on recommended repairs found during maintenance. To replace reservoir on …" at bounding box center [330, 316] width 528 height 209
click at [540, 324] on textarea "Quote on recommended repairs found during maintenance. To replace reservoir on …" at bounding box center [330, 316] width 528 height 209
click at [534, 323] on textarea "Quote on recommended repairs found during maintenance. To replace reservoir on …" at bounding box center [330, 316] width 528 height 209
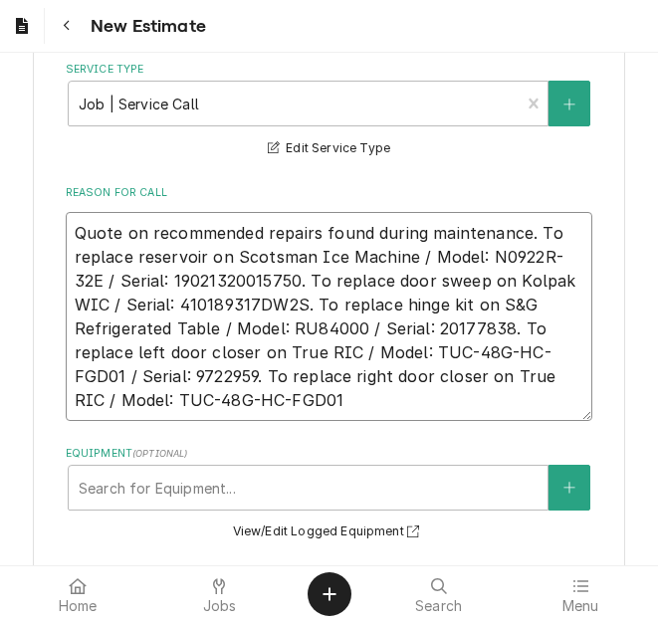
click at [376, 383] on textarea "Quote on recommended repairs found during maintenance. To replace reservoir on …" at bounding box center [330, 316] width 528 height 209
drag, startPoint x: 477, startPoint y: 375, endPoint x: 40, endPoint y: 212, distance: 466.6
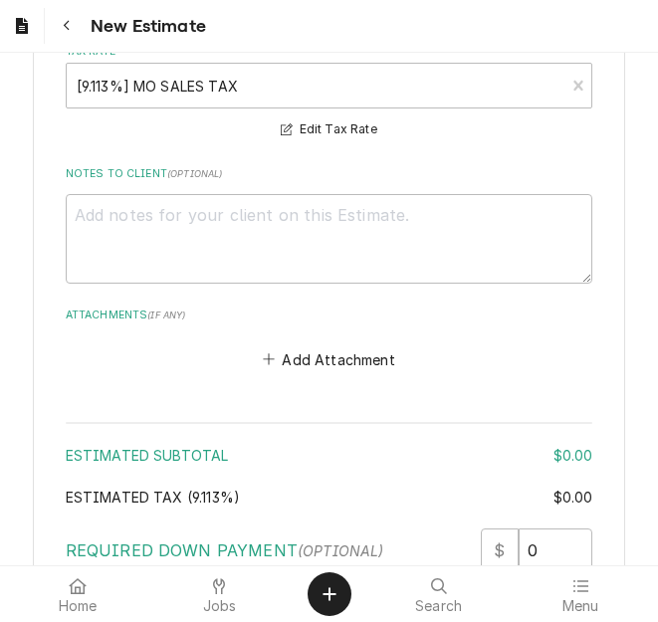
scroll to position [1848, 0]
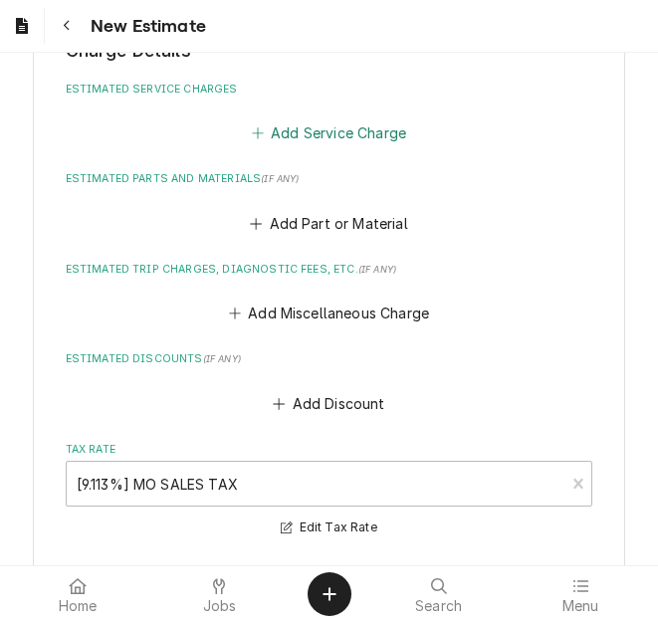
click at [310, 119] on button "Add Service Charge" at bounding box center [328, 133] width 161 height 28
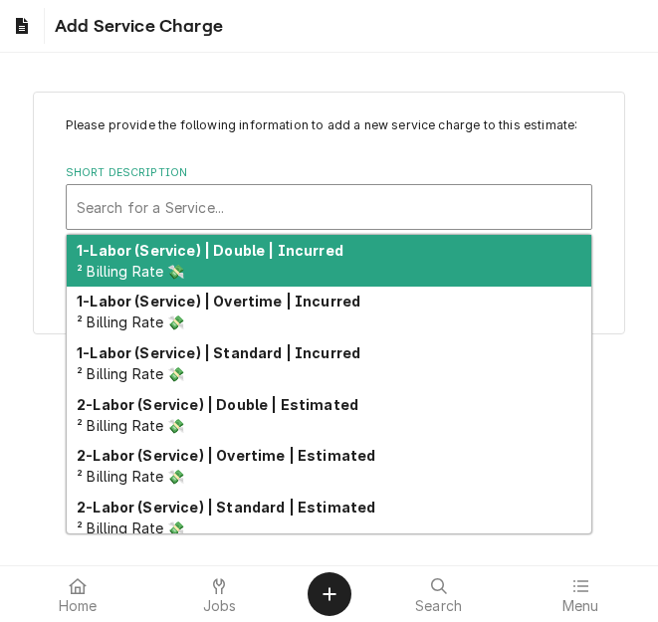
click at [214, 215] on div "Short Description" at bounding box center [330, 207] width 506 height 36
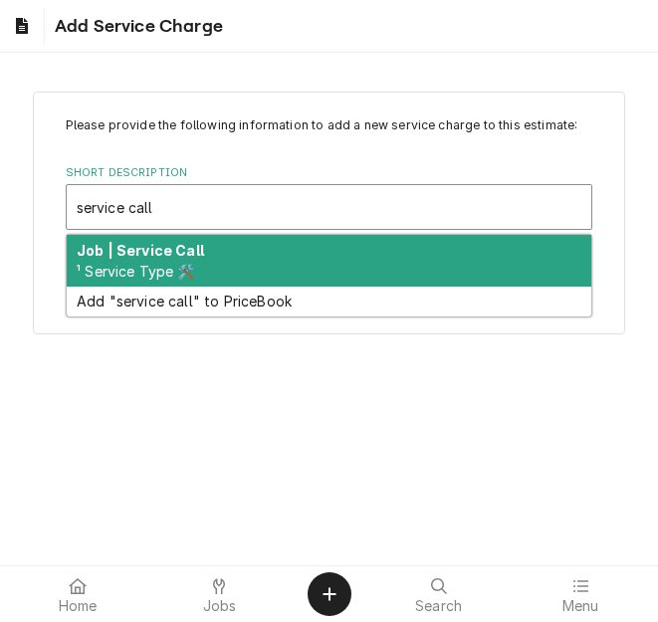
click at [183, 259] on div "Job | Service Call ¹ Service Type 🛠️" at bounding box center [330, 261] width 526 height 52
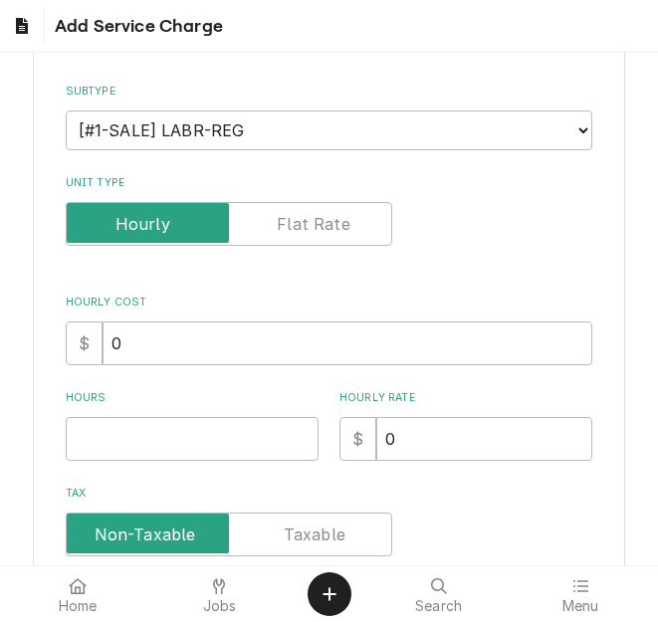
scroll to position [398, 0]
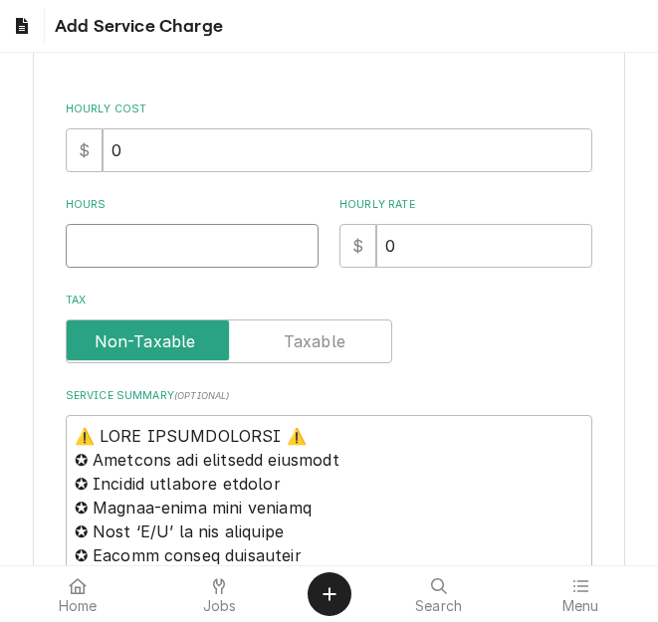
click at [164, 240] on input "Hours" at bounding box center [192, 246] width 253 height 44
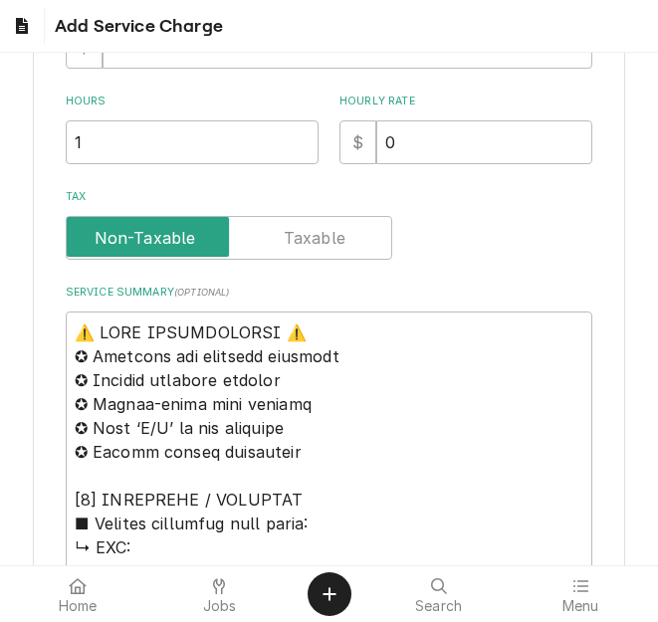
scroll to position [597, 0]
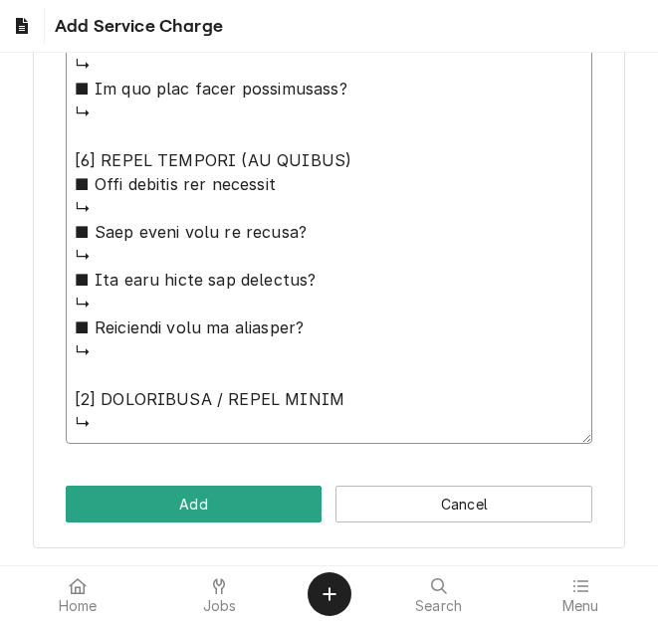
drag, startPoint x: 76, startPoint y: 236, endPoint x: 205, endPoint y: 624, distance: 409.3
click at [205, 621] on html "Add Service Charge Please provide the following information to add a new servic…" at bounding box center [329, 311] width 658 height 622
paste textarea "Quote on recommended repairs found during maintenance. To replace reservoir on …"
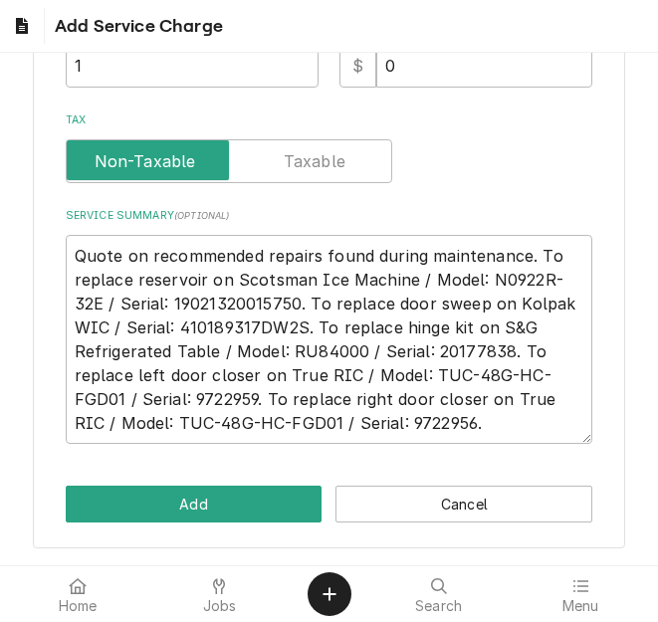
click at [193, 525] on div "Please provide the following information to add a new service charge to this es…" at bounding box center [329, 30] width 592 height 1035
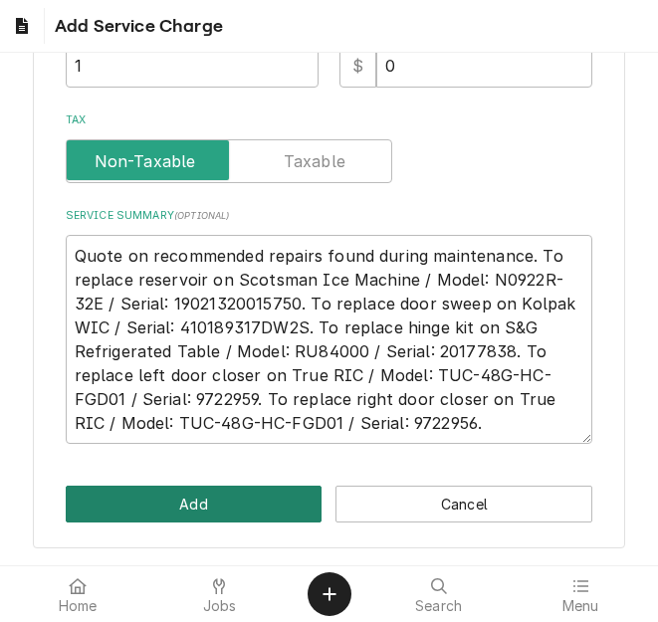
click at [193, 513] on button "Add" at bounding box center [194, 504] width 257 height 37
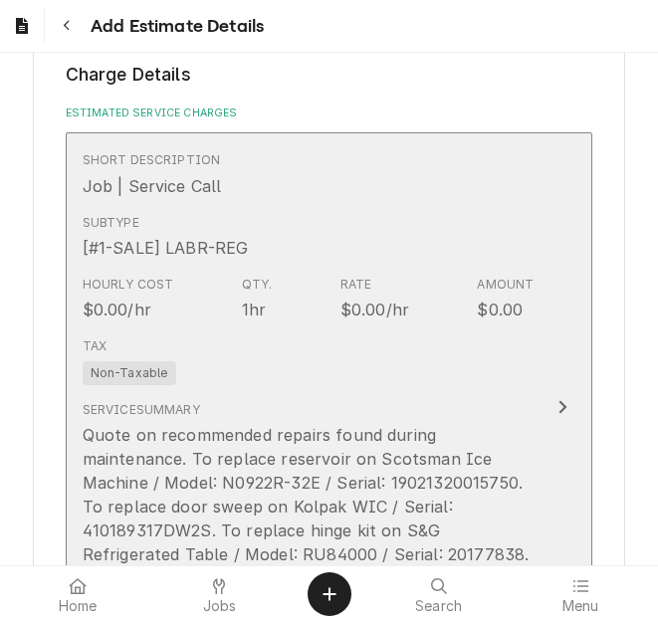
scroll to position [2421, 0]
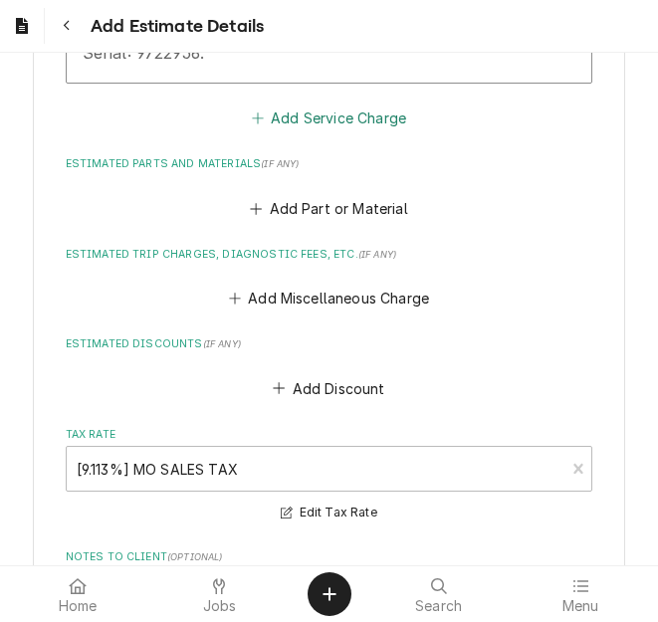
click at [317, 105] on button "Add Service Charge" at bounding box center [328, 119] width 161 height 28
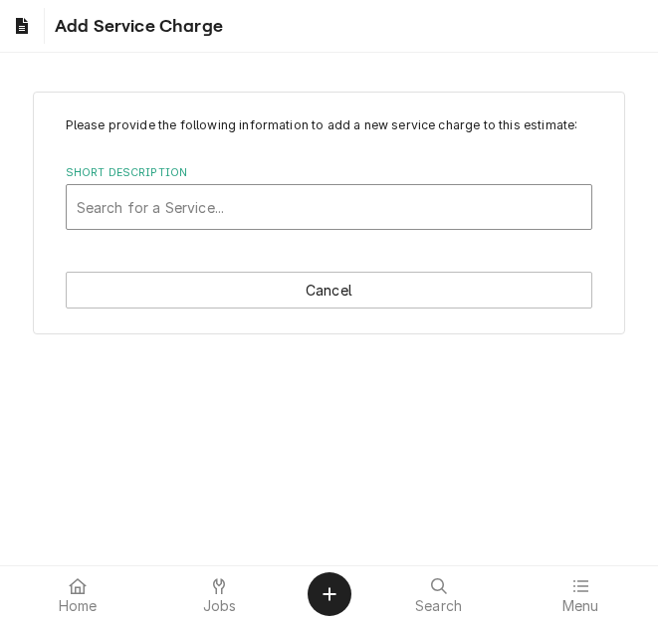
click at [216, 196] on div "Short Description" at bounding box center [330, 207] width 506 height 36
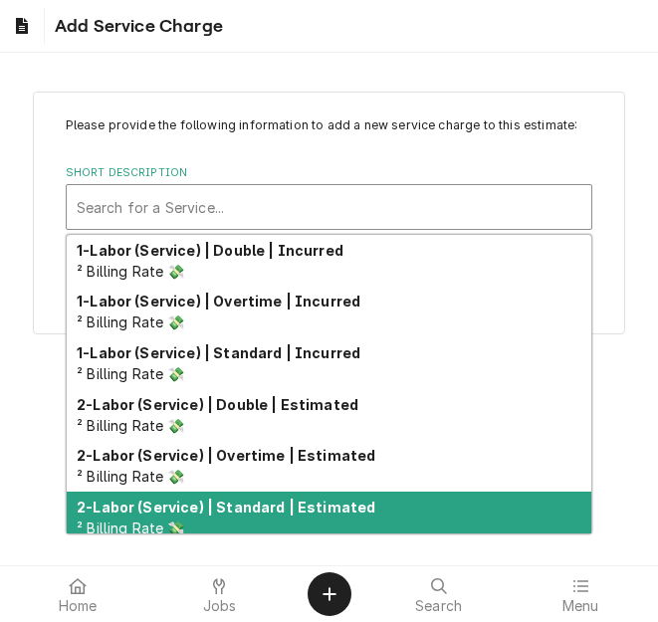
click at [260, 502] on strong "2-Labor (Service) | Standard | Estimated" at bounding box center [226, 507] width 299 height 17
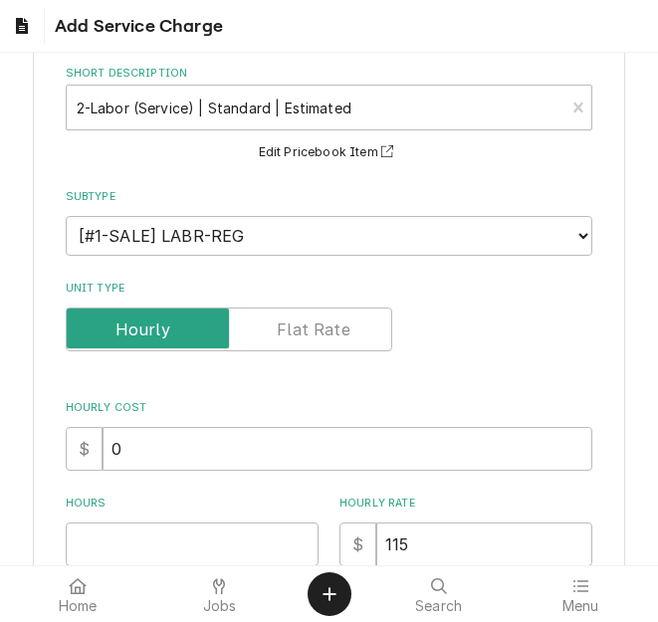
scroll to position [299, 0]
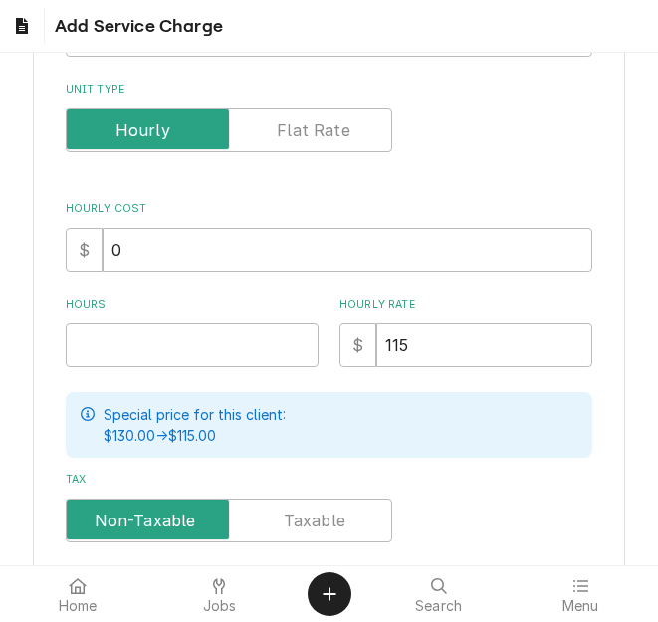
click at [160, 320] on div "Hours" at bounding box center [192, 332] width 253 height 71
click at [193, 334] on input "Hours" at bounding box center [192, 346] width 253 height 44
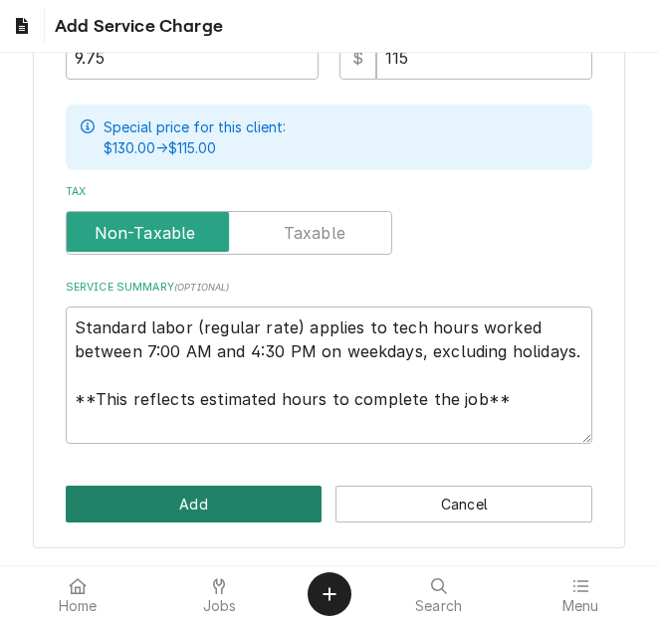
click at [205, 505] on button "Add" at bounding box center [194, 504] width 257 height 37
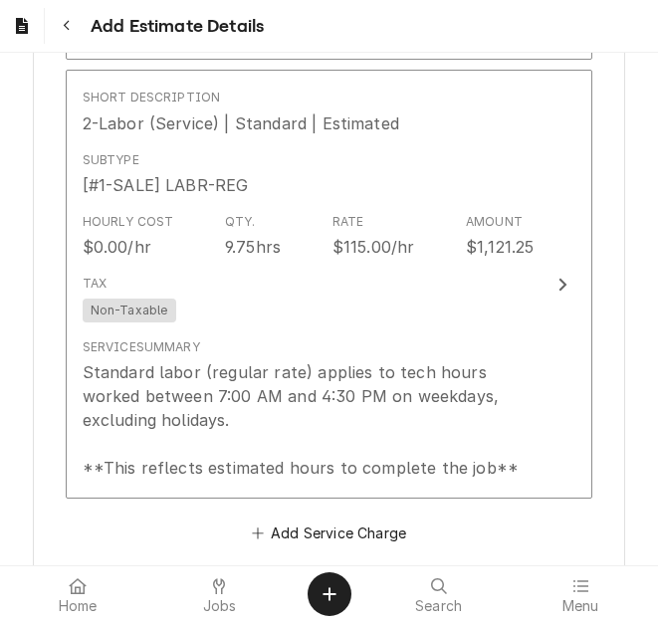
scroll to position [2484, 0]
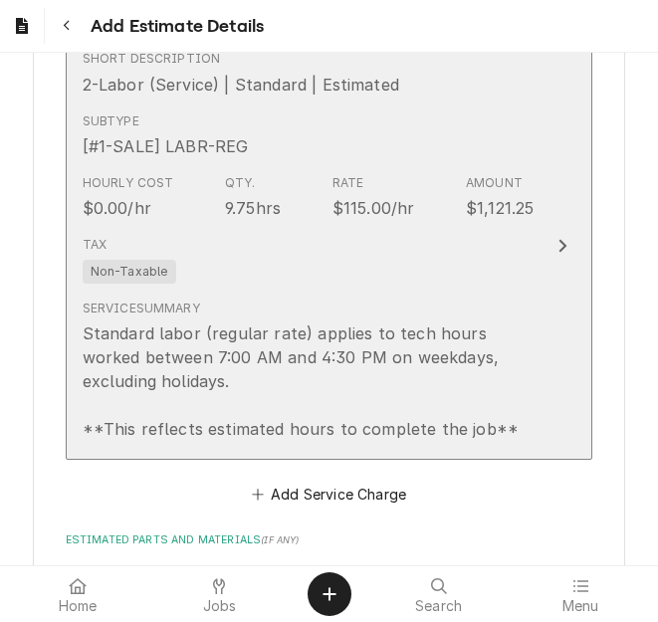
click at [297, 241] on div "Tax Non-Taxable" at bounding box center [309, 260] width 452 height 64
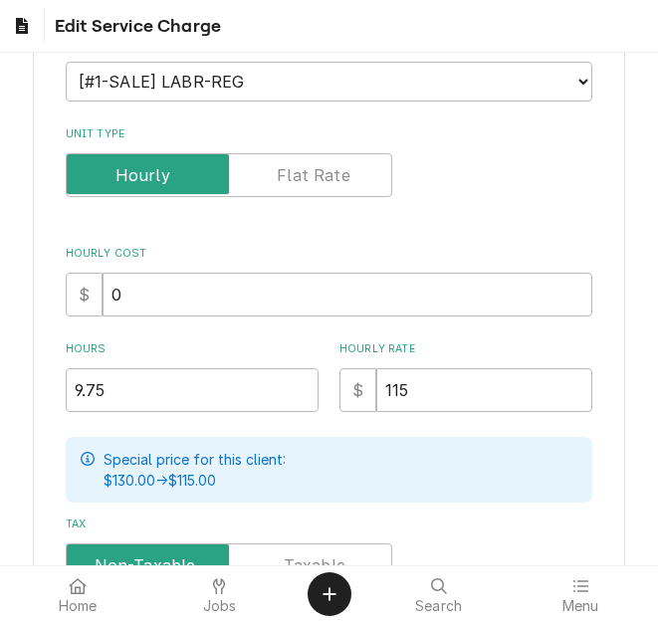
scroll to position [299, 0]
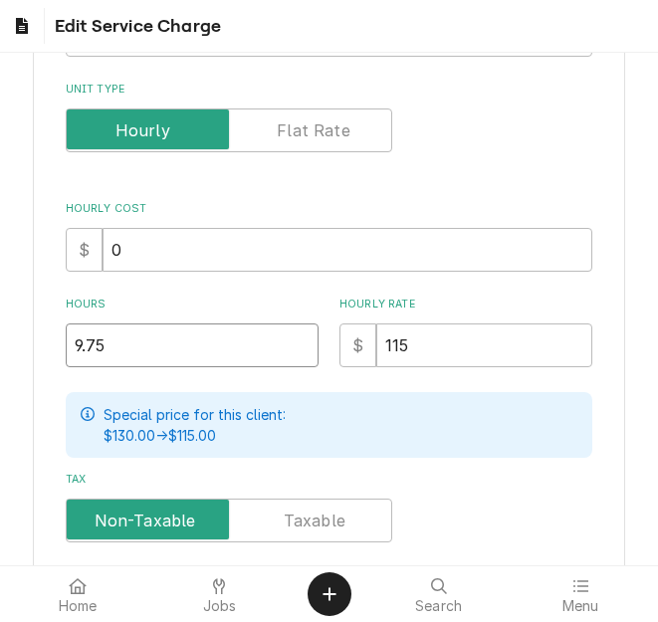
drag, startPoint x: 122, startPoint y: 350, endPoint x: 43, endPoint y: 349, distance: 79.7
click at [43, 349] on div "Use the fields below to edit this service charge Short Description 2-Labor (Ser…" at bounding box center [329, 340] width 592 height 1094
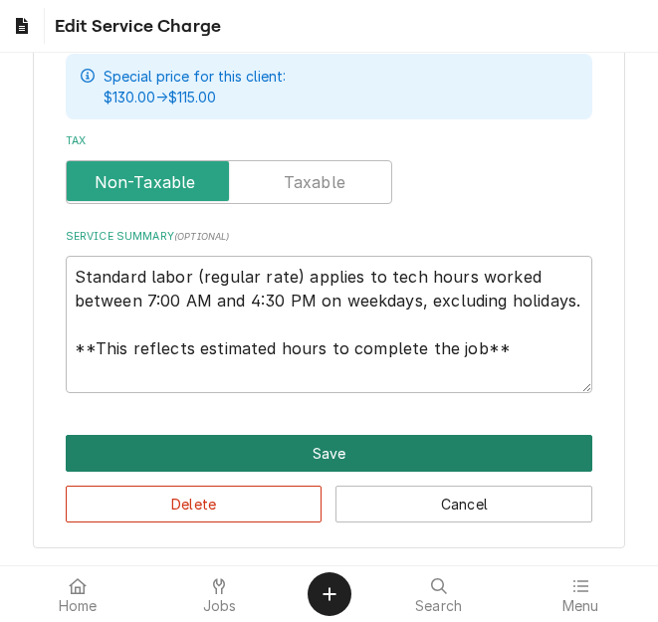
click at [208, 447] on button "Save" at bounding box center [330, 453] width 528 height 37
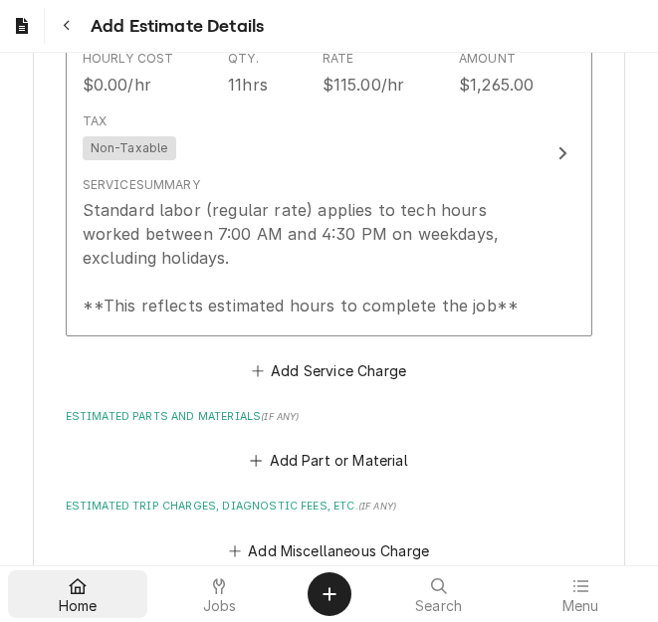
scroll to position [2608, 0]
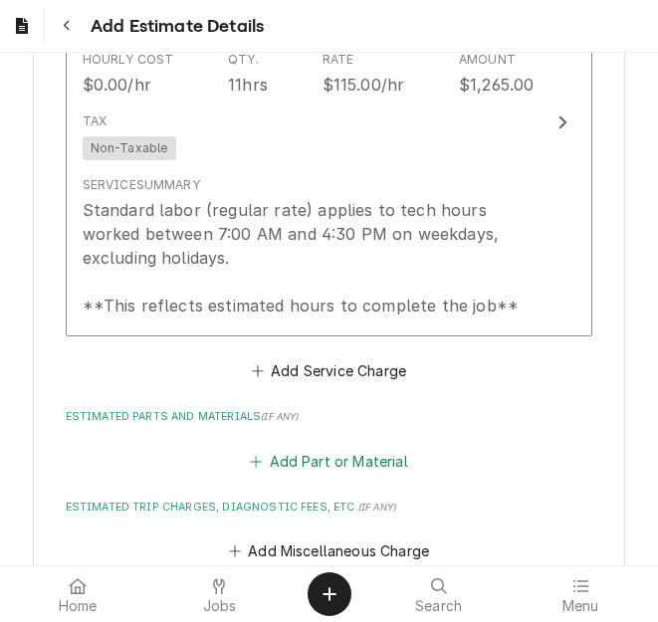
click at [314, 447] on button "Add Part or Material" at bounding box center [329, 461] width 164 height 28
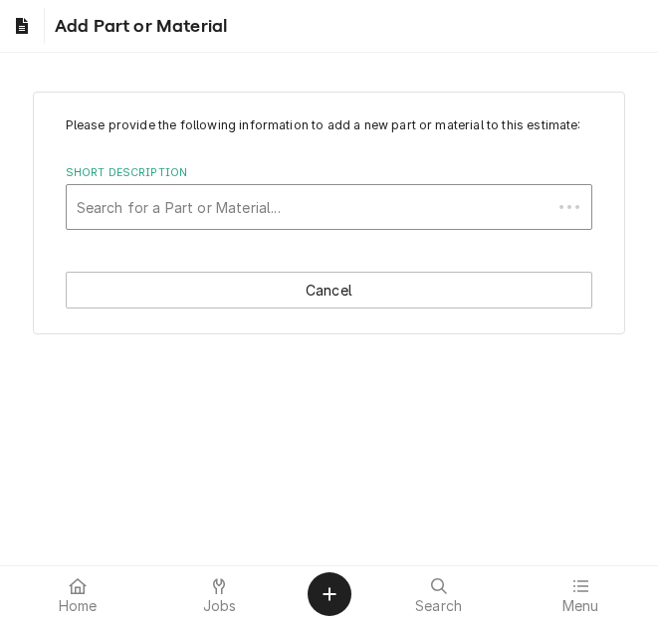
click at [193, 196] on div "Short Description" at bounding box center [310, 207] width 466 height 36
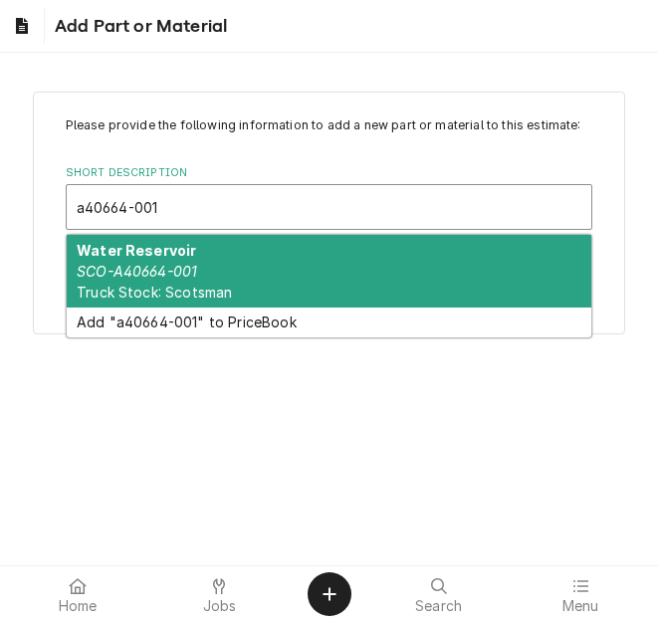
click at [163, 257] on strong "Water Reservoir" at bounding box center [136, 250] width 119 height 17
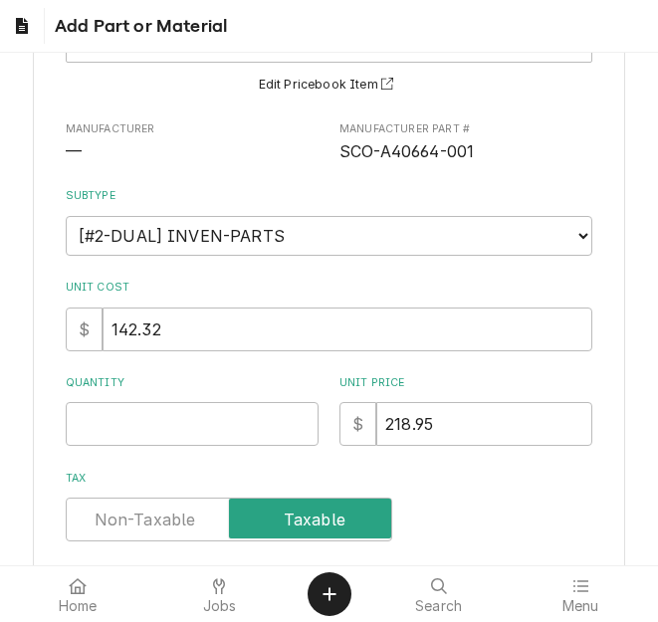
scroll to position [199, 0]
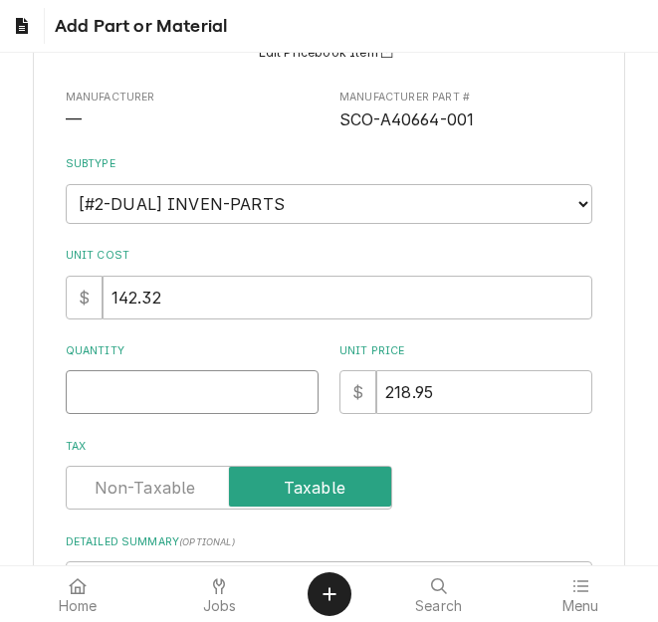
click at [138, 382] on input "Quantity" at bounding box center [192, 392] width 253 height 44
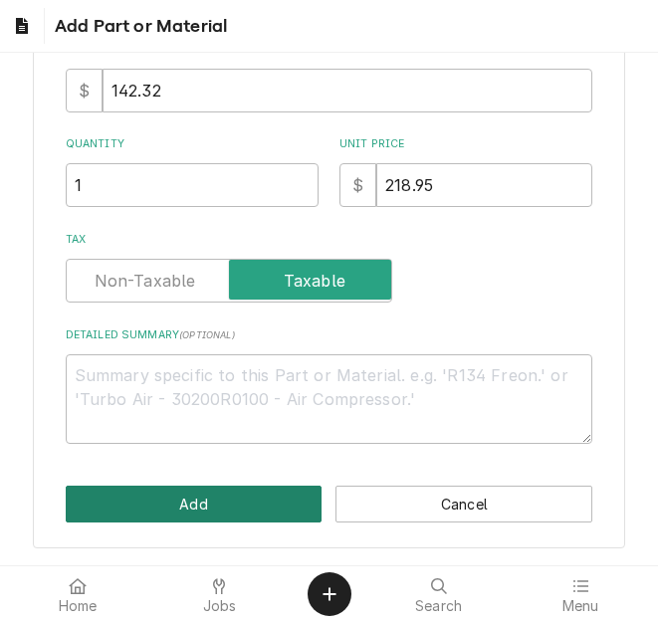
click at [183, 504] on button "Add" at bounding box center [194, 504] width 257 height 37
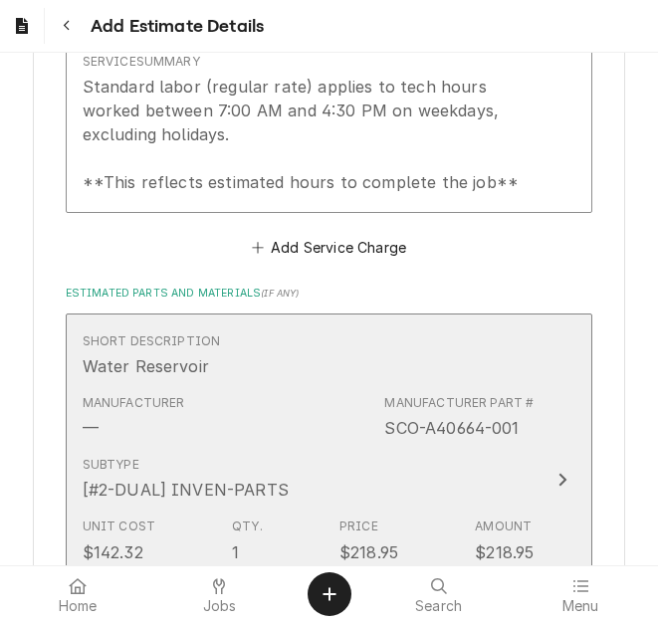
scroll to position [3030, 0]
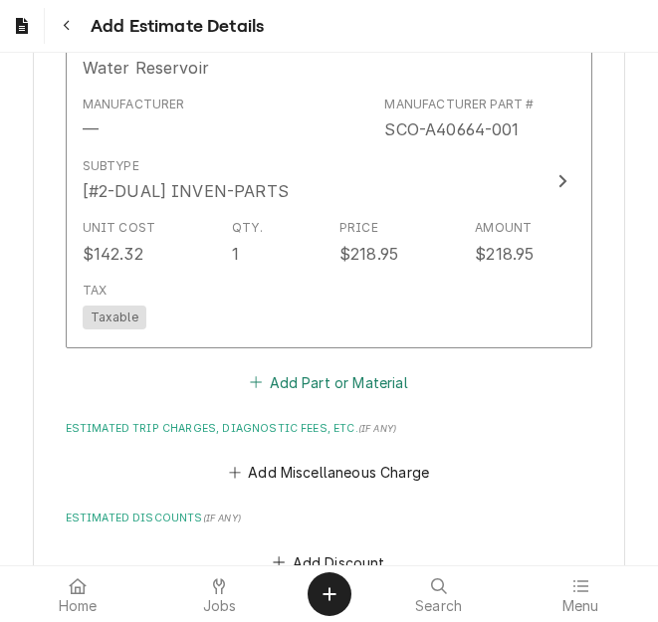
click at [305, 368] on button "Add Part or Material" at bounding box center [329, 382] width 164 height 28
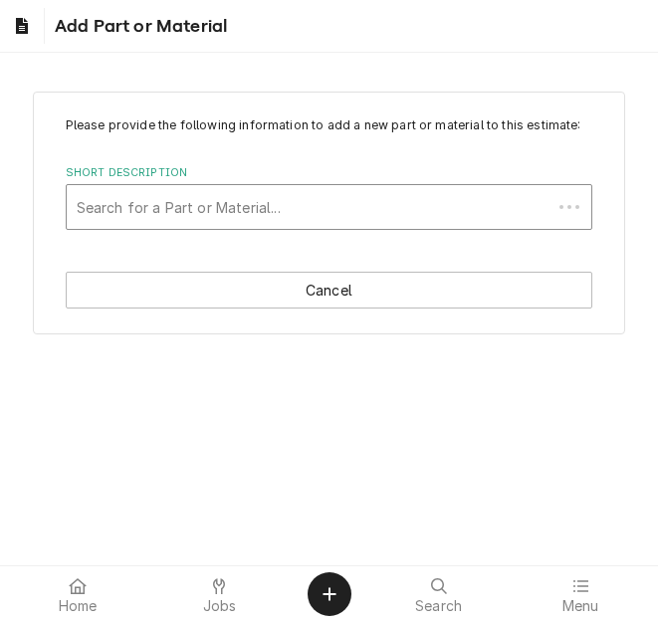
click at [236, 197] on div "Short Description" at bounding box center [310, 207] width 466 height 36
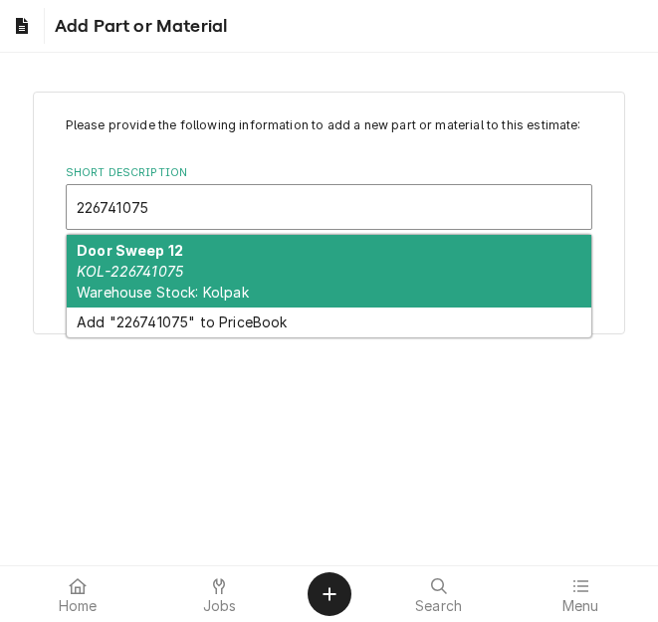
click at [200, 258] on div "Door Sweep 12 KOL-226741075 Warehouse Stock: Kolpak" at bounding box center [330, 271] width 526 height 73
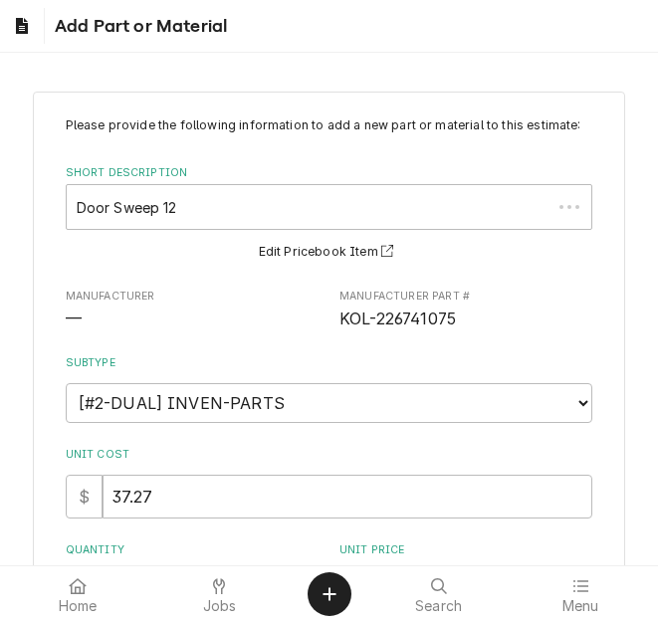
scroll to position [199, 0]
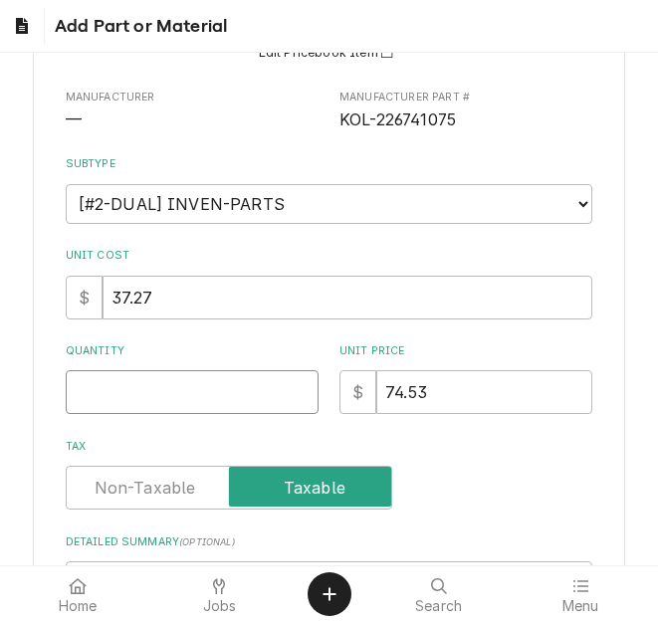
click at [107, 391] on input "Quantity" at bounding box center [192, 392] width 253 height 44
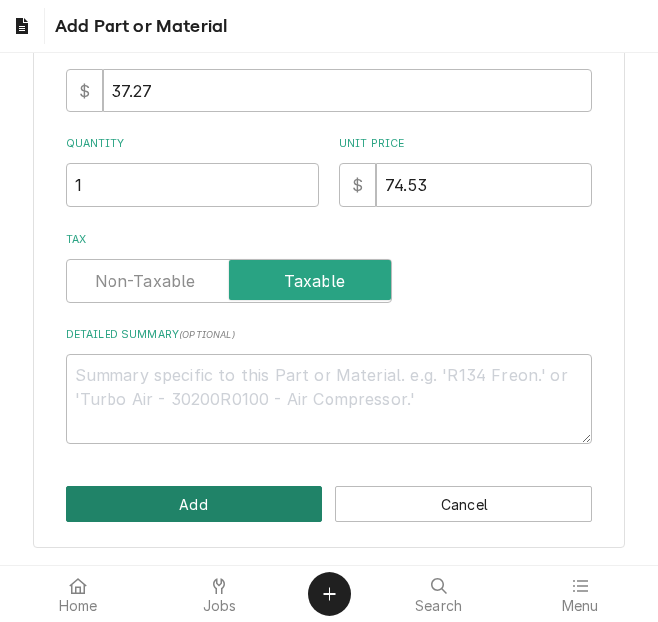
click at [142, 504] on button "Add" at bounding box center [194, 504] width 257 height 37
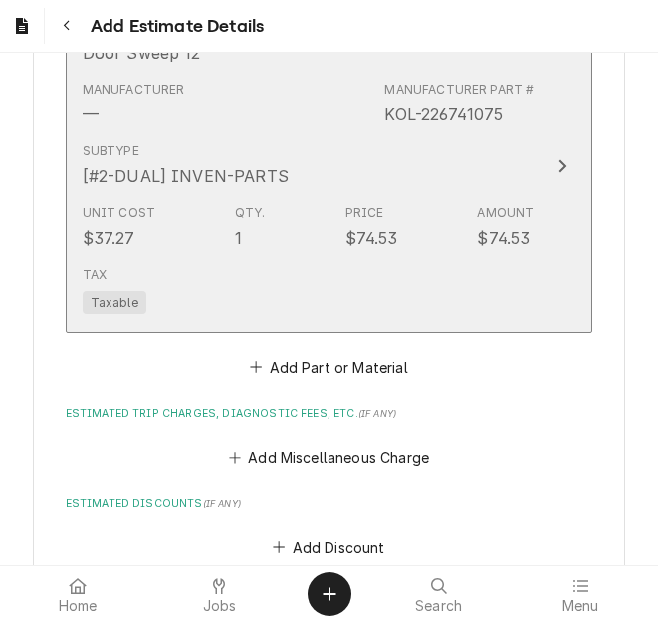
scroll to position [3515, 0]
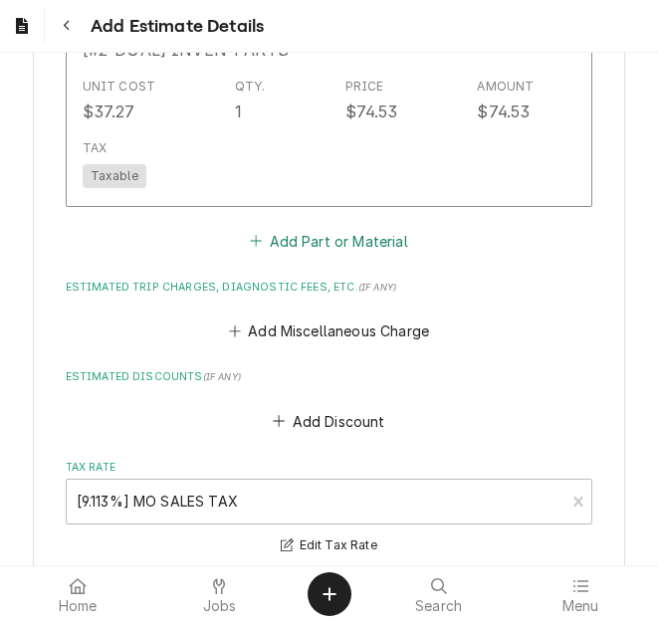
click at [296, 227] on button "Add Part or Material" at bounding box center [329, 241] width 164 height 28
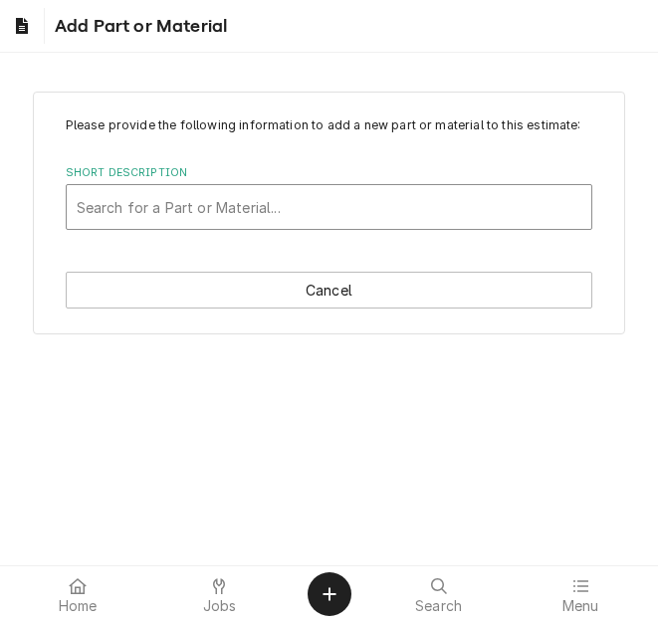
click at [168, 200] on div "Short Description" at bounding box center [330, 207] width 506 height 36
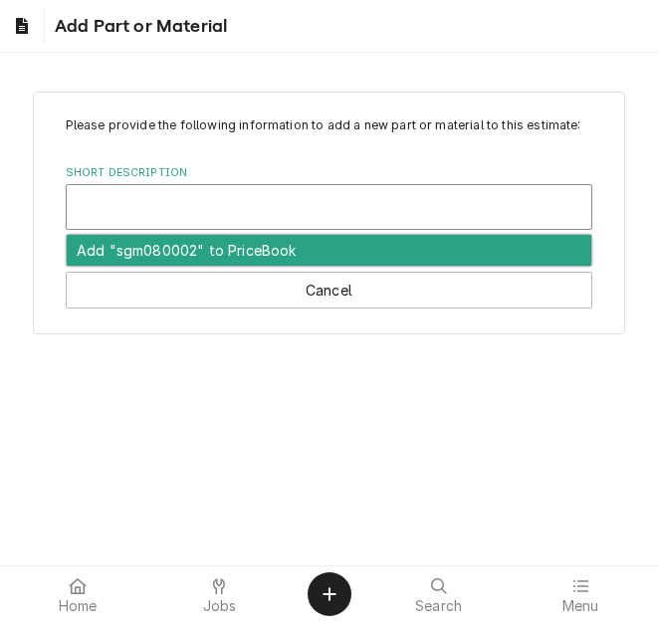
click at [179, 210] on div "Short Description" at bounding box center [330, 207] width 506 height 36
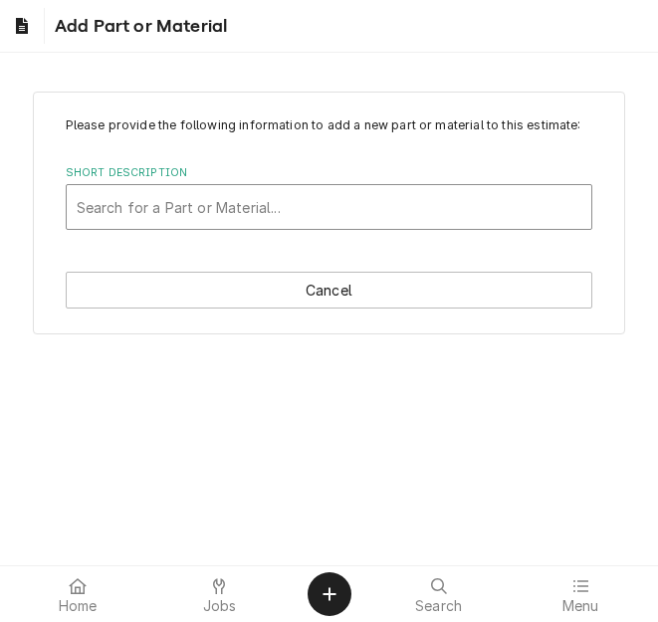
click at [179, 204] on div "Short Description" at bounding box center [330, 207] width 506 height 36
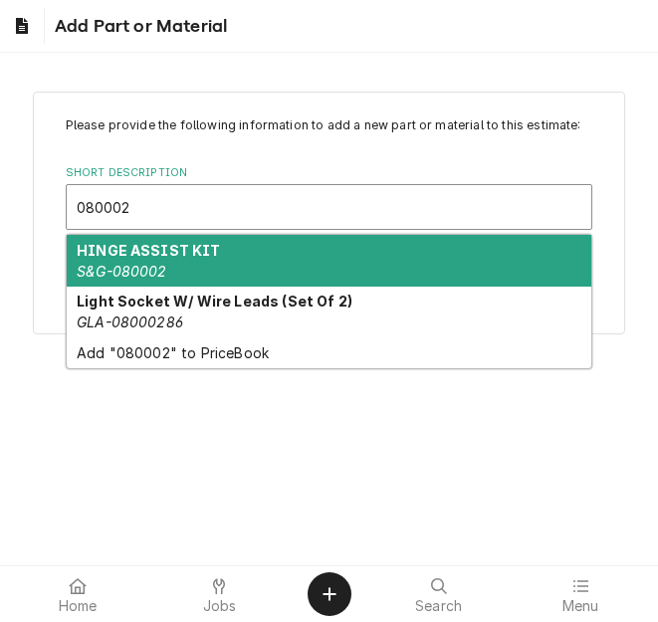
click at [176, 251] on strong "HINGE ASSIST KIT" at bounding box center [149, 250] width 144 height 17
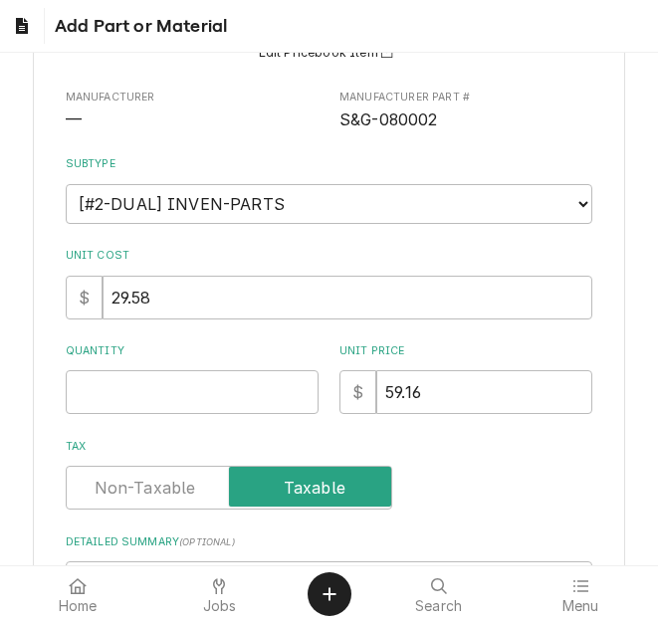
scroll to position [299, 0]
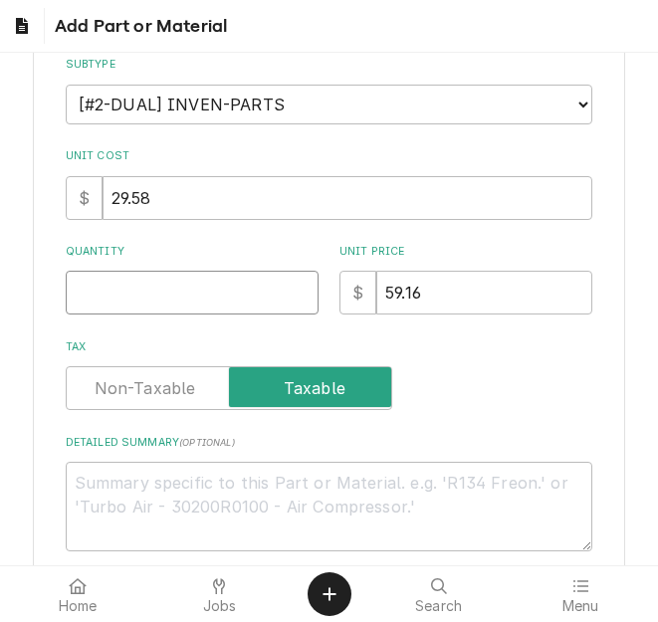
click at [152, 291] on input "Quantity" at bounding box center [192, 293] width 253 height 44
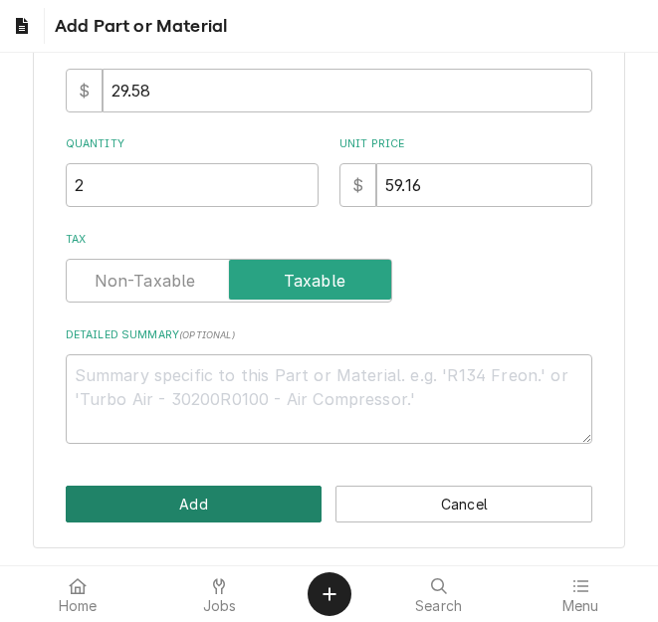
click at [156, 501] on button "Add" at bounding box center [194, 504] width 257 height 37
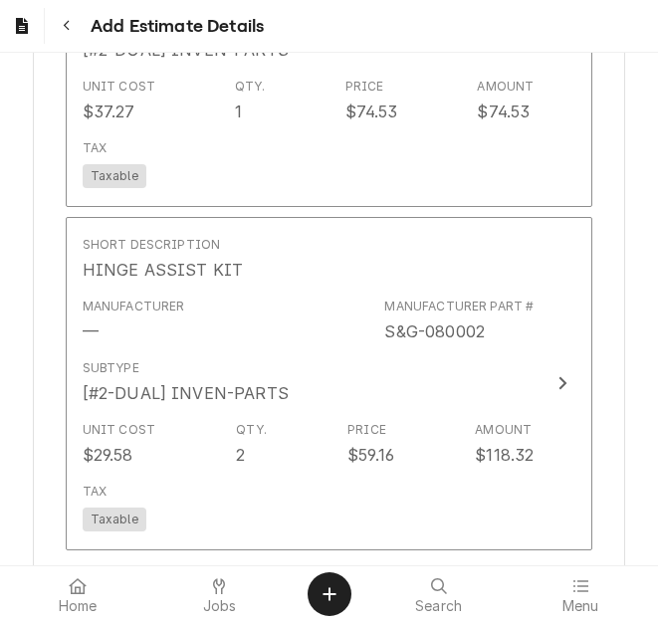
scroll to position [3763, 0]
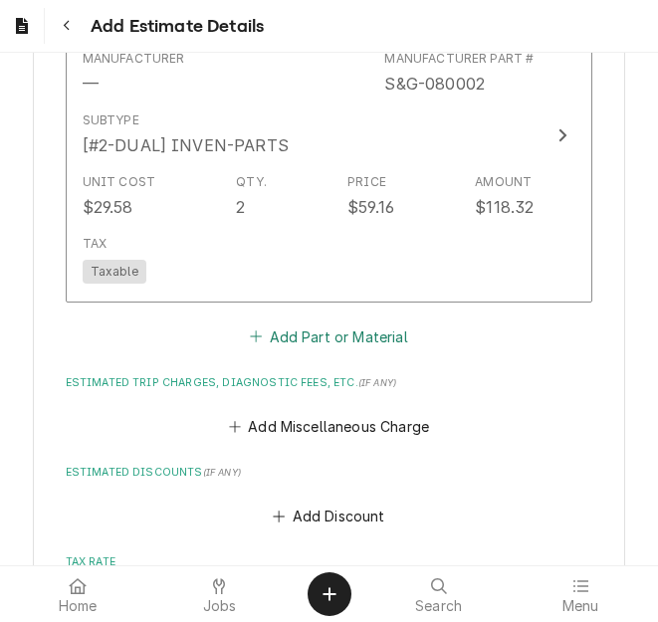
click at [319, 323] on button "Add Part or Material" at bounding box center [329, 337] width 164 height 28
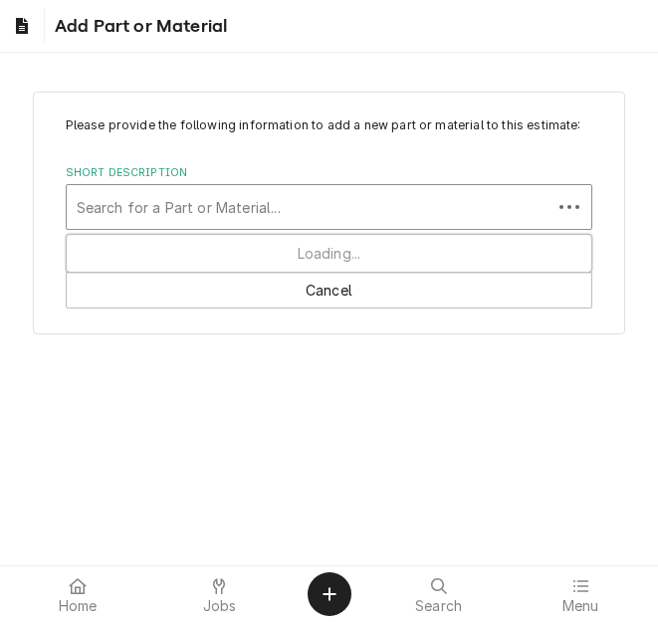
click at [190, 210] on div "Short Description" at bounding box center [310, 207] width 466 height 36
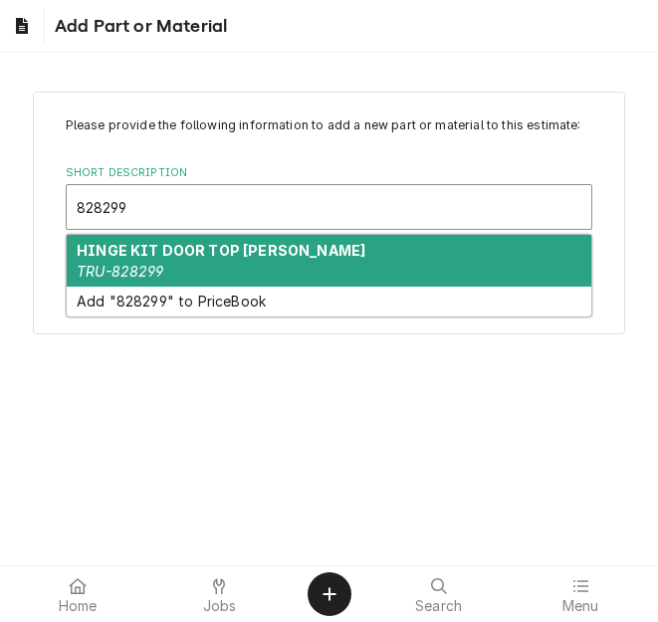
click at [271, 259] on div "HINGE KIT DOOR TOP LH GLASS TRU-828299" at bounding box center [330, 261] width 526 height 52
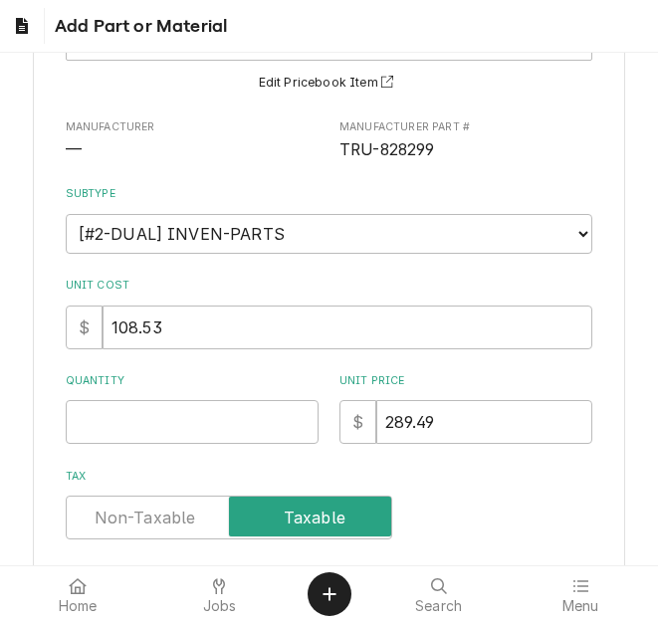
scroll to position [199, 0]
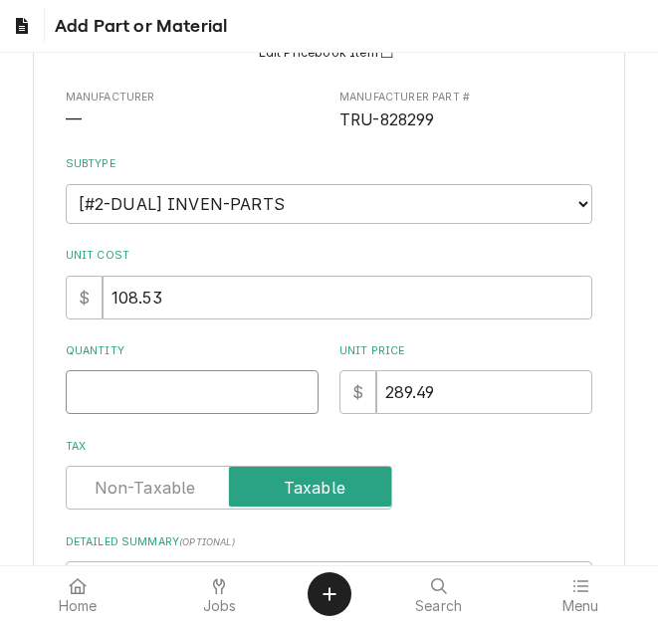
click at [126, 396] on input "Quantity" at bounding box center [192, 392] width 253 height 44
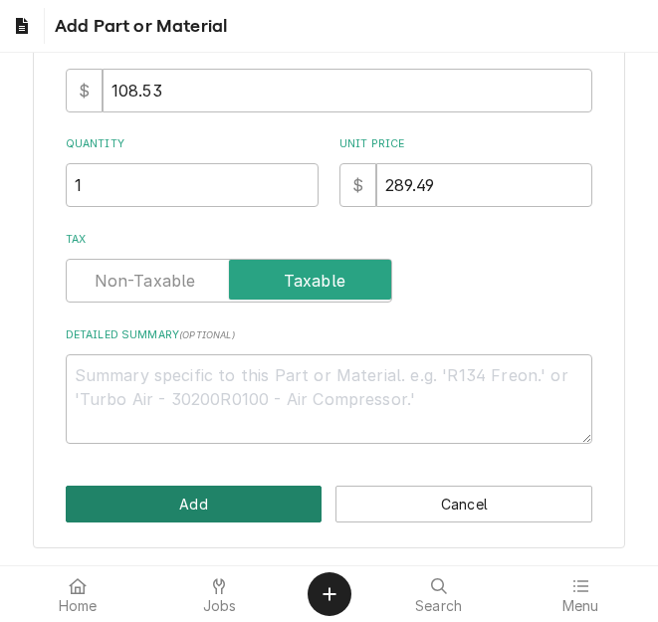
click at [148, 496] on button "Add" at bounding box center [194, 504] width 257 height 37
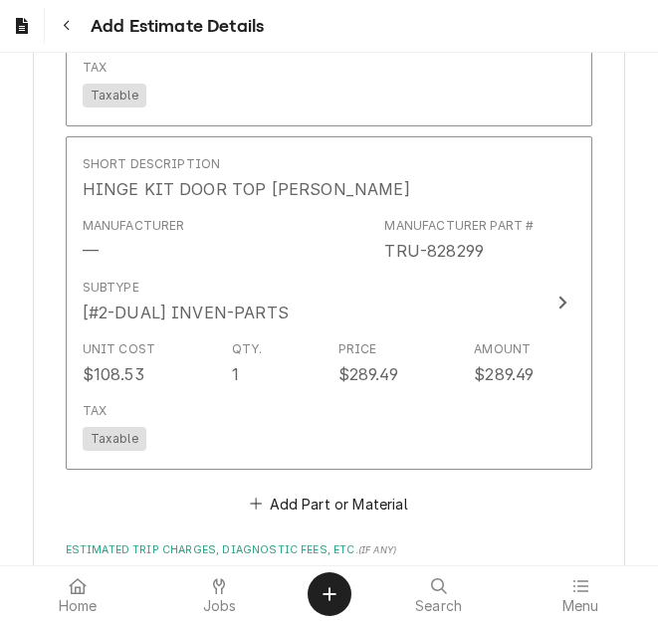
scroll to position [3973, 0]
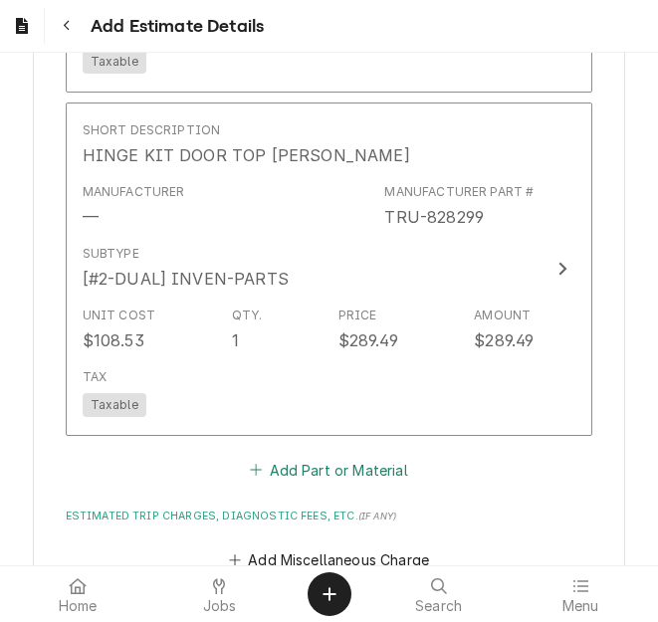
click at [291, 456] on button "Add Part or Material" at bounding box center [329, 470] width 164 height 28
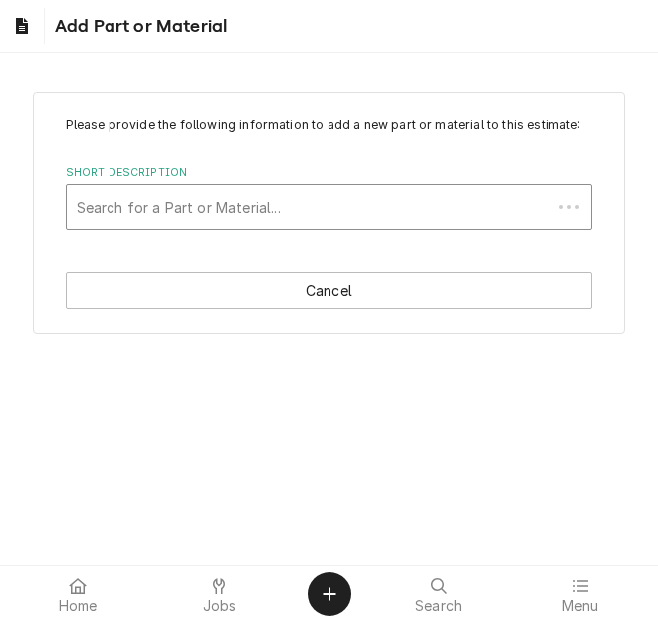
click at [202, 197] on div "Short Description" at bounding box center [310, 207] width 466 height 36
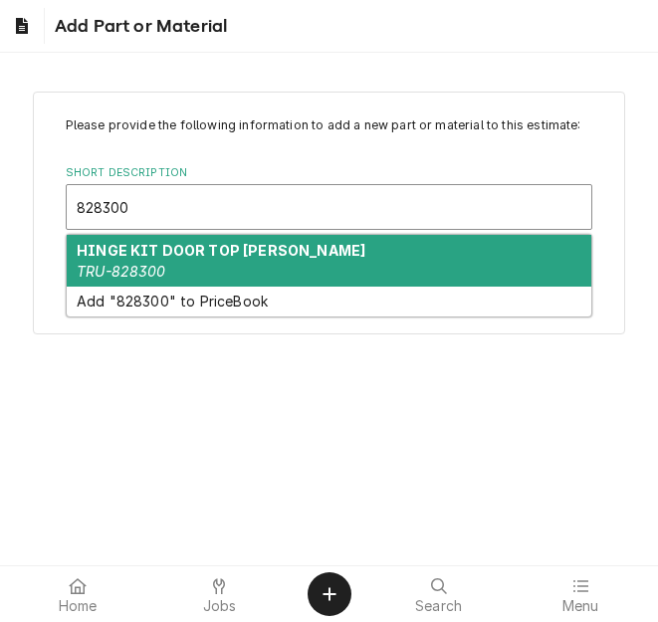
click at [163, 263] on em "TRU-828300" at bounding box center [122, 271] width 90 height 17
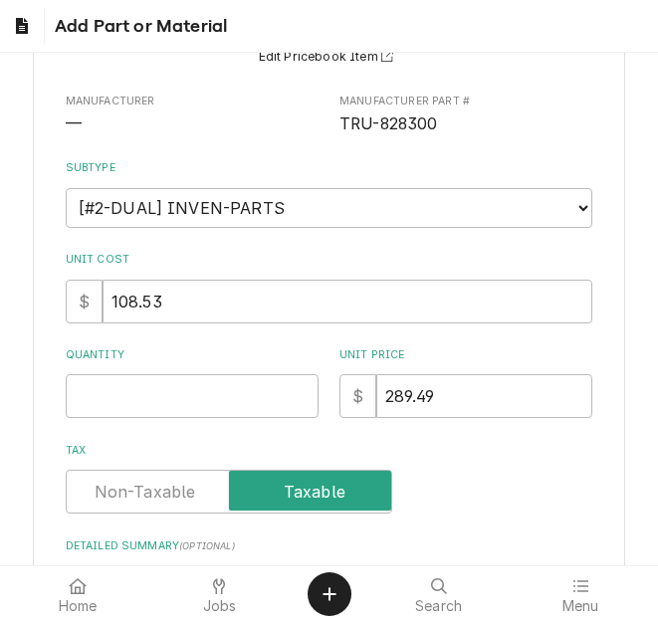
scroll to position [199, 0]
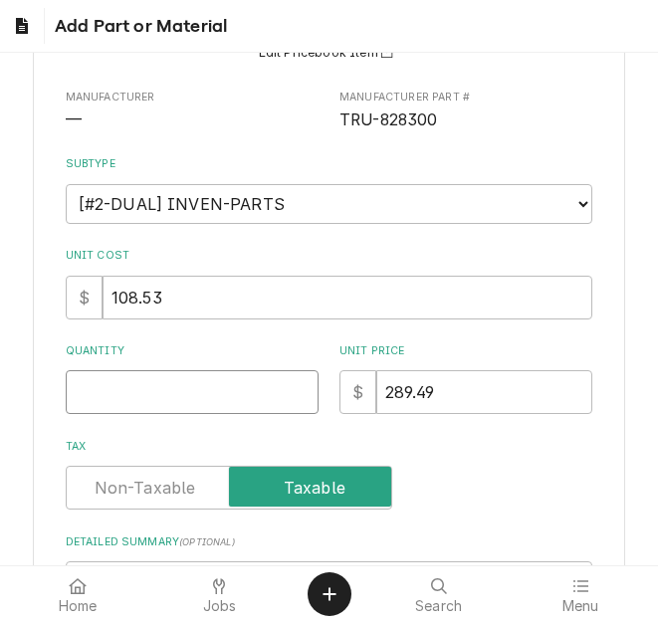
click at [132, 390] on input "Quantity" at bounding box center [192, 392] width 253 height 44
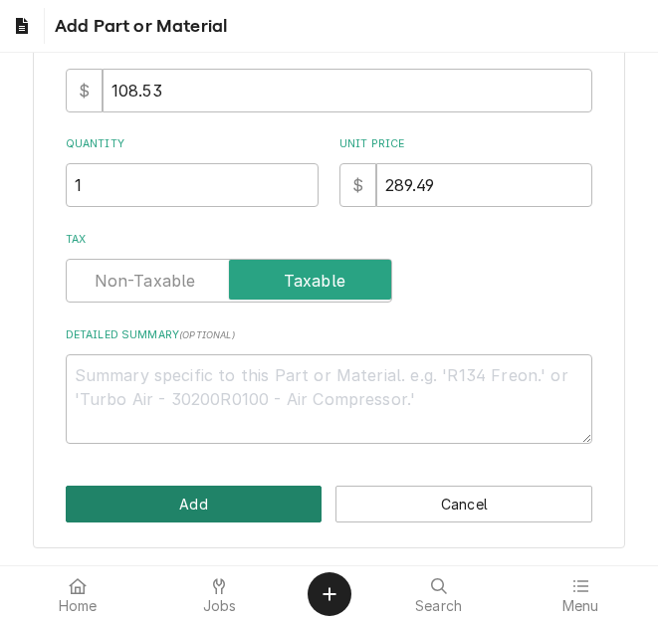
click at [190, 499] on button "Add" at bounding box center [194, 504] width 257 height 37
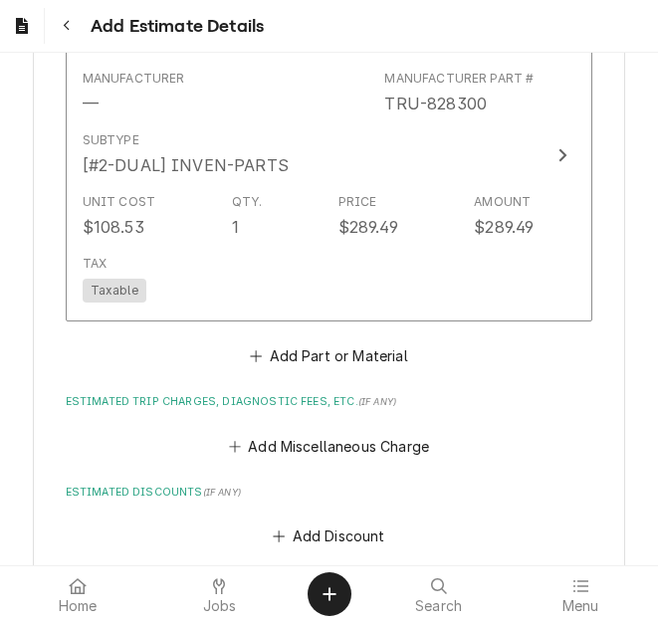
scroll to position [4544, 0]
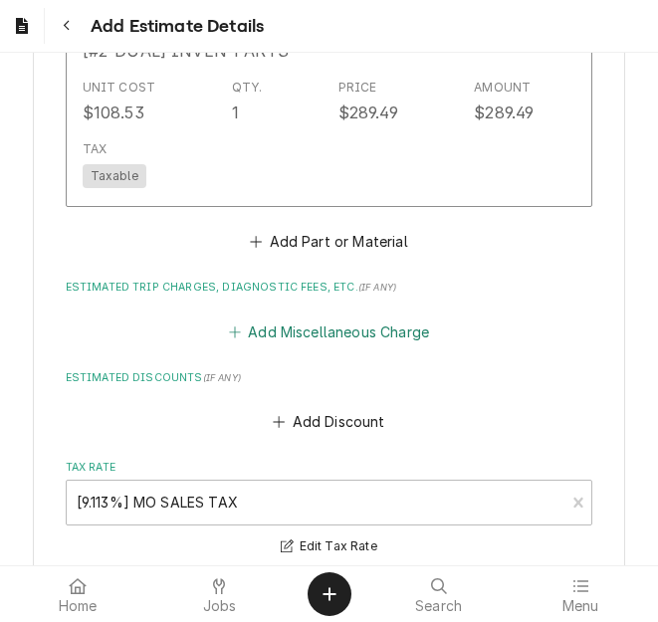
click at [342, 318] on button "Add Miscellaneous Charge" at bounding box center [328, 332] width 207 height 28
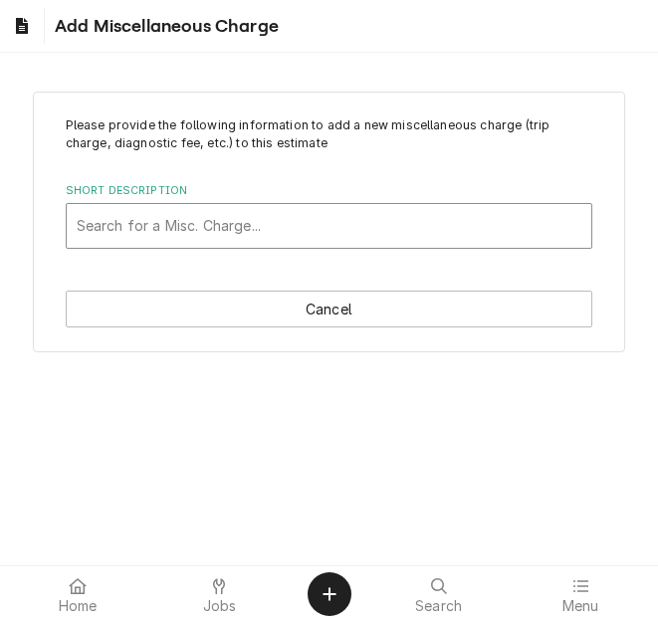
click at [192, 236] on div "Short Description" at bounding box center [330, 226] width 506 height 36
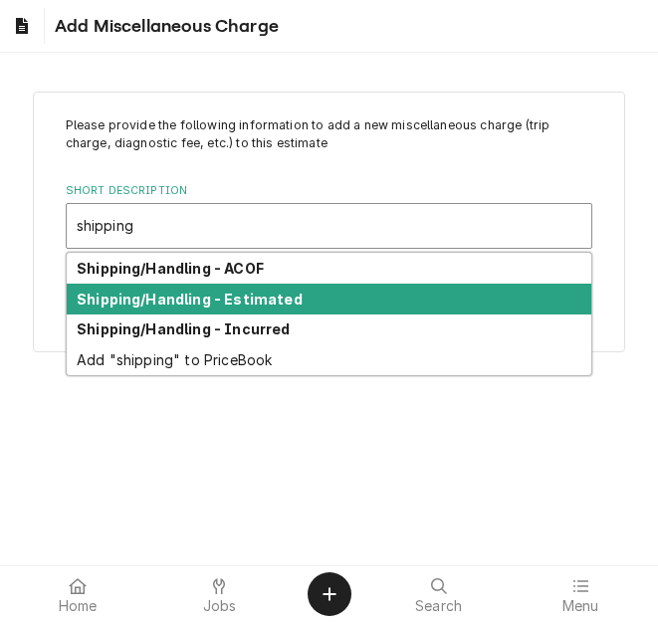
click at [197, 298] on strong "Shipping/Handling - Estimated" at bounding box center [190, 299] width 226 height 17
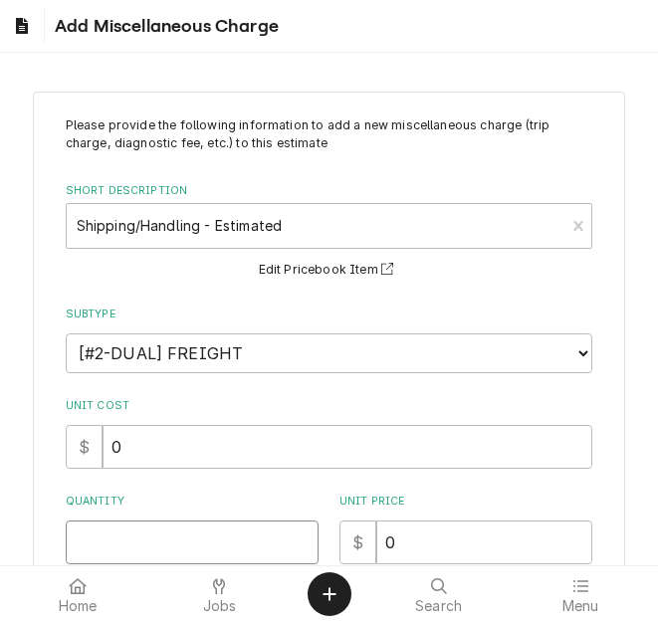
click at [134, 534] on input "Quantity" at bounding box center [192, 543] width 253 height 44
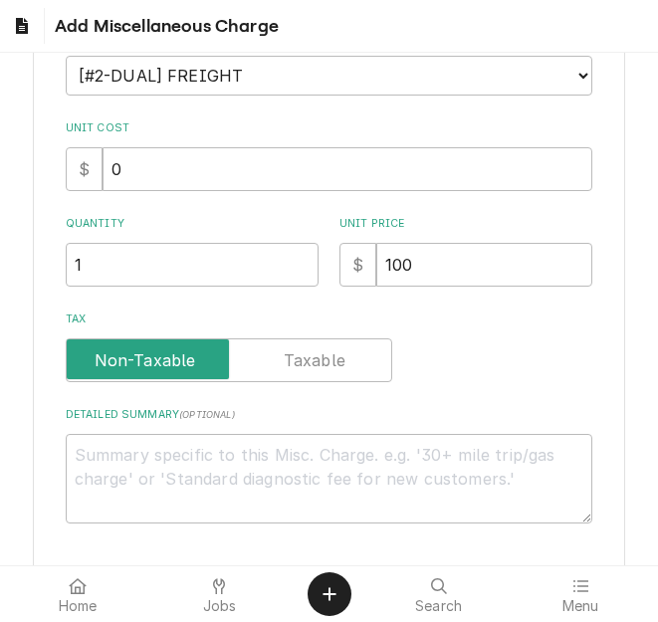
scroll to position [299, 0]
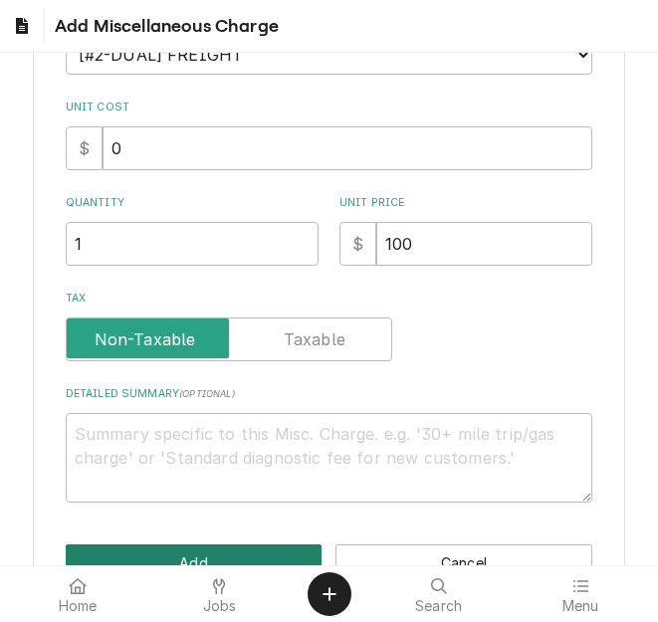
click at [180, 549] on button "Add" at bounding box center [194, 563] width 257 height 37
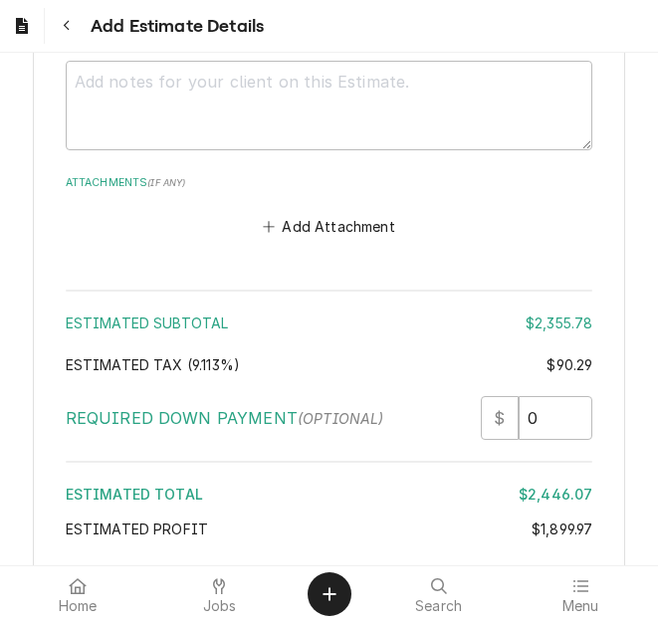
scroll to position [5512, 0]
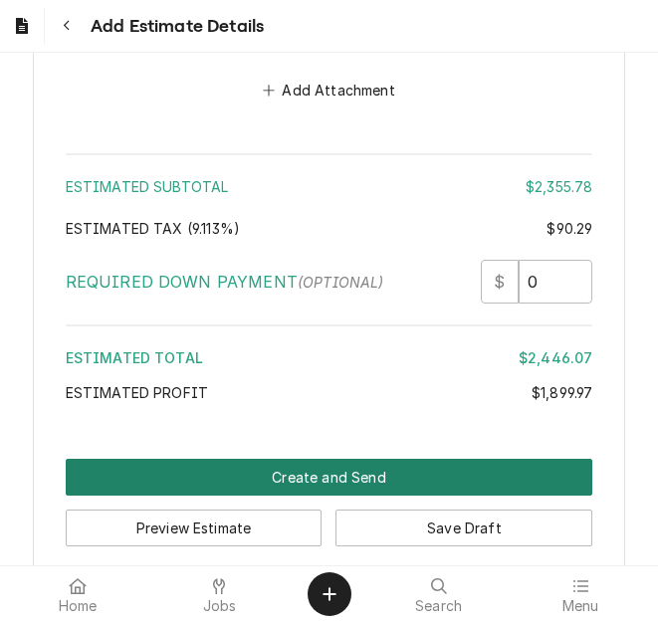
click at [333, 459] on button "Create and Send" at bounding box center [330, 477] width 528 height 37
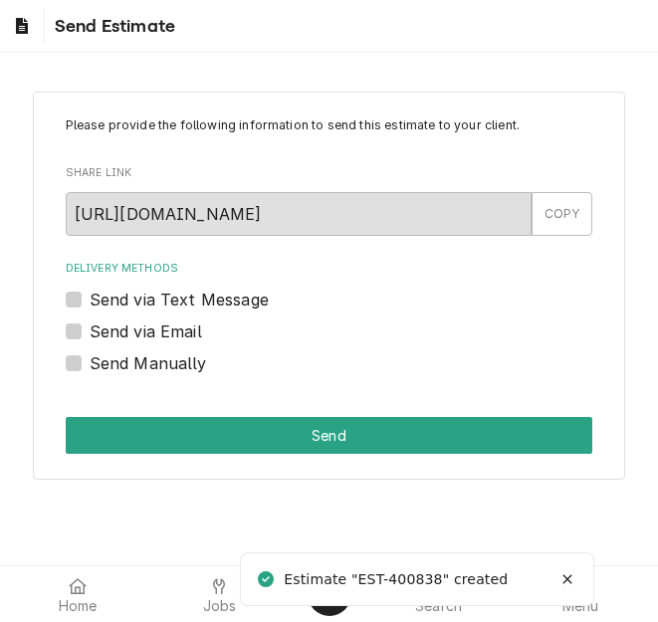
click at [171, 337] on label "Send via Email" at bounding box center [146, 332] width 113 height 24
click at [171, 337] on input "Send via Email" at bounding box center [354, 342] width 528 height 44
checkbox input "true"
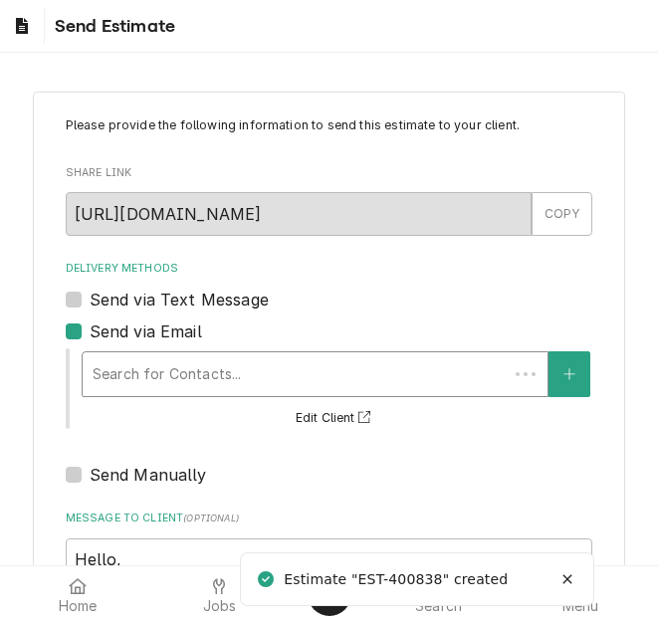
click at [260, 372] on div "Delivery Methods" at bounding box center [295, 374] width 405 height 36
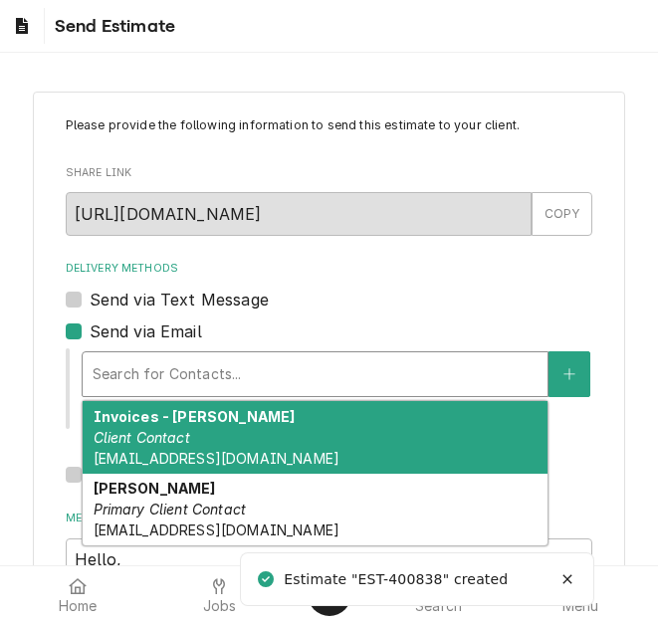
click at [228, 439] on div "Invoices - Kelsey Client Contact kelsey.hetlage@csi1.com" at bounding box center [315, 437] width 465 height 73
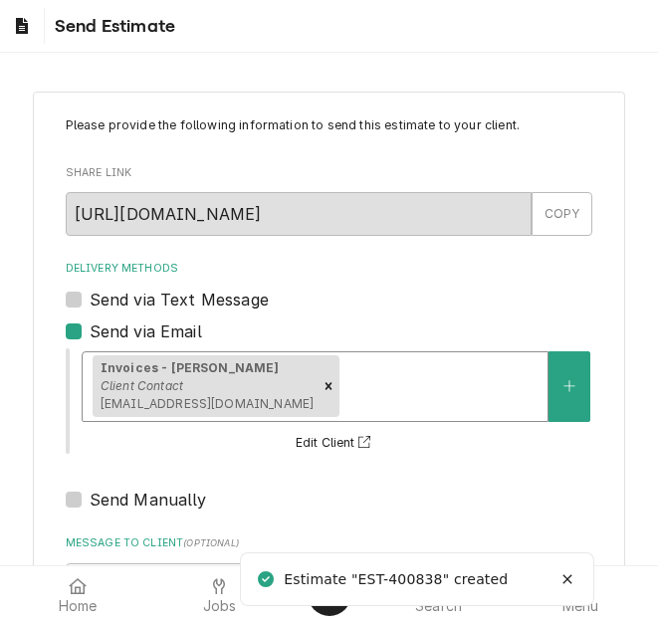
scroll to position [329, 0]
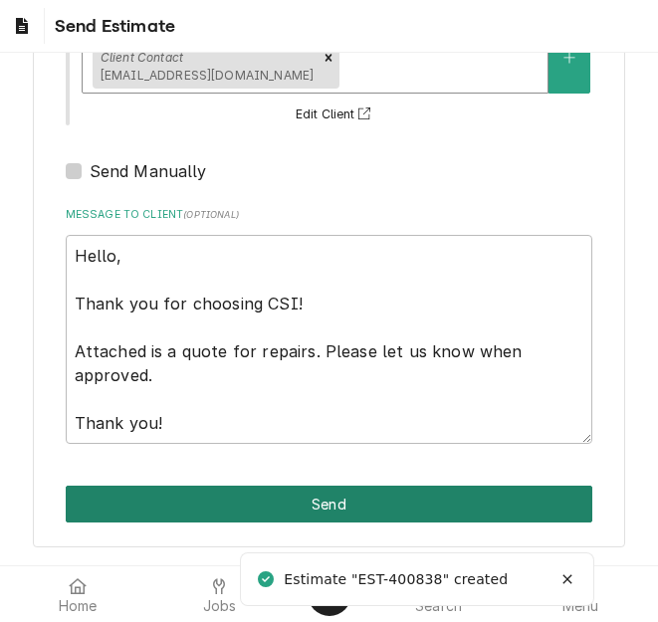
click at [316, 505] on button "Send" at bounding box center [330, 504] width 528 height 37
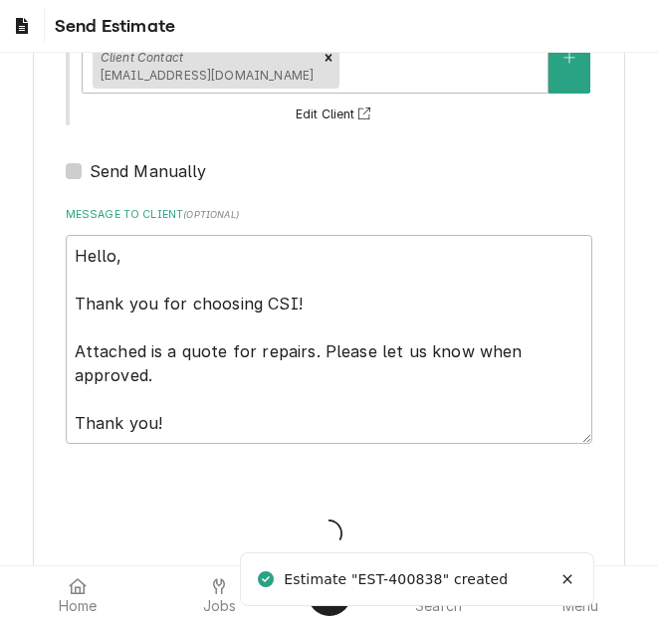
type textarea "x"
